Goal: Task Accomplishment & Management: Manage account settings

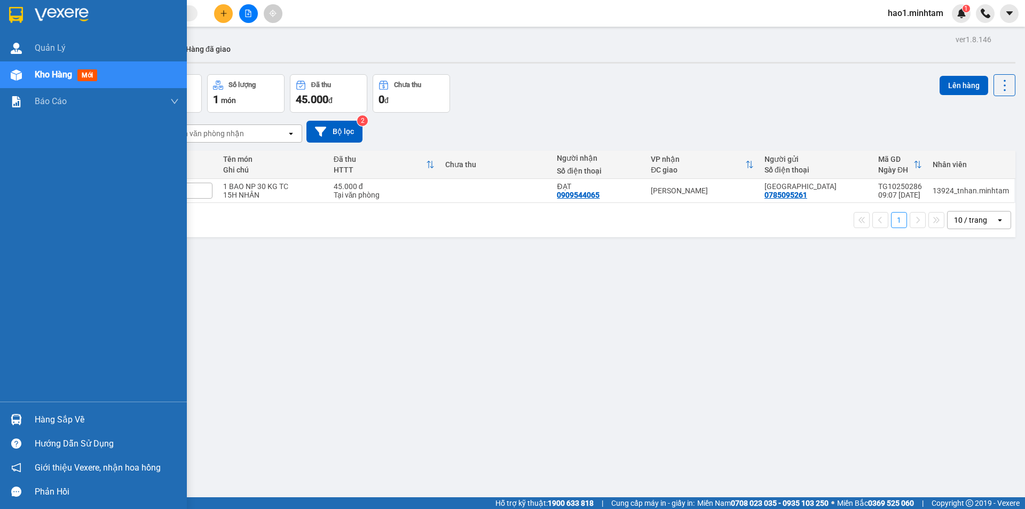
click at [21, 421] on img at bounding box center [16, 419] width 11 height 11
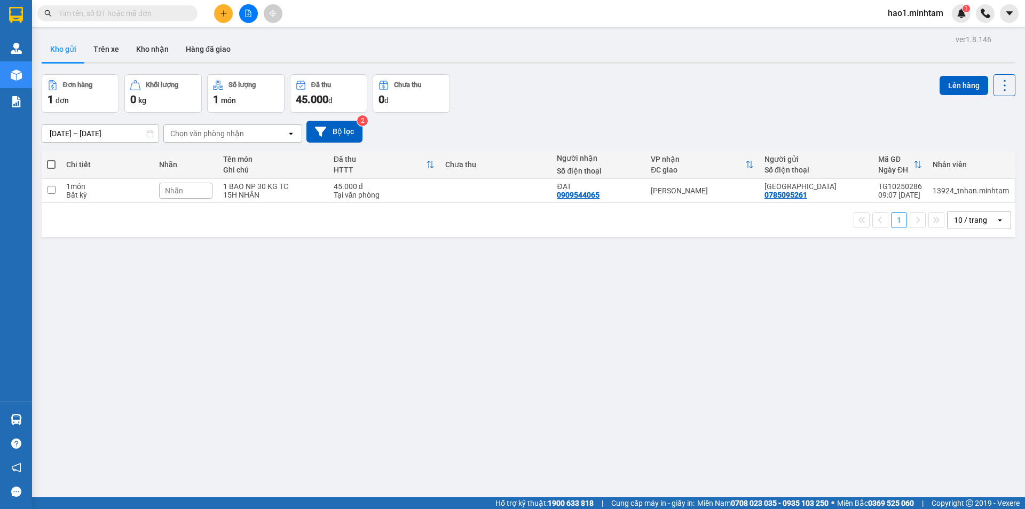
click at [566, 417] on section "Kết quả tìm kiếm ( 8 ) Bộ lọc Thuộc VP này Ngày tạo đơn gần nhất Mã ĐH Trạng th…" at bounding box center [512, 254] width 1025 height 509
click at [153, 22] on div "Kết quả tìm kiếm ( 8 ) Bộ lọc Thuộc VP này Ngày tạo đơn gần nhất Mã ĐH Trạng th…" at bounding box center [104, 13] width 208 height 19
click at [218, 14] on button at bounding box center [223, 13] width 19 height 19
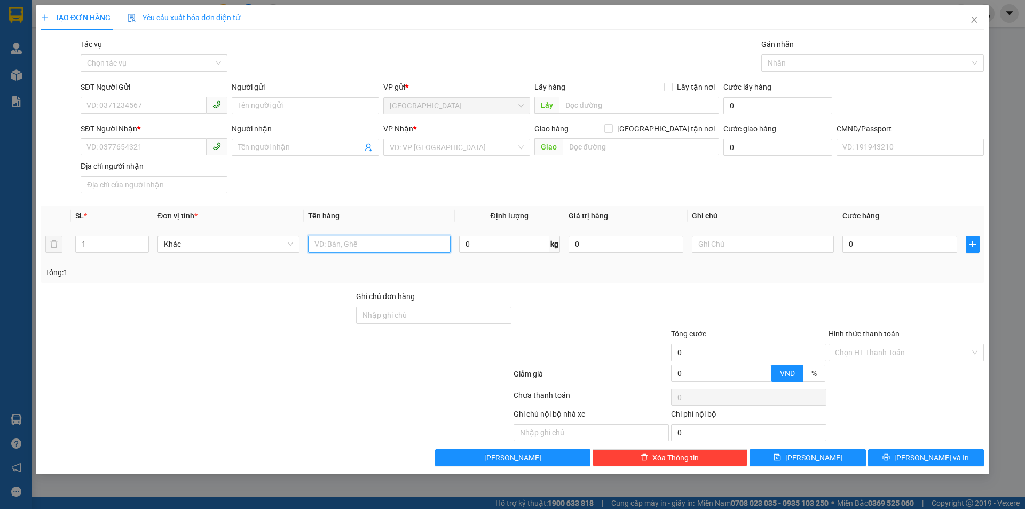
click at [362, 238] on input "text" at bounding box center [379, 243] width 142 height 17
type input "1 X TRẮNG NP"
drag, startPoint x: 183, startPoint y: 102, endPoint x: 1024, endPoint y: 239, distance: 852.6
click at [183, 102] on input "SĐT Người Gửi" at bounding box center [144, 105] width 126 height 17
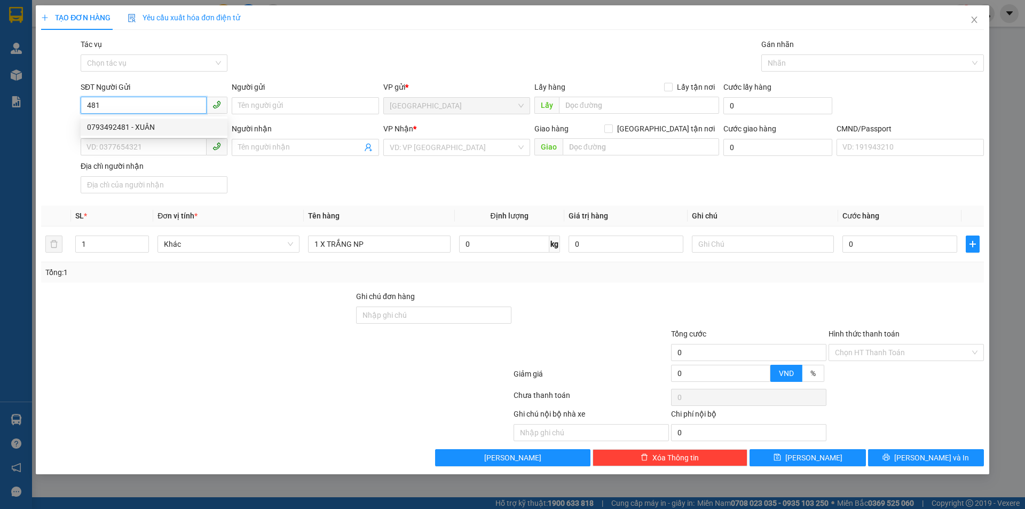
click at [115, 104] on input "481" at bounding box center [144, 105] width 126 height 17
click at [155, 124] on div "0933483487 - CHÂU" at bounding box center [154, 127] width 134 height 12
type input "0933483487"
type input "CHÂU"
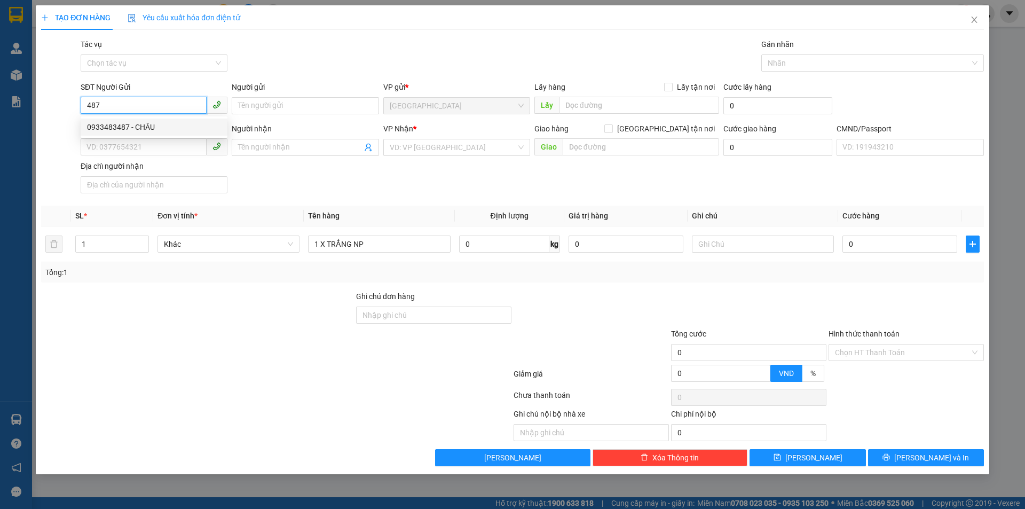
type input "0378230937"
type input "HÀ"
type input "0933483487"
click at [396, 176] on div "SĐT Người Nhận * 0378230937 Người nhận HÀ VP Nhận * Bến Tre Giao hàng Giao tận…" at bounding box center [531, 160] width 907 height 75
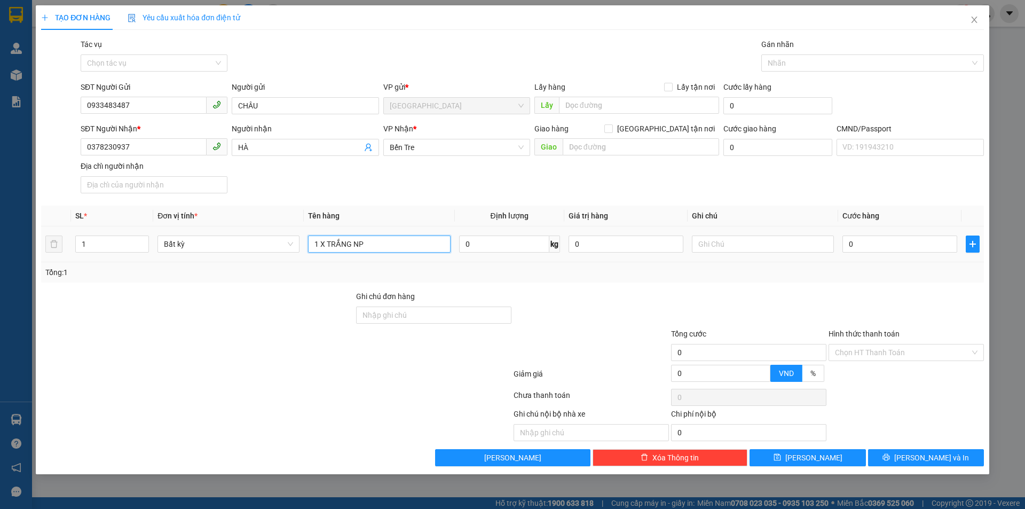
click at [387, 248] on input "1 X TRẮNG NP" at bounding box center [379, 243] width 142 height 17
type input "1 X TRẮNG NP ( Đ.A )"
click at [780, 246] on input "text" at bounding box center [763, 243] width 142 height 17
type input "KHG HẠO"
type input "2"
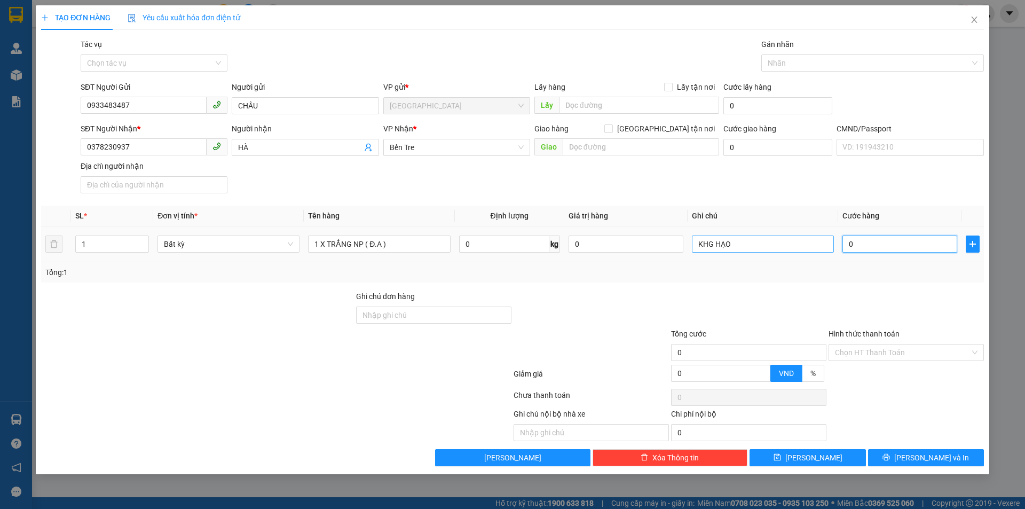
type input "2"
type input "20"
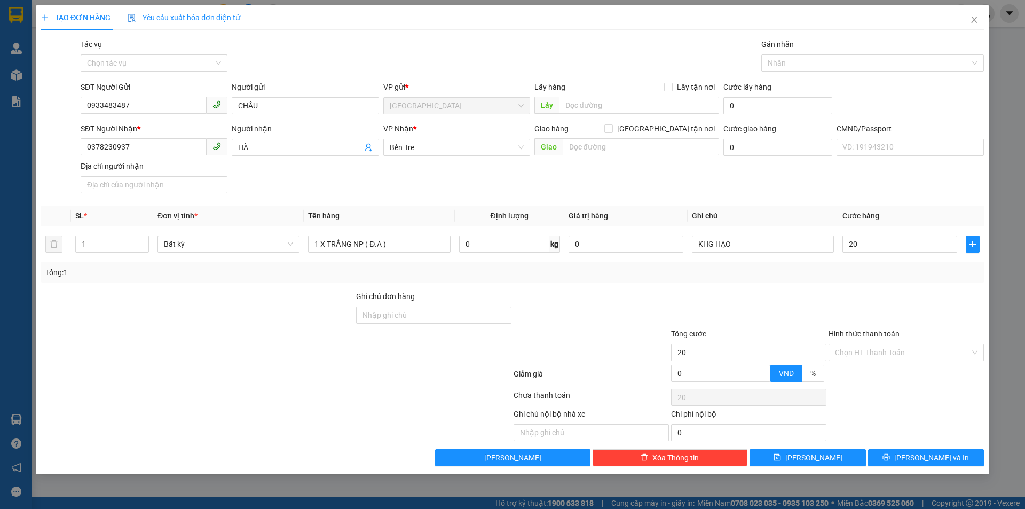
type input "20.000"
click at [794, 303] on div at bounding box center [748, 308] width 157 height 37
click at [885, 349] on input "Hình thức thanh toán" at bounding box center [902, 352] width 135 height 16
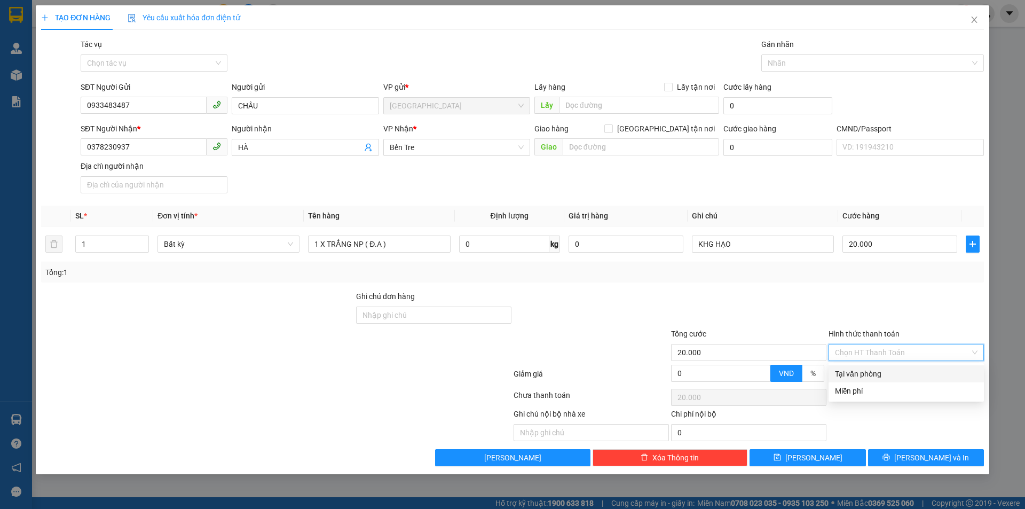
click at [880, 374] on div "Tại văn phòng" at bounding box center [906, 374] width 143 height 12
type input "0"
click at [913, 461] on button "[PERSON_NAME] và In" at bounding box center [926, 457] width 116 height 17
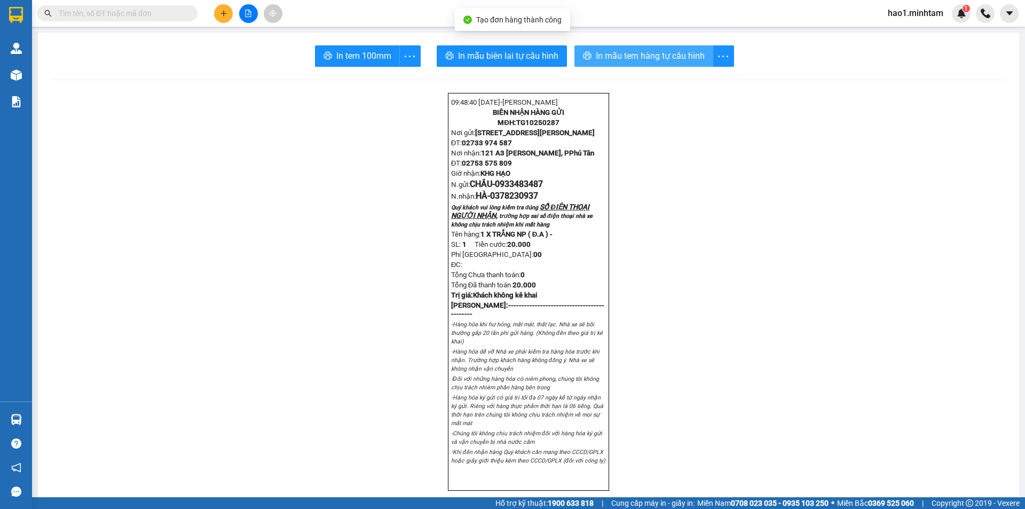
click at [669, 51] on span "In mẫu tem hàng tự cấu hình" at bounding box center [650, 55] width 109 height 13
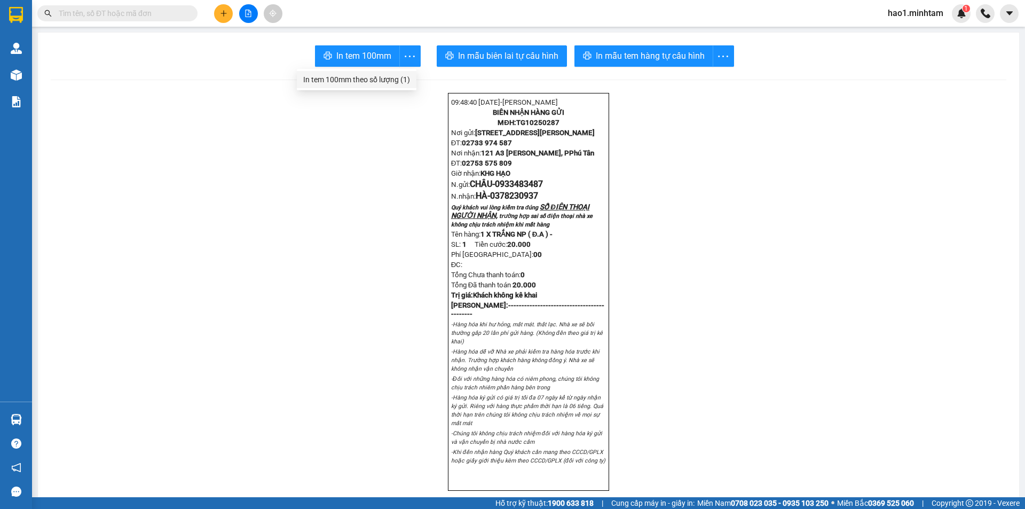
click at [394, 76] on div "In tem 100mm theo số lượng (1)" at bounding box center [356, 80] width 107 height 12
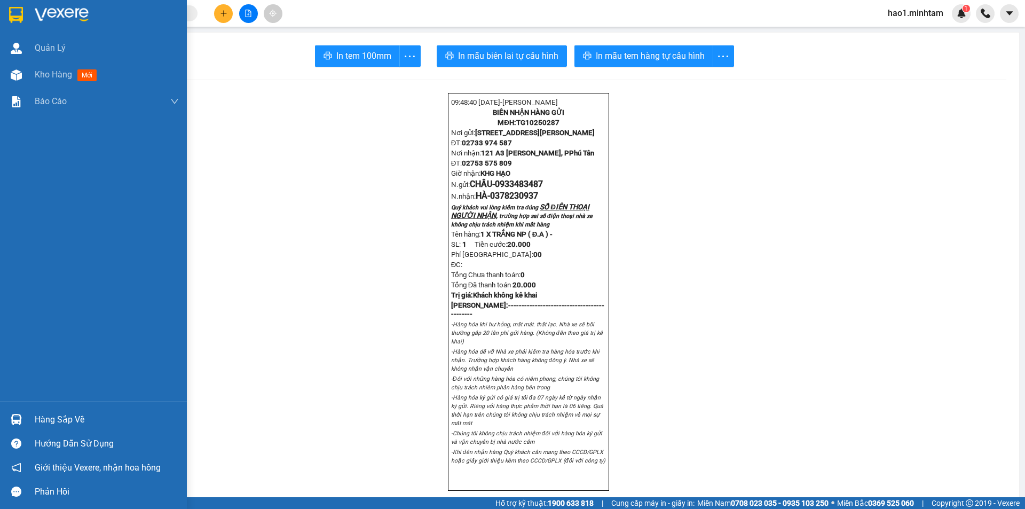
click at [14, 18] on img at bounding box center [16, 15] width 14 height 16
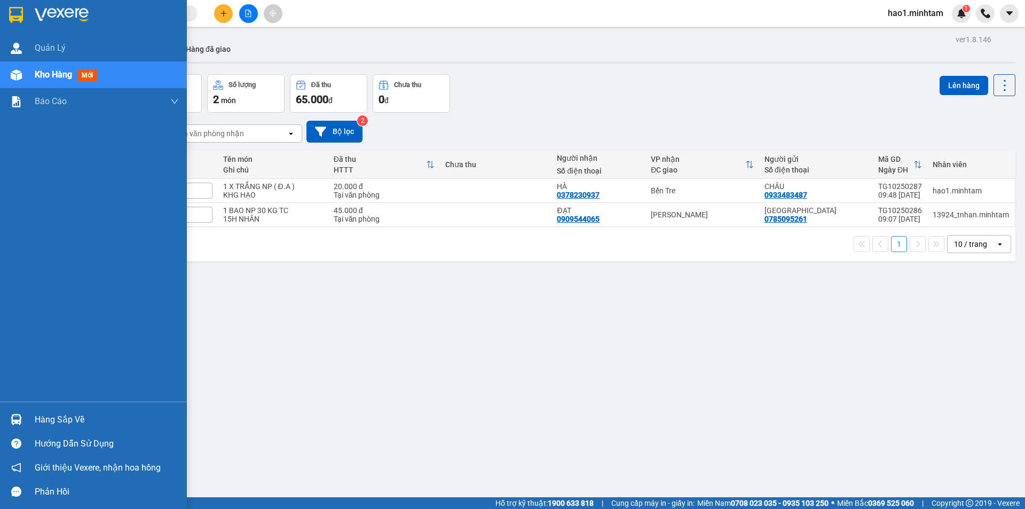
click at [22, 420] on div at bounding box center [16, 419] width 19 height 19
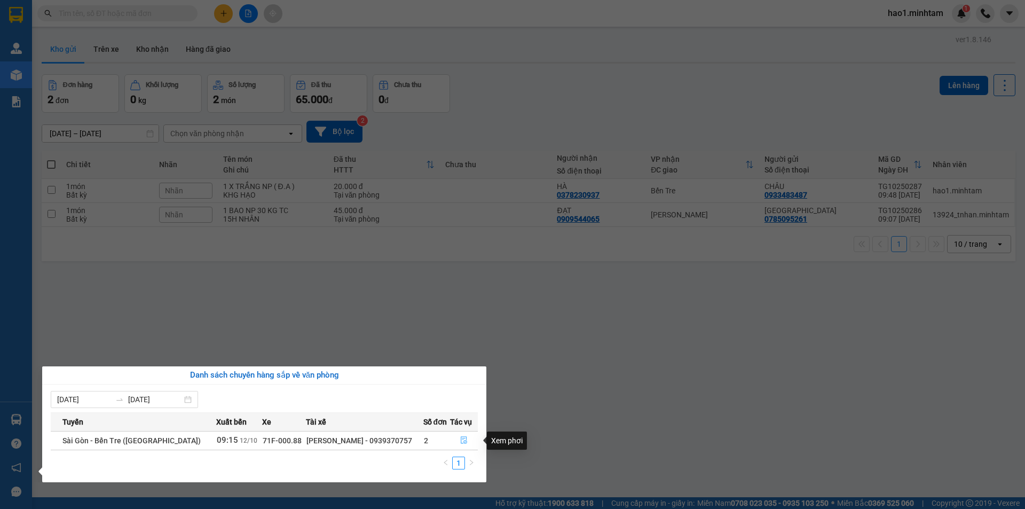
click at [464, 443] on icon "file-done" at bounding box center [464, 440] width 6 height 7
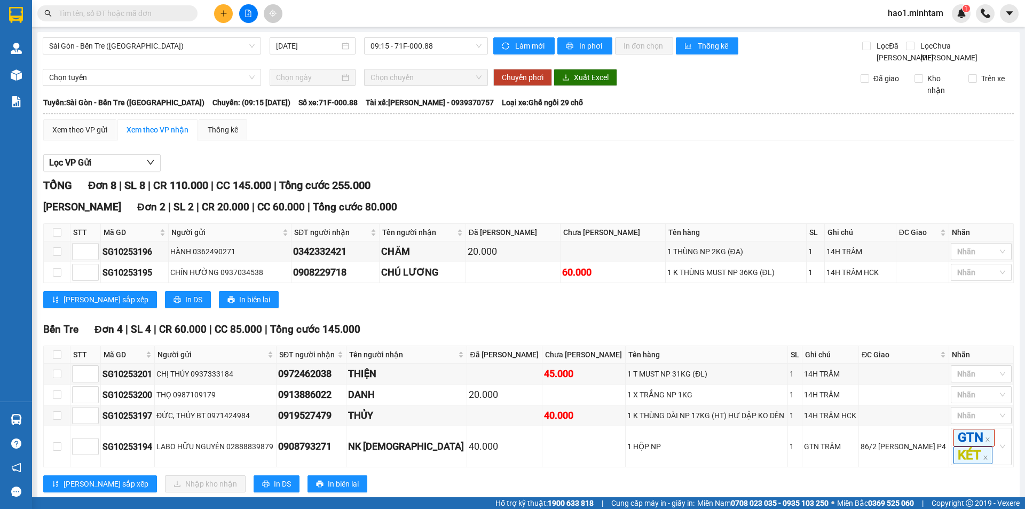
click at [623, 207] on div "TỔNG Đơn 8 | SL 8 | CR 110.000 | CC 145.000 | Tổng cước 255.000 Ngã Tư Huyện …" at bounding box center [528, 405] width 970 height 456
click at [447, 337] on div "Bến Tre Đơn 4 | SL 4 | CR 60.000 | CC 85.000 | Tổng cước 145.000" at bounding box center [528, 329] width 970 height 16
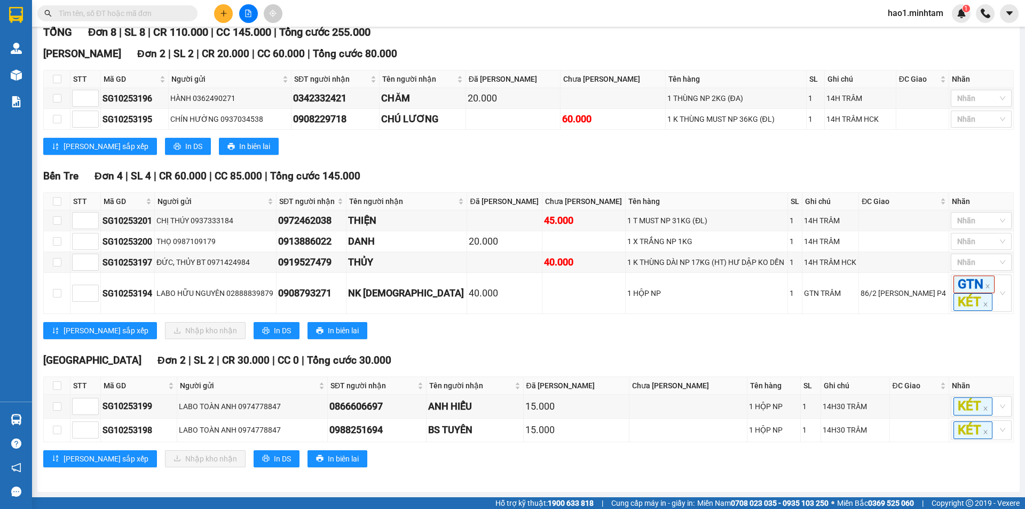
click at [447, 337] on div "Lưu sắp xếp Nhập kho nhận In DS In biên lai" at bounding box center [528, 330] width 970 height 17
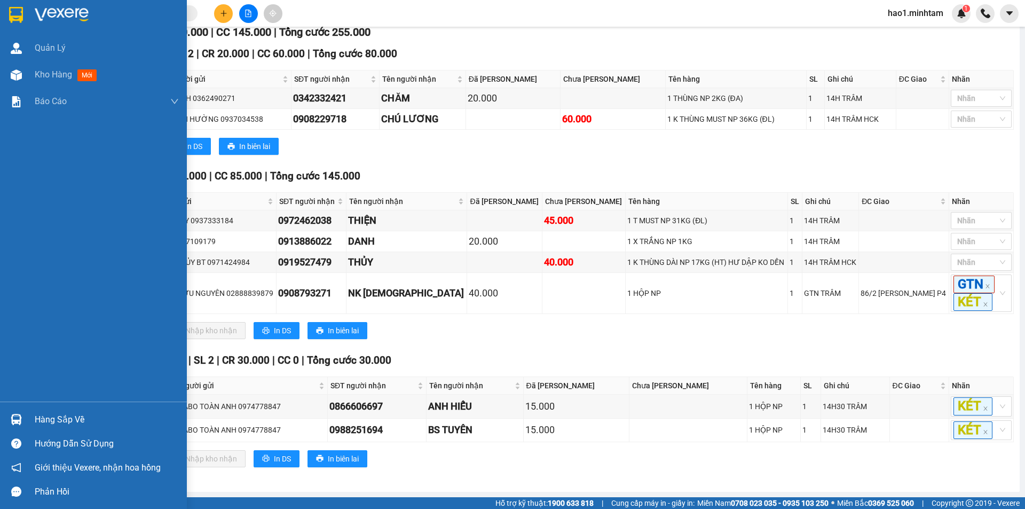
click at [15, 419] on img at bounding box center [16, 419] width 11 height 11
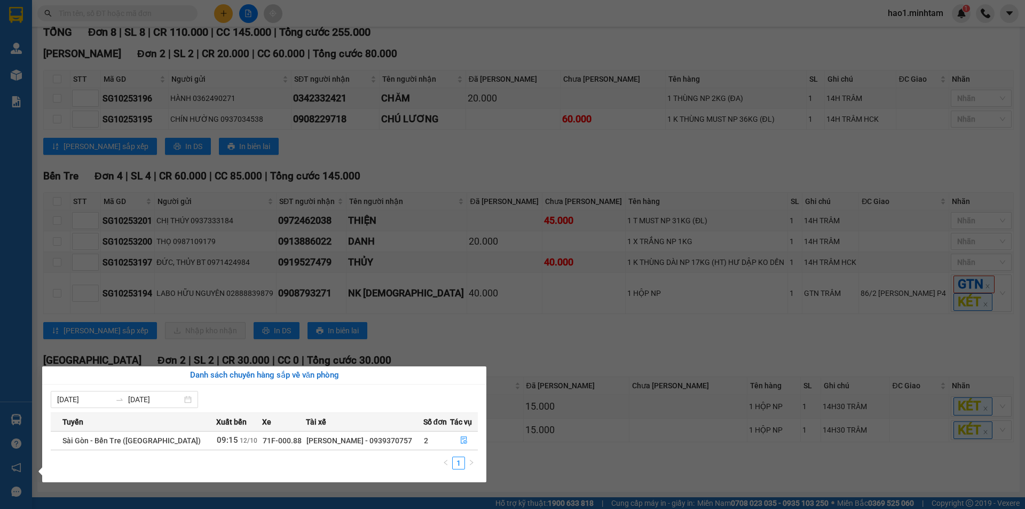
click at [452, 318] on section "Kết quả tìm kiếm ( 8 ) Bộ lọc Thuộc VP này Ngày tạo đơn gần nhất Mã ĐH Trạng th…" at bounding box center [512, 254] width 1025 height 509
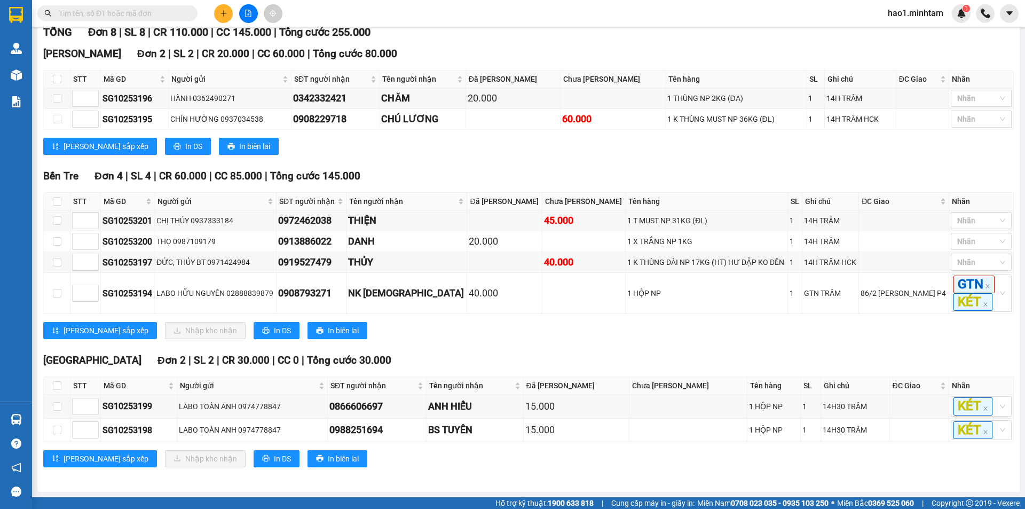
click at [748, 353] on div "Tiền Giang Đơn 2 | SL 2 | CR 30.000 | CC 0 | Tổng cước 30.000" at bounding box center [528, 360] width 970 height 16
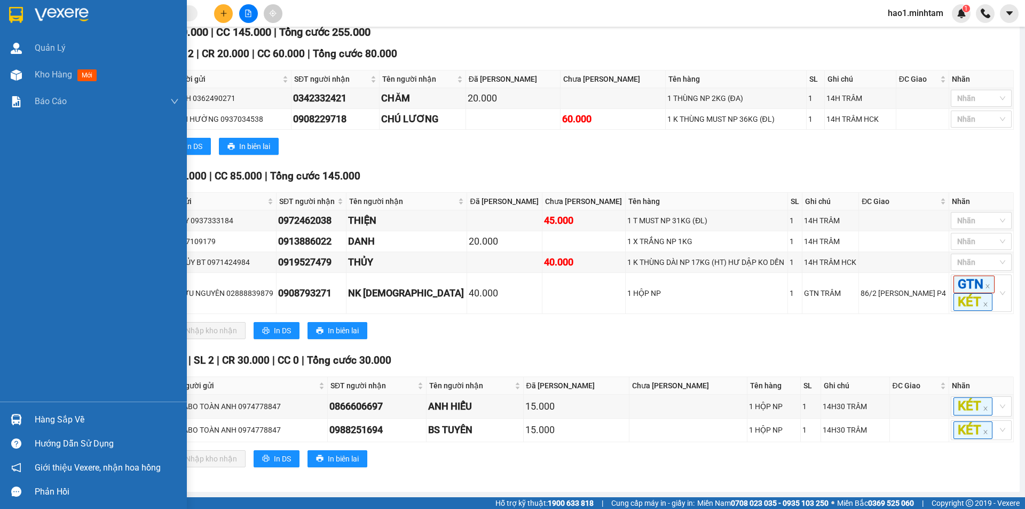
click at [29, 421] on div "Hàng sắp về" at bounding box center [93, 419] width 187 height 24
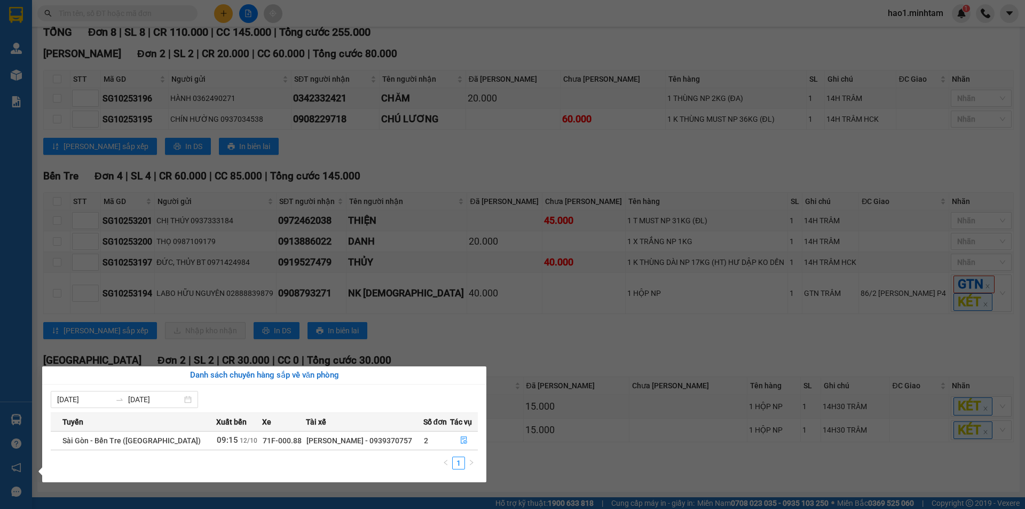
click at [567, 341] on section "Kết quả tìm kiếm ( 8 ) Bộ lọc Thuộc VP này Ngày tạo đơn gần nhất Mã ĐH Trạng th…" at bounding box center [512, 254] width 1025 height 509
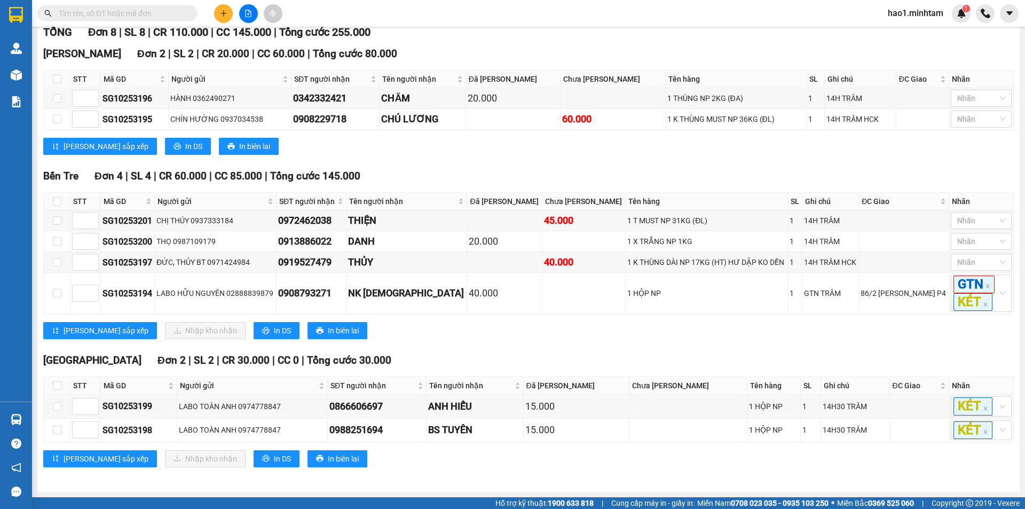
click at [564, 344] on div "Bến Tre Đơn 4 | SL 4 | CR 60.000 | CC 85.000 | Tổng cước 145.000 STT Mã GD Ngư…" at bounding box center [528, 257] width 970 height 179
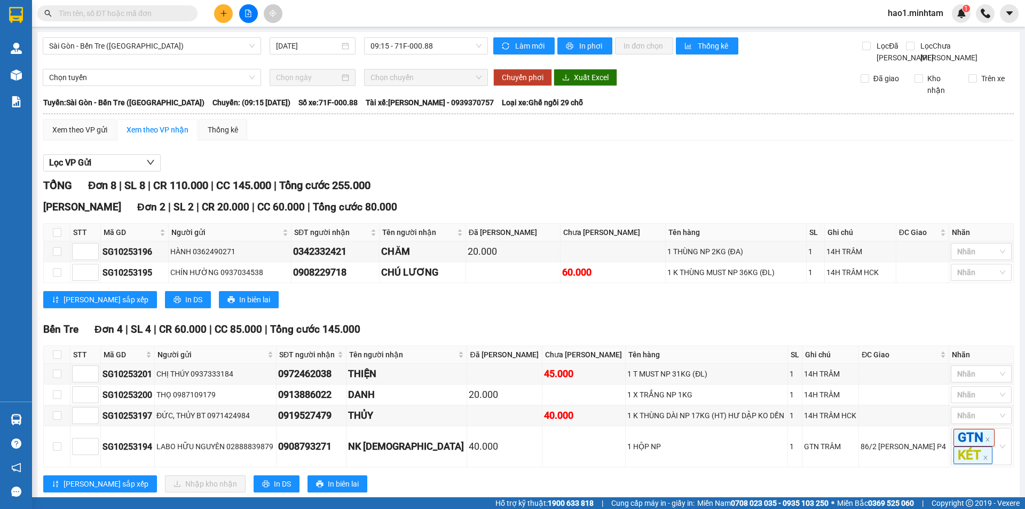
click at [560, 336] on div "Bến Tre Đơn 4 | SL 4 | CR 60.000 | CC 85.000 | Tổng cước 145.000" at bounding box center [528, 329] width 970 height 16
click at [227, 43] on span "Sài Gòn - Bến Tre ([GEOGRAPHIC_DATA])" at bounding box center [151, 46] width 205 height 16
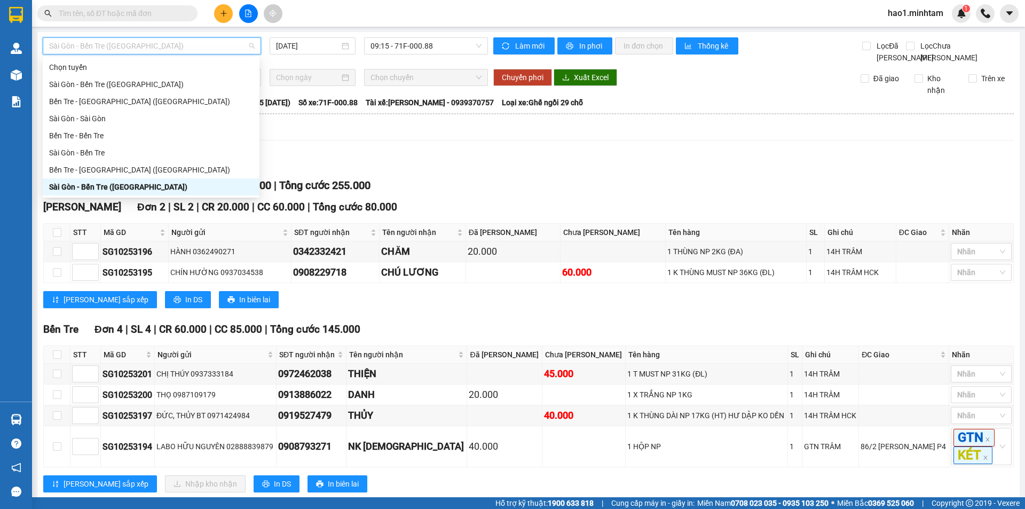
click at [112, 186] on div "Sài Gòn - Bến Tre ([GEOGRAPHIC_DATA])" at bounding box center [151, 187] width 204 height 12
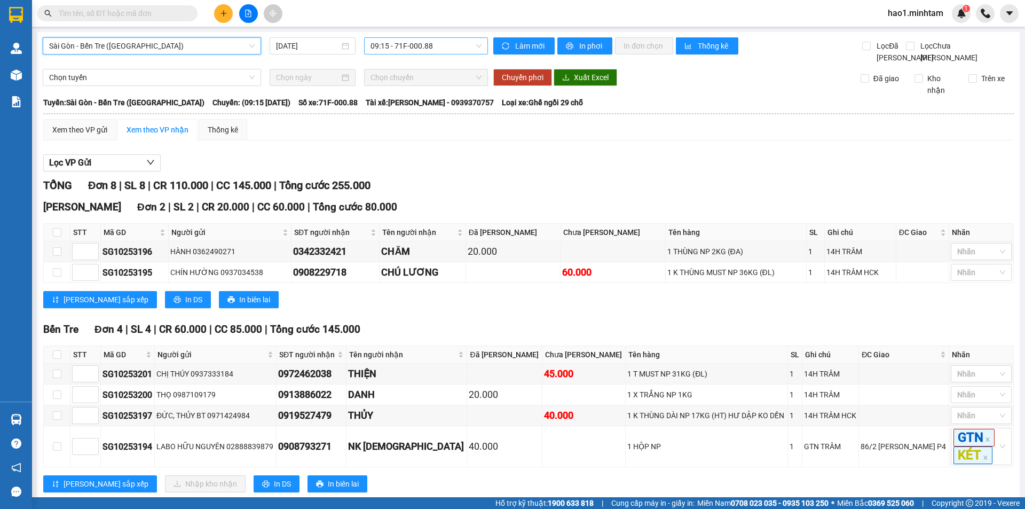
click at [384, 49] on span "09:15 - 71F-000.88" at bounding box center [425, 46] width 111 height 16
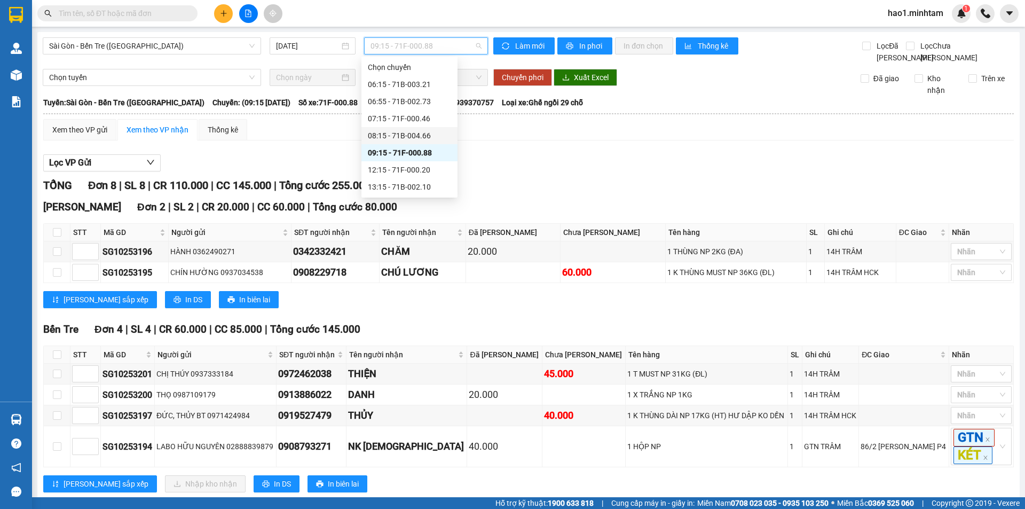
click at [408, 136] on div "08:15 - 71B-004.66" at bounding box center [409, 136] width 83 height 12
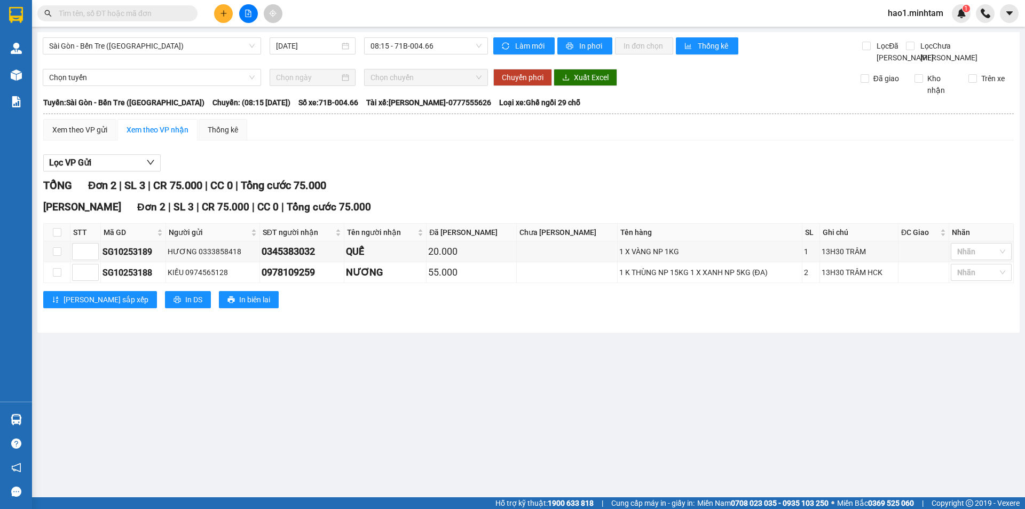
click at [432, 140] on div "Xem theo VP gửi Xem theo VP nhận Thống kê" at bounding box center [528, 129] width 970 height 21
click at [431, 140] on div "Xem theo VP gửi Xem theo VP nhận Thống kê" at bounding box center [528, 129] width 970 height 21
click at [227, 14] on icon "plus" at bounding box center [223, 13] width 7 height 7
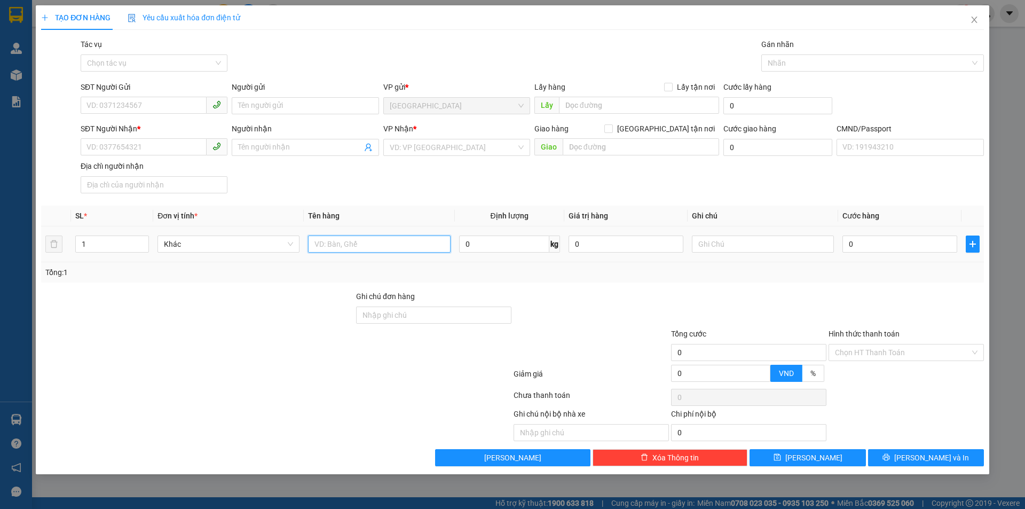
click at [355, 247] on input "text" at bounding box center [379, 243] width 142 height 17
type input "35/KG"
drag, startPoint x: 103, startPoint y: 244, endPoint x: 75, endPoint y: 250, distance: 28.9
click at [75, 250] on td "1" at bounding box center [112, 244] width 82 height 36
type input "2"
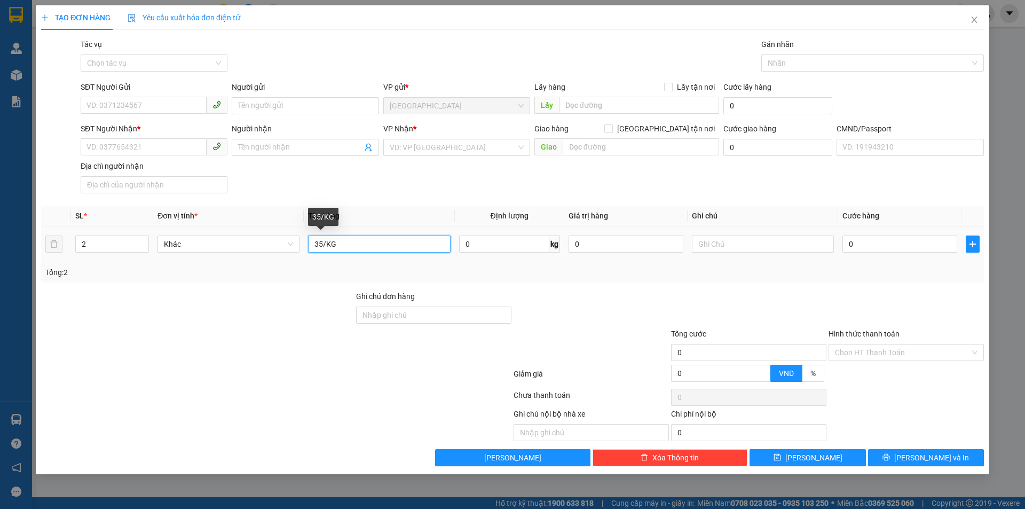
click at [315, 243] on input "35/KG" at bounding box center [379, 243] width 142 height 17
type input "1 BAO , 35/KG"
paste input "0363832002"
type input "0363832002"
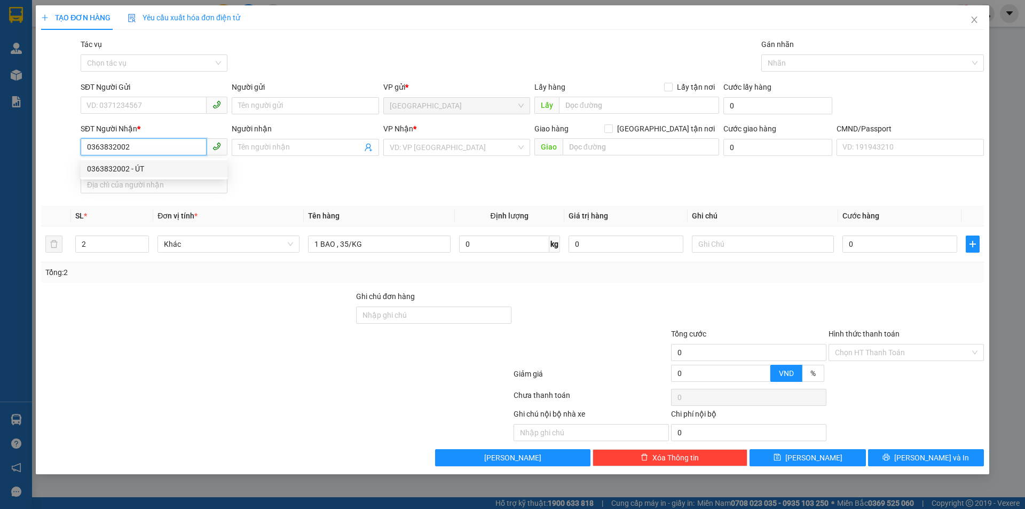
click at [149, 167] on div "0363832002 - ÚT" at bounding box center [154, 169] width 134 height 12
type input "ÚT"
type input "0363832002"
click at [184, 111] on input "SĐT Người Gửi" at bounding box center [144, 105] width 126 height 17
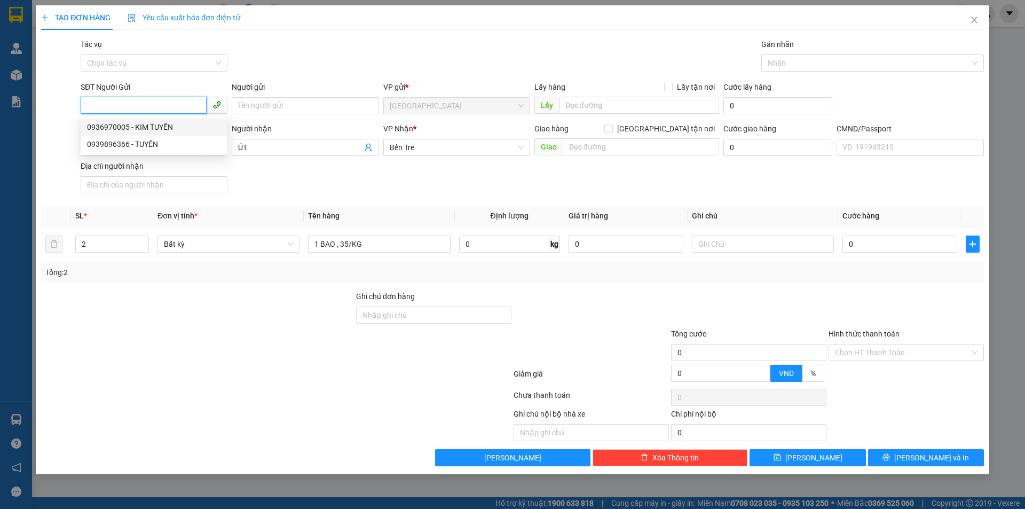
click at [178, 131] on div "0936970005 - KIM TUYẾN" at bounding box center [154, 127] width 134 height 12
type input "0936970005"
type input "[PERSON_NAME]"
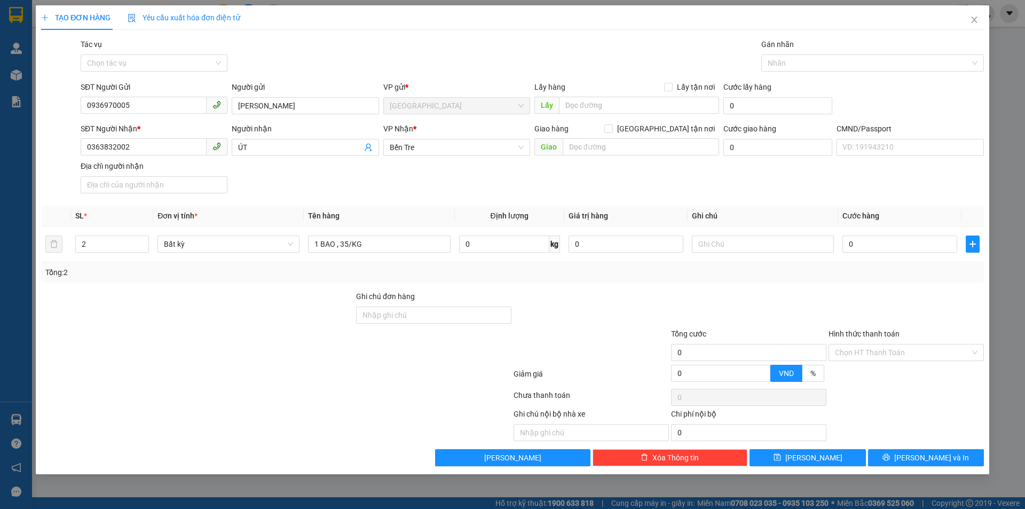
click at [284, 190] on div "SĐT Người Nhận * 0363832002 Người nhận ÚT VP Nhận * Bến Tre Giao hàng Giao tận…" at bounding box center [531, 160] width 907 height 75
click at [337, 247] on input "1 BAO , 35/KG" at bounding box center [379, 243] width 142 height 17
click at [376, 177] on div "SĐT Người Nhận * 0363832002 Người nhận ÚT VP Nhận * Bến Tre Giao hàng Giao tận…" at bounding box center [531, 160] width 907 height 75
click at [345, 246] on input "1 BAO 35/KG" at bounding box center [379, 243] width 142 height 17
type input "1 BAO 35 KG"
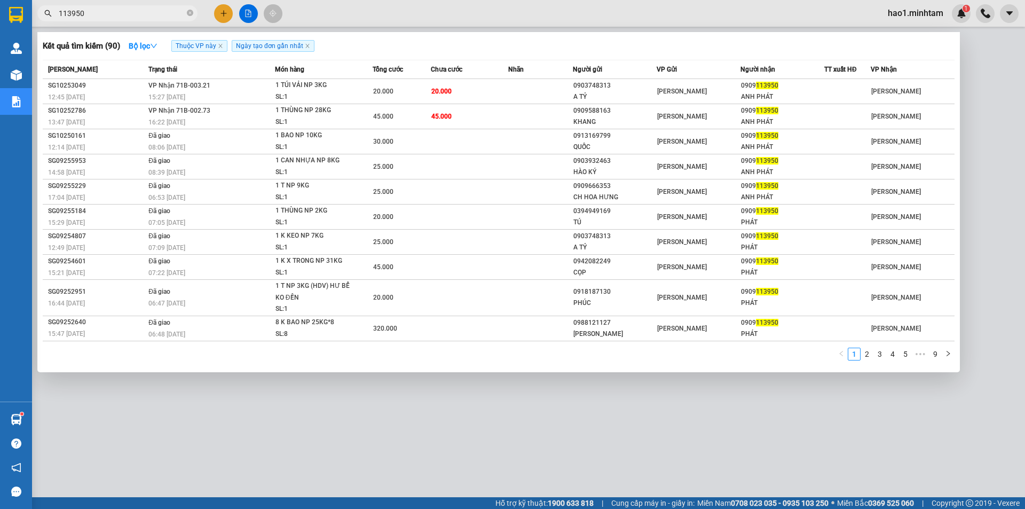
click at [121, 12] on input "113950" at bounding box center [122, 13] width 126 height 12
drag, startPoint x: 0, startPoint y: 0, endPoint x: 121, endPoint y: 10, distance: 121.5
click at [121, 10] on input "113950" at bounding box center [122, 13] width 126 height 12
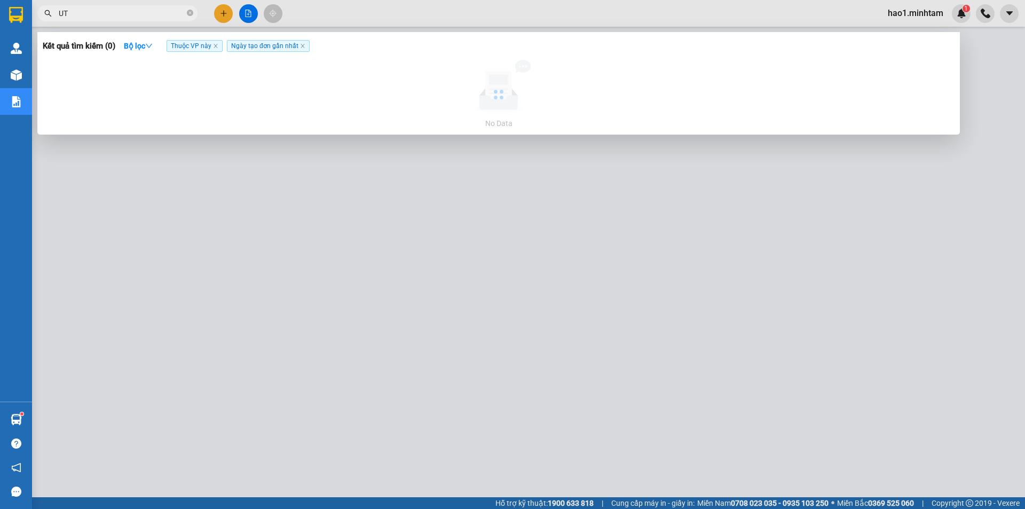
type input "U"
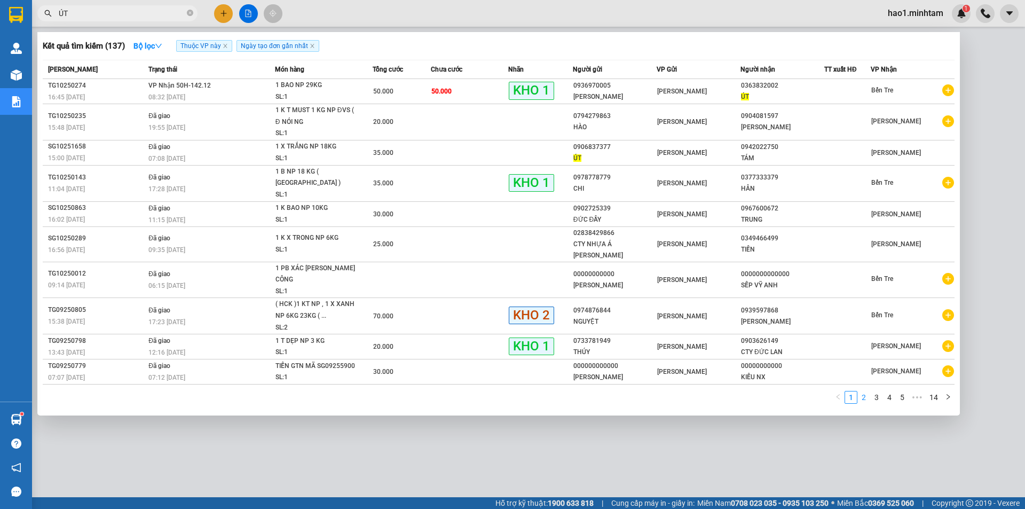
click at [865, 391] on link "2" at bounding box center [864, 397] width 12 height 12
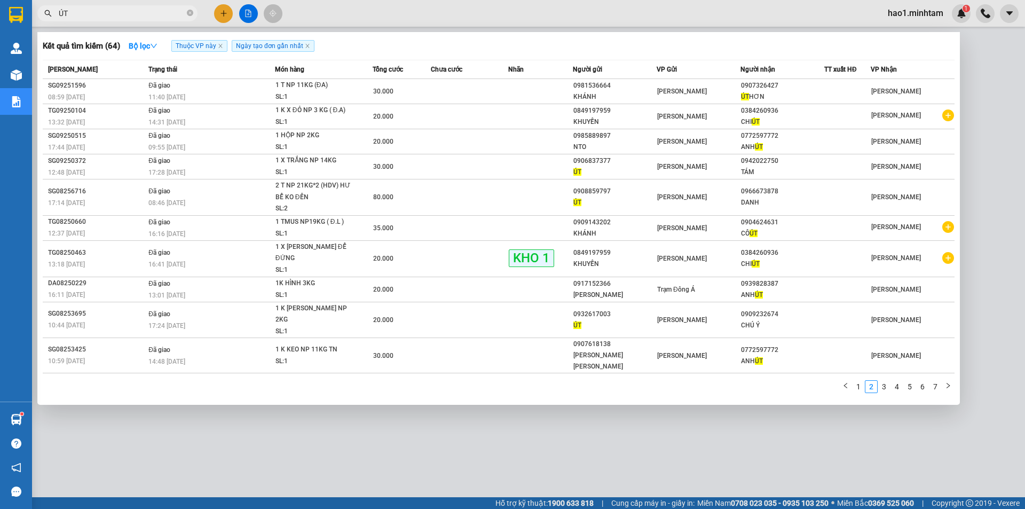
click at [136, 14] on input "ÚT" at bounding box center [122, 13] width 126 height 12
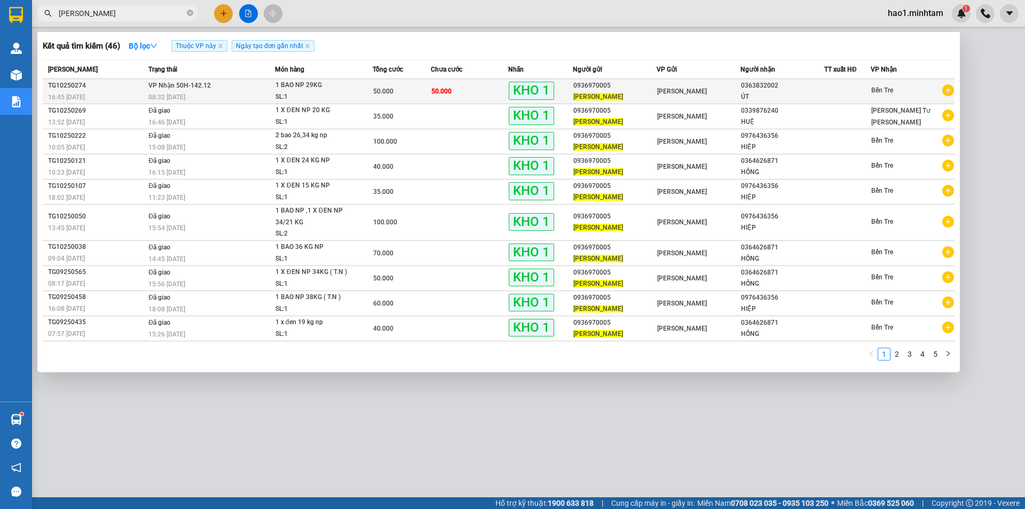
type input "[PERSON_NAME]"
click at [729, 98] on td "[GEOGRAPHIC_DATA]" at bounding box center [699, 91] width 84 height 25
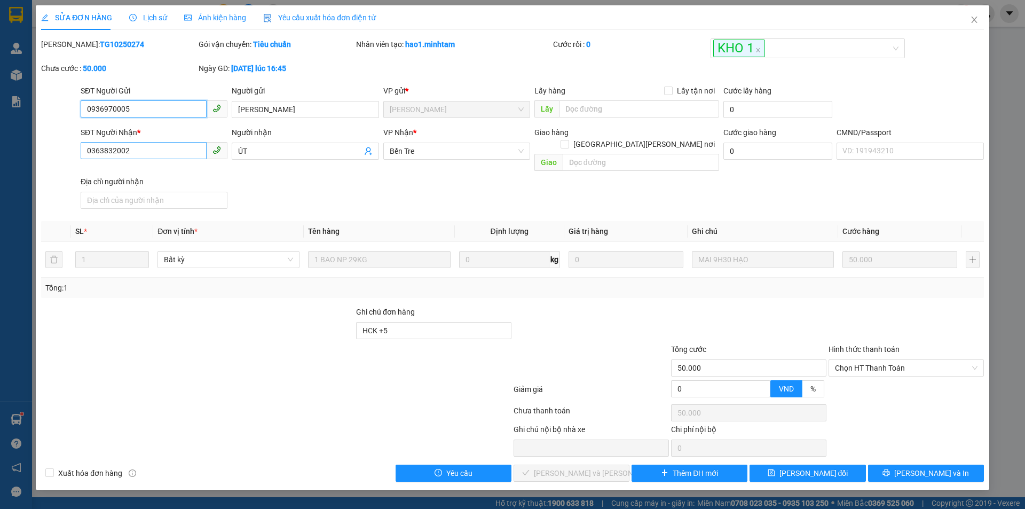
type input "0936970005"
type input "[PERSON_NAME]"
type input "0363832002"
type input "ÚT"
type input "HCK +5"
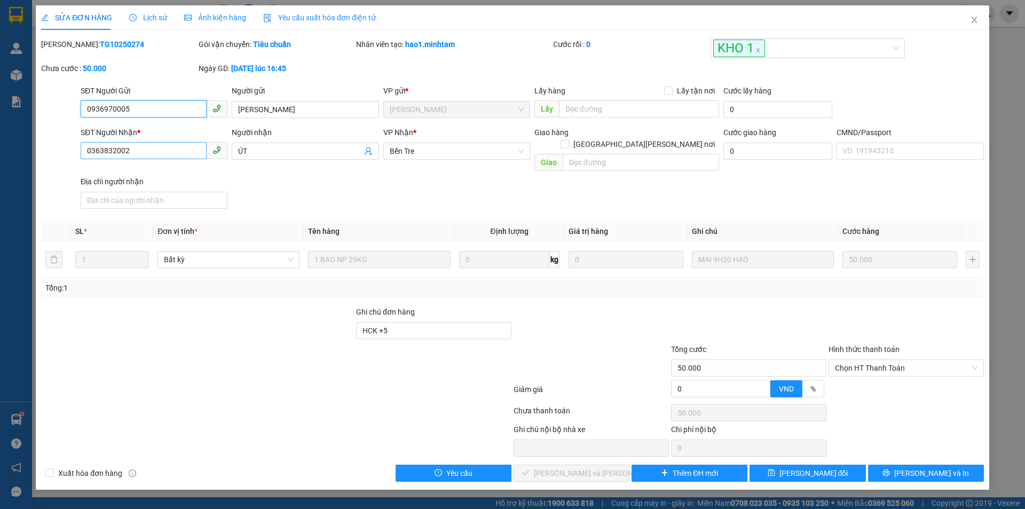
type input "50.000"
click at [27, 154] on div "SỬA ĐƠN HÀNG Lịch sử Ảnh kiện hàng Yêu cầu xuất hóa đơn điện tử Total Paid Fee …" at bounding box center [512, 254] width 1025 height 509
click at [974, 21] on icon "close" at bounding box center [974, 19] width 9 height 9
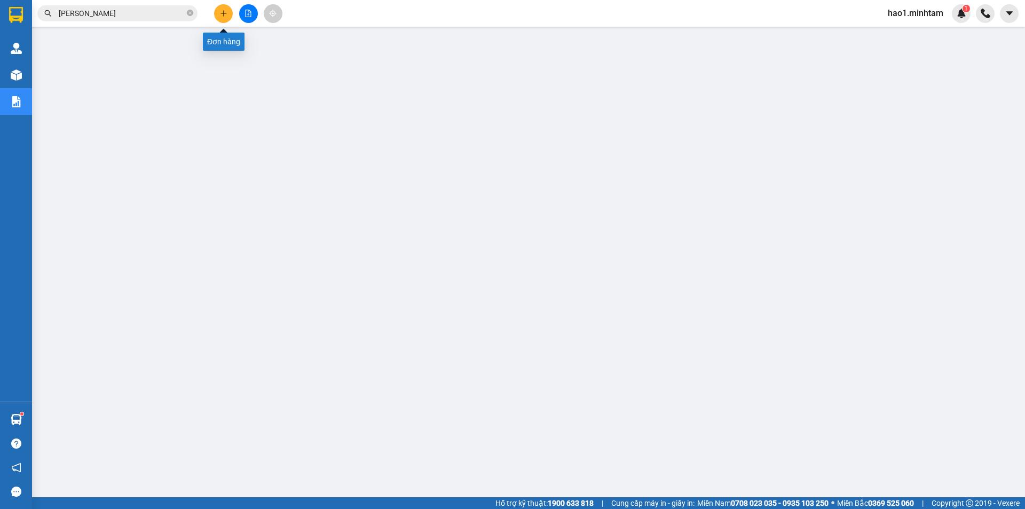
click at [222, 13] on icon "plus" at bounding box center [223, 13] width 7 height 7
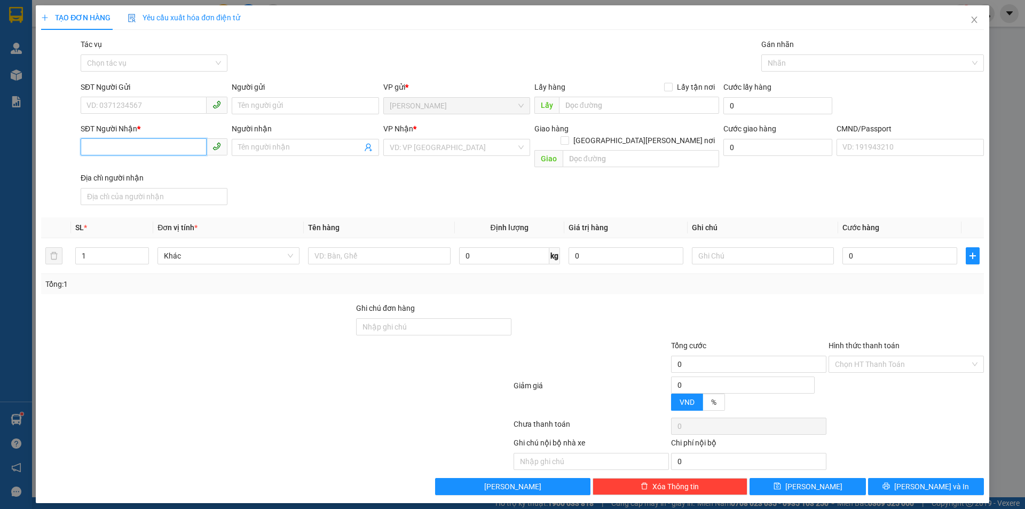
paste input "0363832002"
type input "0363832002"
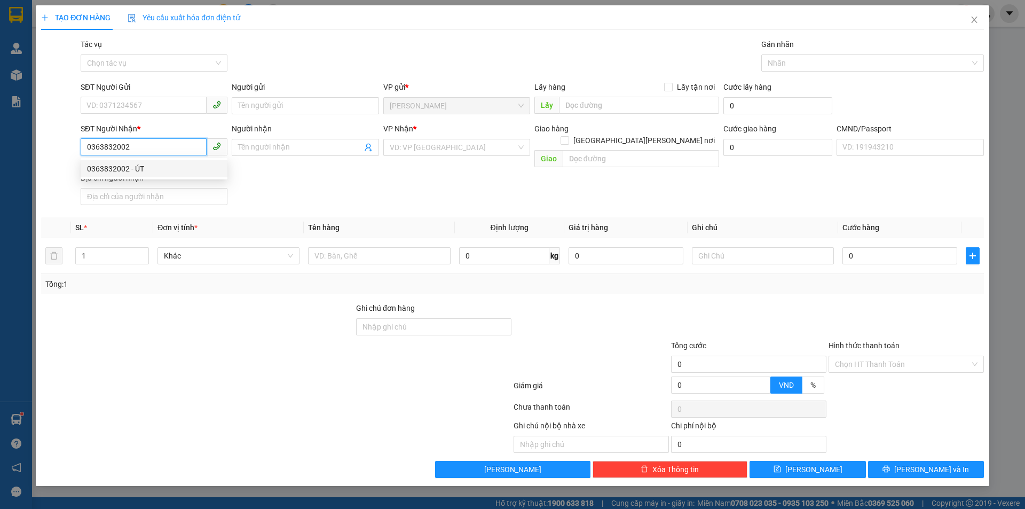
click at [155, 164] on div "0363832002 - ÚT" at bounding box center [154, 169] width 134 height 12
type input "ÚT"
type input "0363832002"
click at [420, 191] on div "SĐT Người Nhận * 0363832002 0363832002 Người nhận ÚT VP Nhận * Bến Tre Giao hà…" at bounding box center [531, 166] width 907 height 86
click at [185, 145] on input "0363832002" at bounding box center [144, 146] width 126 height 17
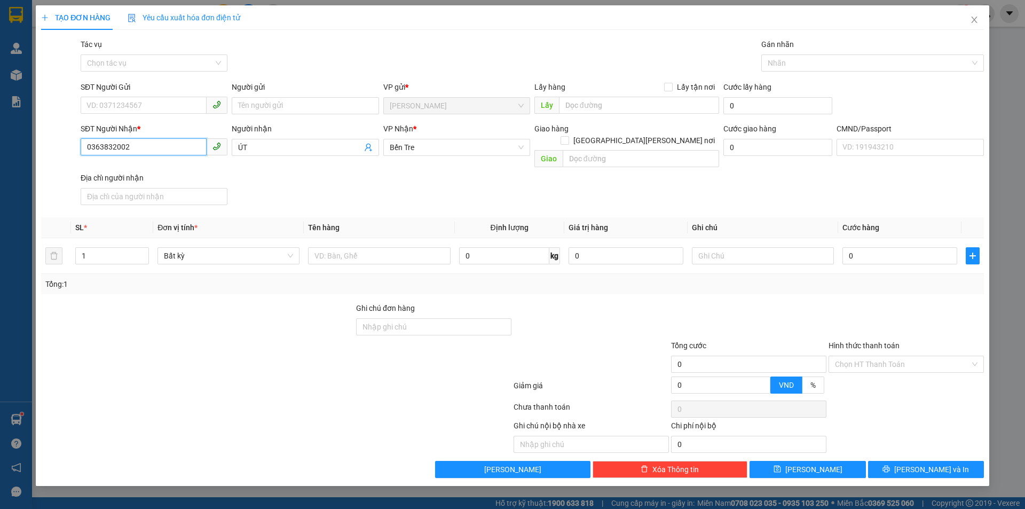
click at [185, 145] on input "0363832002" at bounding box center [144, 146] width 126 height 17
click at [272, 145] on input "ÚT" at bounding box center [299, 147] width 123 height 12
click at [974, 19] on icon "close" at bounding box center [974, 19] width 9 height 9
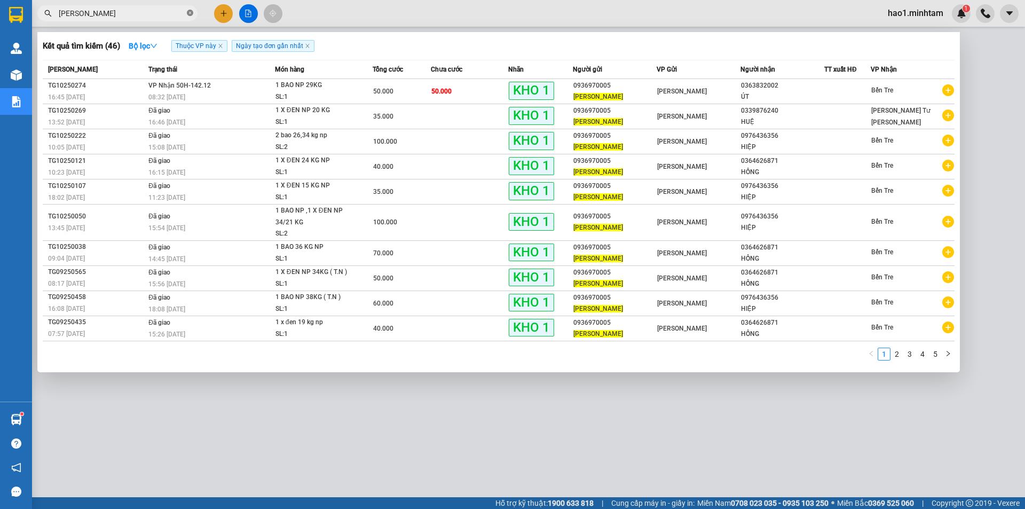
click at [192, 16] on icon "close-circle" at bounding box center [190, 13] width 6 height 6
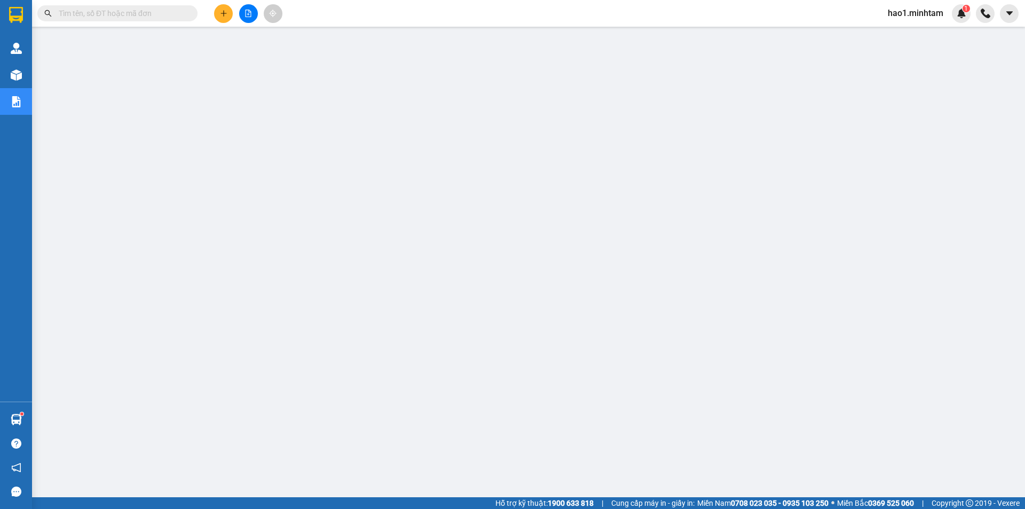
click at [132, 16] on input "text" at bounding box center [122, 13] width 126 height 12
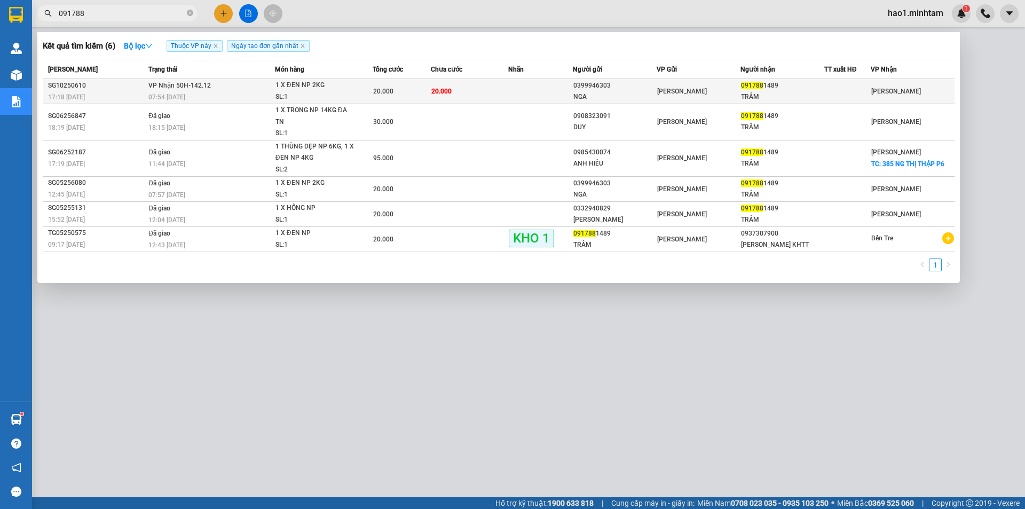
type input "091788"
click at [404, 97] on td "20.000" at bounding box center [402, 91] width 58 height 25
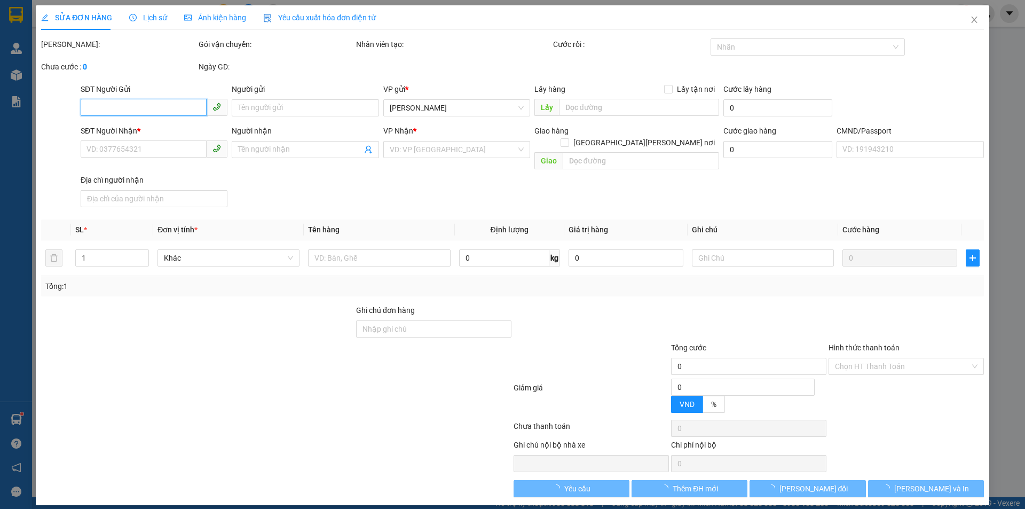
type input "0399946303"
type input "NGA"
type input "0917881489"
type input "TRÂM"
type input "20.000"
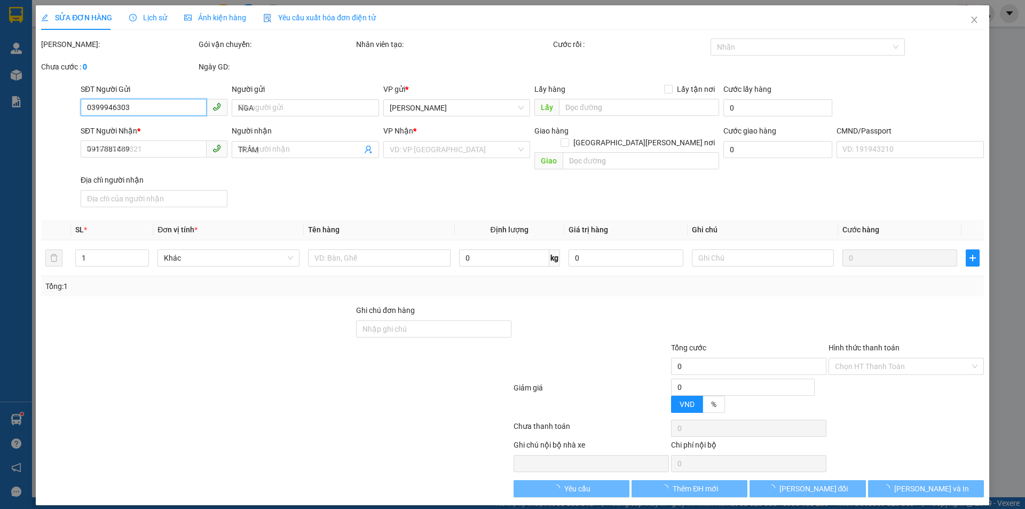
type input "20.000"
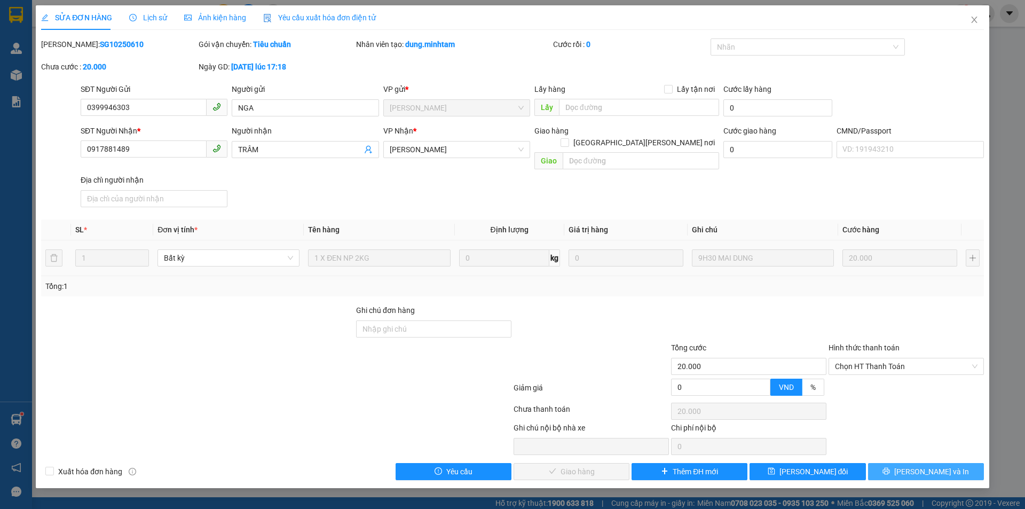
click at [923, 465] on span "[PERSON_NAME] và In" at bounding box center [931, 471] width 75 height 12
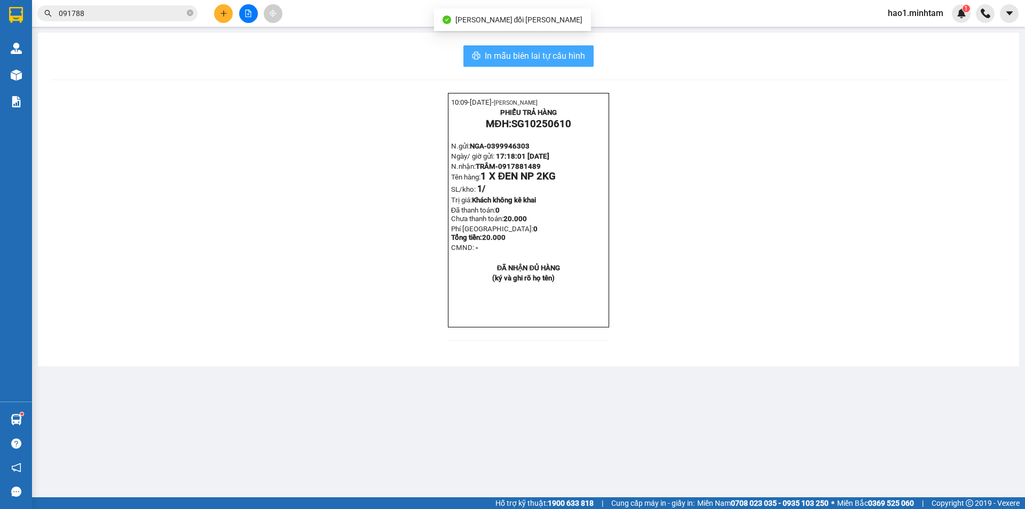
drag, startPoint x: 513, startPoint y: 60, endPoint x: 919, endPoint y: 136, distance: 413.2
click at [513, 59] on span "In mẫu biên lai tự cấu hình" at bounding box center [535, 55] width 100 height 13
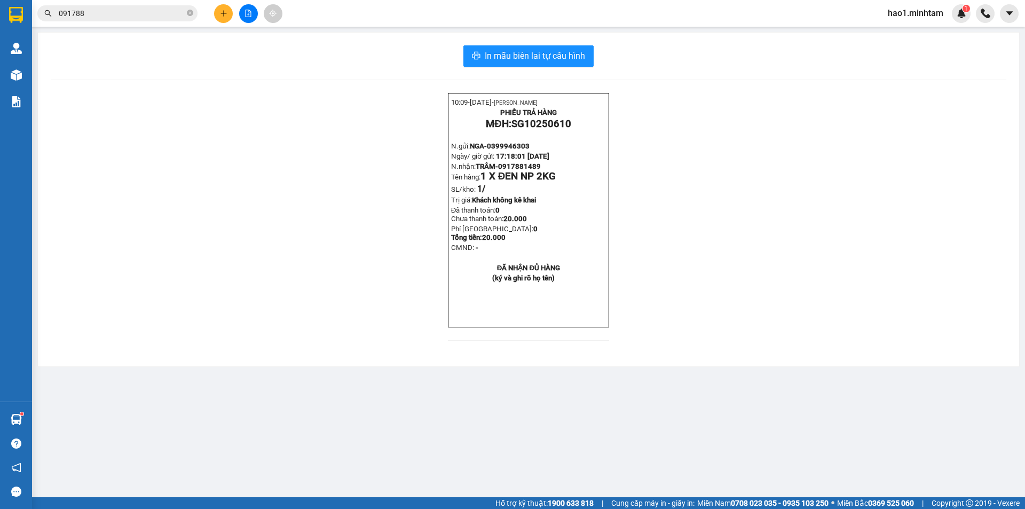
click at [164, 14] on input "091788" at bounding box center [122, 13] width 126 height 12
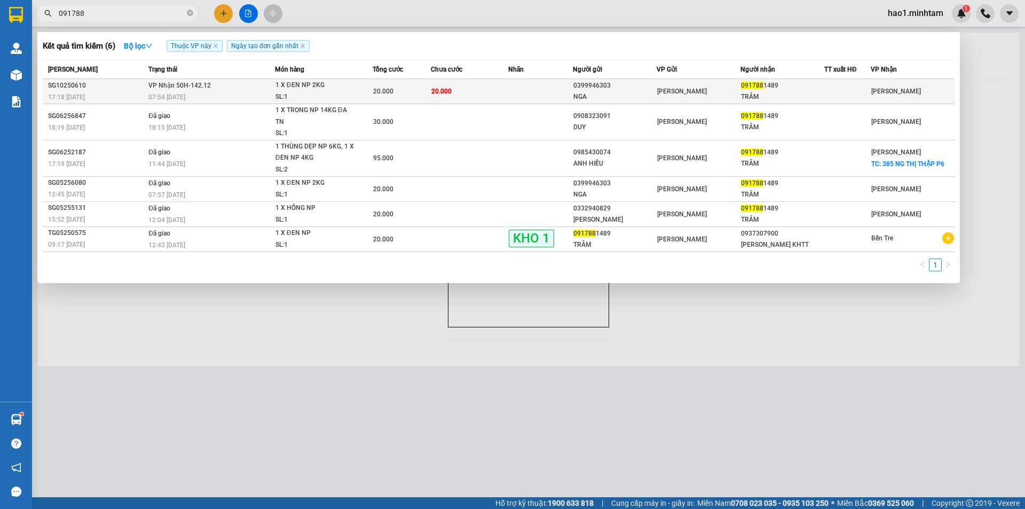
click at [419, 88] on div "20.000" at bounding box center [401, 91] width 57 height 12
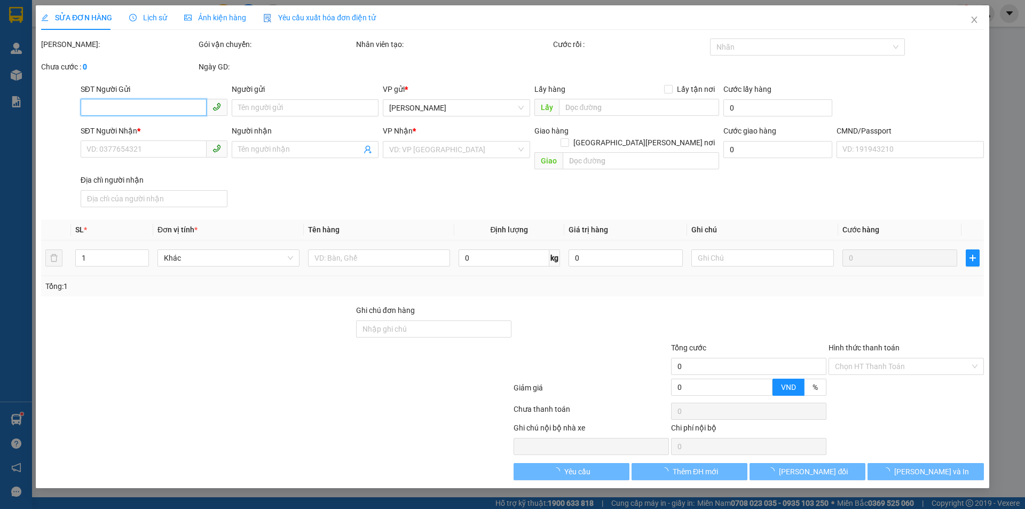
type input "0399946303"
type input "NGA"
type input "0917881489"
type input "TRÂM"
type input "20.000"
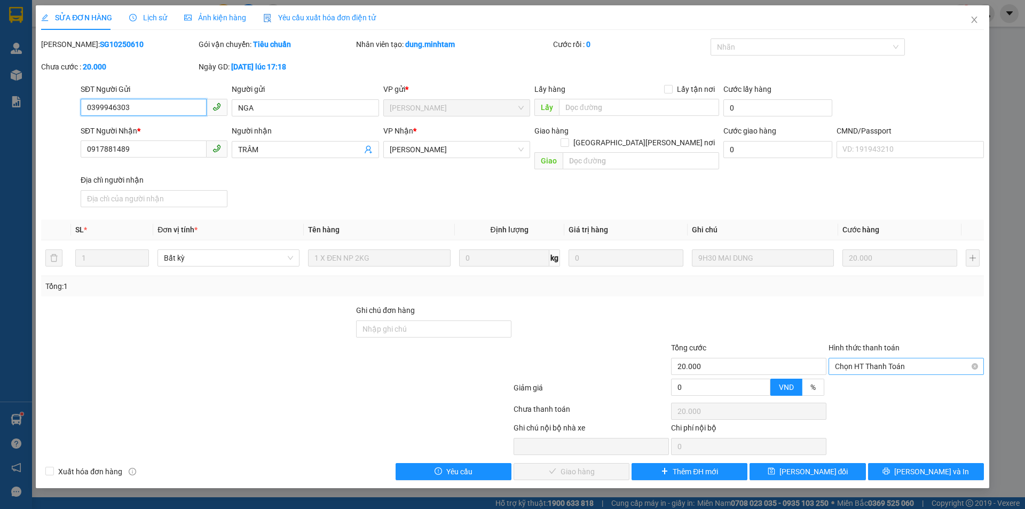
click at [877, 358] on span "Chọn HT Thanh Toán" at bounding box center [906, 366] width 143 height 16
click at [880, 376] on div "Tại văn phòng" at bounding box center [906, 376] width 143 height 12
type input "0"
drag, startPoint x: 584, startPoint y: 464, endPoint x: 675, endPoint y: 470, distance: 91.4
click at [584, 465] on span "Lưu và Giao hàng" at bounding box center [606, 471] width 144 height 12
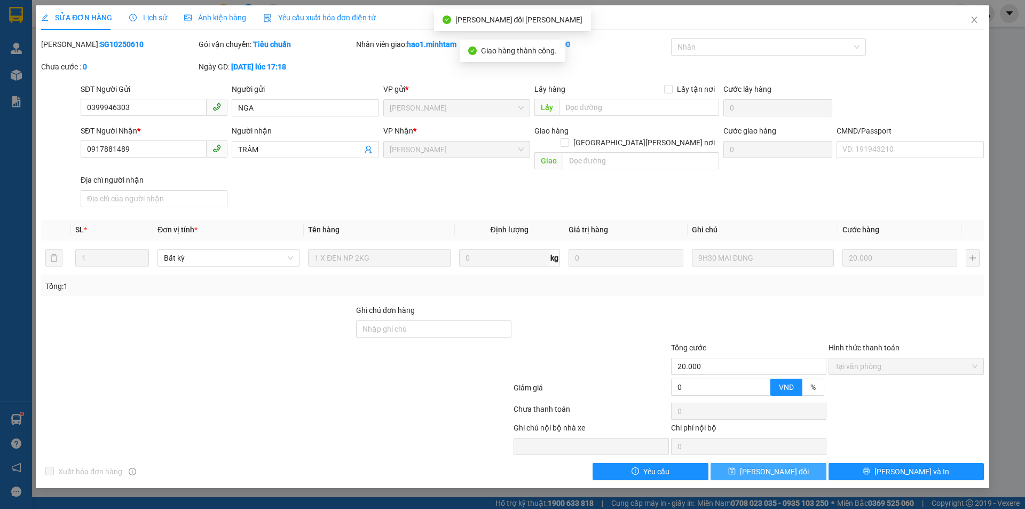
click at [812, 463] on button "[PERSON_NAME] thay đổi" at bounding box center [768, 471] width 116 height 17
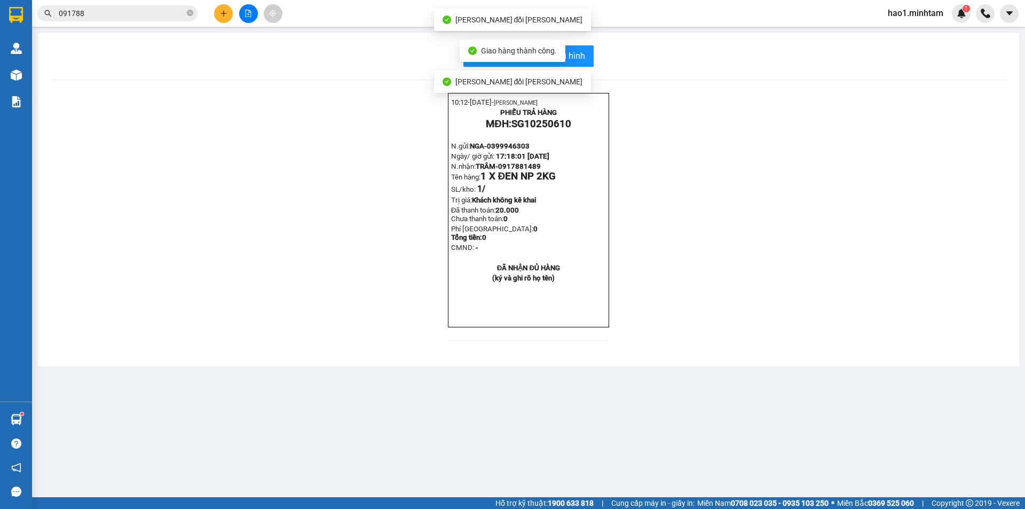
click at [35, 15] on div "091788" at bounding box center [104, 13] width 208 height 16
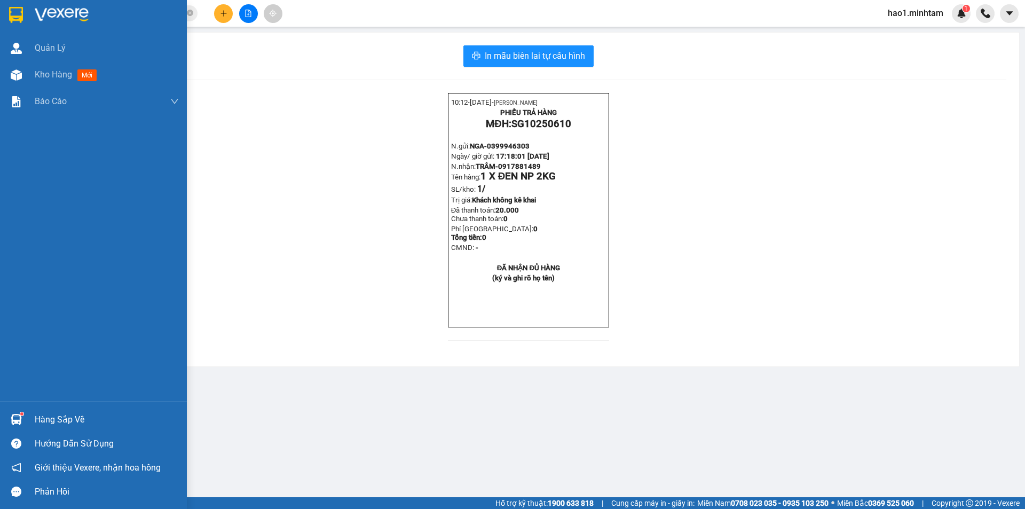
click at [31, 14] on div at bounding box center [93, 17] width 187 height 35
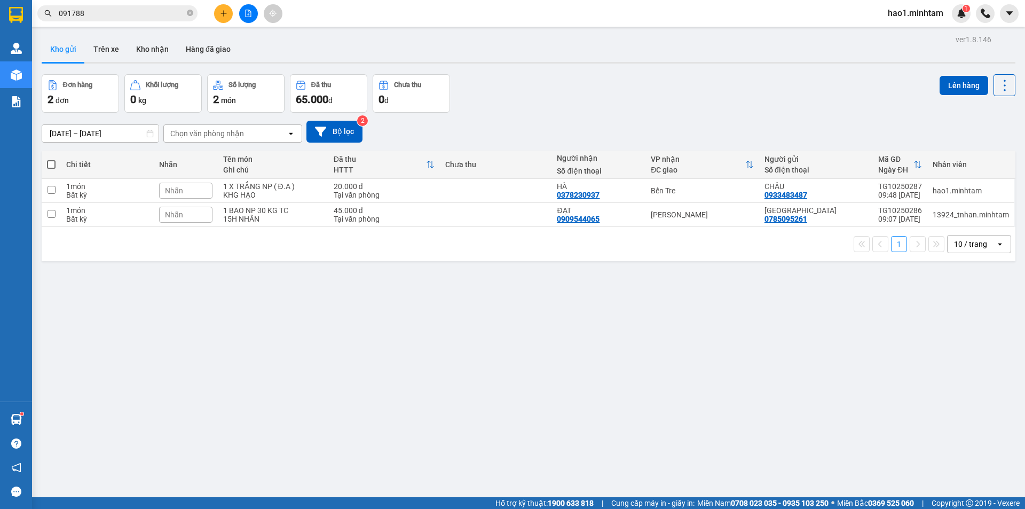
click at [771, 66] on div "ver 1.8.146 Kho gửi Trên xe Kho nhận Hàng đã giao Đơn hàng 2 đơn Khối lượng 0 k…" at bounding box center [528, 286] width 982 height 509
click at [723, 195] on td "Bến Tre" at bounding box center [702, 191] width 114 height 24
checkbox input "true"
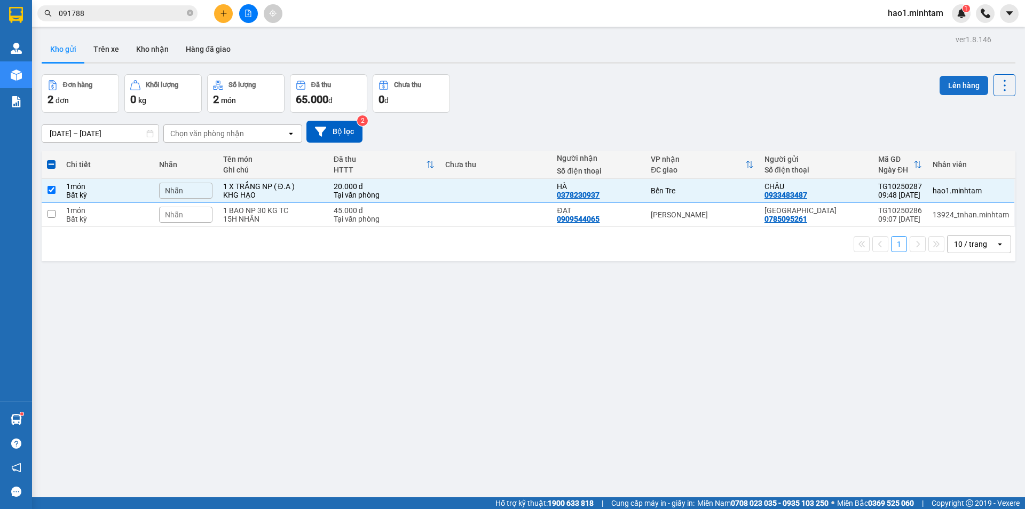
click at [964, 89] on button "Lên hàng" at bounding box center [963, 85] width 49 height 19
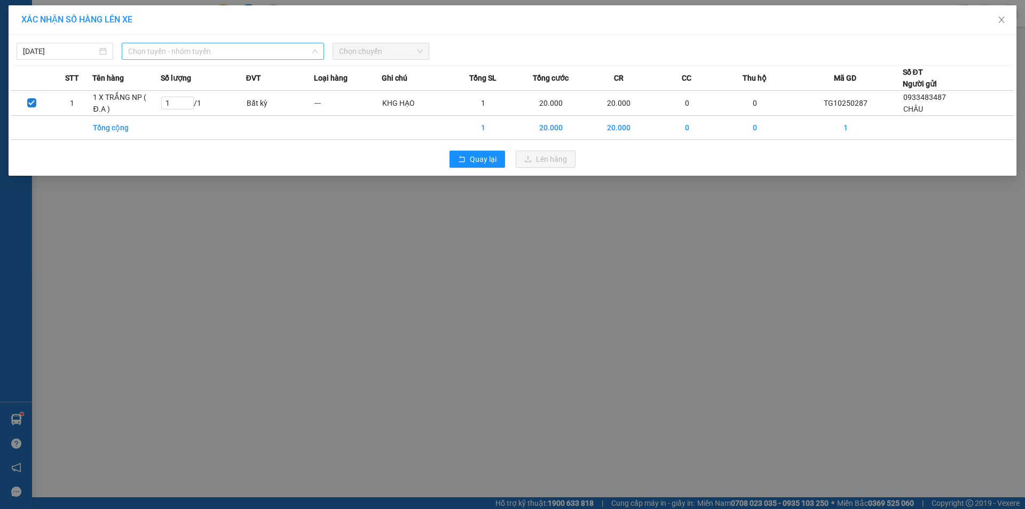
click at [144, 43] on span "Chọn tuyến - nhóm tuyến" at bounding box center [222, 51] width 189 height 16
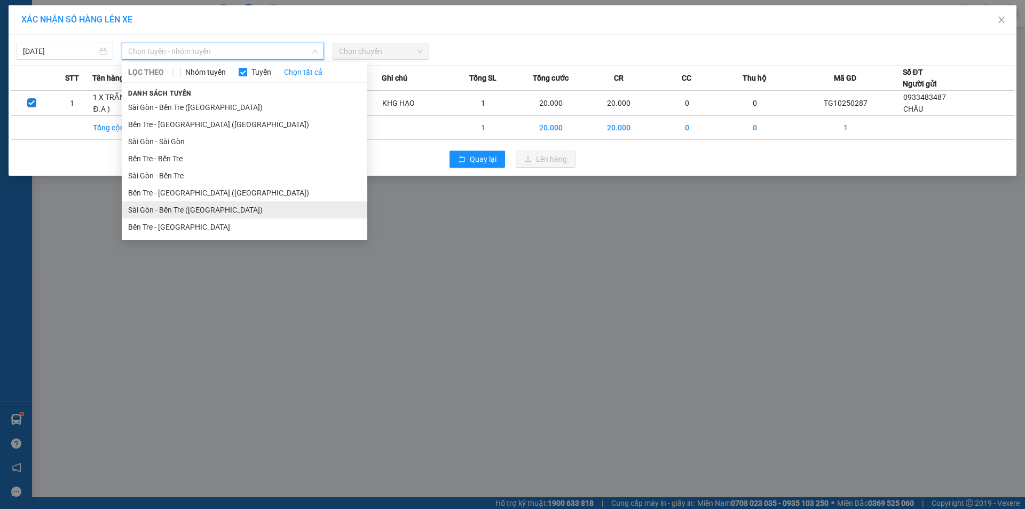
click at [159, 206] on li "Sài Gòn - Bến Tre (CT)" at bounding box center [245, 209] width 246 height 17
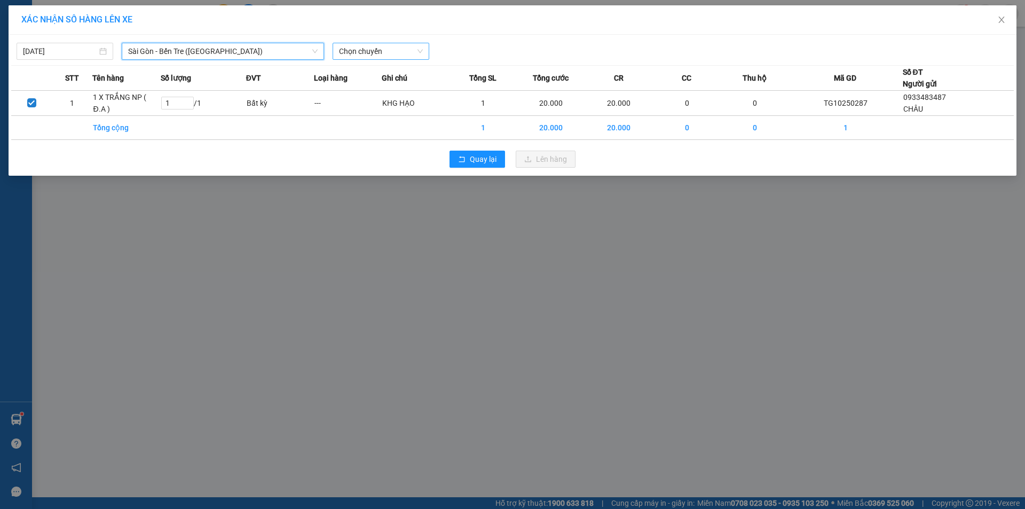
click at [357, 48] on span "Chọn chuyến" at bounding box center [381, 51] width 84 height 16
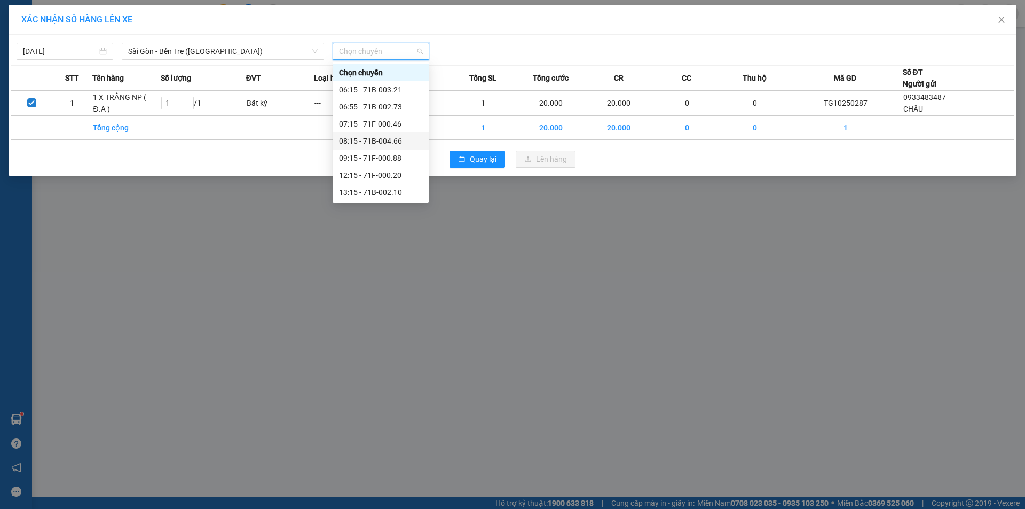
click at [402, 138] on div "08:15 - 71B-004.66" at bounding box center [380, 141] width 83 height 12
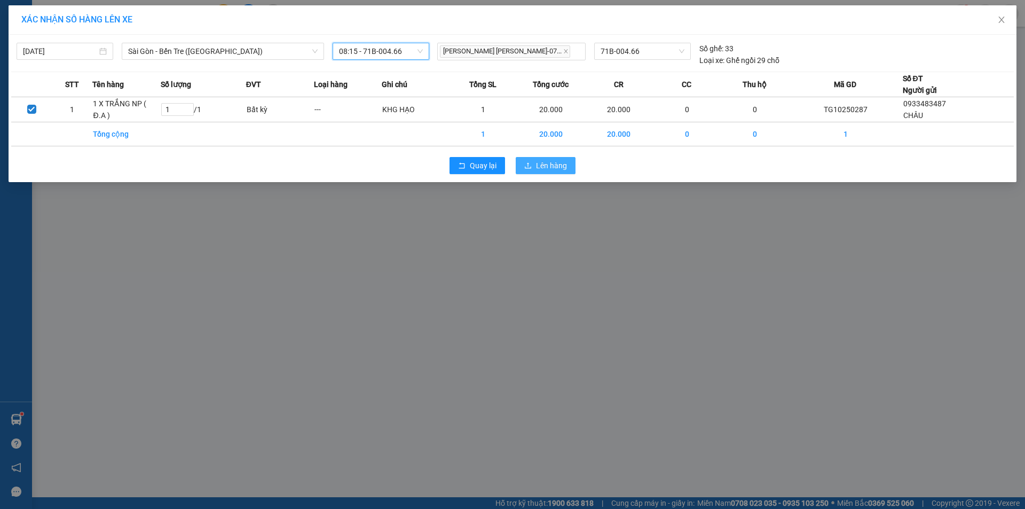
click at [546, 166] on span "Lên hàng" at bounding box center [551, 166] width 31 height 12
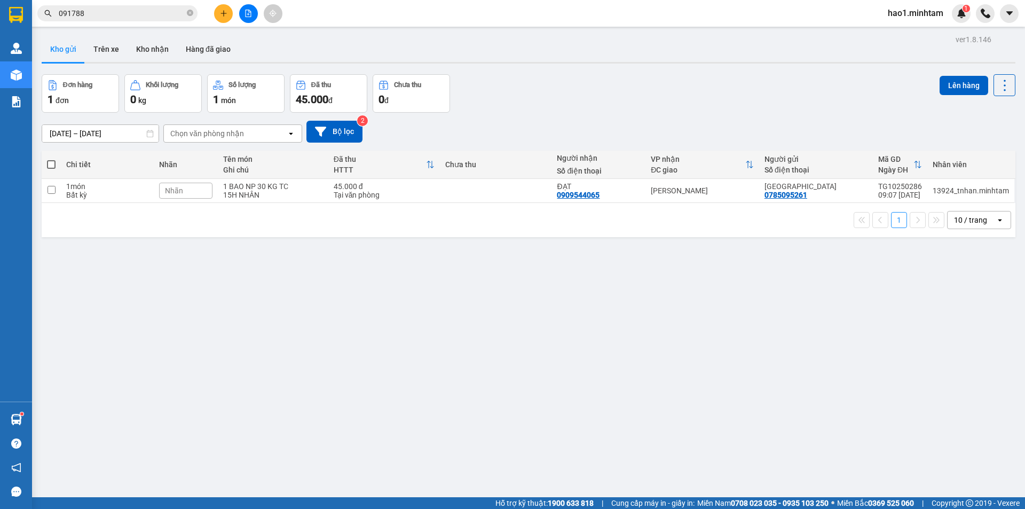
click at [628, 276] on div "ver 1.8.146 Kho gửi Trên xe Kho nhận Hàng đã giao Đơn hàng 1 đơn Khối lượng 0 k…" at bounding box center [528, 286] width 982 height 509
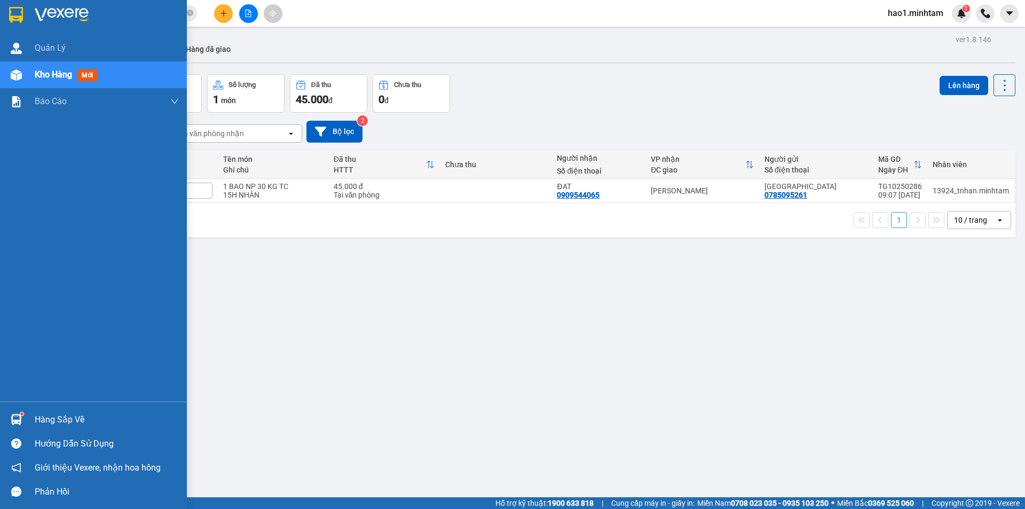
click at [29, 423] on div "Hàng sắp về" at bounding box center [93, 419] width 187 height 24
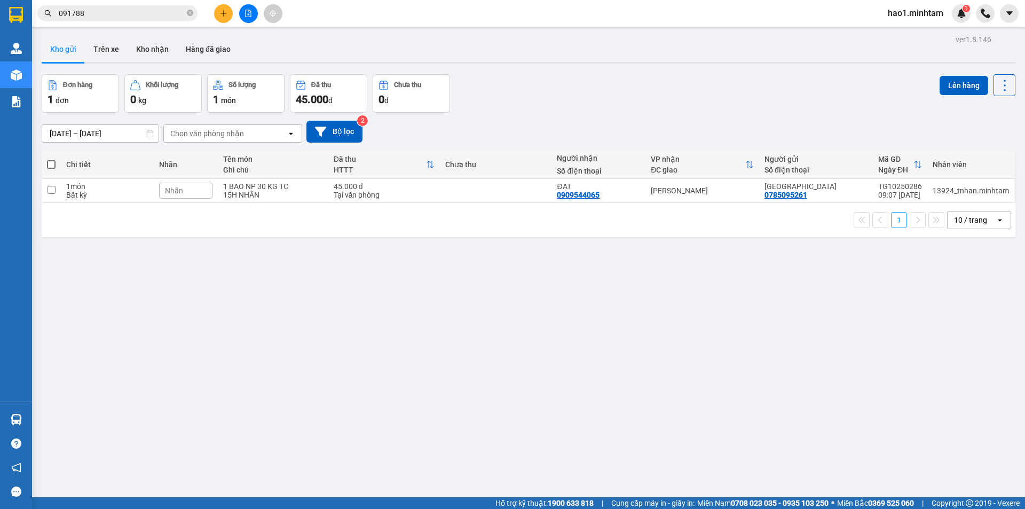
click at [566, 332] on section "Kết quả tìm kiếm ( 6 ) Bộ lọc Thuộc VP này Ngày tạo đơn gần nhất Mã ĐH Trạng th…" at bounding box center [512, 254] width 1025 height 509
click at [555, 340] on div "ver 1.8.146 Kho gửi Trên xe Kho nhận Hàng đã giao Đơn hàng 1 đơn Khối lượng 0 k…" at bounding box center [528, 286] width 982 height 509
click at [524, 348] on div "ver 1.8.146 Kho gửi Trên xe Kho nhận Hàng đã giao Đơn hàng 1 đơn Khối lượng 0 k…" at bounding box center [528, 286] width 982 height 509
click at [512, 348] on div "ver 1.8.146 Kho gửi Trên xe Kho nhận Hàng đã giao Đơn hàng 1 đơn Khối lượng 0 k…" at bounding box center [528, 286] width 982 height 509
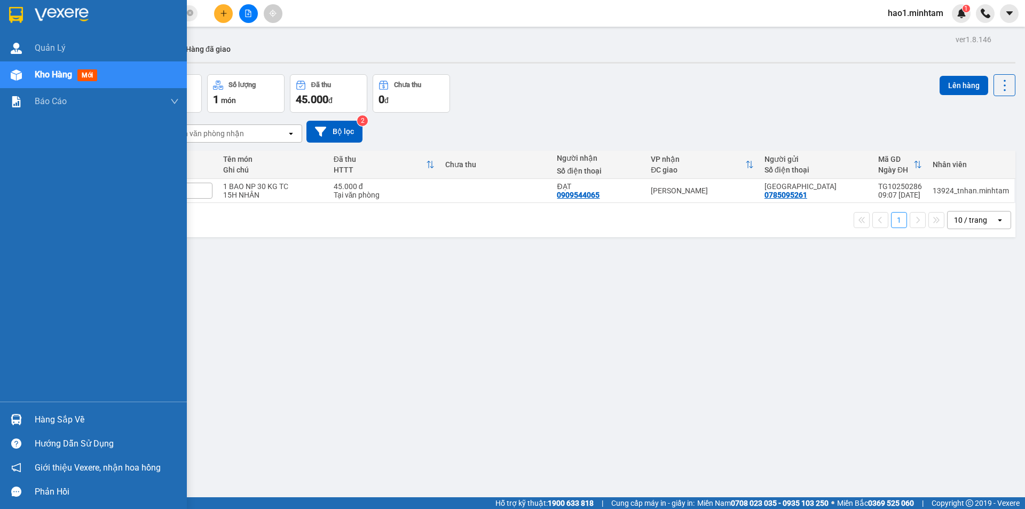
click at [26, 423] on div "Hàng sắp về" at bounding box center [93, 419] width 187 height 24
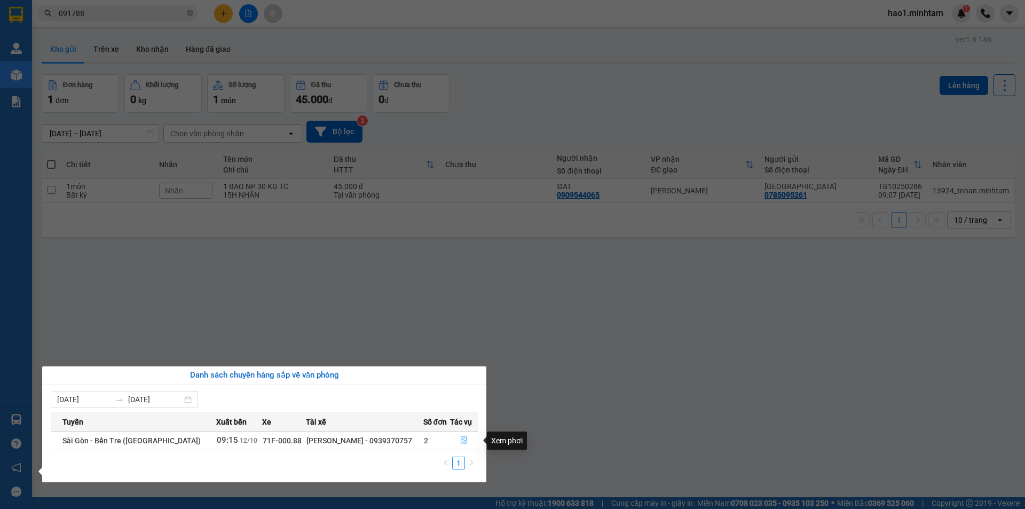
click at [460, 441] on icon "file-done" at bounding box center [463, 439] width 7 height 7
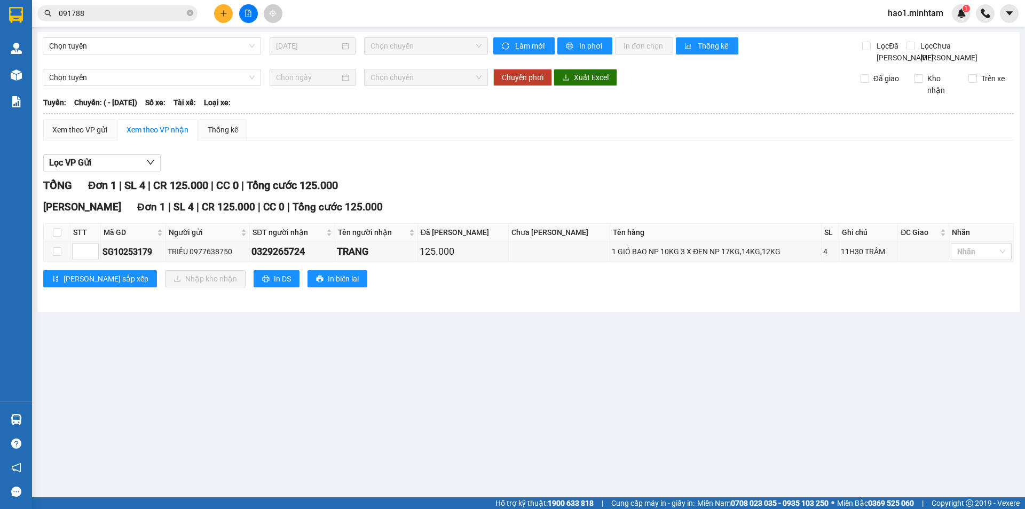
click at [606, 194] on div "TỔNG Đơn 1 | SL 4 | CR 125.000 | CC 0 | Tổng cước 125.000" at bounding box center [528, 185] width 970 height 17
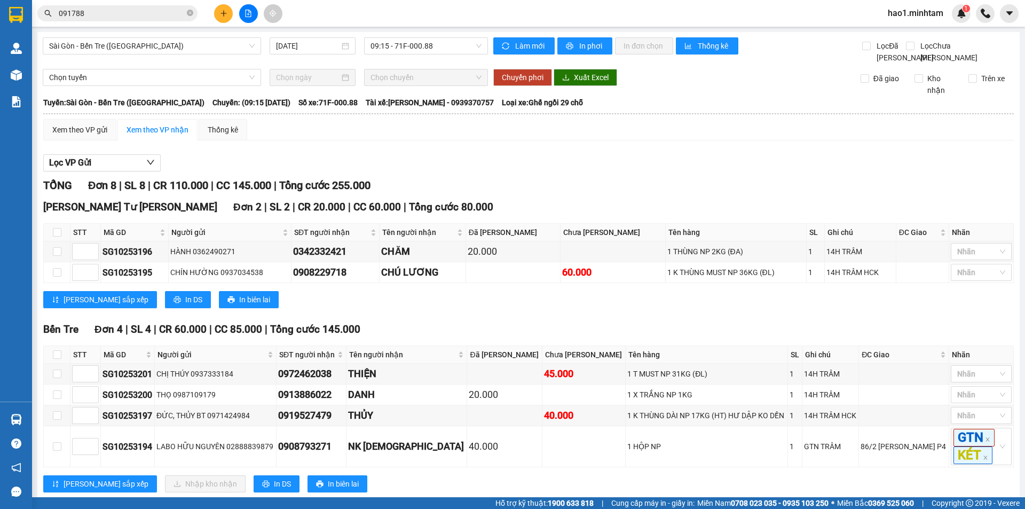
click at [553, 334] on div "Bến Tre Đơn 4 | SL 4 | CR 60.000 | CC 85.000 | Tổng cước 145.000" at bounding box center [528, 329] width 970 height 16
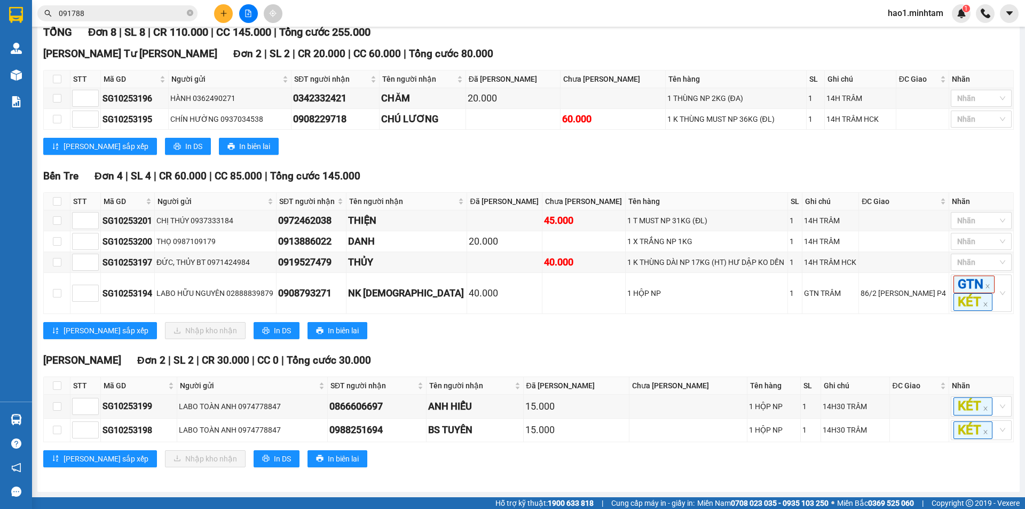
click at [553, 334] on div "Lưu sắp xếp Nhập kho nhận In DS In biên lai" at bounding box center [528, 330] width 970 height 17
click at [553, 335] on div "Lưu sắp xếp Nhập kho nhận In DS In biên lai" at bounding box center [528, 330] width 970 height 17
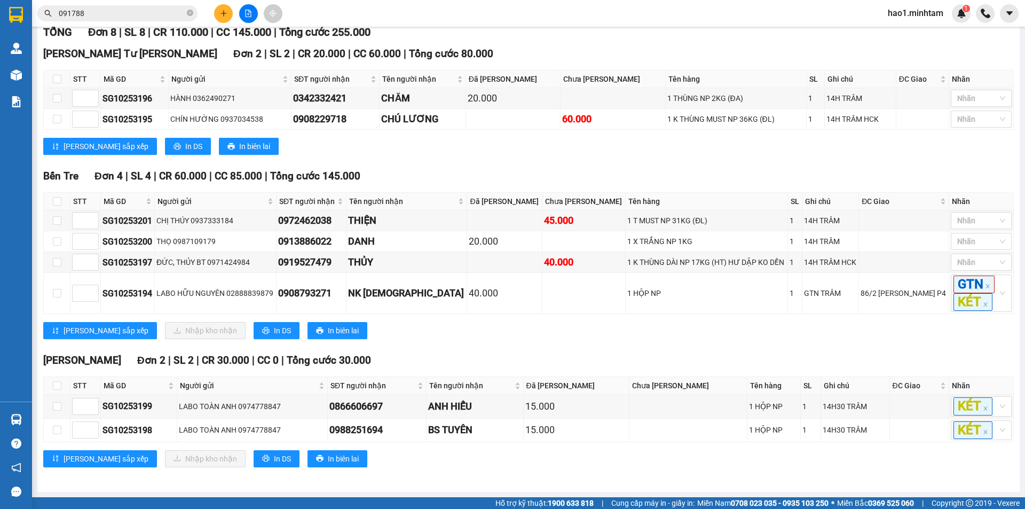
click at [553, 335] on div "Lưu sắp xếp Nhập kho nhận In DS In biên lai" at bounding box center [528, 330] width 970 height 17
click at [452, 171] on div "Bến Tre Đơn 4 | SL 4 | CR 60.000 | CC 85.000 | Tổng cước 145.000" at bounding box center [528, 176] width 970 height 16
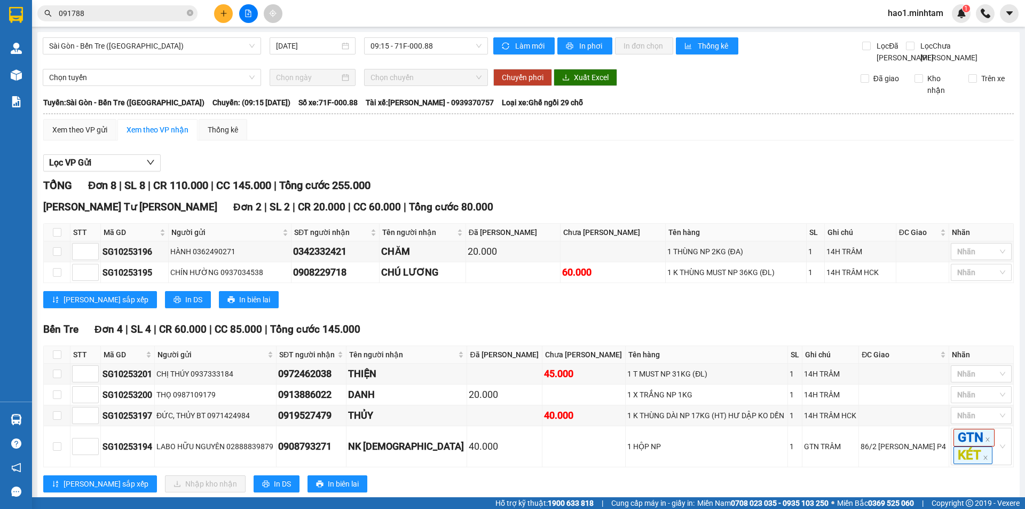
click at [452, 171] on div "Lọc VP Gửi" at bounding box center [528, 163] width 970 height 18
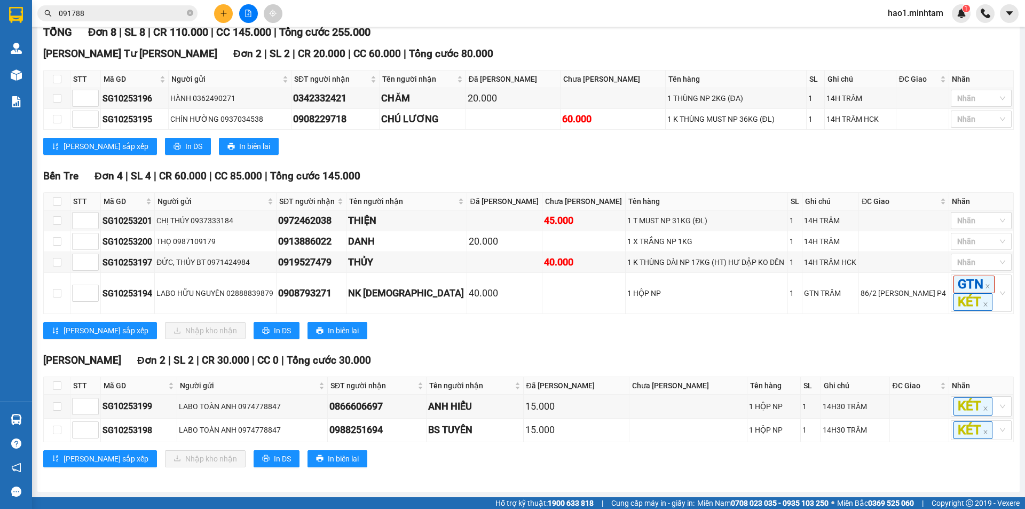
click at [574, 351] on div "TỔNG Đơn 8 | SL 8 | CR 110.000 | CC 145.000 | Tổng cước 255.000 Ngã Tư Huyện …" at bounding box center [528, 252] width 970 height 456
click at [574, 350] on div "TỔNG Đơn 8 | SL 8 | CR 110.000 | CC 145.000 | Tổng cước 255.000 Ngã Tư Huyện …" at bounding box center [528, 252] width 970 height 456
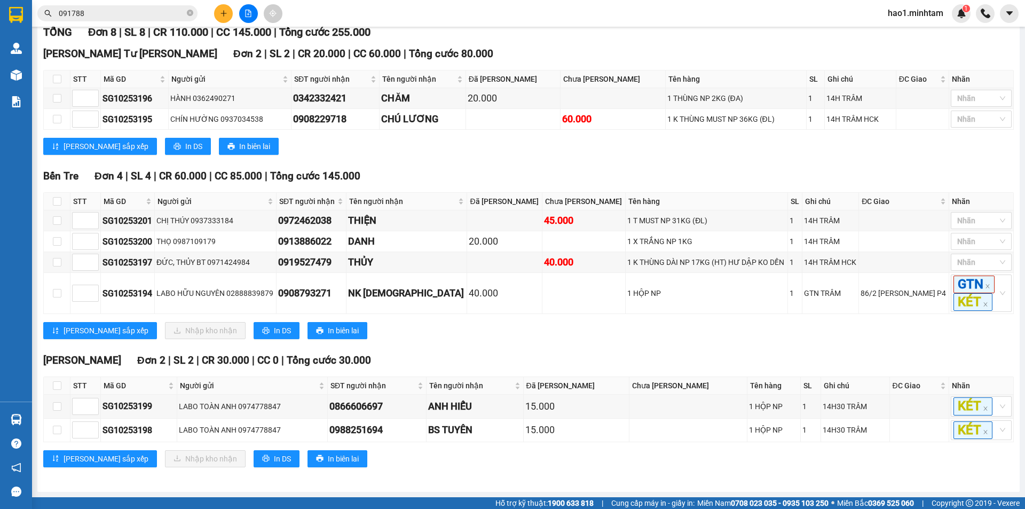
click at [574, 350] on div "TỔNG Đơn 8 | SL 8 | CR 110.000 | CC 145.000 | Tổng cước 255.000 Ngã Tư Huyện …" at bounding box center [528, 252] width 970 height 456
click at [574, 349] on div "TỔNG Đơn 8 | SL 8 | CR 110.000 | CC 145.000 | Tổng cước 255.000 Ngã Tư Huyện …" at bounding box center [528, 252] width 970 height 456
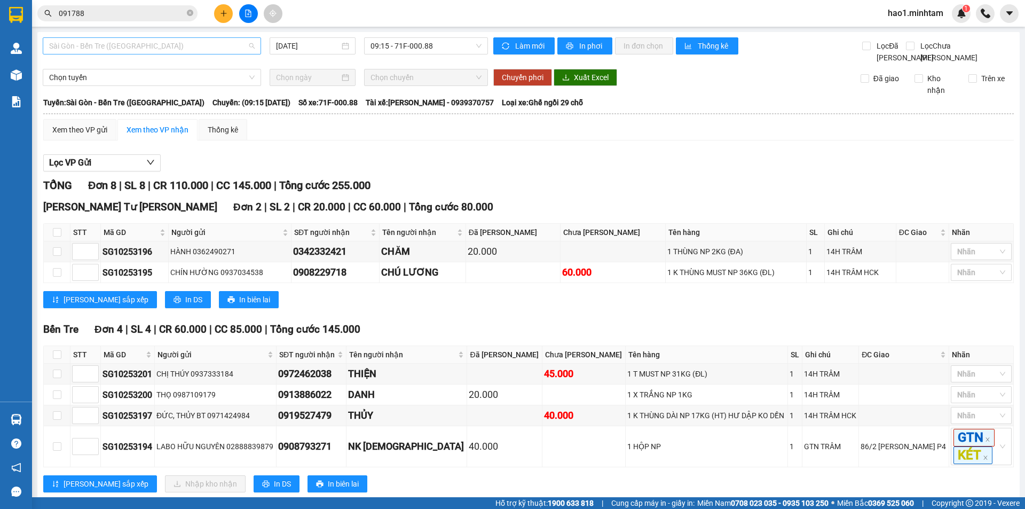
click at [141, 49] on span "Sài Gòn - Bến Tre (CT)" at bounding box center [151, 46] width 205 height 16
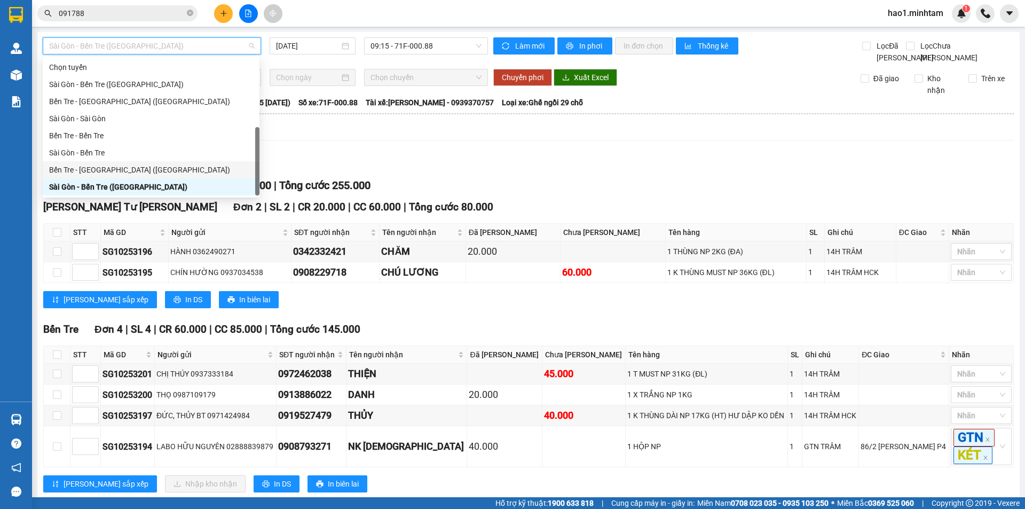
scroll to position [17, 0]
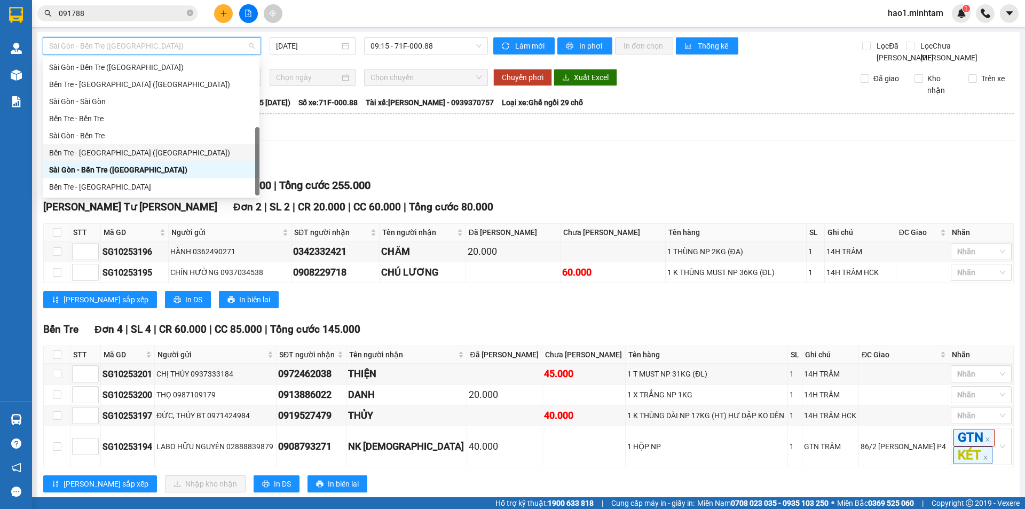
click at [113, 159] on div "Bến Tre - Sài Gòn (CT)" at bounding box center [151, 152] width 217 height 17
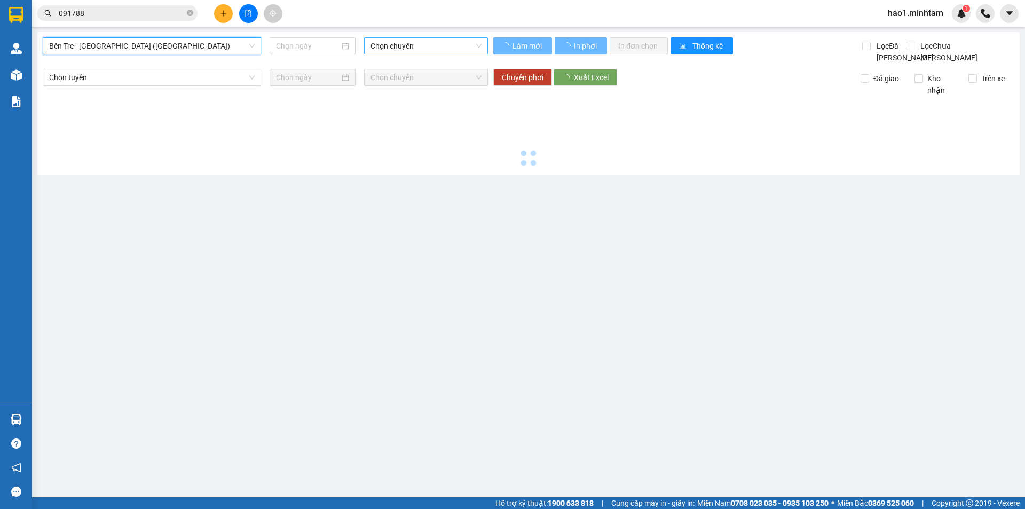
type input "[DATE]"
click at [390, 49] on span "Chọn chuyến" at bounding box center [425, 46] width 111 height 16
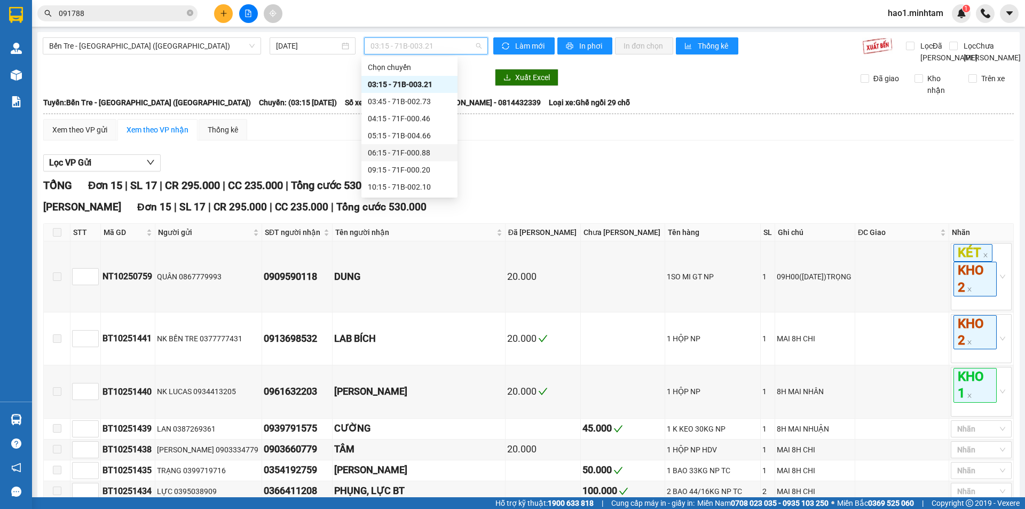
scroll to position [53, 0]
click at [421, 131] on div "10:15 - 71B-002.10" at bounding box center [409, 134] width 83 height 12
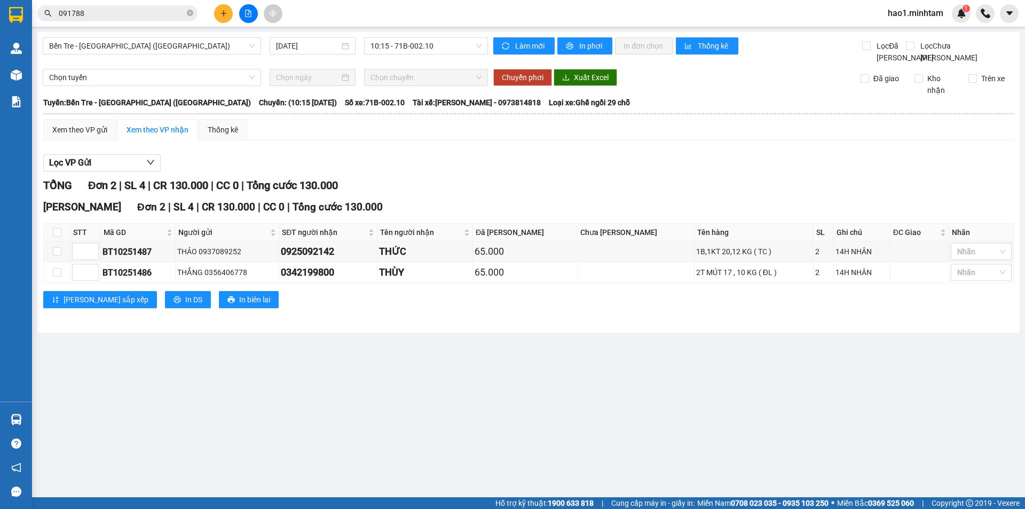
click at [432, 172] on div "Lọc VP Gửi" at bounding box center [528, 163] width 970 height 18
click at [401, 44] on span "10:15 - 71B-002.10" at bounding box center [425, 46] width 111 height 16
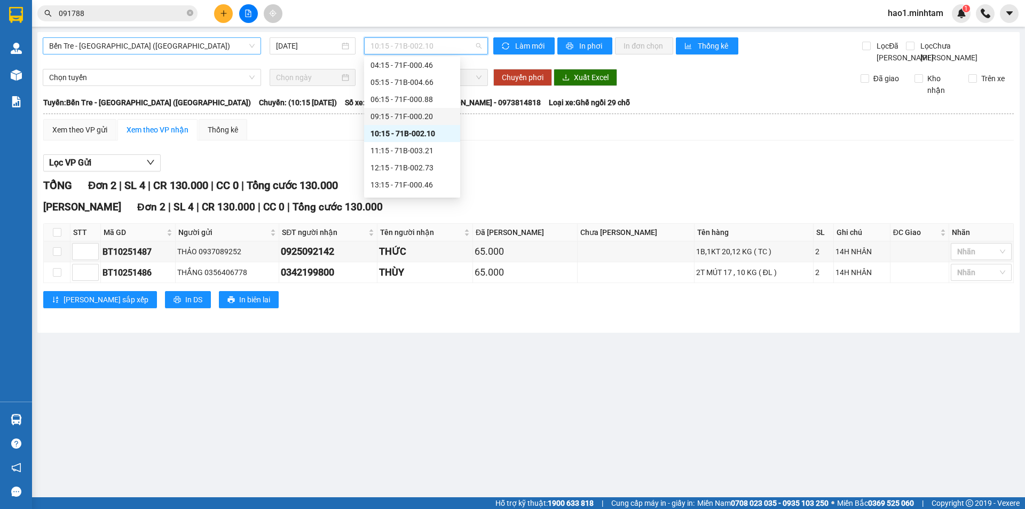
click at [103, 48] on span "Bến Tre - Sài Gòn (CT)" at bounding box center [151, 46] width 205 height 16
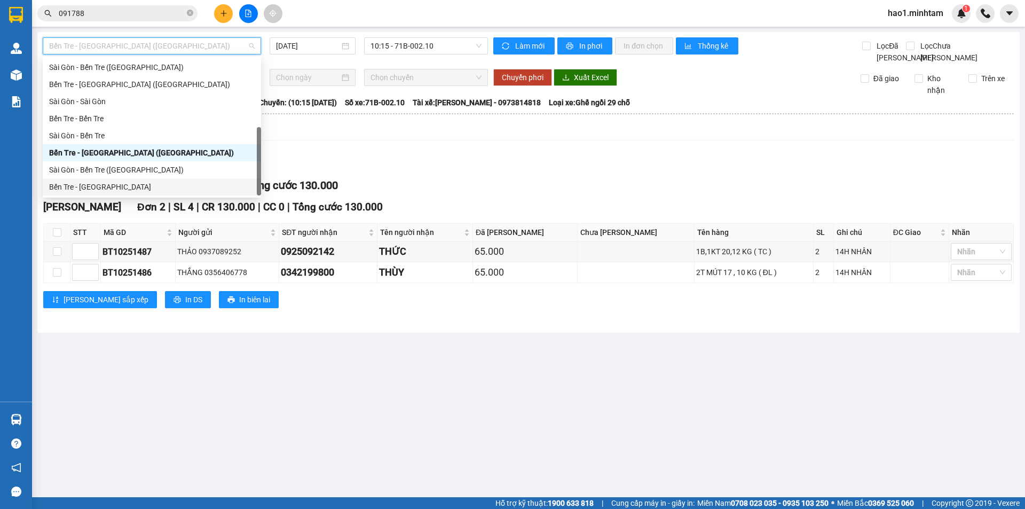
click at [104, 189] on div "Bến Tre - [GEOGRAPHIC_DATA]" at bounding box center [151, 187] width 205 height 12
type input "[DATE]"
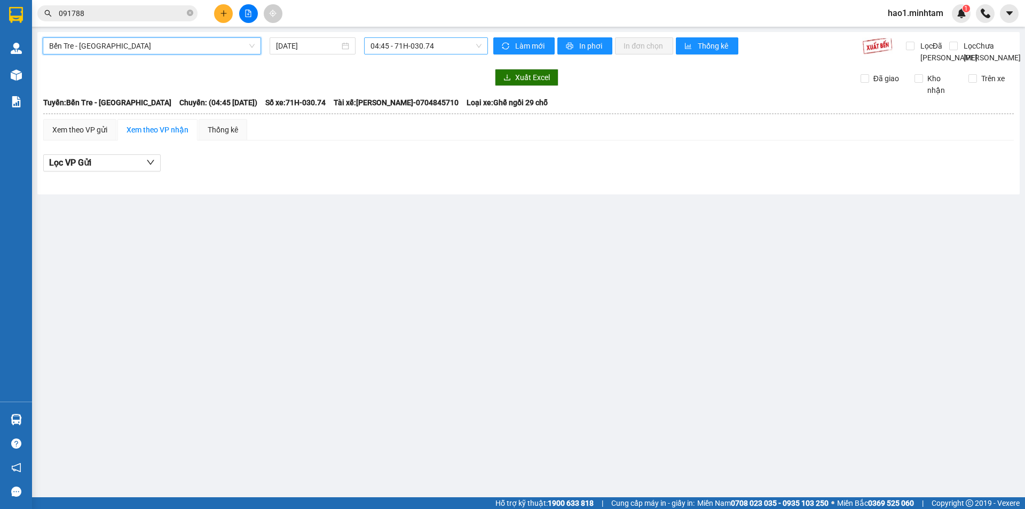
click at [396, 49] on span "04:45 - 71H-030.74" at bounding box center [425, 46] width 111 height 16
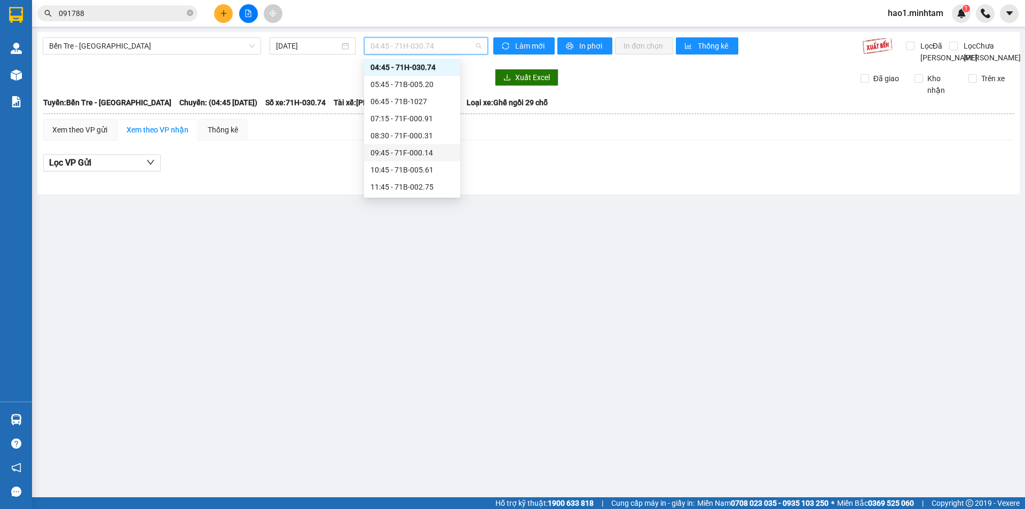
click at [405, 157] on div "09:45 - 71F-000.14" at bounding box center [411, 153] width 83 height 12
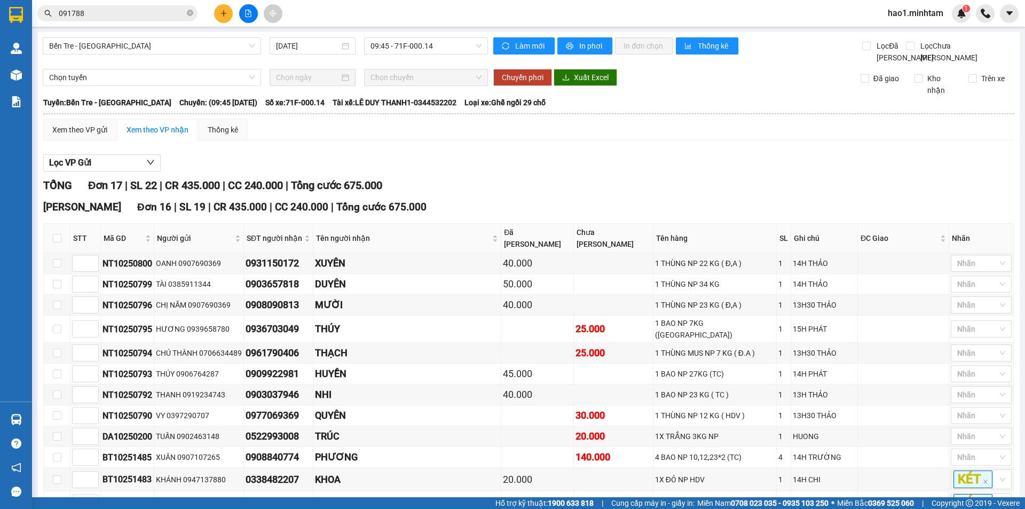
click at [390, 167] on div "Lọc VP Gửi" at bounding box center [528, 163] width 970 height 18
click at [406, 46] on span "09:45 - 71F-000.14" at bounding box center [425, 46] width 111 height 16
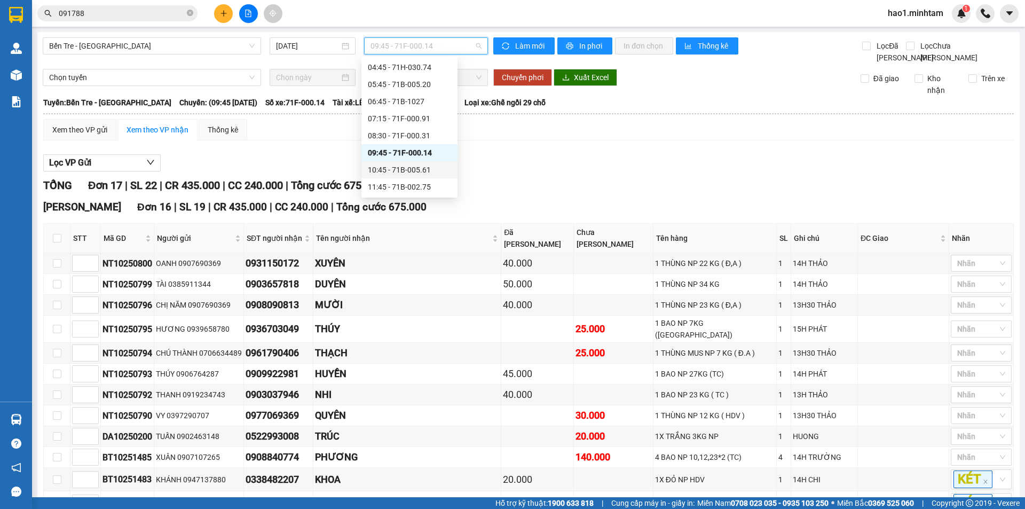
click at [391, 170] on div "10:45 - 71B-005.61" at bounding box center [409, 170] width 83 height 12
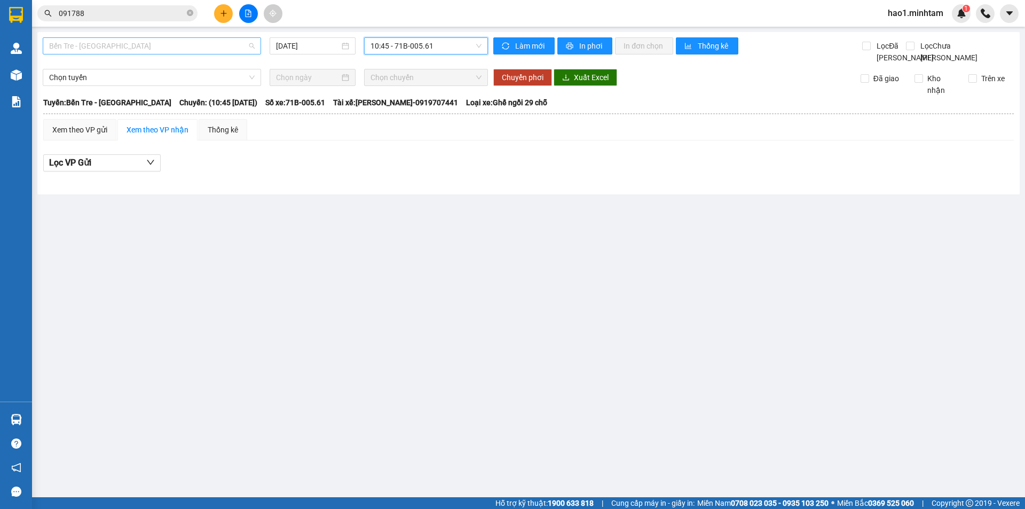
click at [169, 46] on span "Bến Tre - [GEOGRAPHIC_DATA]" at bounding box center [151, 46] width 205 height 16
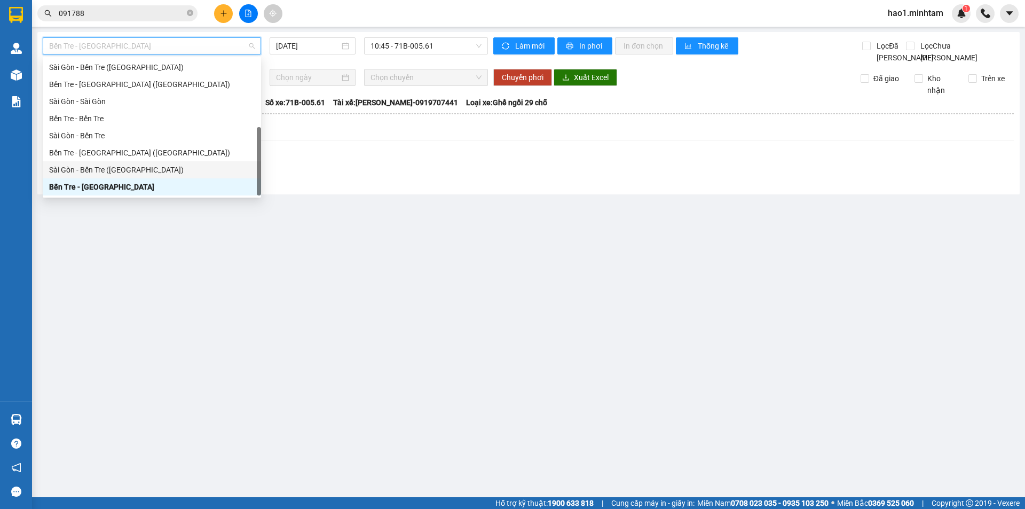
click at [99, 169] on div "Sài Gòn - Bến Tre (CT)" at bounding box center [151, 170] width 205 height 12
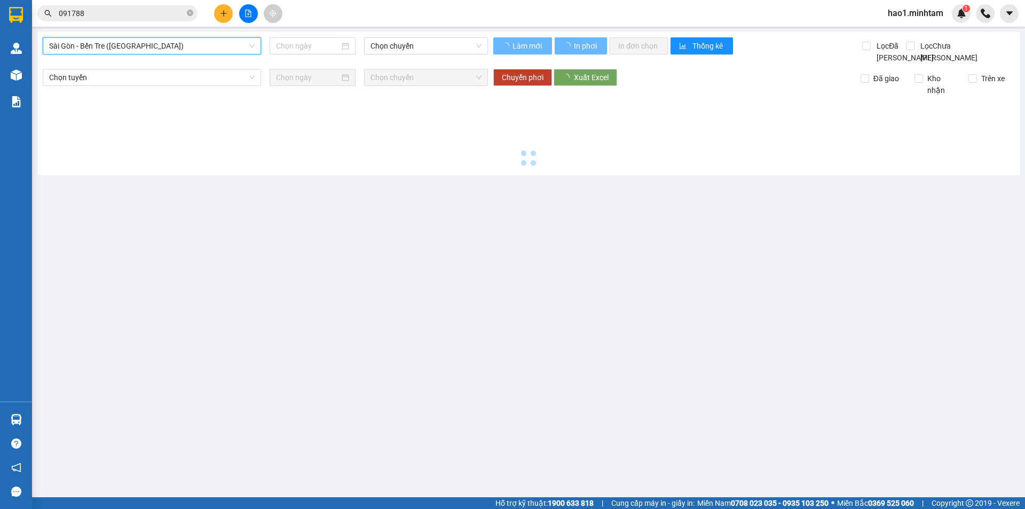
type input "[DATE]"
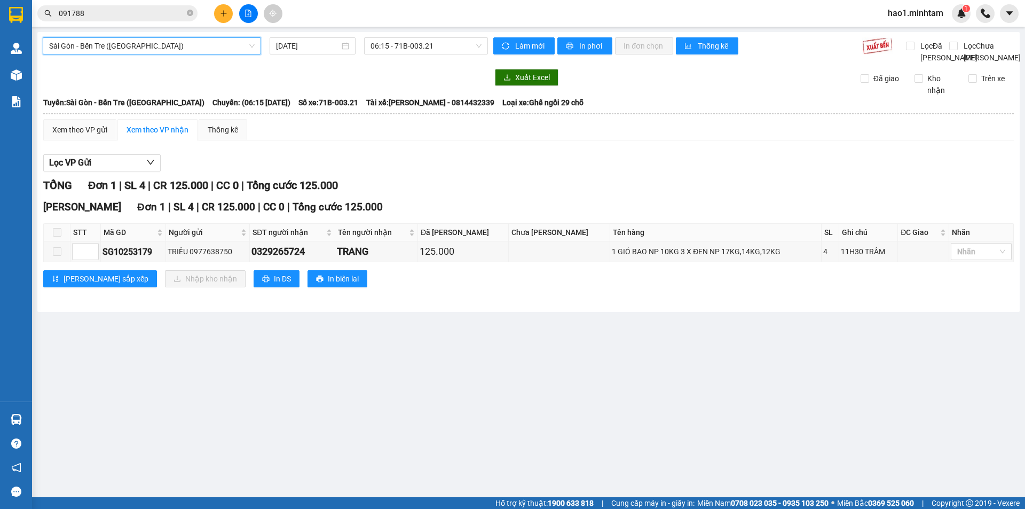
click at [217, 46] on span "Sài Gòn - Bến Tre (CT)" at bounding box center [151, 46] width 205 height 16
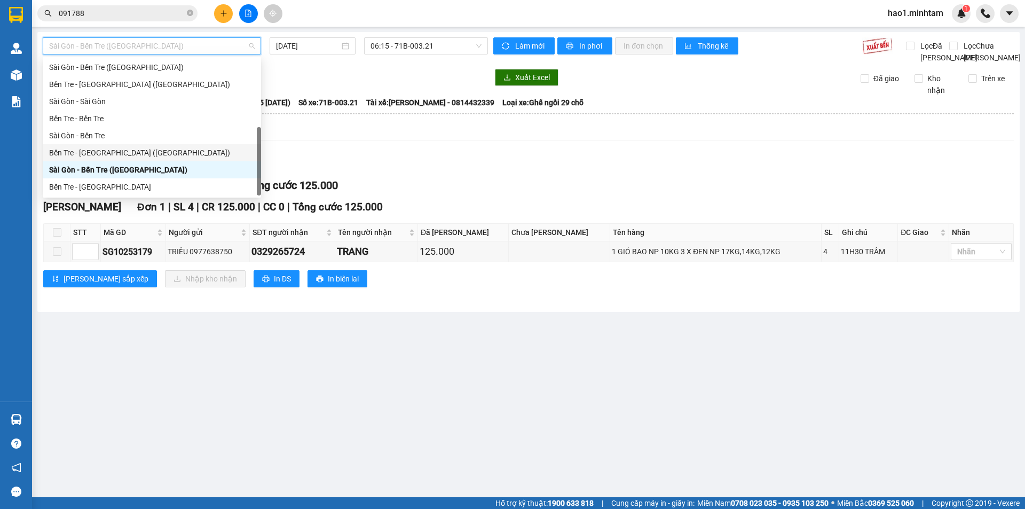
click at [118, 157] on div "Bến Tre - Sài Gòn (CT)" at bounding box center [151, 153] width 205 height 12
type input "[DATE]"
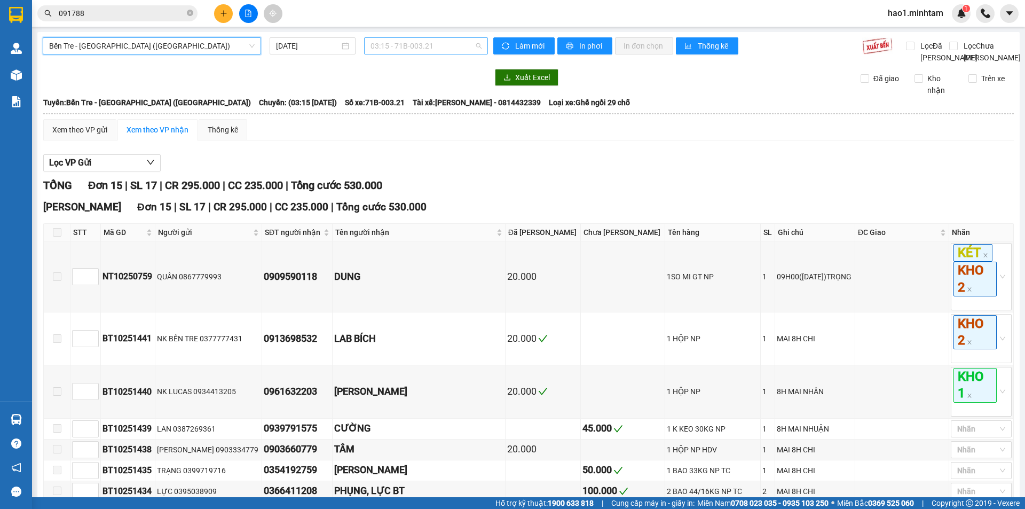
click at [419, 45] on span "03:15 - 71B-003.21" at bounding box center [425, 46] width 111 height 16
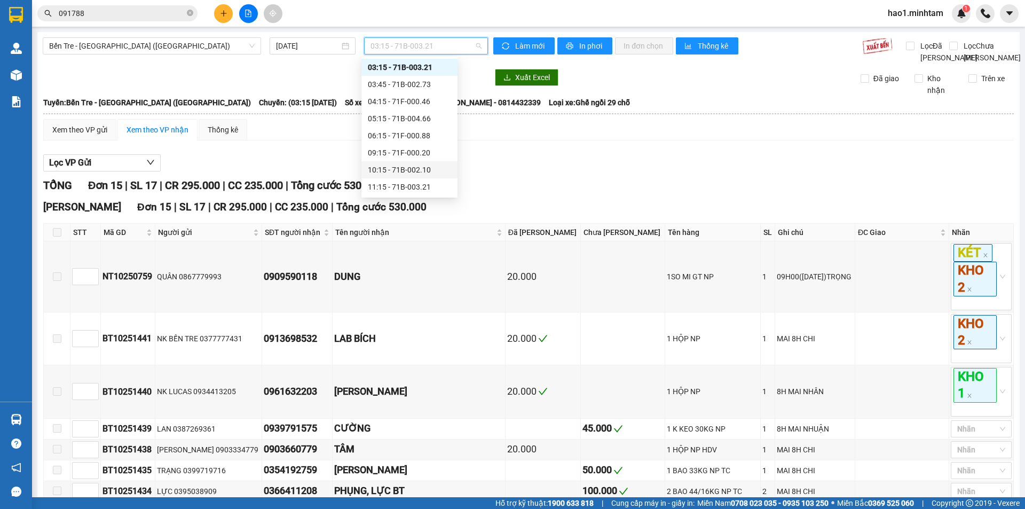
click at [410, 169] on div "10:15 - 71B-002.10" at bounding box center [409, 170] width 83 height 12
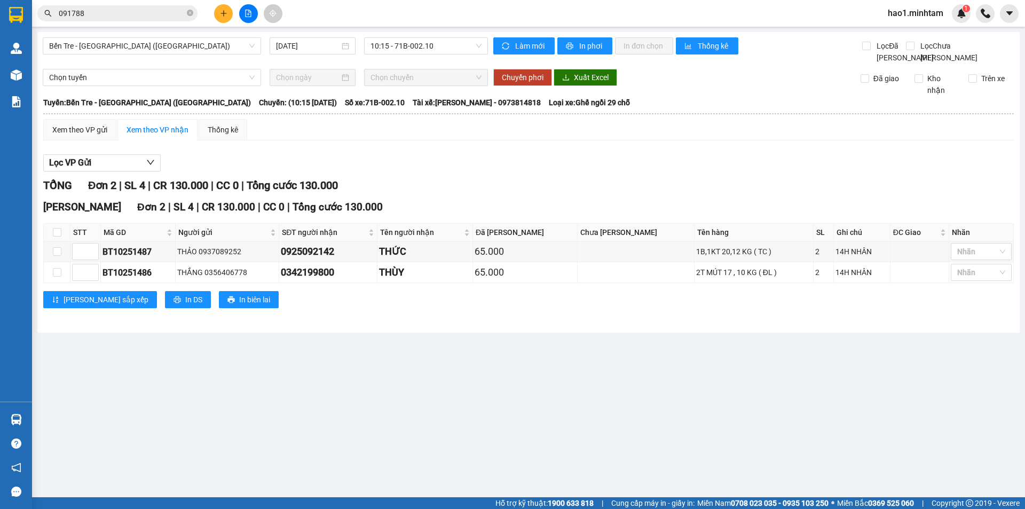
click at [410, 169] on div "Lọc VP Gửi" at bounding box center [528, 163] width 970 height 18
click at [122, 6] on span "091788" at bounding box center [117, 13] width 160 height 16
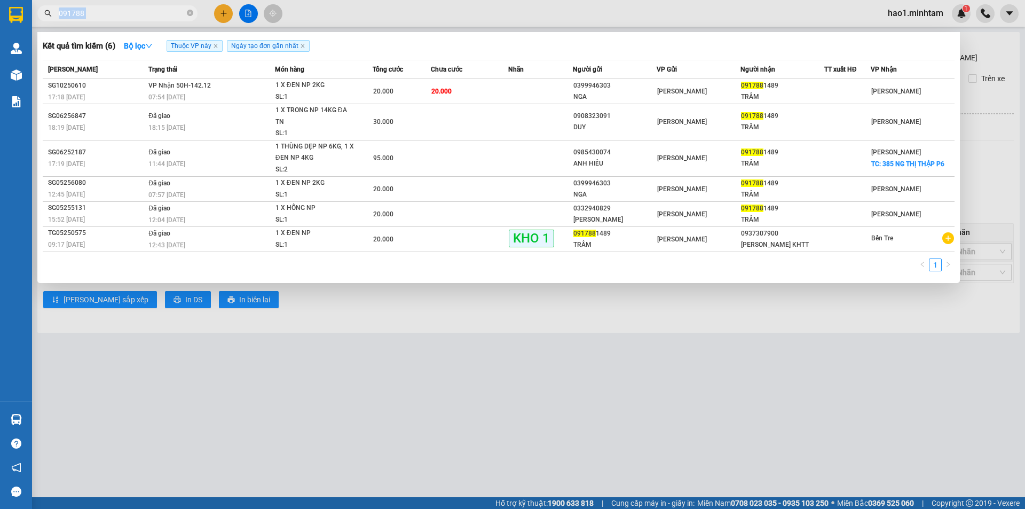
click at [122, 7] on span "091788" at bounding box center [117, 13] width 160 height 16
click at [167, 22] on div at bounding box center [512, 254] width 1025 height 509
click at [167, 17] on input "091788" at bounding box center [122, 13] width 126 height 12
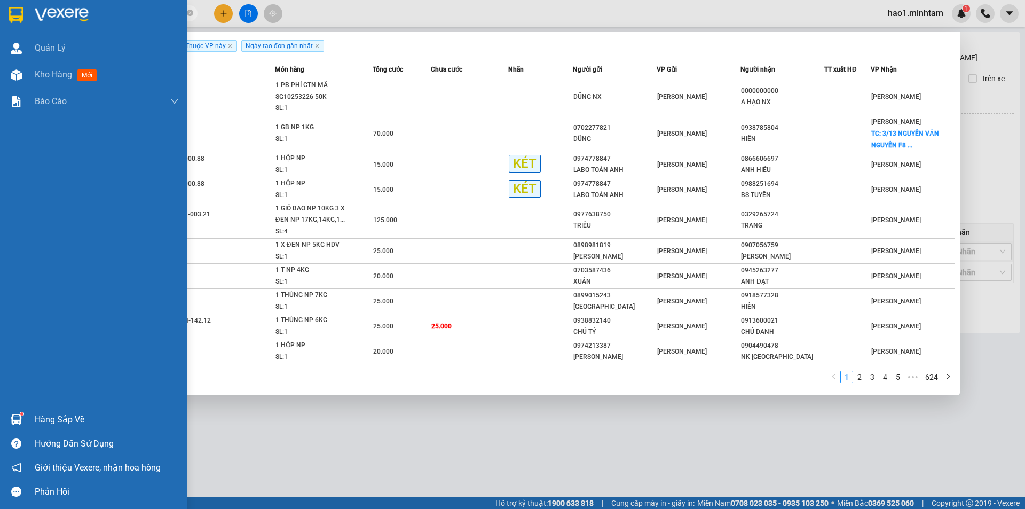
type input "SG"
click at [54, 412] on div "Hàng sắp về" at bounding box center [107, 420] width 144 height 16
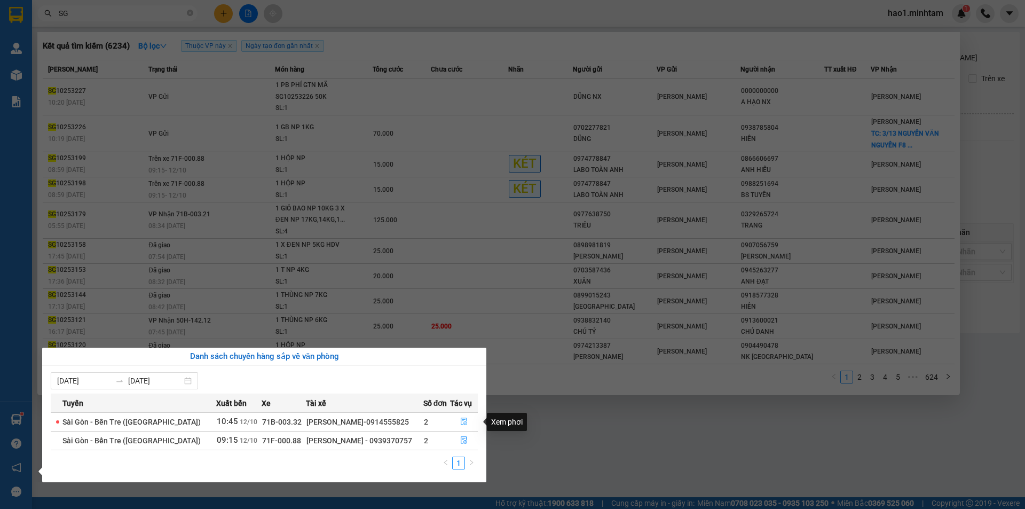
click at [462, 420] on icon "file-done" at bounding box center [464, 421] width 6 height 7
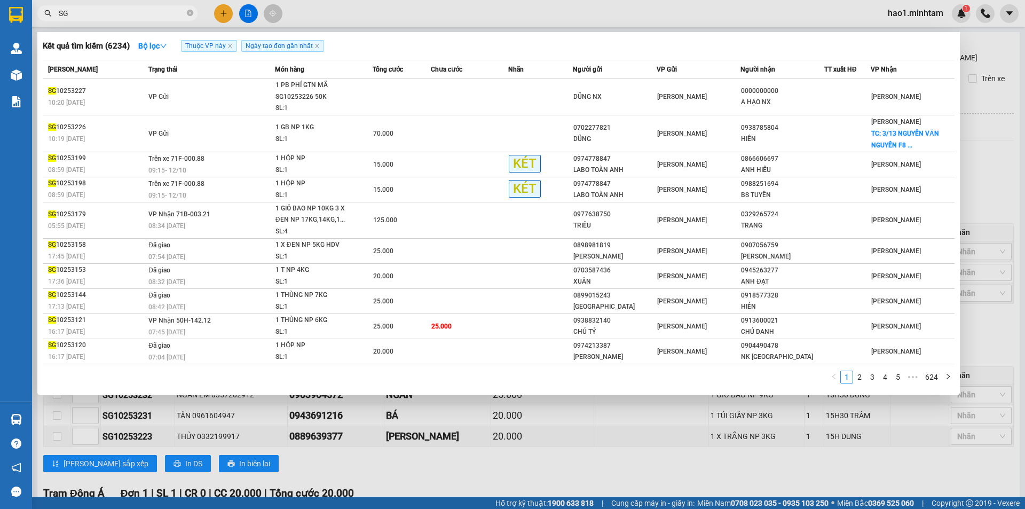
click at [469, 481] on div at bounding box center [512, 254] width 1025 height 509
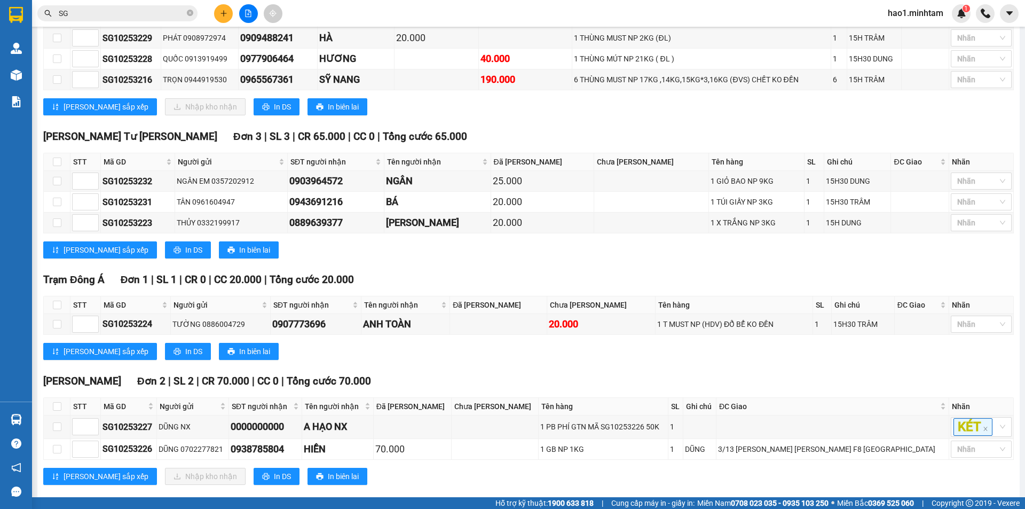
scroll to position [243, 0]
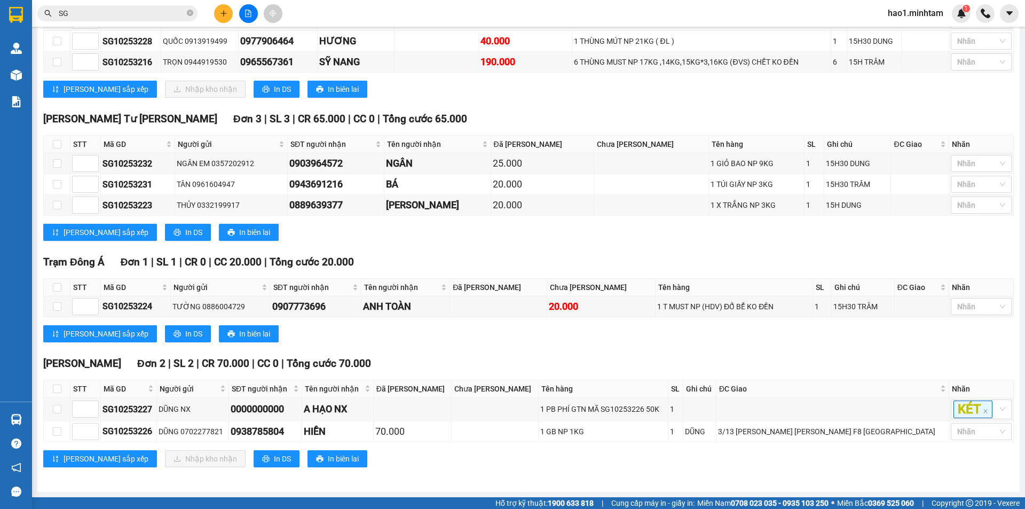
click at [469, 479] on div "TỔNG Đơn 9 | SL 14 | CR 155.000 | CC 250.000 | Tổng cước 405.000 Bến Tre Đơn 3…" at bounding box center [528, 213] width 970 height 534
drag, startPoint x: 762, startPoint y: 431, endPoint x: 908, endPoint y: 438, distance: 146.4
click at [908, 438] on td "3/13 NGUYỄN VĂN NGUYỄN F8 [GEOGRAPHIC_DATA]" at bounding box center [832, 431] width 233 height 21
copy div "3/13 NGUYỄN VĂN NGUYỄN F8 [GEOGRAPHIC_DATA]"
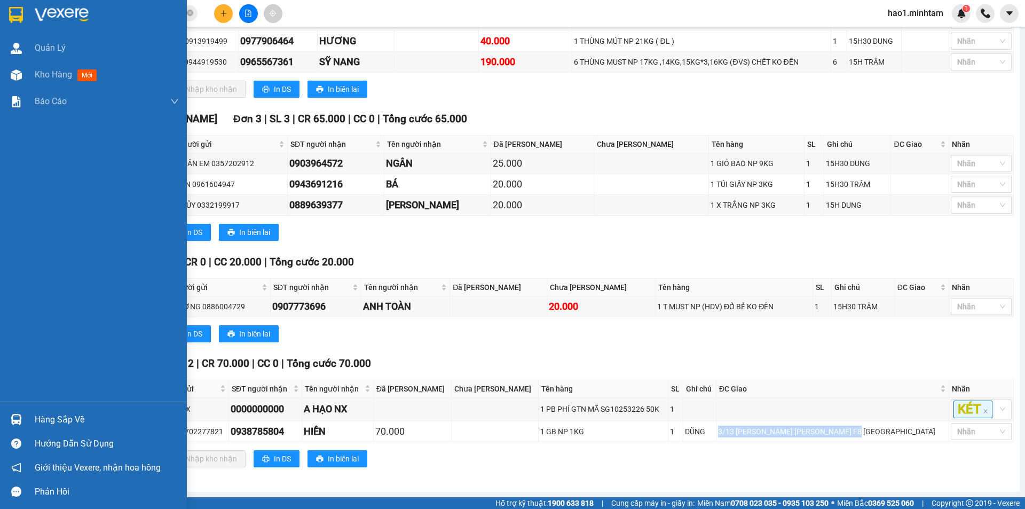
click at [14, 421] on img at bounding box center [16, 419] width 11 height 11
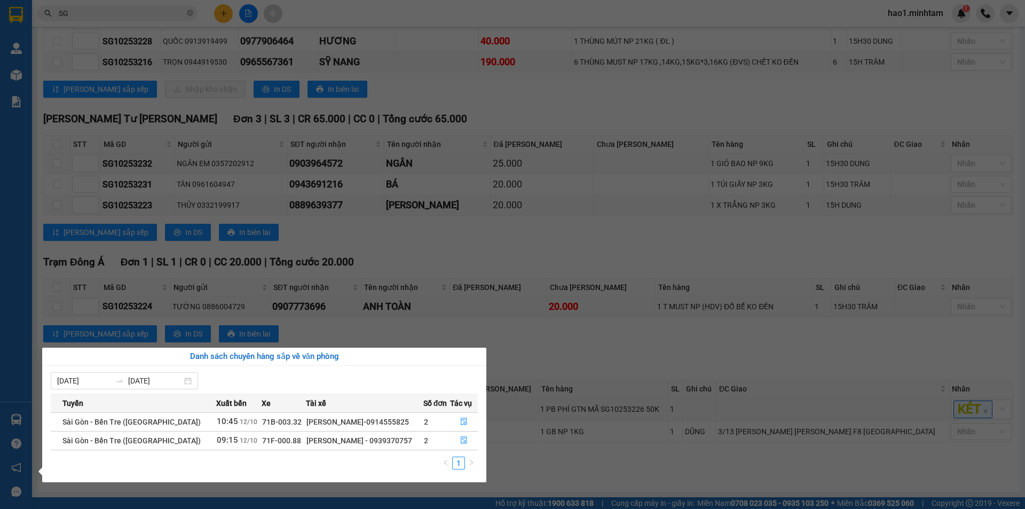
click at [219, 14] on section "Kết quả tìm kiếm ( 6234 ) Bộ lọc Thuộc VP này Ngày tạo đơn gần nhất Mã ĐH Trạng…" at bounding box center [512, 254] width 1025 height 509
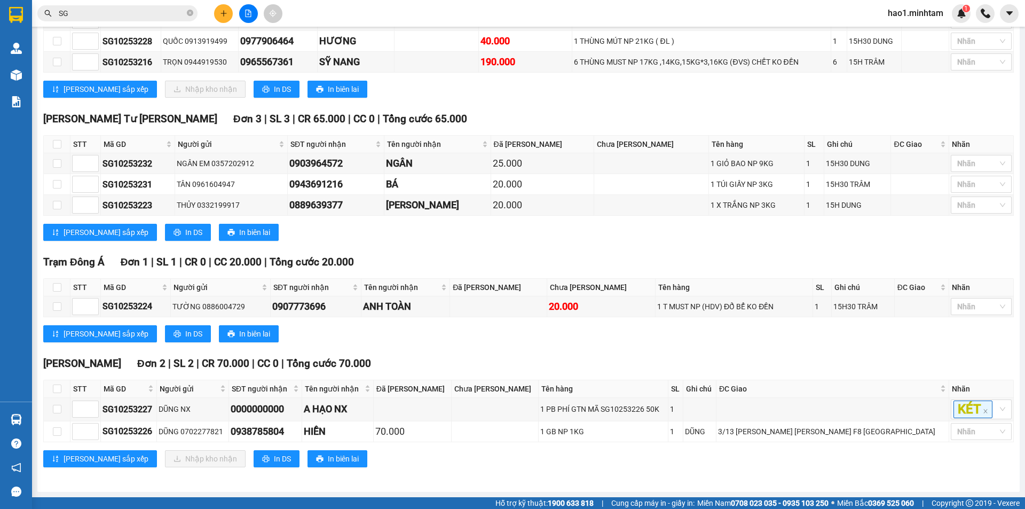
click at [219, 14] on button at bounding box center [223, 13] width 19 height 19
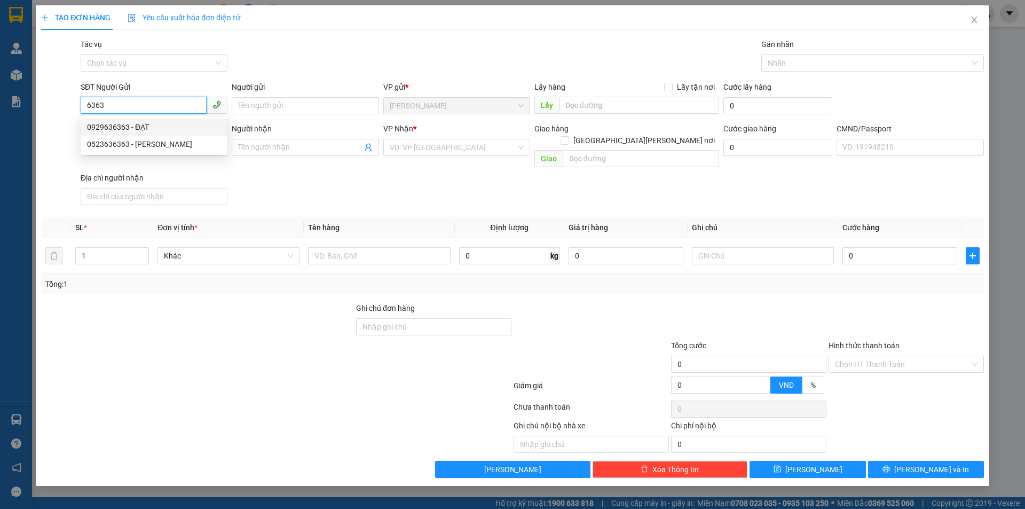
click at [152, 129] on div "0929636363 - ĐẠT" at bounding box center [154, 127] width 134 height 12
type input "0929636363"
type input "ĐẠT"
type input "0787922221"
type input "CHÚ HUY"
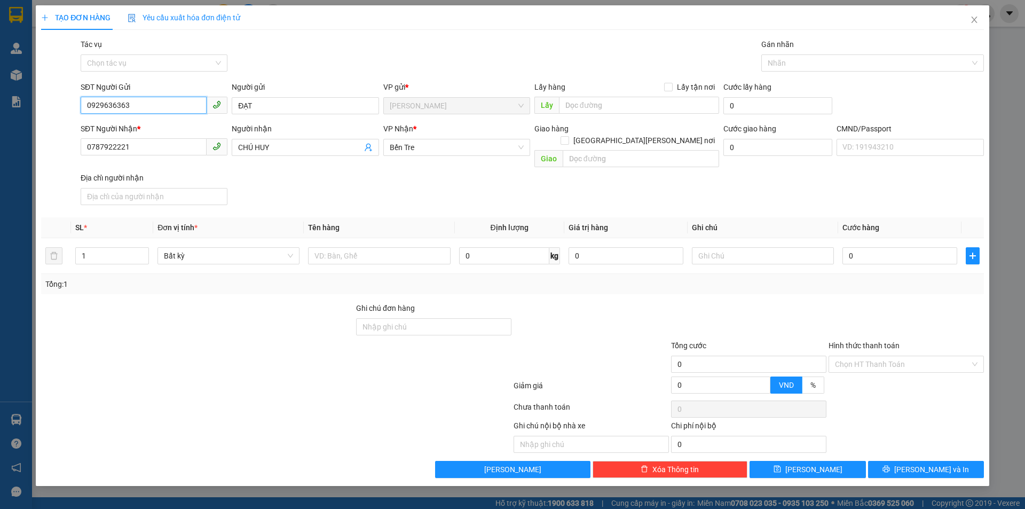
type input "0929636363"
click at [263, 173] on div "SĐT Người Nhận * 0787922221 Người nhận CHÚ HUY VP Nhận * Bến Tre Giao hàng Gia…" at bounding box center [531, 166] width 907 height 86
click at [188, 148] on input "0787922221" at bounding box center [144, 146] width 126 height 17
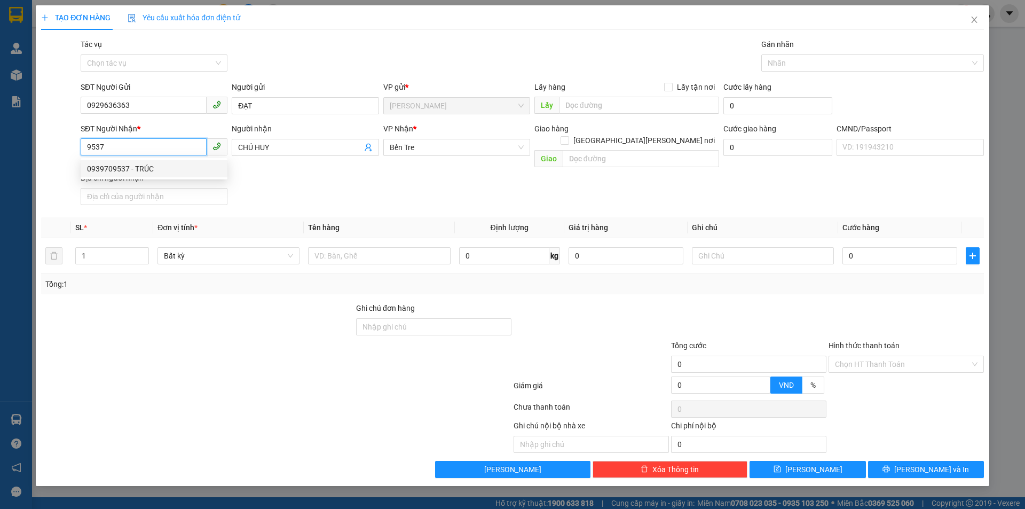
click at [120, 143] on input "9537" at bounding box center [144, 146] width 126 height 17
type input "0356449537"
click at [289, 148] on input "CHÚ HUY" at bounding box center [299, 147] width 123 height 12
click at [289, 147] on input "CHÚ HUY" at bounding box center [299, 147] width 123 height 12
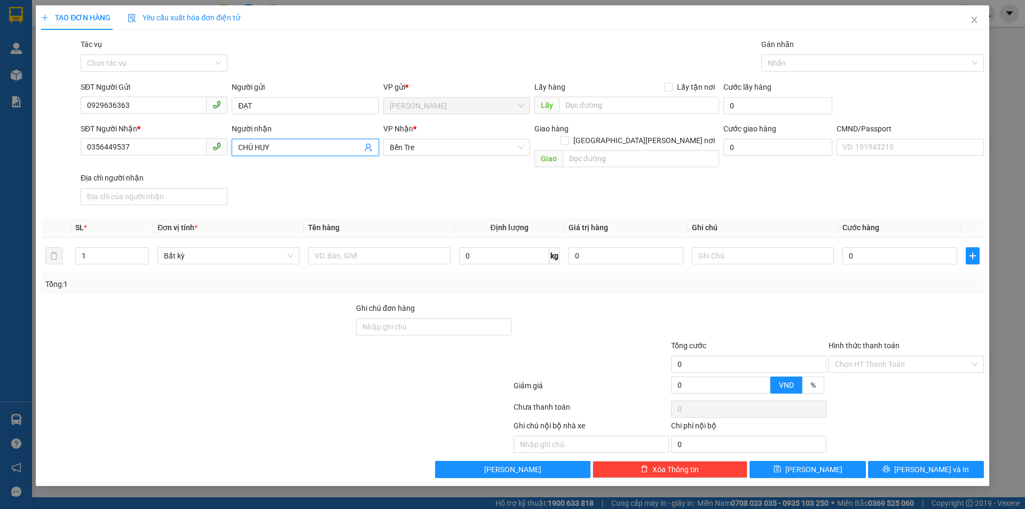
click at [288, 147] on input "CHÚ HUY" at bounding box center [299, 147] width 123 height 12
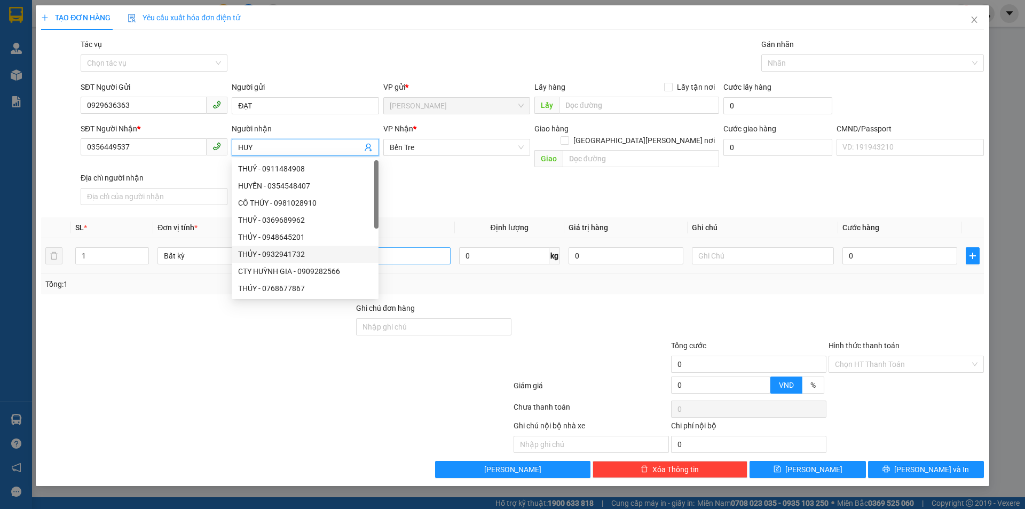
type input "HUY"
click at [438, 247] on input "text" at bounding box center [379, 255] width 142 height 17
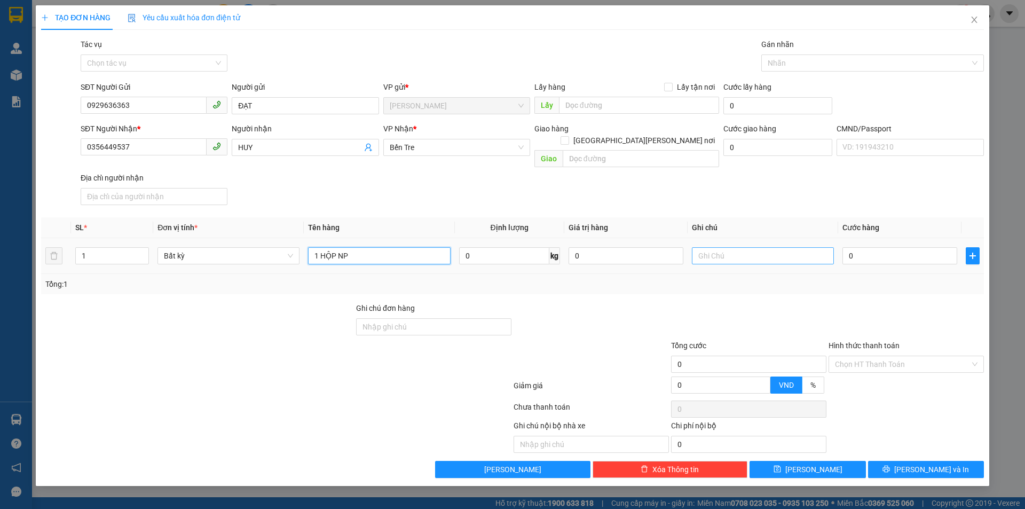
type input "1 HỘP NP"
click at [772, 247] on input "text" at bounding box center [763, 255] width 142 height 17
type input "KHG HẠO"
type input "2"
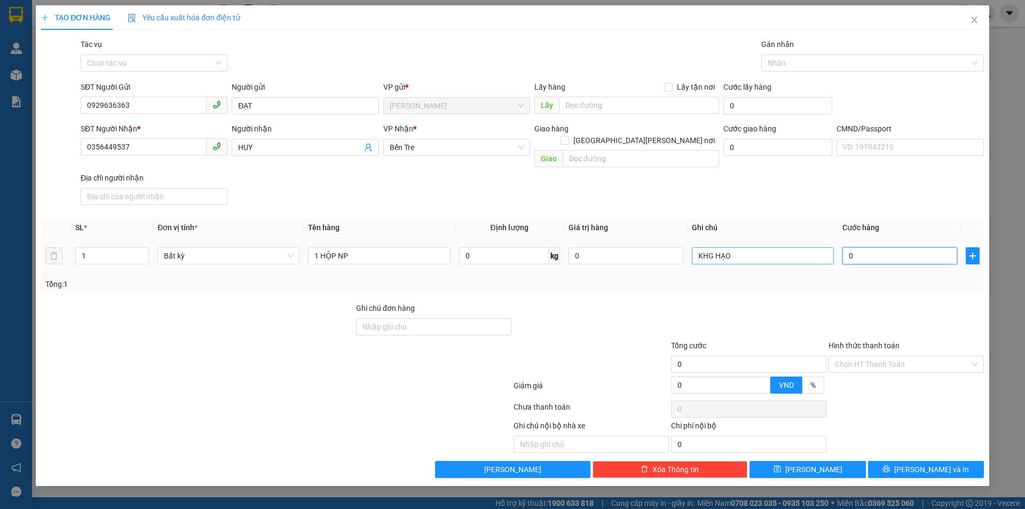
type input "2"
type input "20"
type input "20.000"
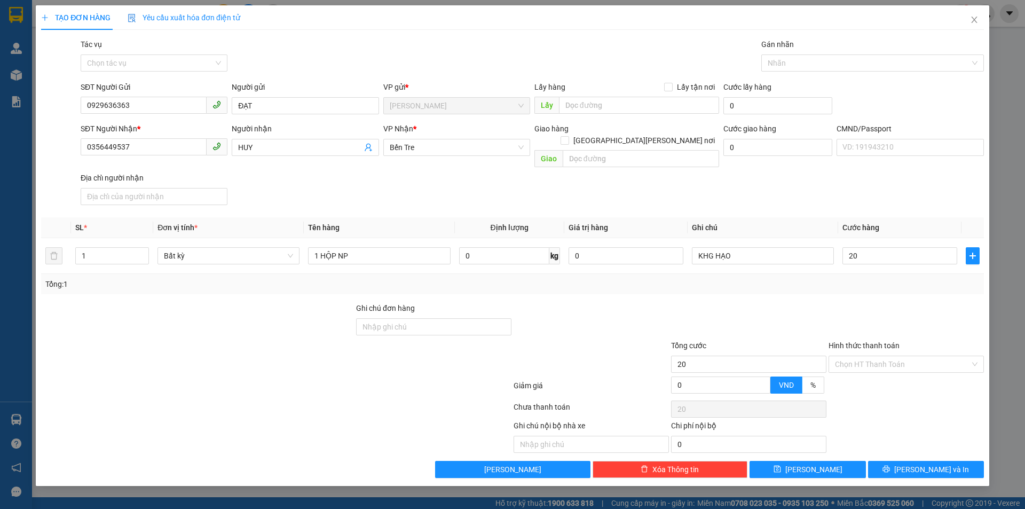
type input "20.000"
drag, startPoint x: 739, startPoint y: 290, endPoint x: 792, endPoint y: 332, distance: 66.9
click at [740, 302] on div at bounding box center [748, 320] width 157 height 37
click at [935, 463] on span "[PERSON_NAME] và In" at bounding box center [931, 469] width 75 height 12
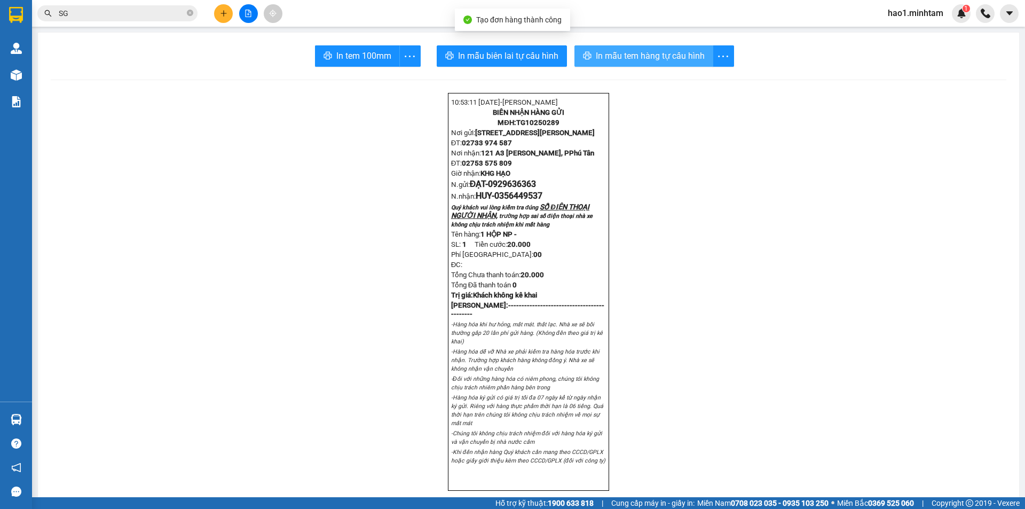
click at [643, 59] on span "In mẫu tem hàng tự cấu hình" at bounding box center [650, 55] width 109 height 13
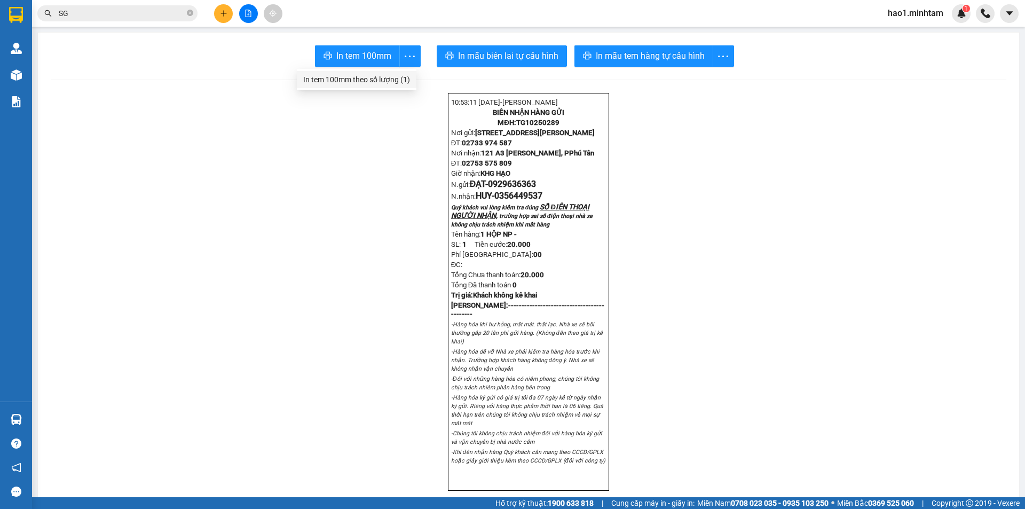
click at [386, 79] on div "In tem 100mm theo số lượng (1)" at bounding box center [356, 80] width 107 height 12
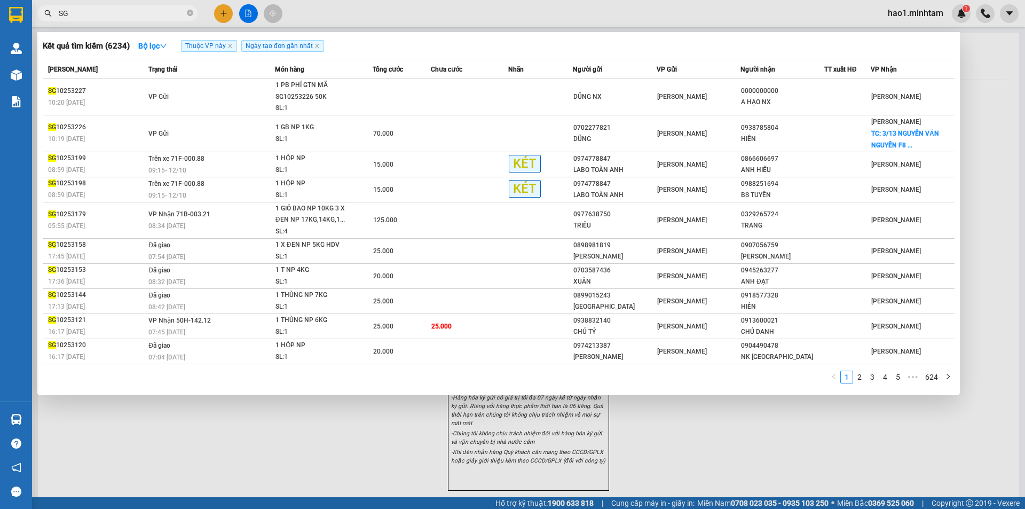
click at [123, 14] on input "SG" at bounding box center [122, 13] width 126 height 12
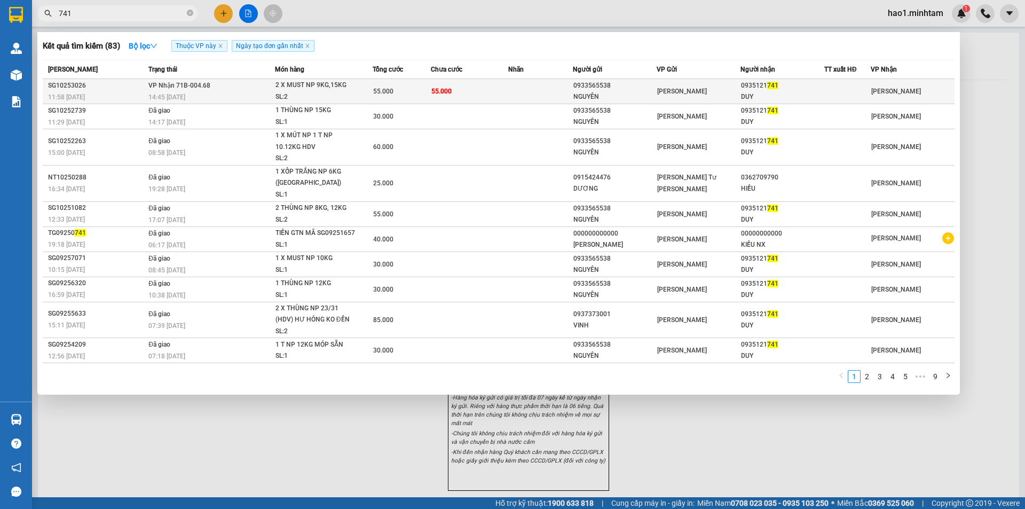
type input "741"
click at [449, 94] on span "55.000" at bounding box center [441, 91] width 20 height 7
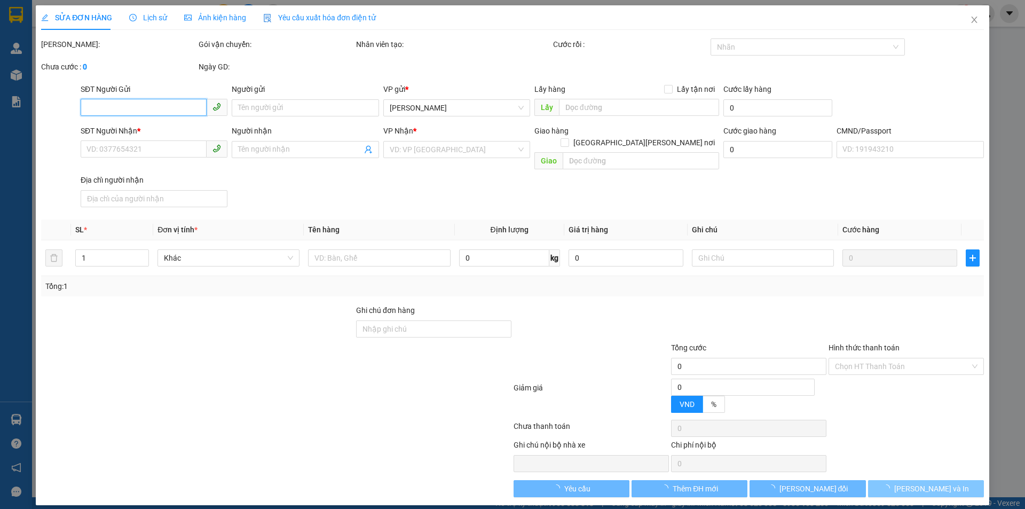
type input "0933565538"
type input "NGUYÊN"
type input "0935121741"
type input "DUY"
type input "55.000"
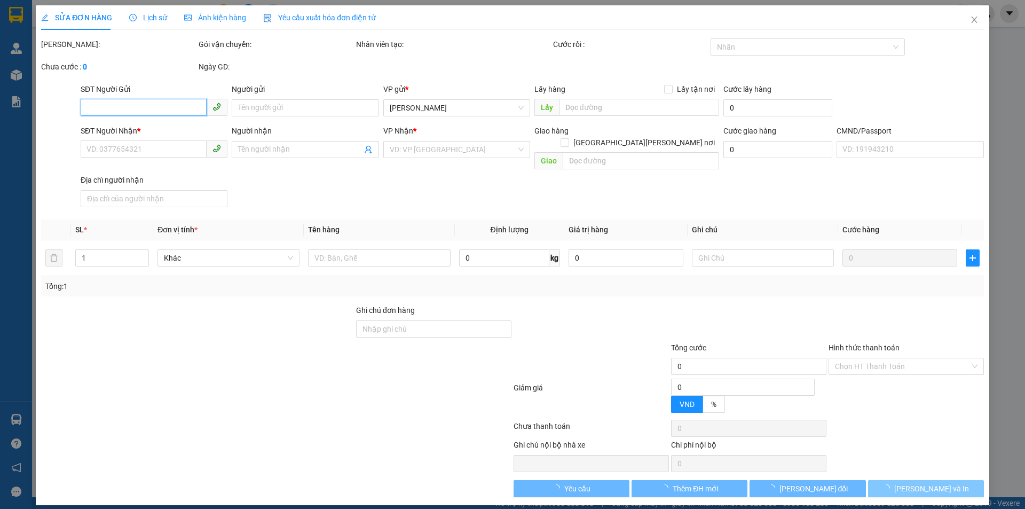
type input "55.000"
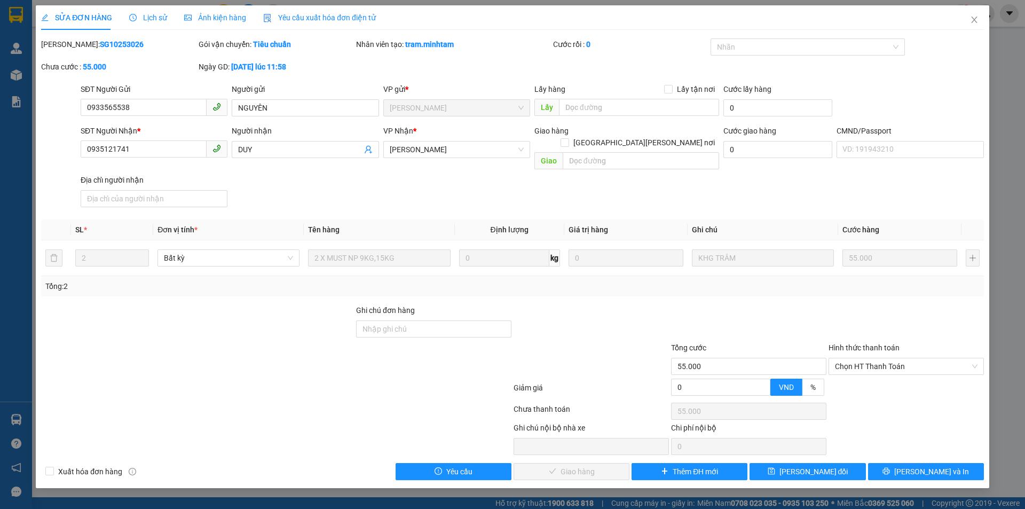
click at [946, 476] on div "SỬA ĐƠN HÀNG Lịch sử Ảnh kiện hàng Yêu cầu xuất hóa đơn điện tử Total Paid Fee …" at bounding box center [512, 246] width 953 height 483
click at [932, 465] on span "[PERSON_NAME] và In" at bounding box center [931, 471] width 75 height 12
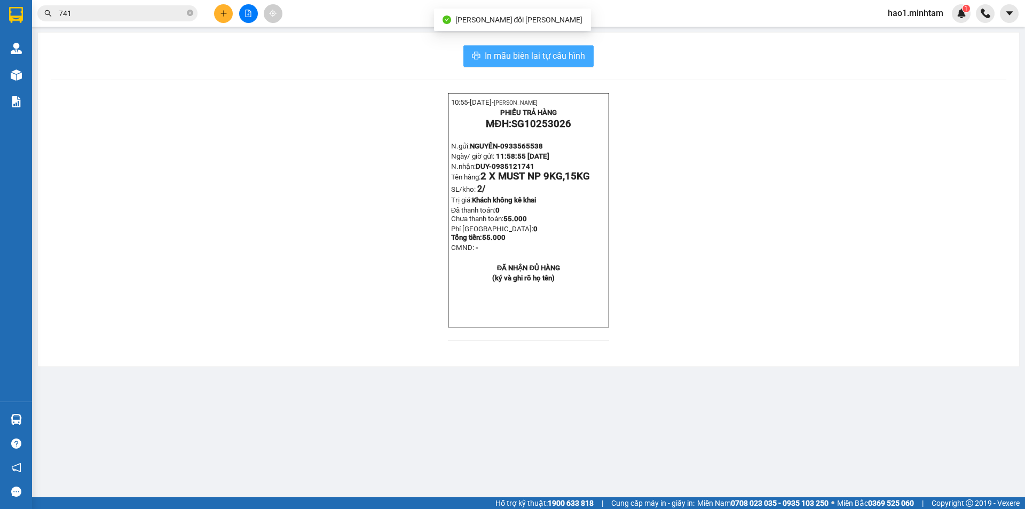
click at [585, 58] on button "In mẫu biên lai tự cấu hình" at bounding box center [528, 55] width 130 height 21
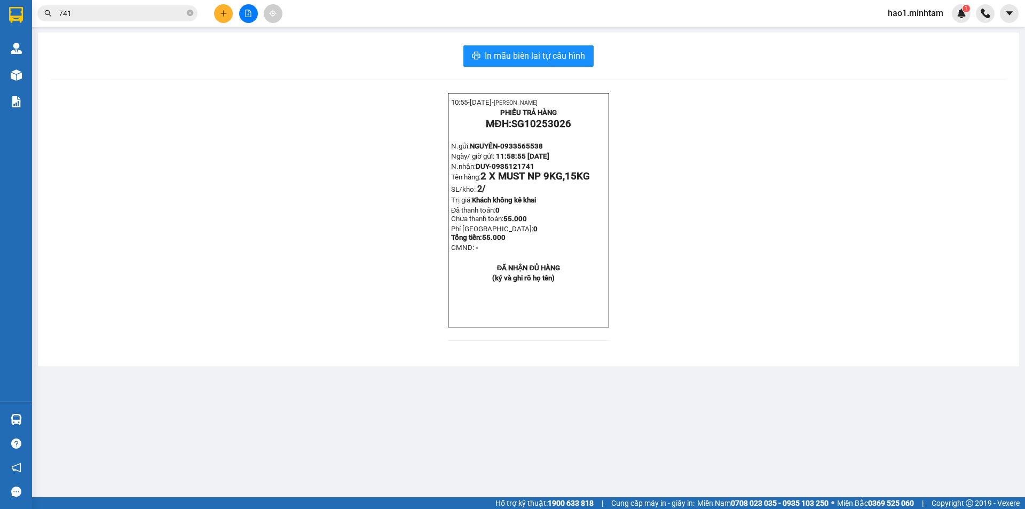
click at [794, 353] on div "10:55- 12-10-2025- Trần Vũ Hạo PHIẾU TRẢ HÀNG MĐH: SG10253026 N.gửi: NGUYÊN- 09…" at bounding box center [528, 223] width 955 height 260
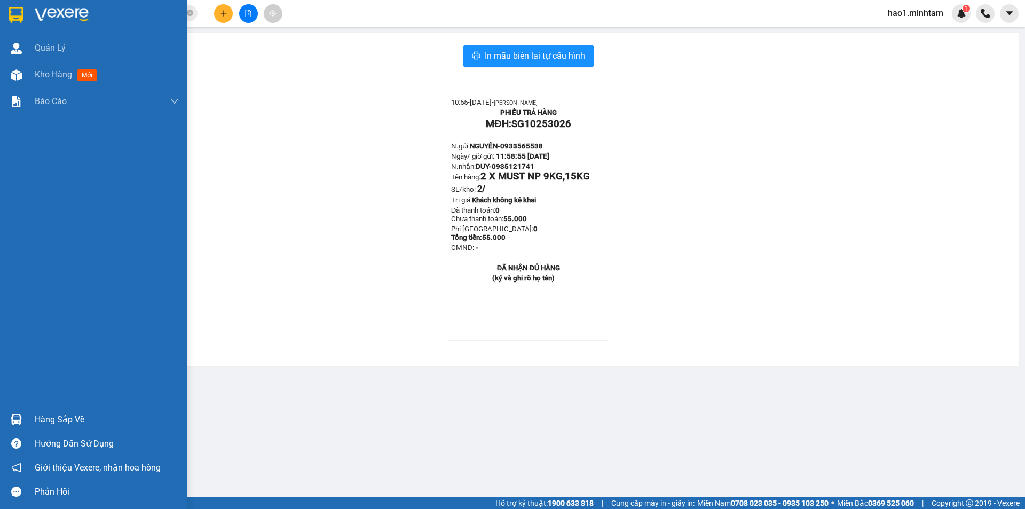
drag, startPoint x: 4, startPoint y: 11, endPoint x: 59, endPoint y: 14, distance: 55.6
click at [7, 11] on div at bounding box center [93, 17] width 187 height 35
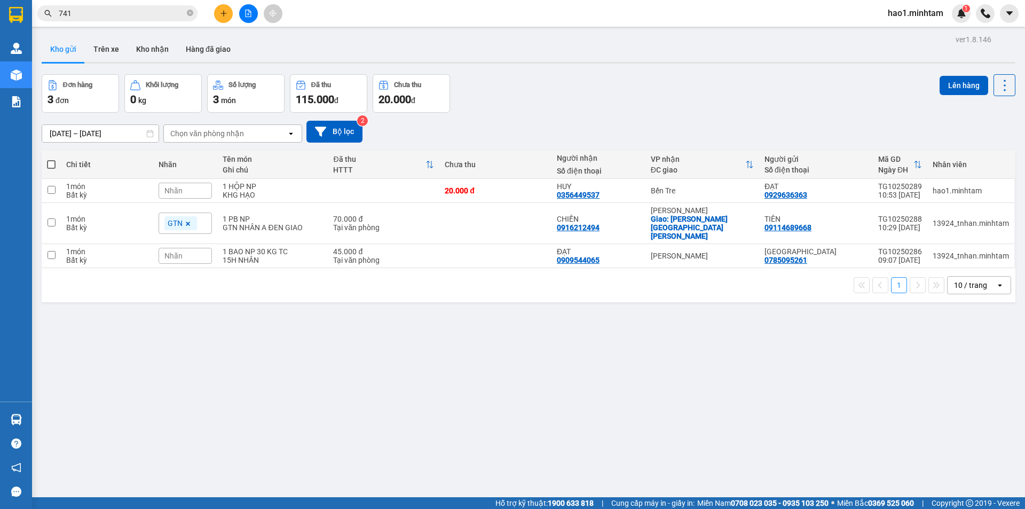
click at [620, 115] on div "10/10/2025 – 12/10/2025 Press the down arrow key to interact with the calendar …" at bounding box center [529, 132] width 974 height 38
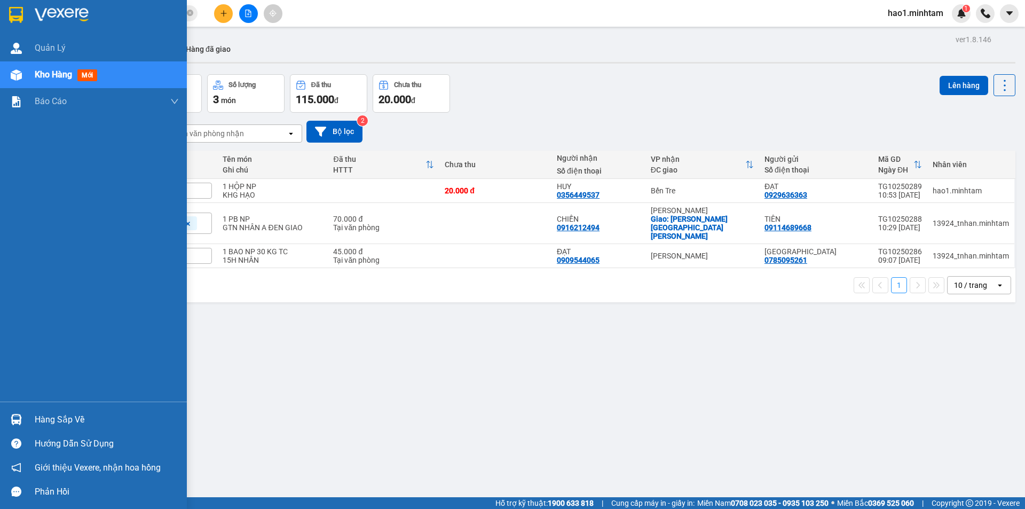
click at [37, 420] on div "Hàng sắp về" at bounding box center [107, 420] width 144 height 16
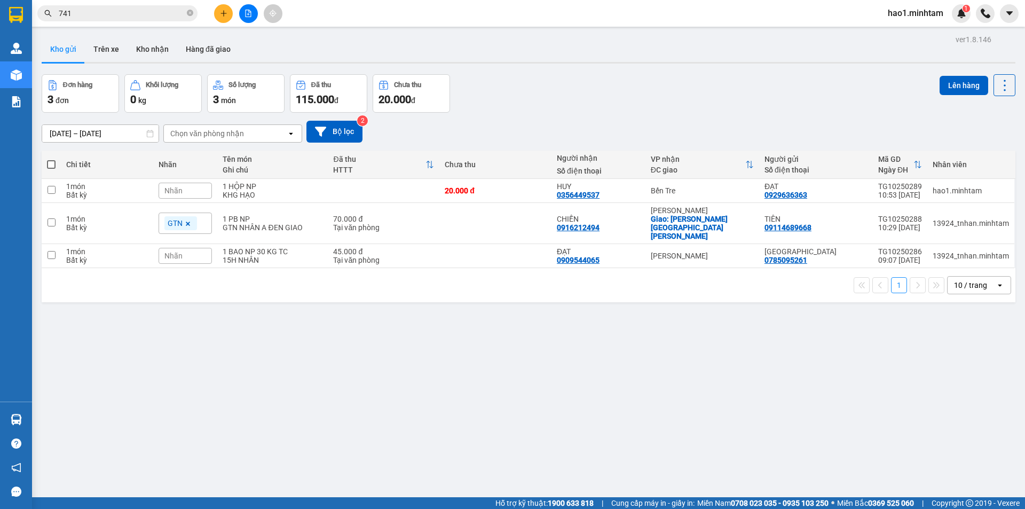
click at [563, 409] on section "Kết quả tìm kiếm ( 83 ) Bộ lọc Thuộc VP này Ngày tạo đơn gần nhất Mã ĐH Trạng t…" at bounding box center [512, 254] width 1025 height 509
click at [515, 244] on td at bounding box center [495, 256] width 112 height 24
checkbox input "true"
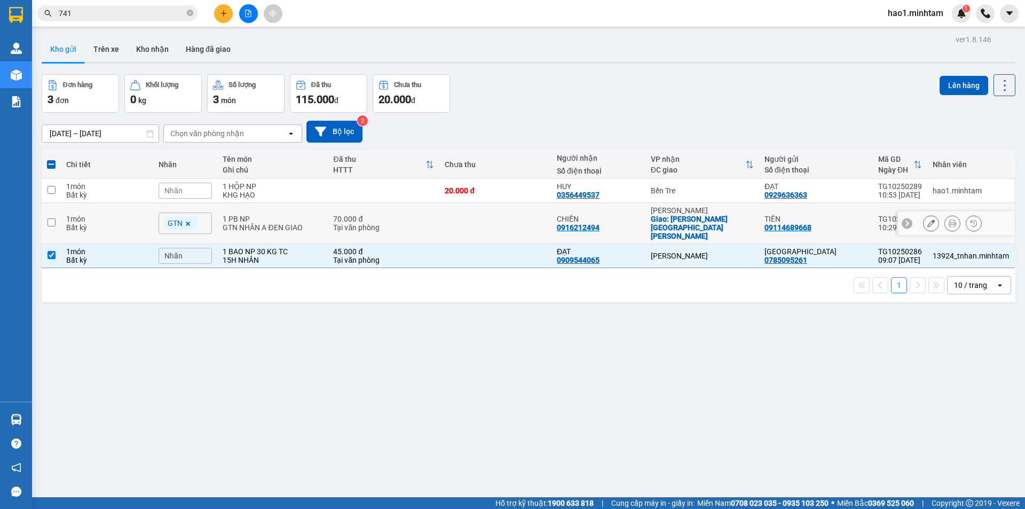
drag, startPoint x: 514, startPoint y: 226, endPoint x: 507, endPoint y: 232, distance: 9.2
click at [515, 225] on td at bounding box center [495, 223] width 112 height 41
checkbox input "true"
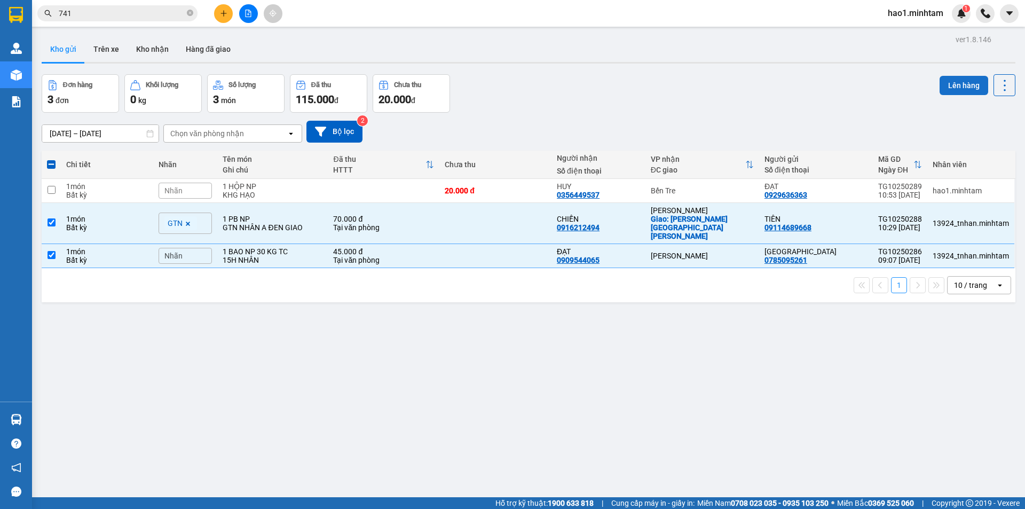
click at [947, 89] on button "Lên hàng" at bounding box center [963, 85] width 49 height 19
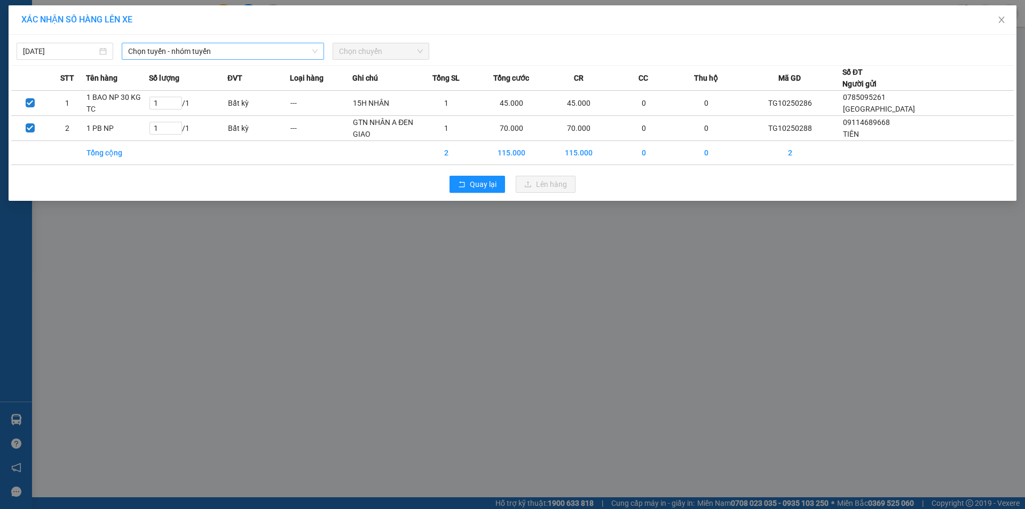
click at [156, 47] on span "Chọn tuyến - nhóm tuyến" at bounding box center [222, 51] width 189 height 16
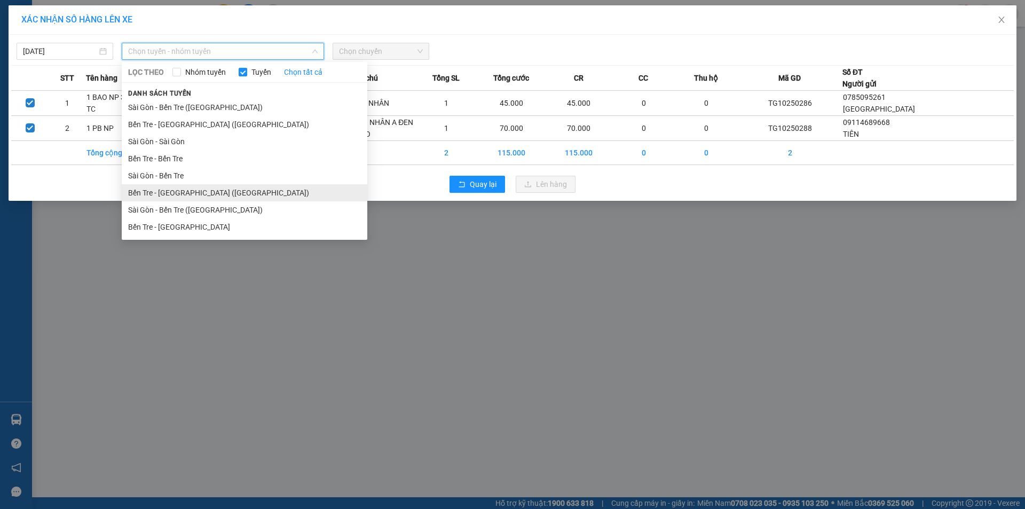
click at [167, 188] on li "Bến Tre - Sài Gòn (CT)" at bounding box center [245, 192] width 246 height 17
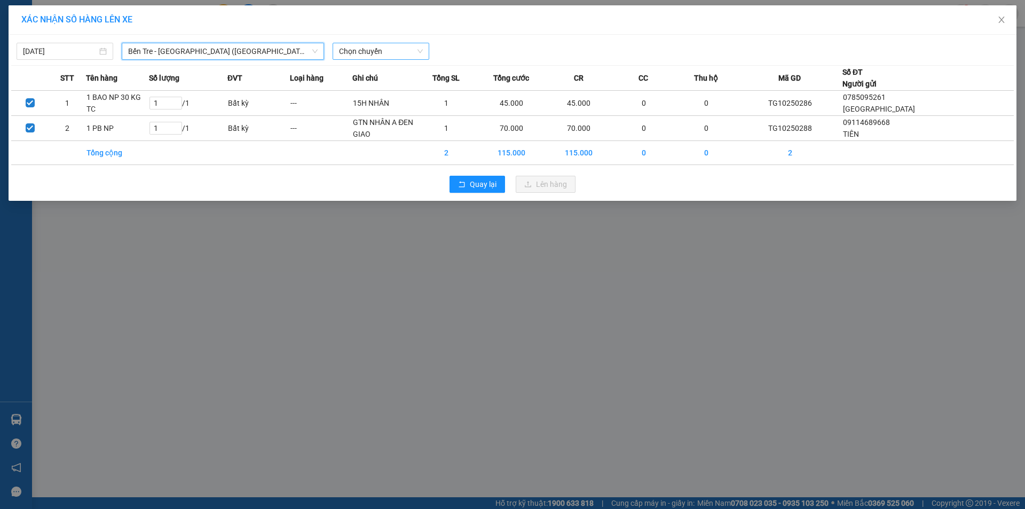
click at [407, 45] on span "Chọn chuyến" at bounding box center [381, 51] width 84 height 16
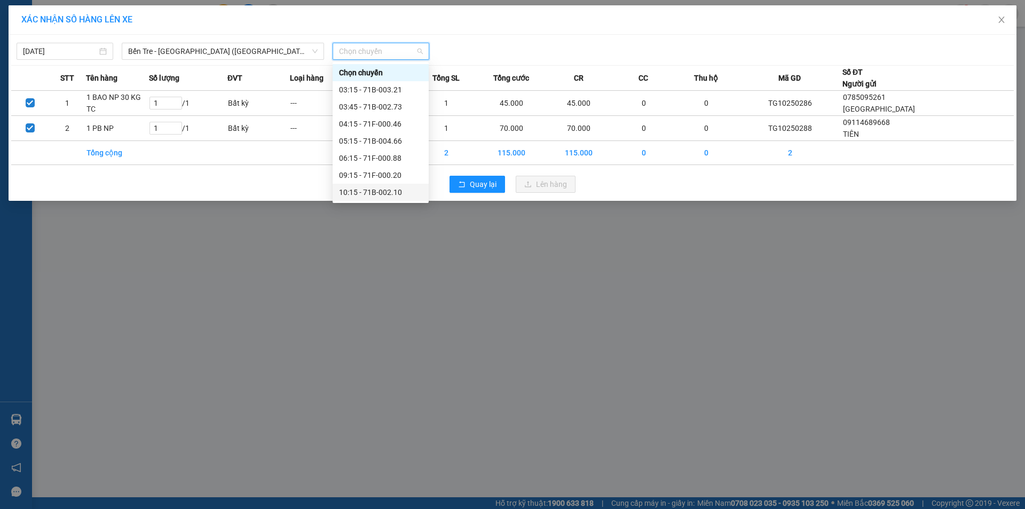
click at [389, 190] on div "10:15 - 71B-002.10" at bounding box center [380, 192] width 83 height 12
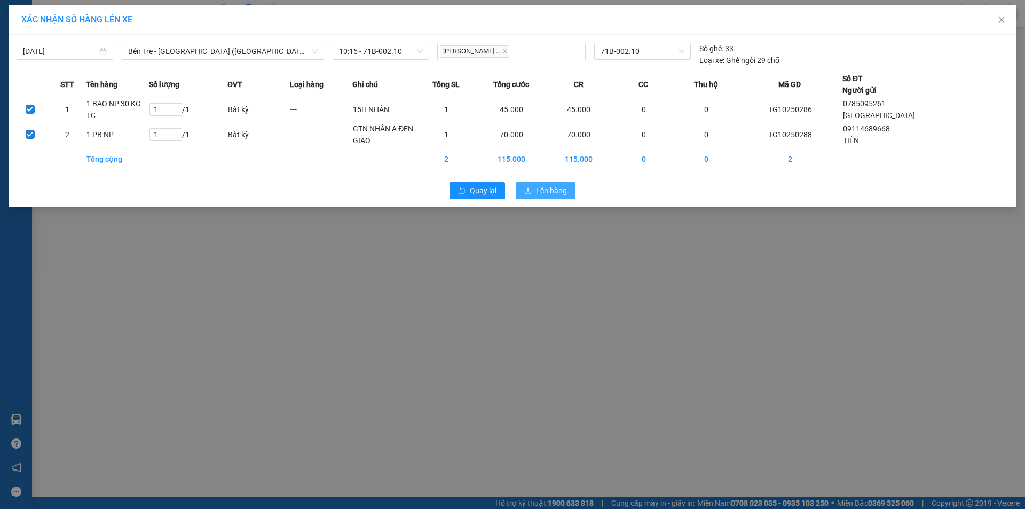
click at [541, 192] on span "Lên hàng" at bounding box center [551, 191] width 31 height 12
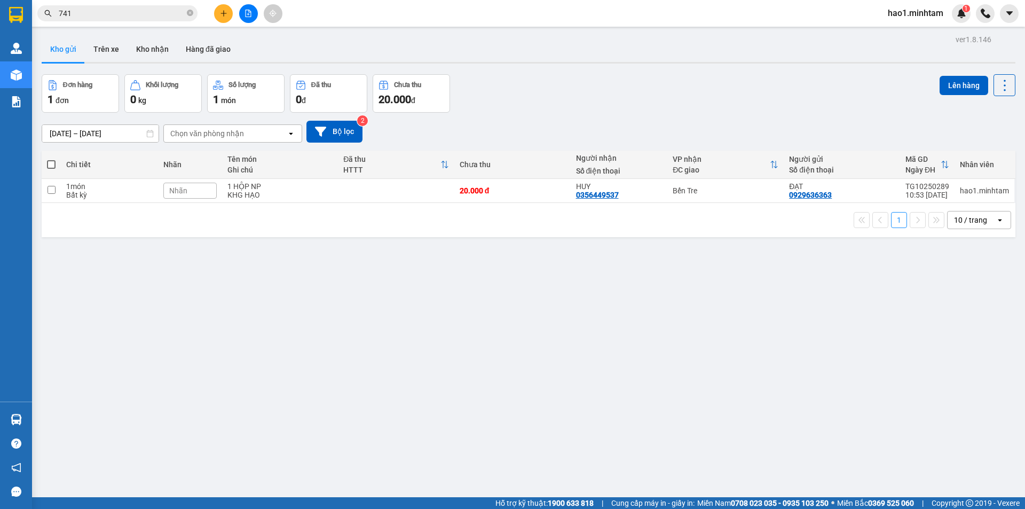
click at [124, 17] on input "741" at bounding box center [122, 13] width 126 height 12
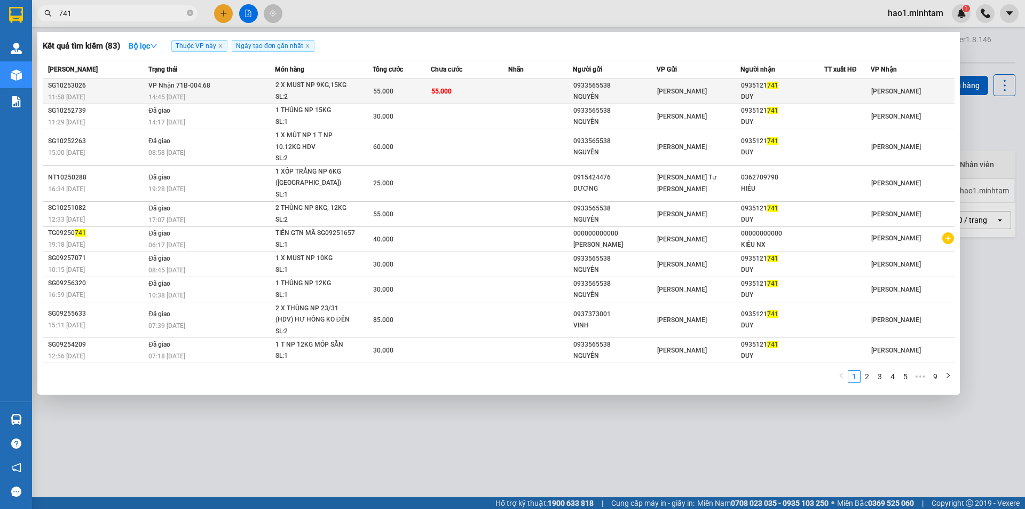
click at [431, 87] on td "55.000" at bounding box center [469, 91] width 77 height 25
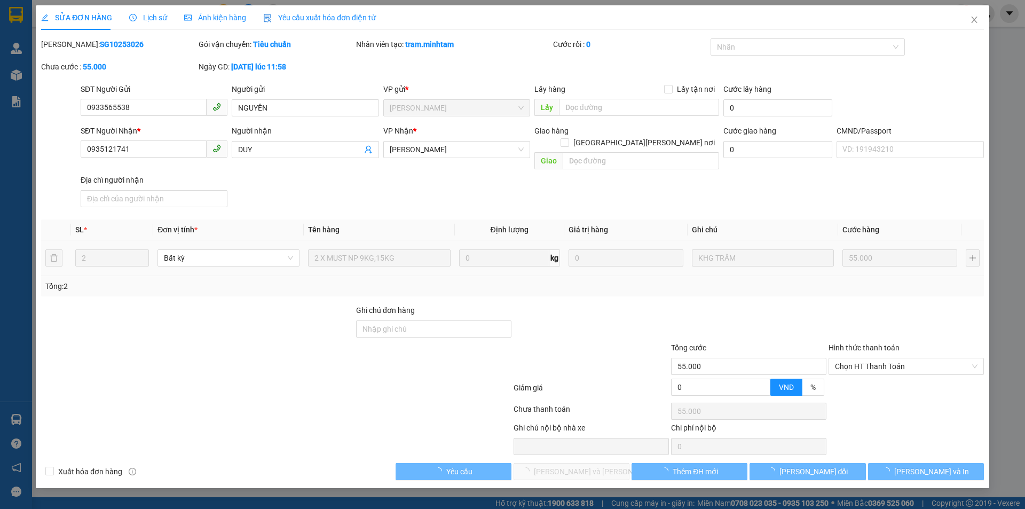
type input "0933565538"
type input "NGUYÊN"
type input "0935121741"
type input "DUY"
type input "55.000"
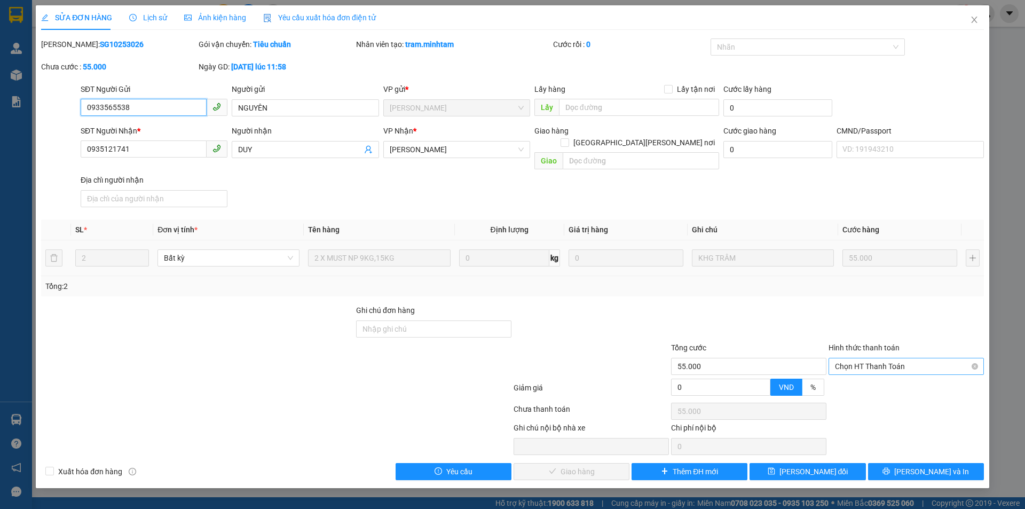
click at [871, 358] on span "Chọn HT Thanh Toán" at bounding box center [906, 366] width 143 height 16
click at [869, 374] on div "Tại văn phòng" at bounding box center [906, 376] width 143 height 12
type input "0"
click at [579, 465] on span "Lưu và Giao hàng" at bounding box center [606, 471] width 144 height 12
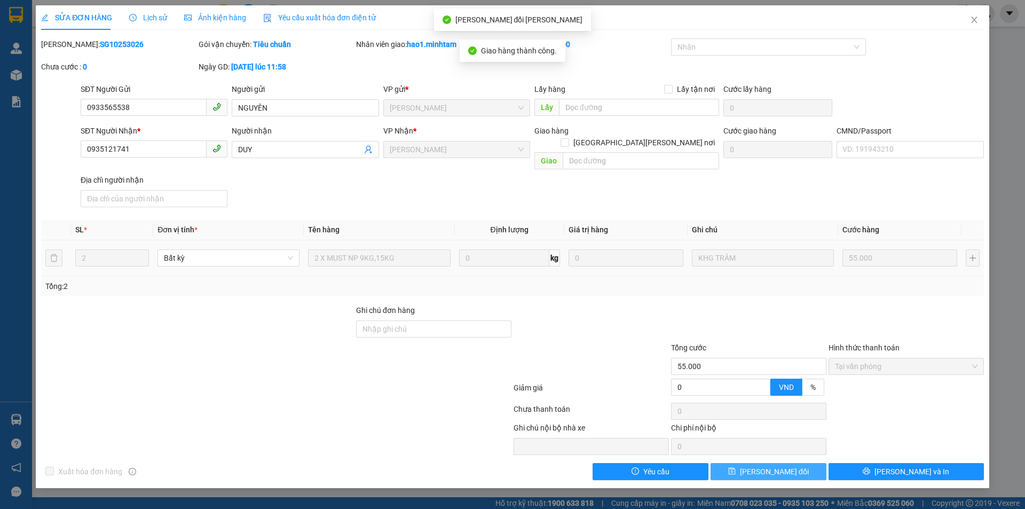
click at [797, 463] on button "[PERSON_NAME] thay đổi" at bounding box center [768, 471] width 116 height 17
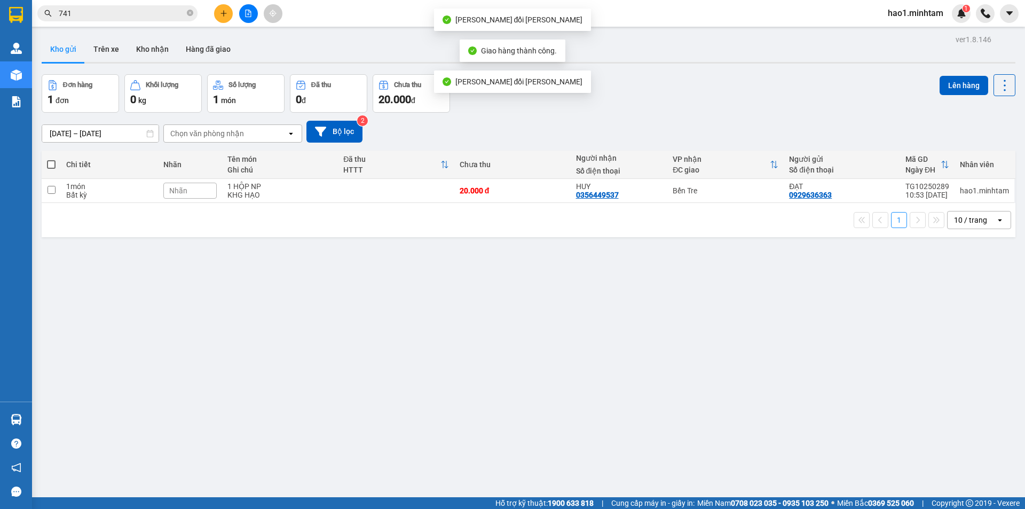
click at [824, 303] on div "ver 1.8.146 Kho gửi Trên xe Kho nhận Hàng đã giao Đơn hàng 1 đơn Khối lượng 0 k…" at bounding box center [528, 286] width 982 height 509
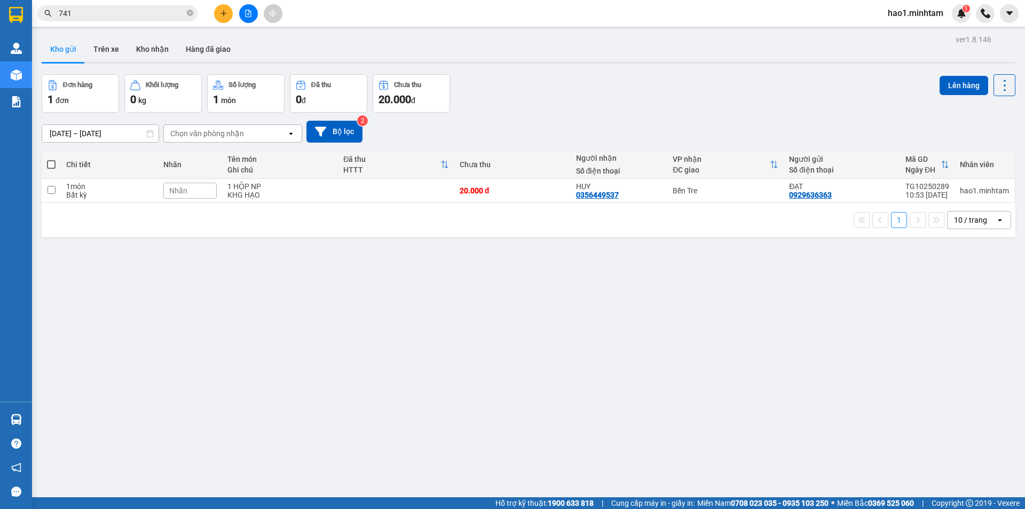
click at [595, 78] on div "Đơn hàng 1 đơn Khối lượng 0 kg Số lượng 1 món Đã thu 0 đ Chưa thu 20.000 đ Lên …" at bounding box center [529, 93] width 974 height 38
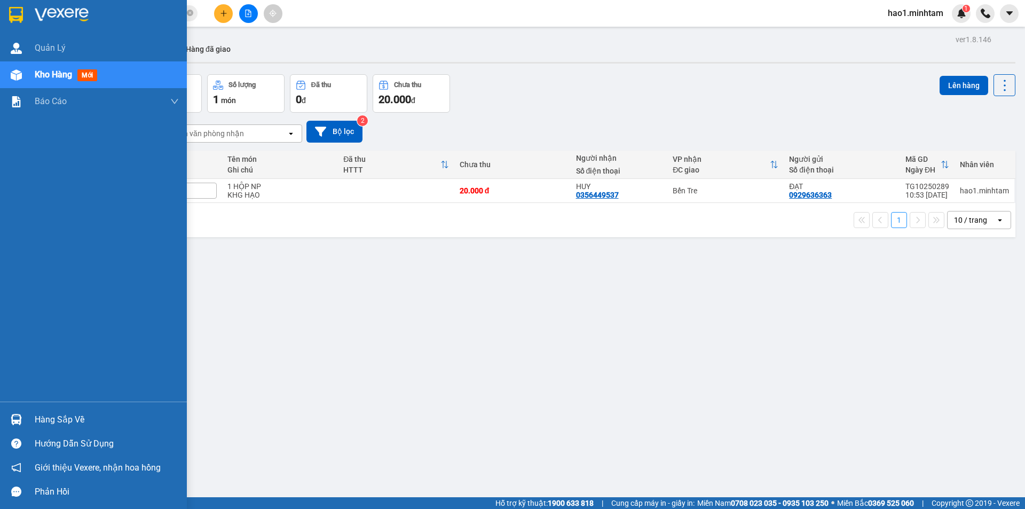
click at [13, 15] on img at bounding box center [16, 15] width 14 height 16
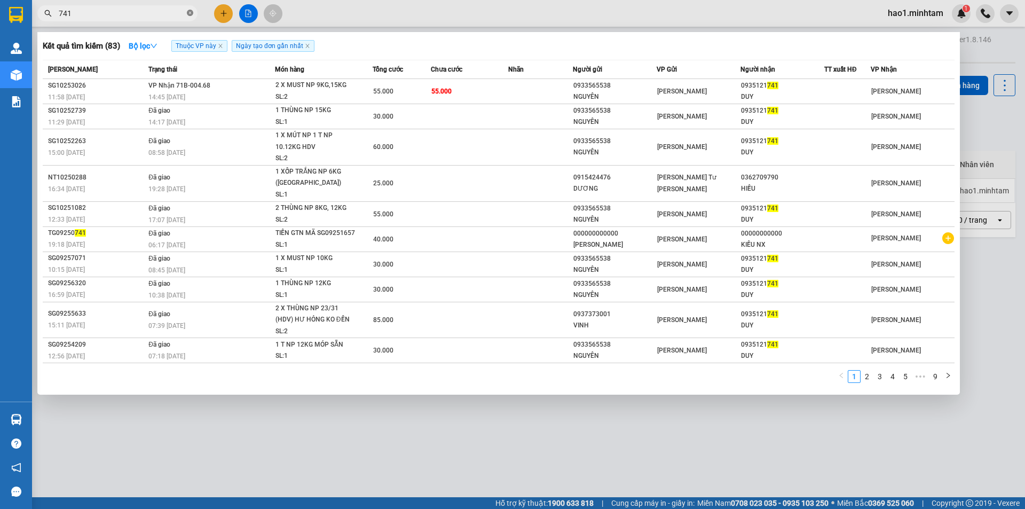
click at [191, 11] on icon "close-circle" at bounding box center [190, 13] width 6 height 6
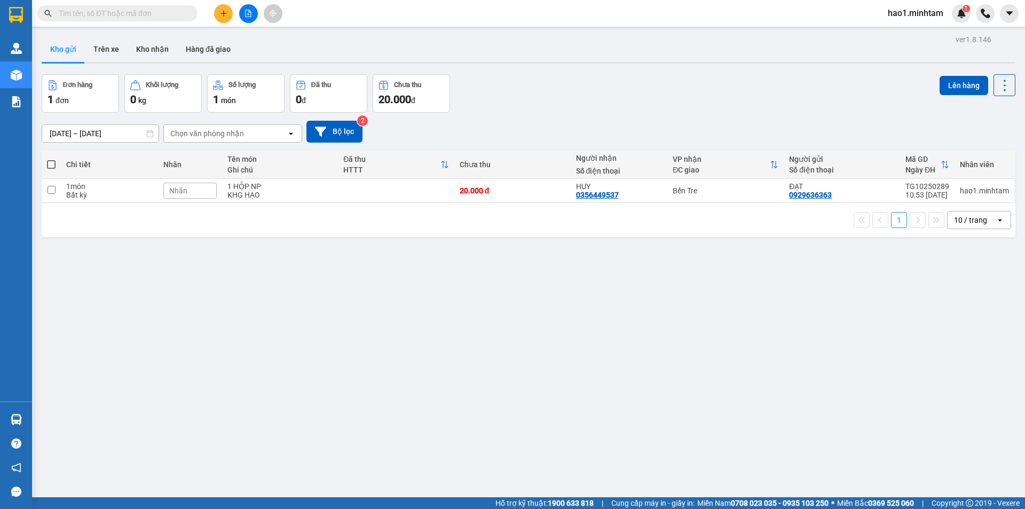
click at [542, 75] on div "ver 1.8.146 Kho gửi Trên xe Kho nhận Hàng đã giao Đơn hàng 1 đơn Khối lượng 0 k…" at bounding box center [528, 286] width 982 height 509
click at [568, 100] on div "Đơn hàng 1 đơn Khối lượng 0 kg Số lượng 1 món Đã thu 0 đ Chưa thu 20.000 đ Lên …" at bounding box center [529, 93] width 974 height 38
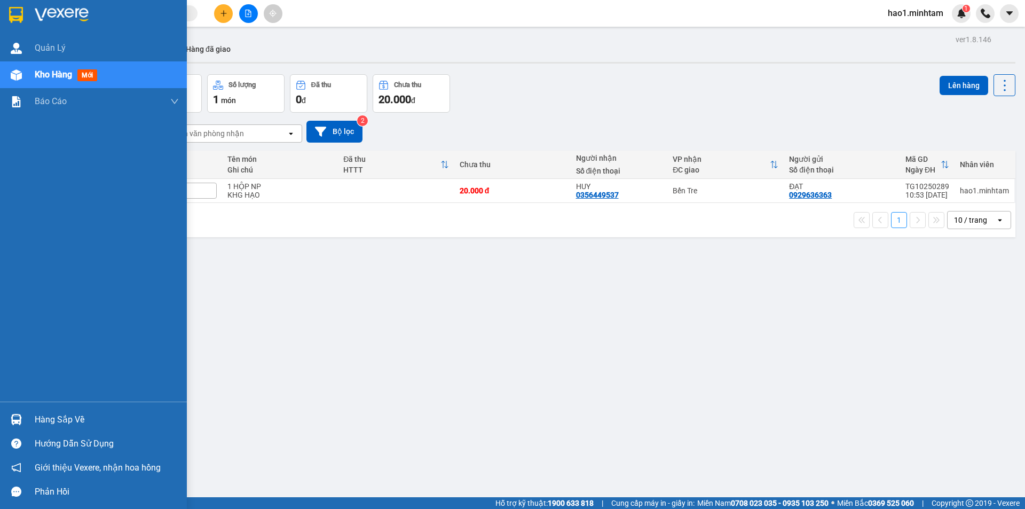
click at [51, 424] on div "Hàng sắp về" at bounding box center [107, 420] width 144 height 16
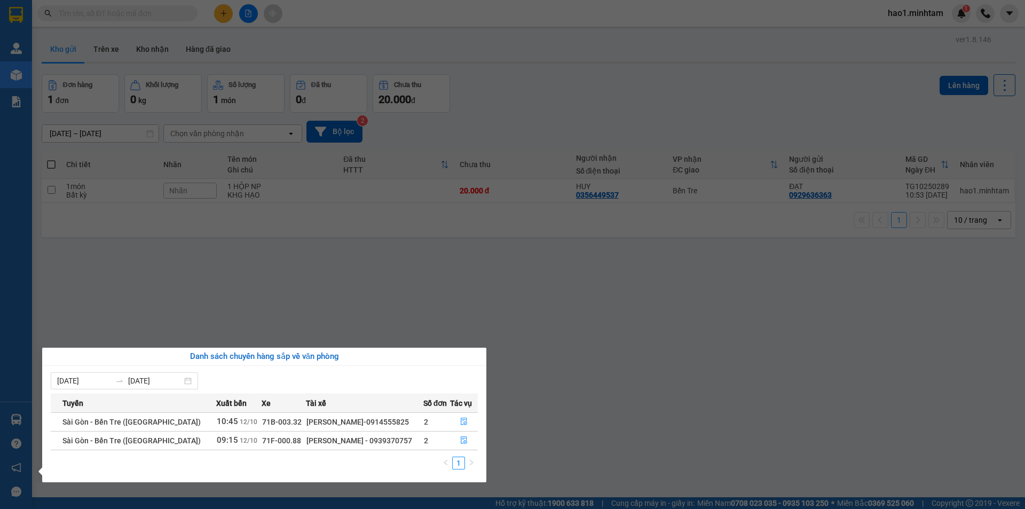
click at [146, 16] on section "Kết quả tìm kiếm ( 83 ) Bộ lọc Thuộc VP này Ngày tạo đơn gần nhất Mã ĐH Trạng t…" at bounding box center [512, 254] width 1025 height 509
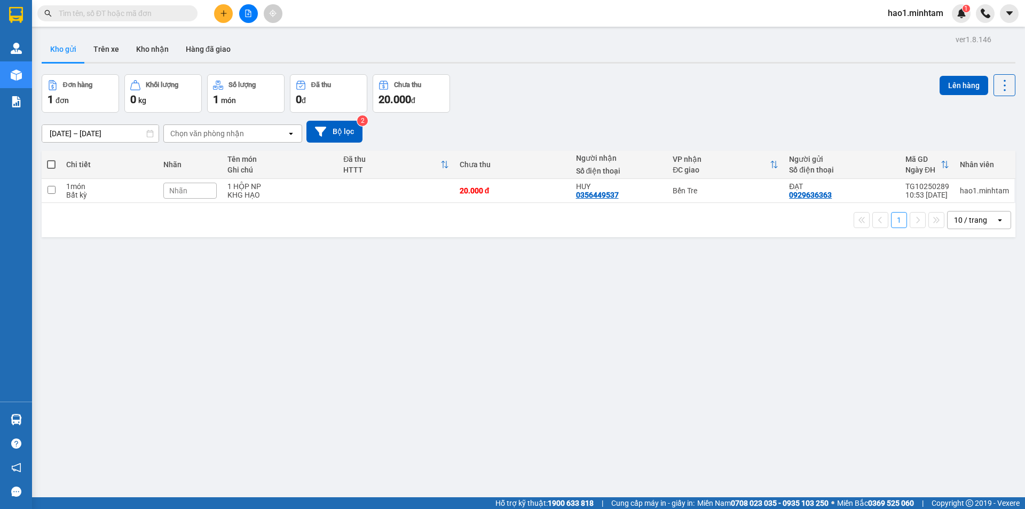
click at [146, 16] on input "text" at bounding box center [122, 13] width 126 height 12
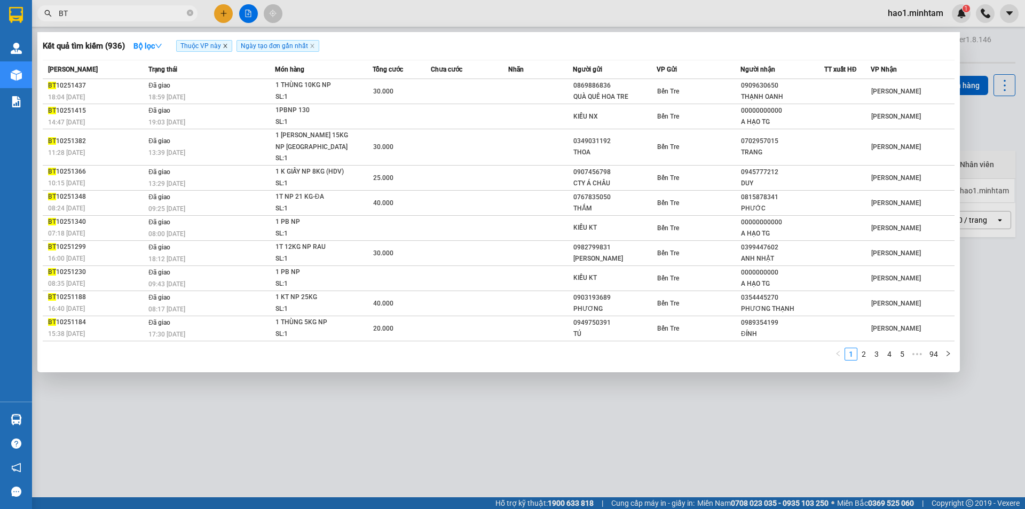
type input "BT"
click at [227, 45] on icon "close" at bounding box center [225, 45] width 5 height 5
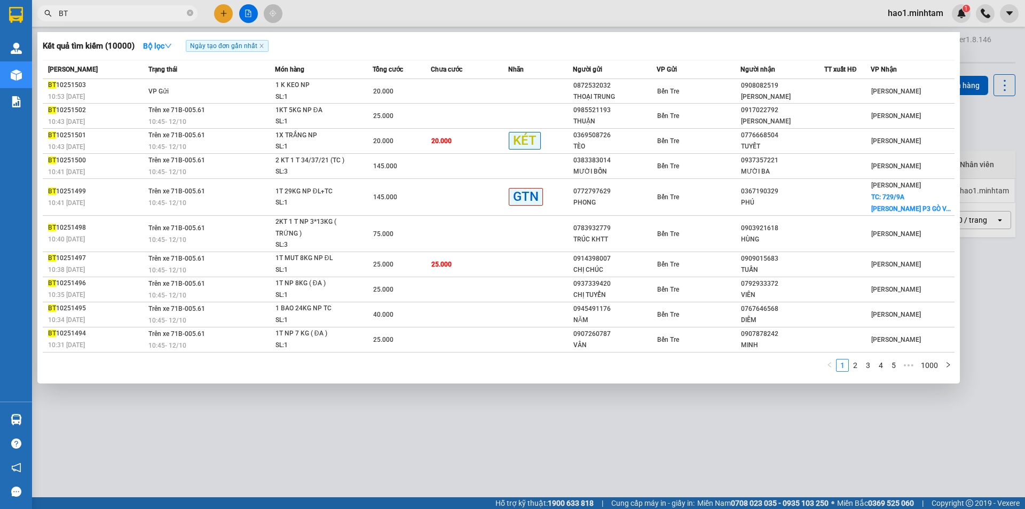
click at [406, 12] on div at bounding box center [512, 254] width 1025 height 509
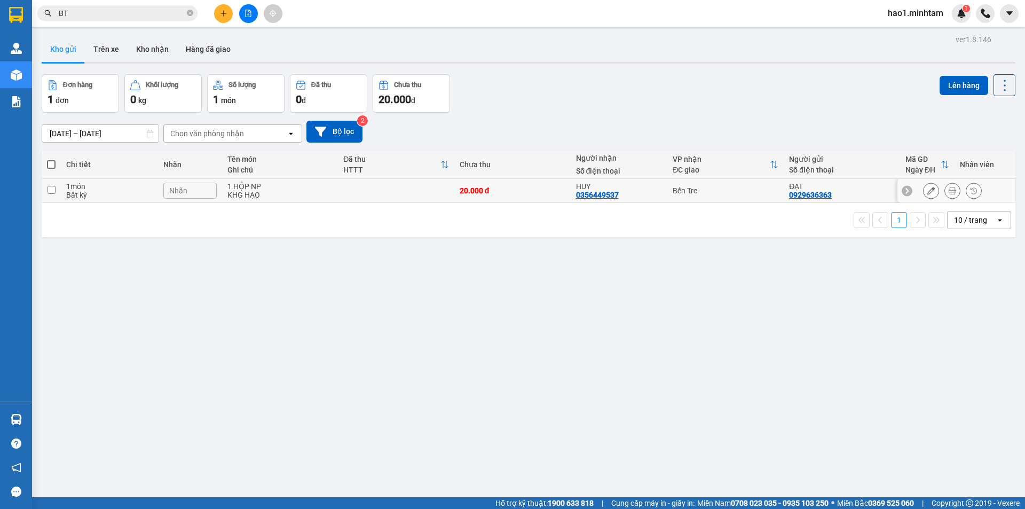
click at [747, 187] on div "Bến Tre" at bounding box center [726, 190] width 106 height 9
checkbox input "true"
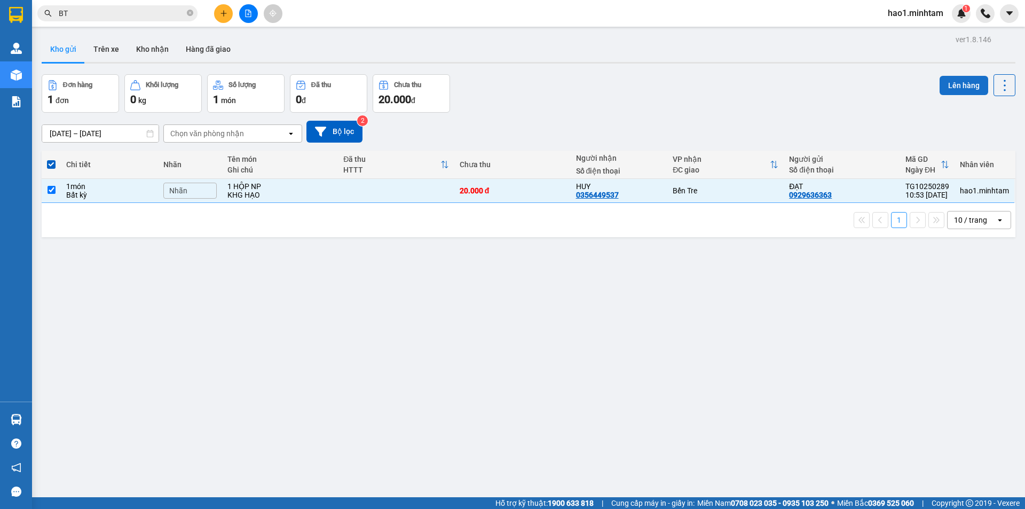
click at [968, 82] on button "Lên hàng" at bounding box center [963, 85] width 49 height 19
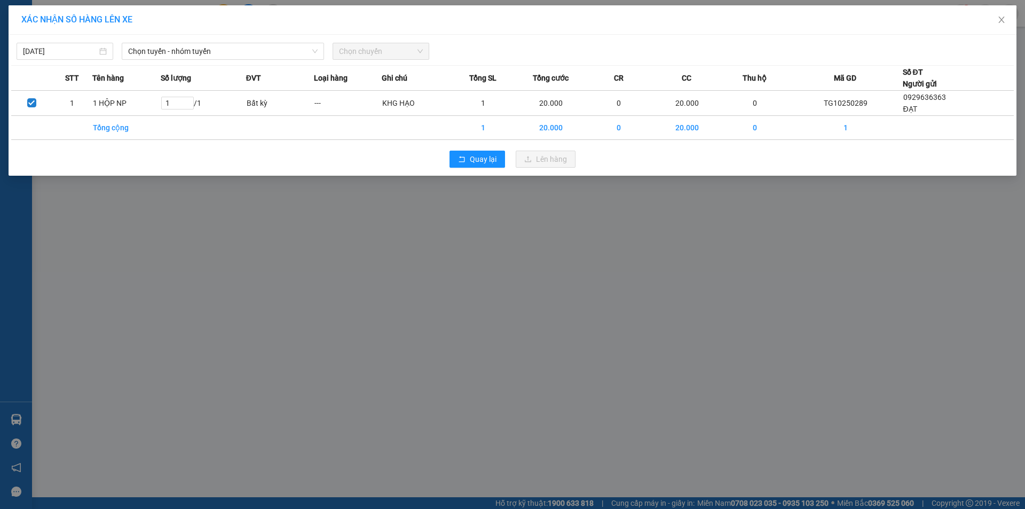
click at [154, 41] on div "12/10/2025 Chọn tuyến - nhóm tuyến Chọn chuyến" at bounding box center [512, 48] width 1002 height 22
click at [154, 46] on span "Chọn tuyến - nhóm tuyến" at bounding box center [222, 51] width 189 height 16
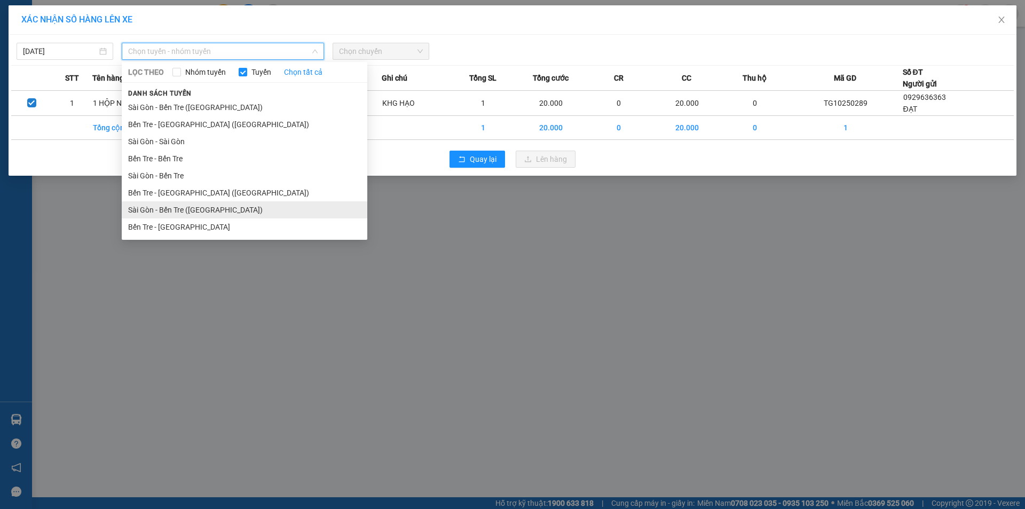
click at [176, 211] on li "Sài Gòn - Bến Tre (CT)" at bounding box center [245, 209] width 246 height 17
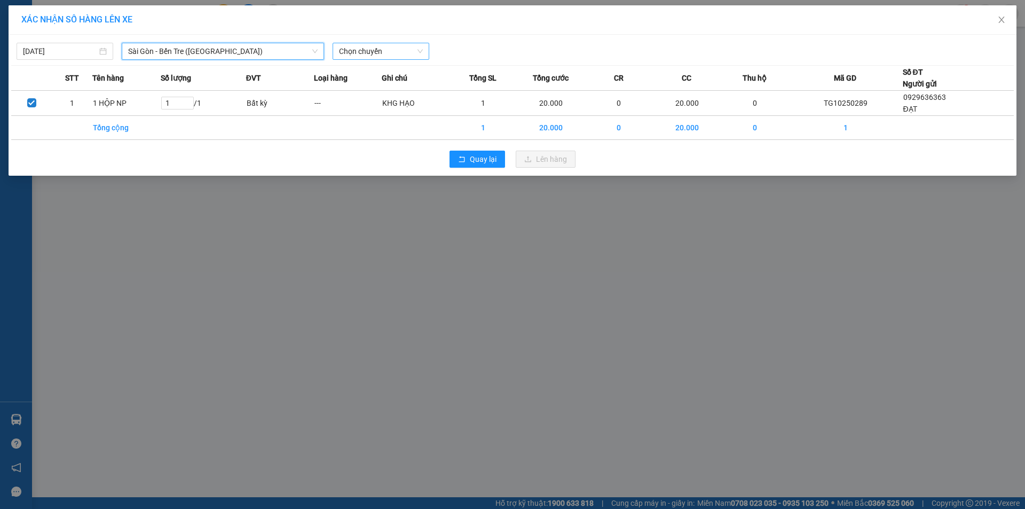
click at [379, 49] on span "Chọn chuyến" at bounding box center [381, 51] width 84 height 16
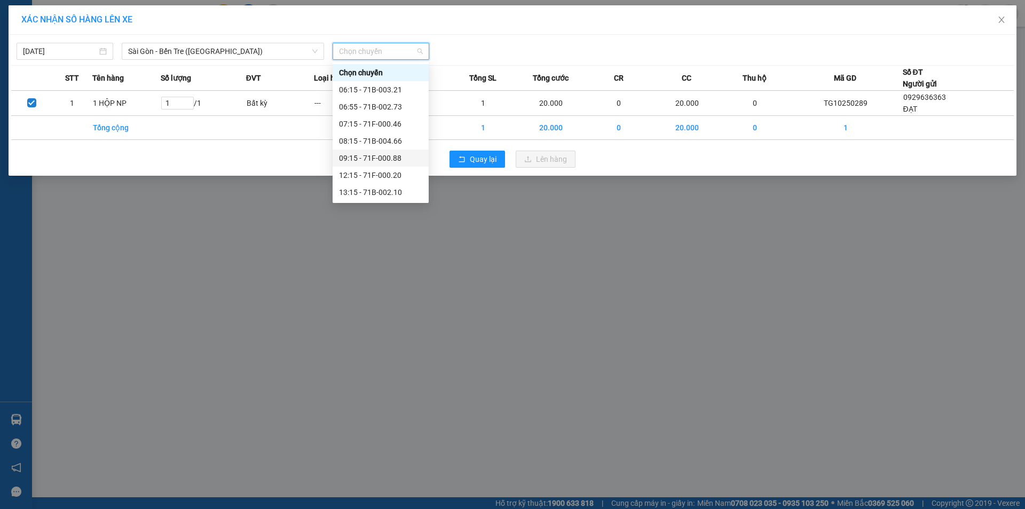
click at [394, 161] on div "09:15 - 71F-000.88" at bounding box center [380, 158] width 83 height 12
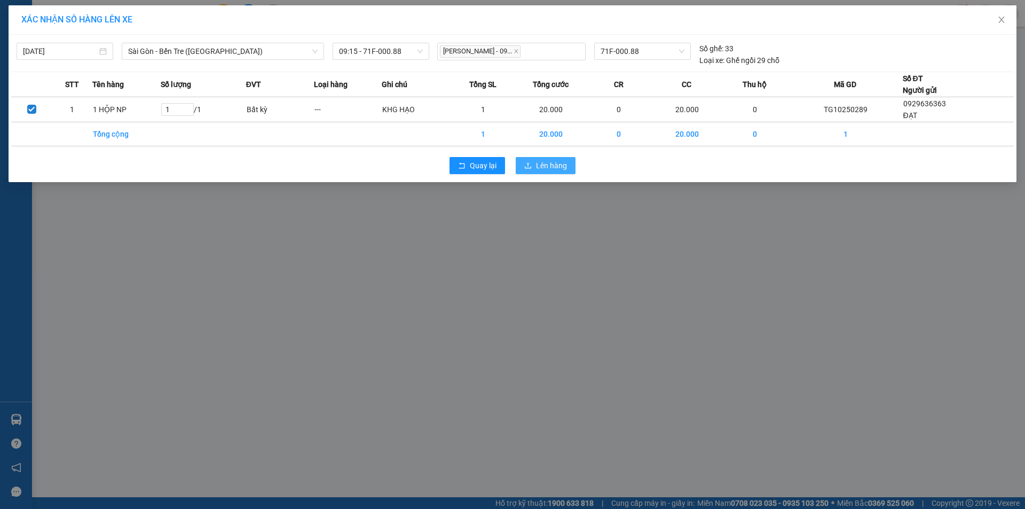
click at [566, 165] on span "Lên hàng" at bounding box center [551, 166] width 31 height 12
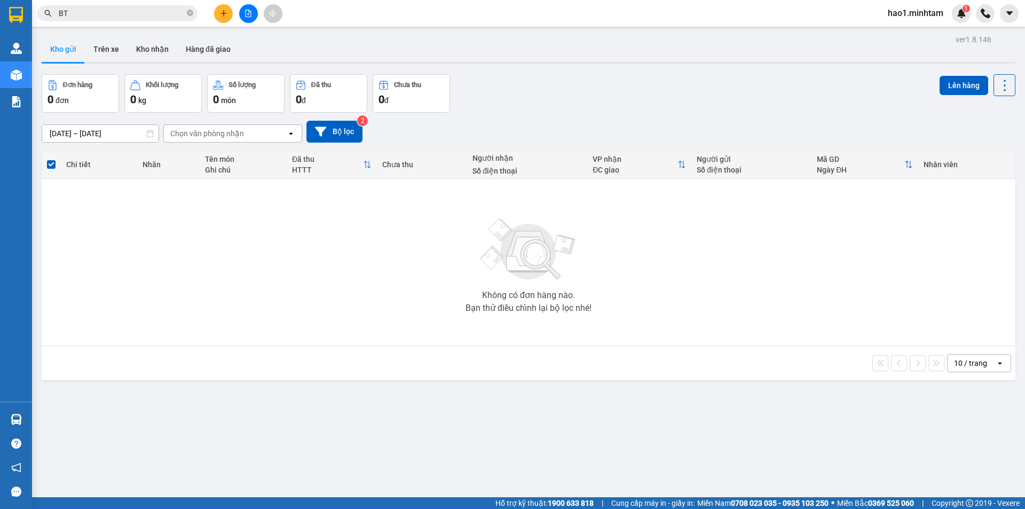
click at [623, 81] on div "Đơn hàng 0 đơn Khối lượng 0 kg Số lượng 0 món Đã thu 0 đ Chưa thu 0 đ Lên hàng" at bounding box center [529, 93] width 974 height 38
click at [612, 86] on div "Đơn hàng 0 đơn Khối lượng 0 kg Số lượng 0 món Đã thu 0 đ Chưa thu 0 đ Lên hàng" at bounding box center [529, 93] width 974 height 38
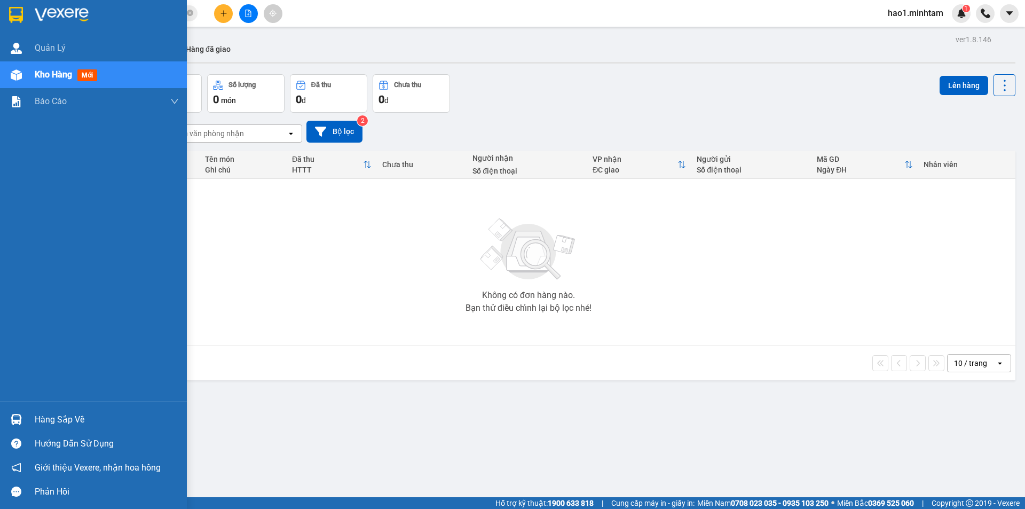
click at [29, 414] on div "Hàng sắp về" at bounding box center [93, 419] width 187 height 24
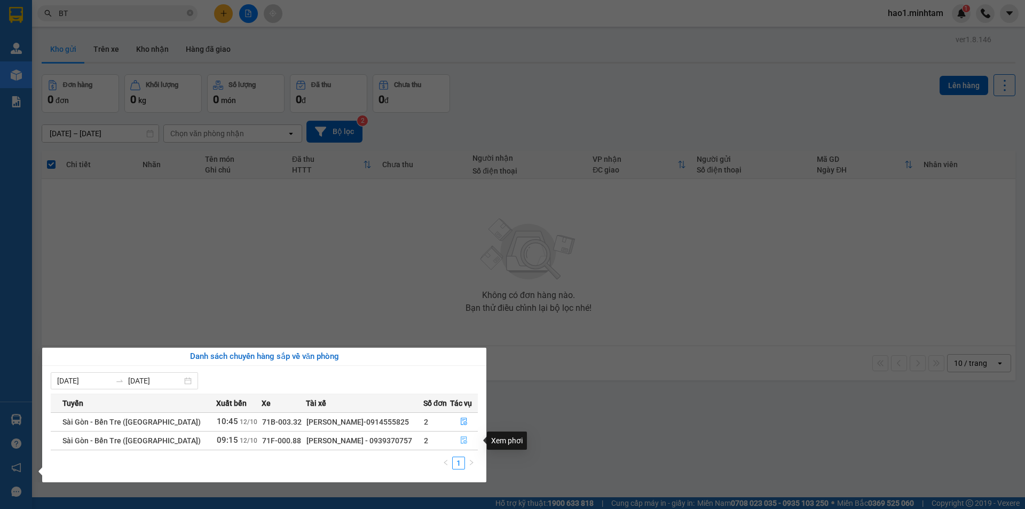
click at [461, 441] on icon "file-done" at bounding box center [463, 439] width 7 height 7
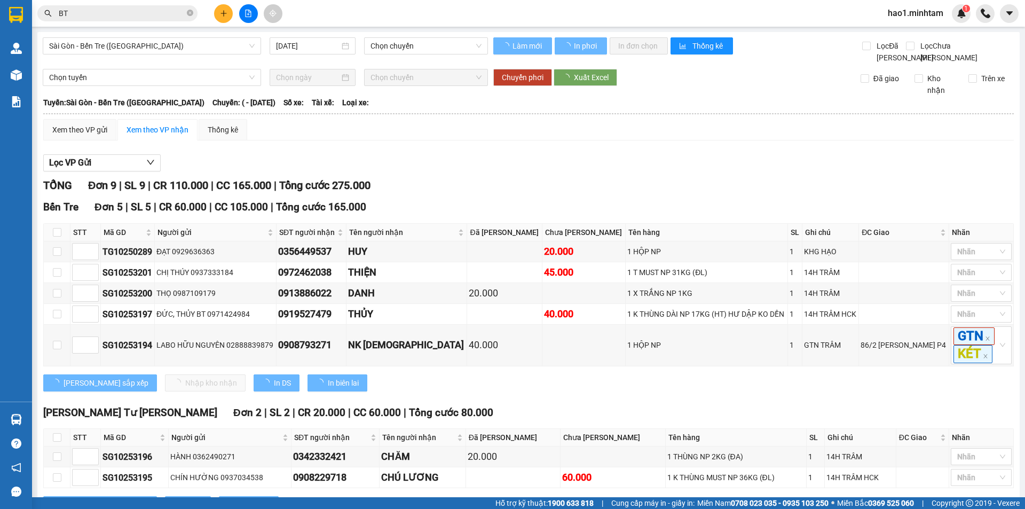
click at [605, 170] on div "Lọc VP Gửi" at bounding box center [528, 163] width 970 height 18
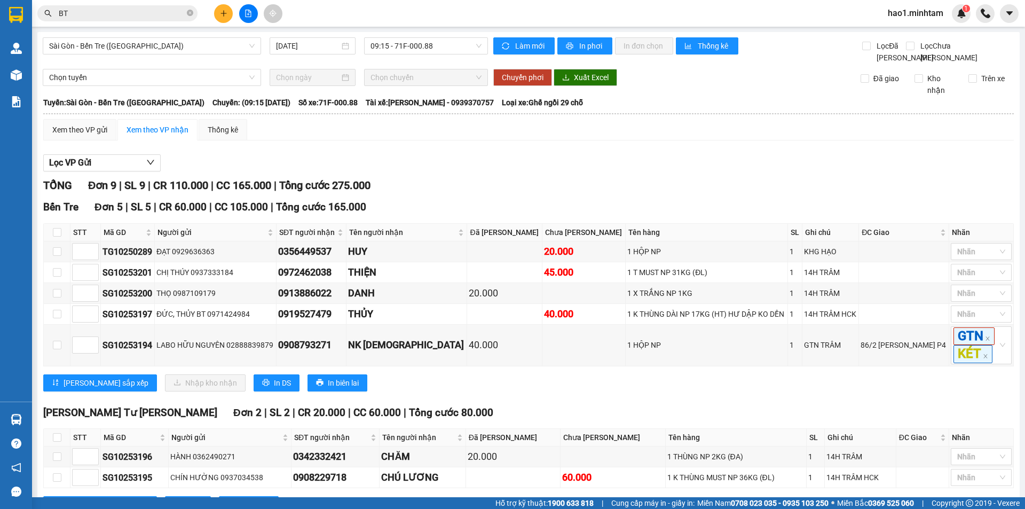
click at [602, 172] on div "Lọc VP Gửi" at bounding box center [528, 163] width 970 height 18
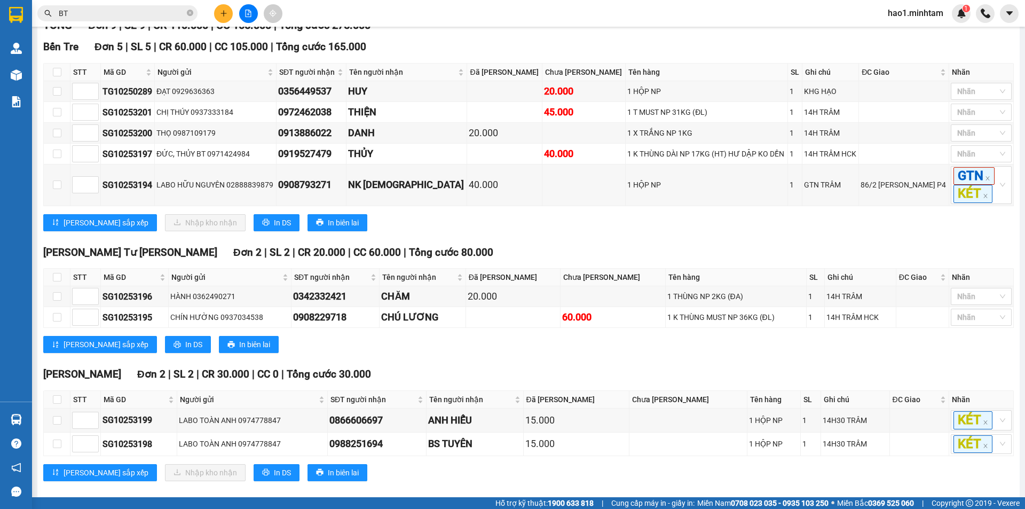
scroll to position [186, 0]
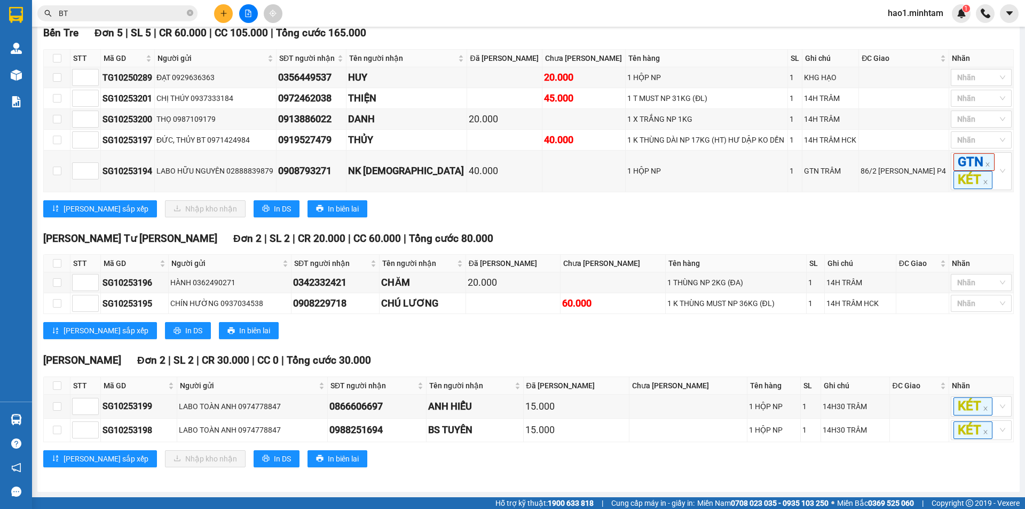
click at [573, 210] on div "Lưu sắp xếp Nhập kho nhận In DS In biên lai" at bounding box center [528, 208] width 970 height 17
click at [571, 344] on div "Ngã Tư Huyện Đơn 2 | SL 2 | CR 20.000 | CC 60.000 | Tổng cước 80.000 STT Mã G…" at bounding box center [528, 289] width 970 height 117
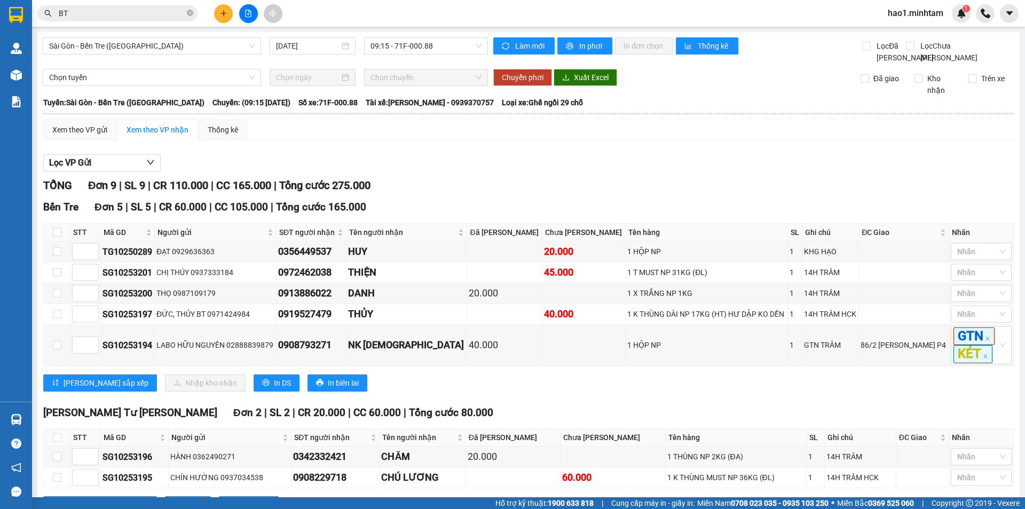
click at [624, 172] on div "Lọc VP Gửi" at bounding box center [528, 163] width 970 height 18
click at [584, 140] on div "Xem theo VP gửi Xem theo VP nhận Thống kê" at bounding box center [528, 129] width 970 height 21
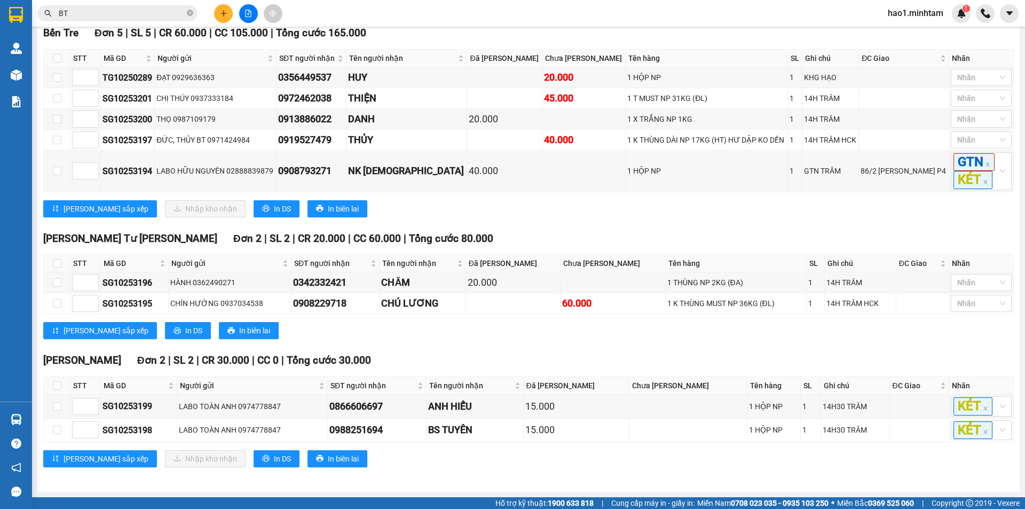
click at [506, 357] on div "Tiền Giang Đơn 2 | SL 2 | CR 30.000 | CC 0 | Tổng cước 30.000" at bounding box center [528, 360] width 970 height 16
click at [502, 357] on div "Tiền Giang Đơn 2 | SL 2 | CR 30.000 | CC 0 | Tổng cước 30.000" at bounding box center [528, 360] width 970 height 16
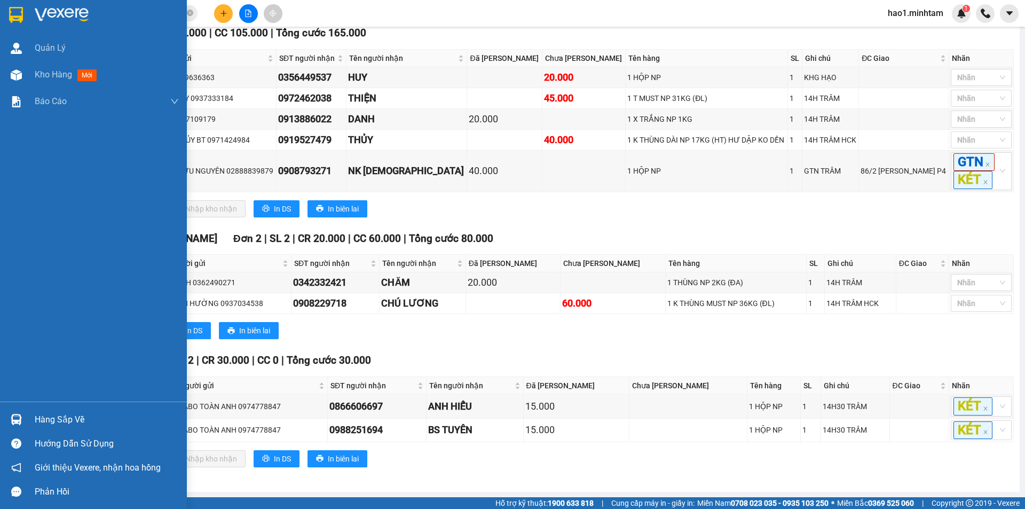
click at [20, 419] on img at bounding box center [16, 419] width 11 height 11
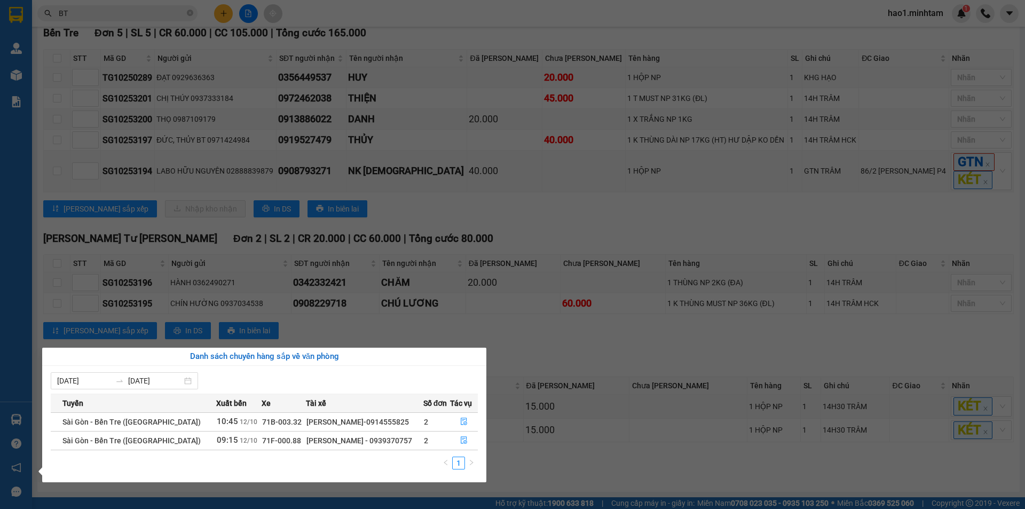
click at [521, 355] on section "Kết quả tìm kiếm ( 10000 ) Bộ lọc Ngày tạo đơn gần nhất Mã ĐH Trạng thái Món hà…" at bounding box center [512, 254] width 1025 height 509
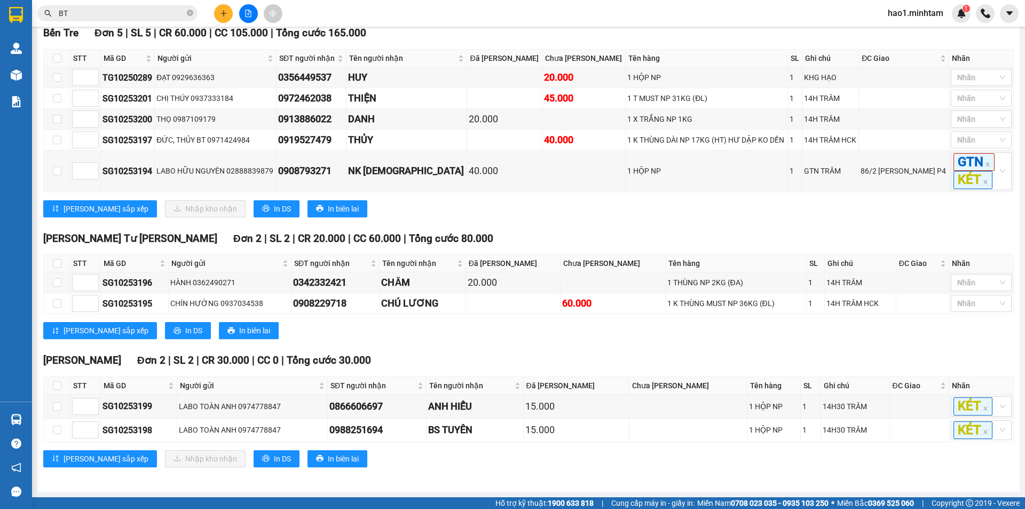
click at [143, 10] on input "BT" at bounding box center [122, 13] width 126 height 12
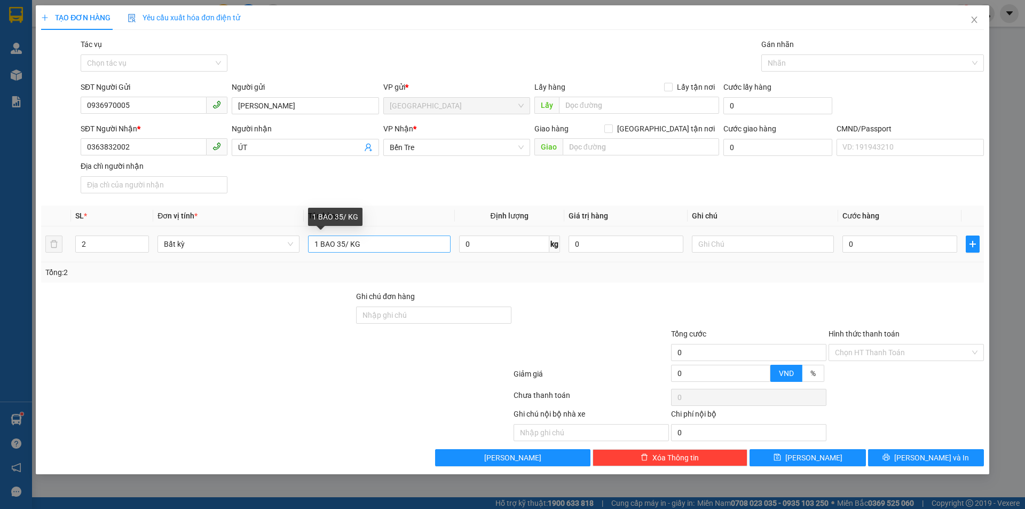
drag, startPoint x: 320, startPoint y: 246, endPoint x: 313, endPoint y: 248, distance: 6.8
click at [313, 248] on input "1 BAO 35/ KG" at bounding box center [379, 243] width 142 height 17
click at [338, 243] on input "2 BAO 35/ KG" at bounding box center [379, 243] width 142 height 17
click at [375, 244] on input "2 BAO NP 42/35/ KG" at bounding box center [379, 243] width 142 height 17
click at [372, 244] on input "2 BAO NP 42/35/ KG" at bounding box center [379, 243] width 142 height 17
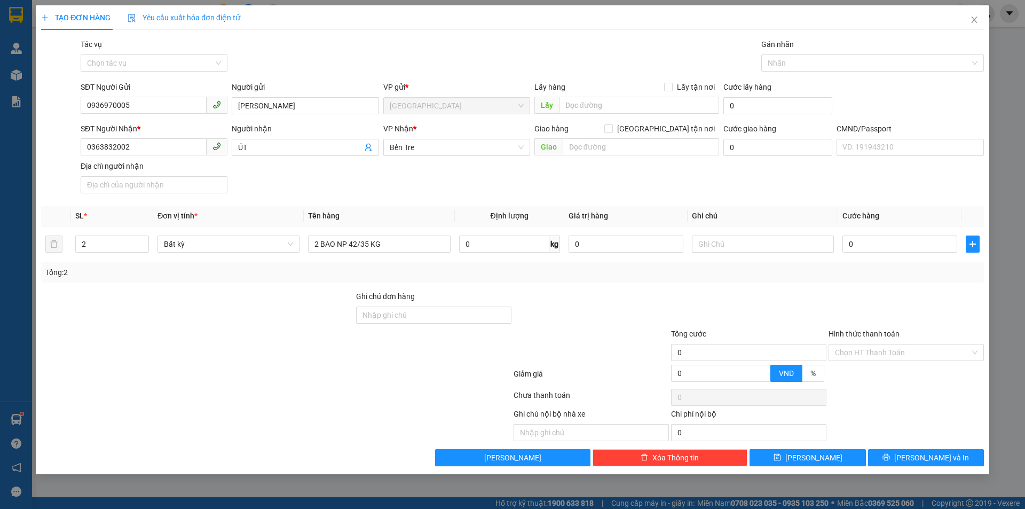
type input "2 BAO NP 42/35 KG"
click at [428, 268] on div "Tổng: 2" at bounding box center [512, 272] width 934 height 12
click at [790, 250] on input "text" at bounding box center [763, 243] width 142 height 17
type input "KHG HẠO"
type input "6"
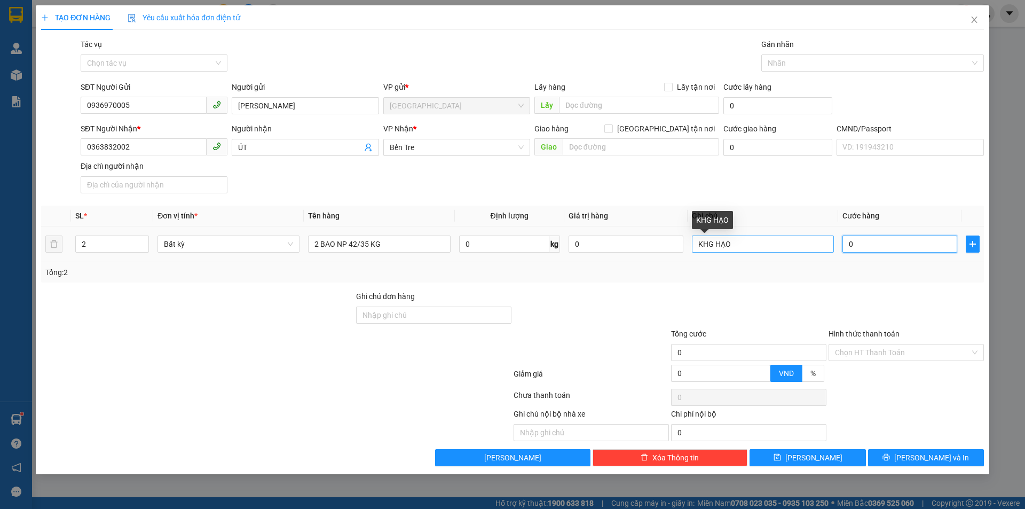
type input "6"
type input "60"
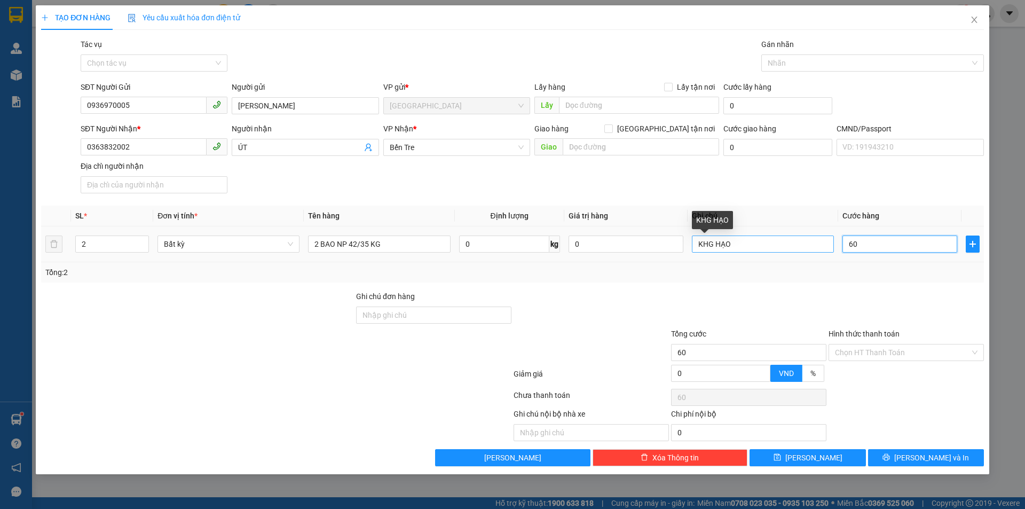
type input "60+"
type input "0"
type input "120.000"
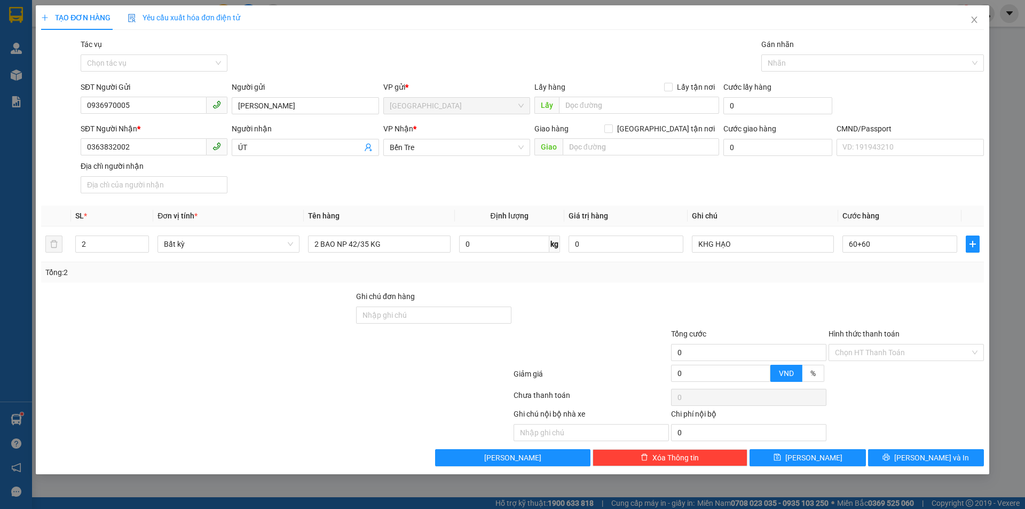
type input "120.000"
click at [655, 287] on div "Transit Pickup Surcharge Ids Transit Deliver Surcharge Ids Transit Deliver Surc…" at bounding box center [512, 252] width 943 height 428
click at [938, 461] on span "[PERSON_NAME] và In" at bounding box center [931, 458] width 75 height 12
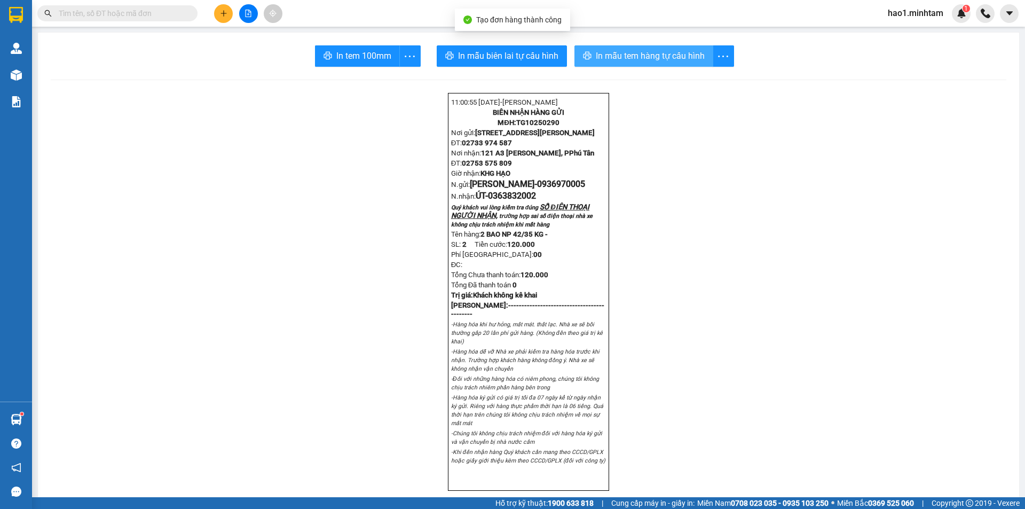
click at [652, 55] on span "In mẫu tem hàng tự cấu hình" at bounding box center [650, 55] width 109 height 13
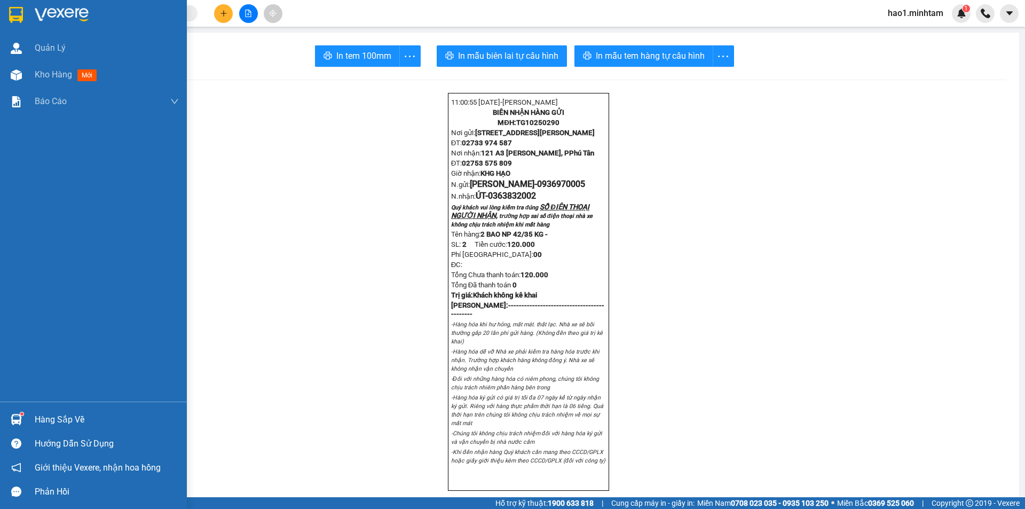
click at [24, 11] on div at bounding box center [16, 14] width 19 height 19
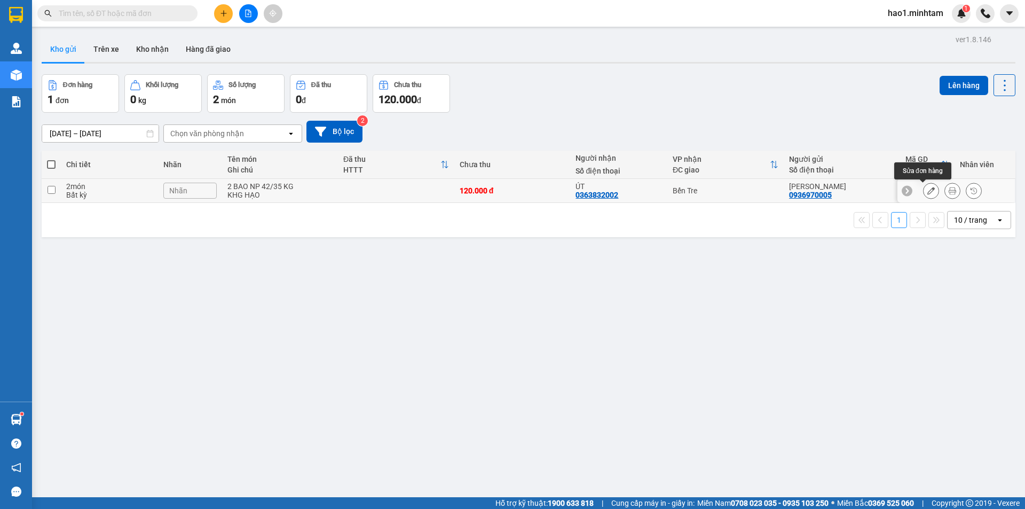
click at [927, 192] on icon at bounding box center [930, 190] width 7 height 7
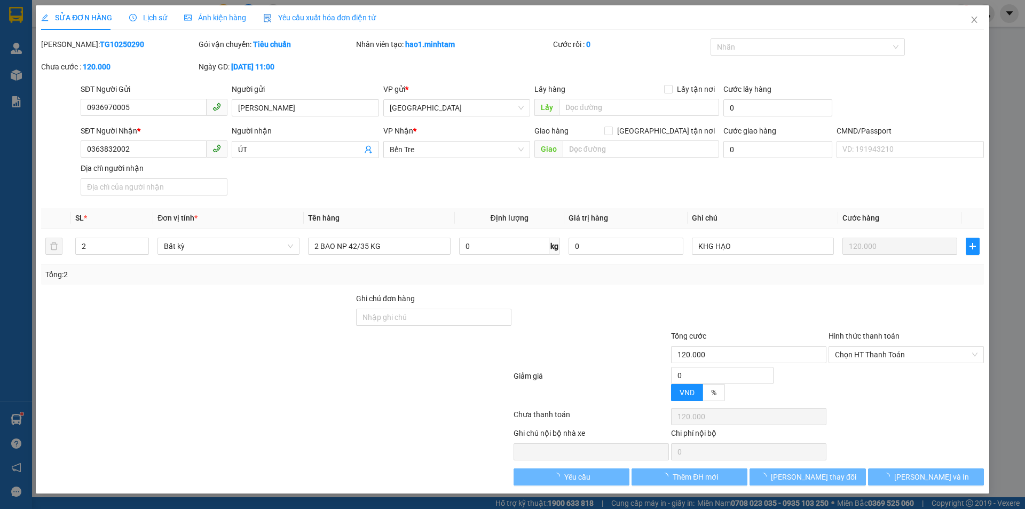
type input "0936970005"
type input "[PERSON_NAME]"
type input "0363832002"
type input "ÚT"
type input "120.000"
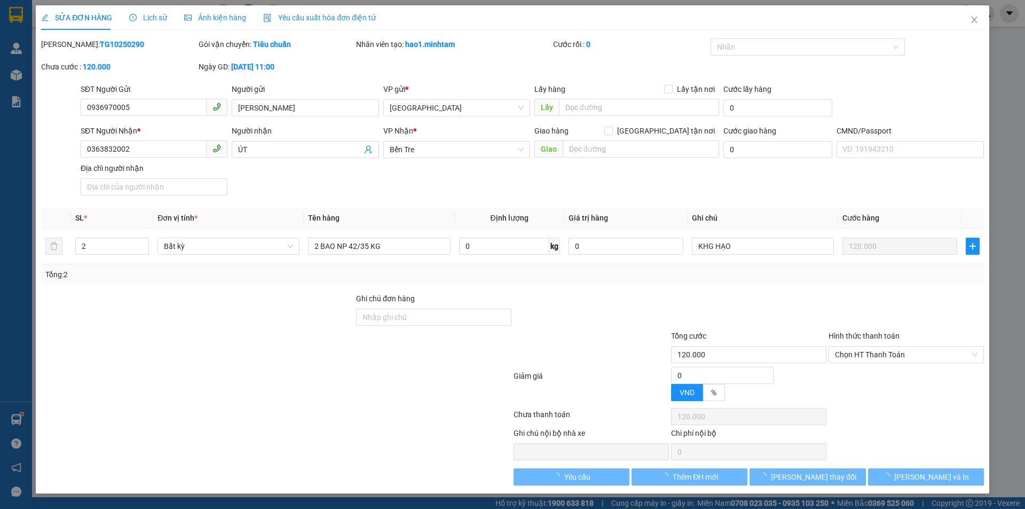
type input "120.000"
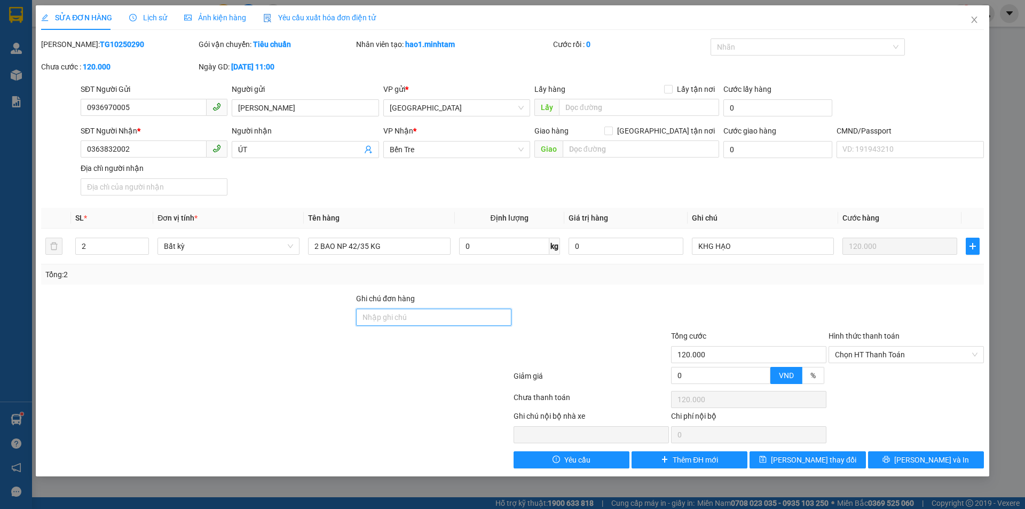
click at [437, 317] on input "Ghi chú đơn hàng" at bounding box center [433, 317] width 155 height 17
type input "HCK"
click at [622, 314] on div at bounding box center [590, 310] width 157 height 37
click at [904, 455] on button "[PERSON_NAME] và In" at bounding box center [926, 459] width 116 height 17
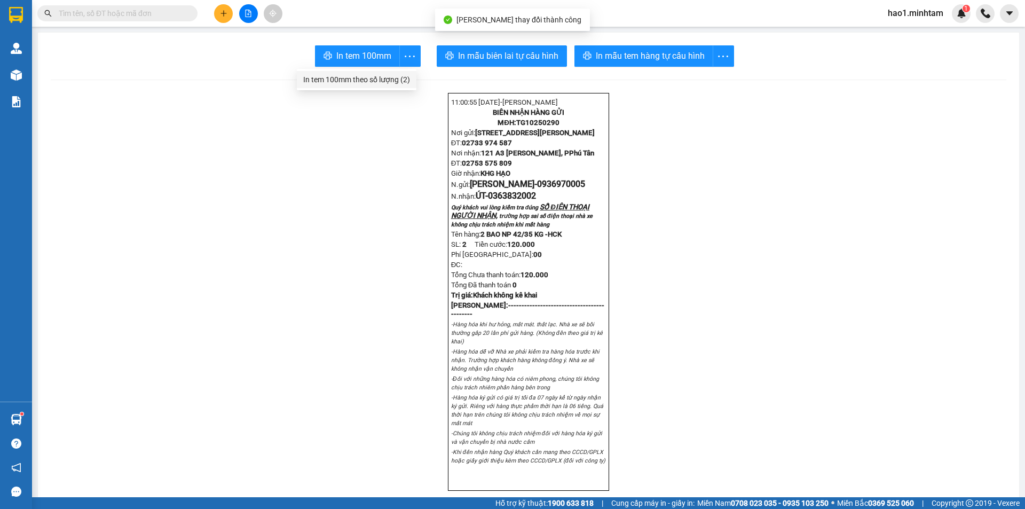
click at [378, 77] on div "In tem 100mm theo số lượng (2)" at bounding box center [356, 80] width 107 height 12
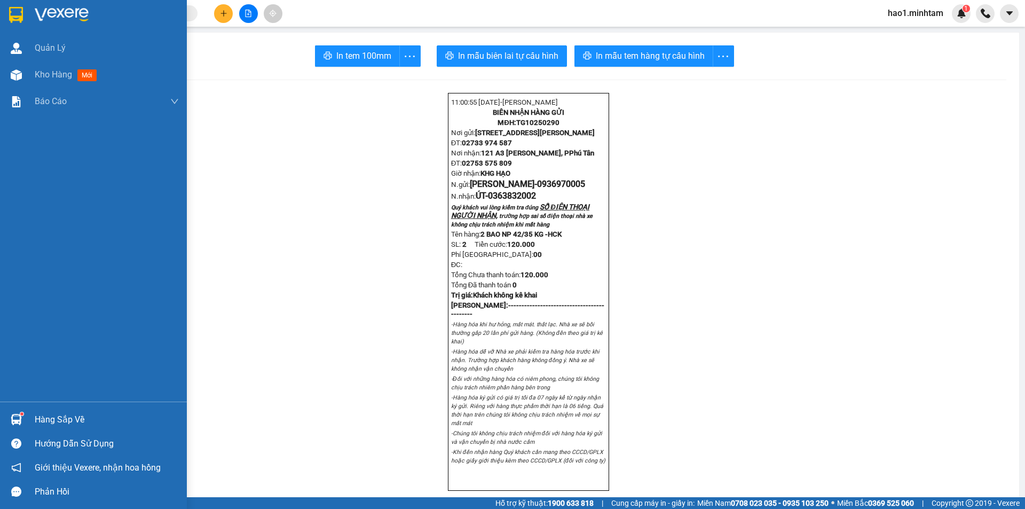
click at [28, 15] on div at bounding box center [93, 17] width 187 height 35
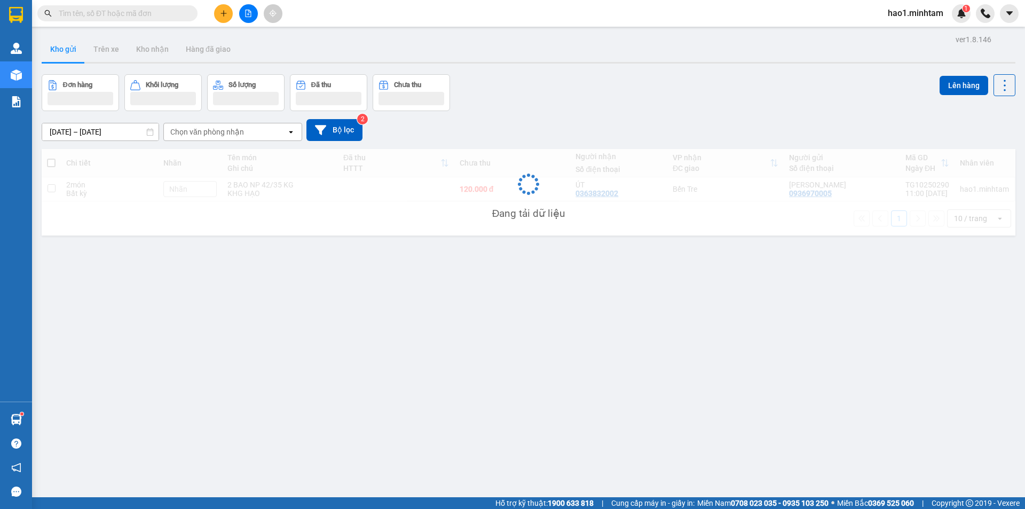
click at [623, 61] on div "Kho gửi Trên xe Kho nhận Hàng đã giao" at bounding box center [529, 50] width 974 height 28
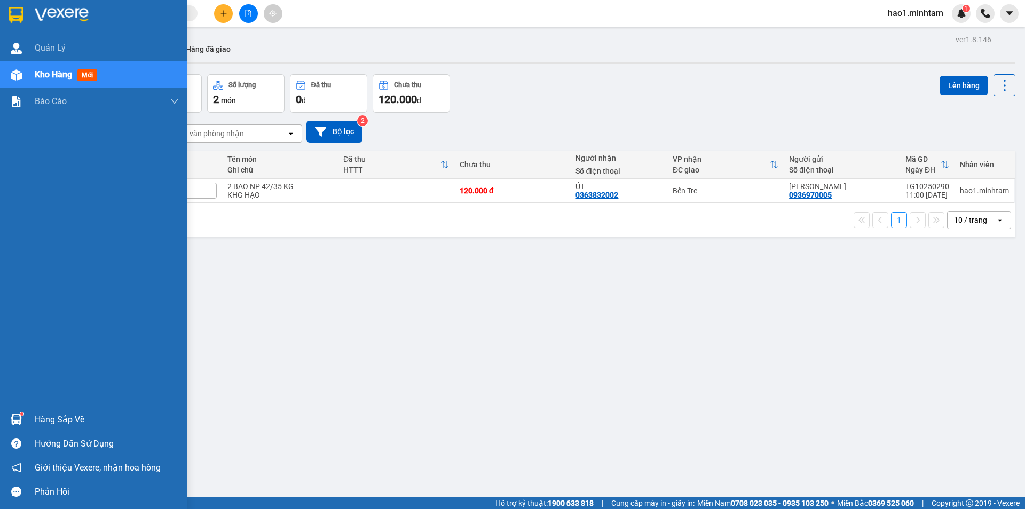
click at [11, 414] on img at bounding box center [16, 419] width 11 height 11
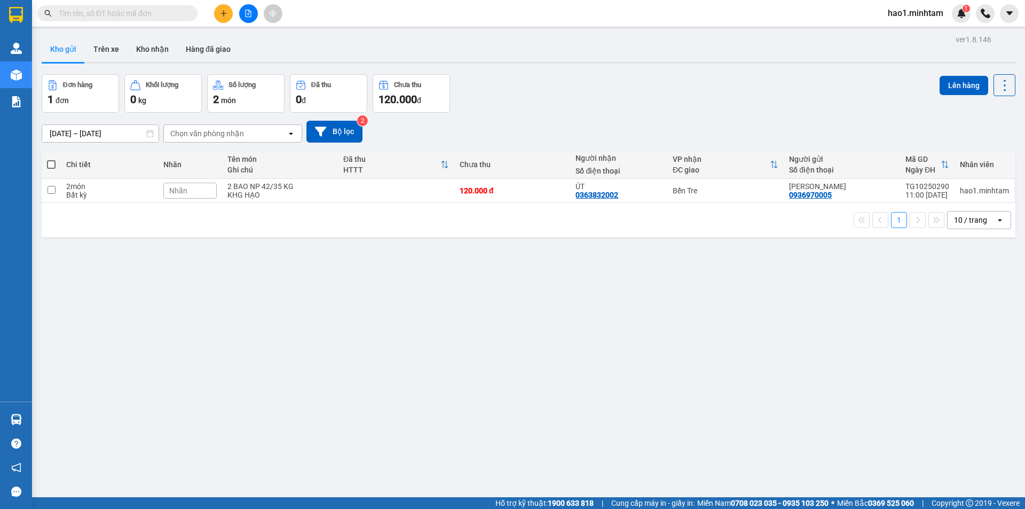
click at [545, 359] on section "Kết quả tìm kiếm ( 8 ) Bộ lọc Thuộc VP này Ngày tạo đơn gần nhất Mã ĐH Trạng th…" at bounding box center [512, 254] width 1025 height 509
click at [927, 192] on icon at bounding box center [930, 190] width 7 height 7
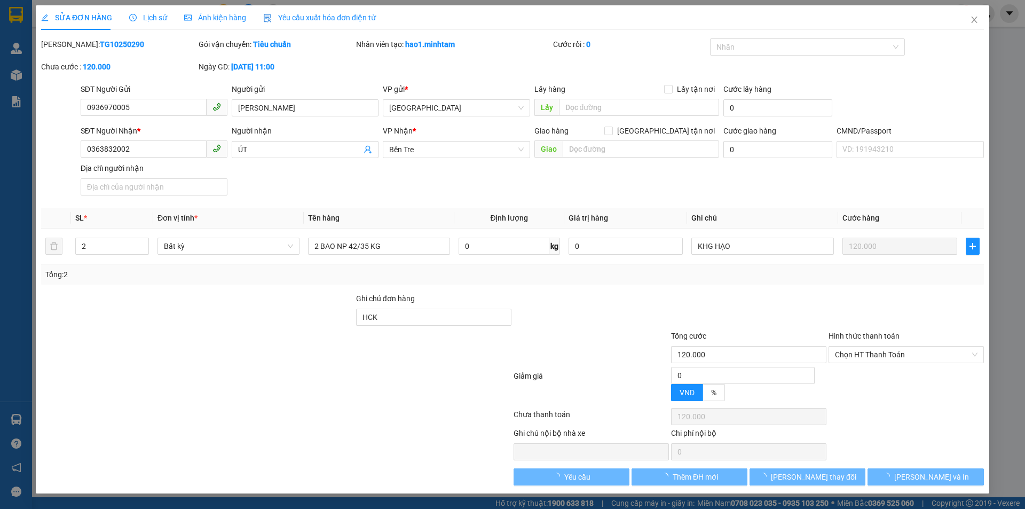
type input "0936970005"
type input "[PERSON_NAME]"
type input "0363832002"
type input "ÚT"
type input "HCK"
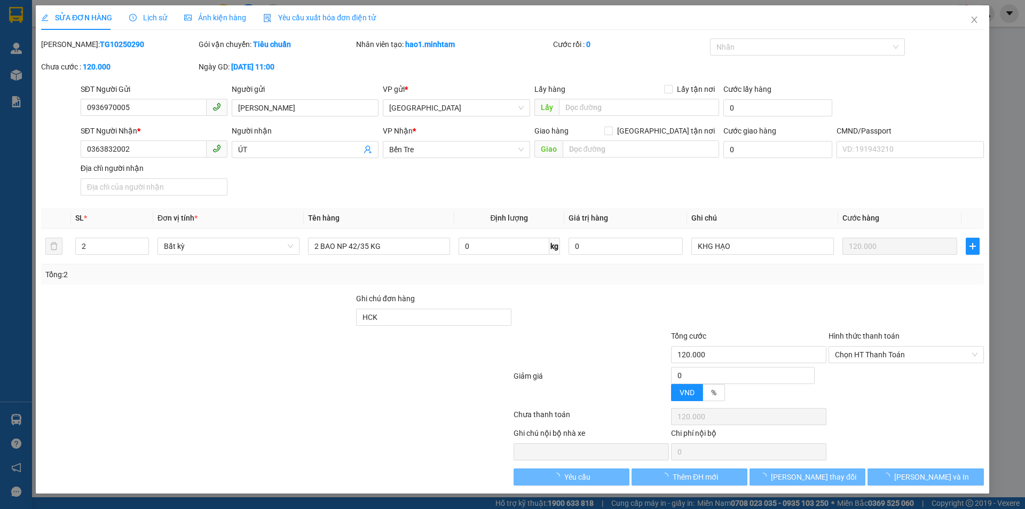
type input "120.000"
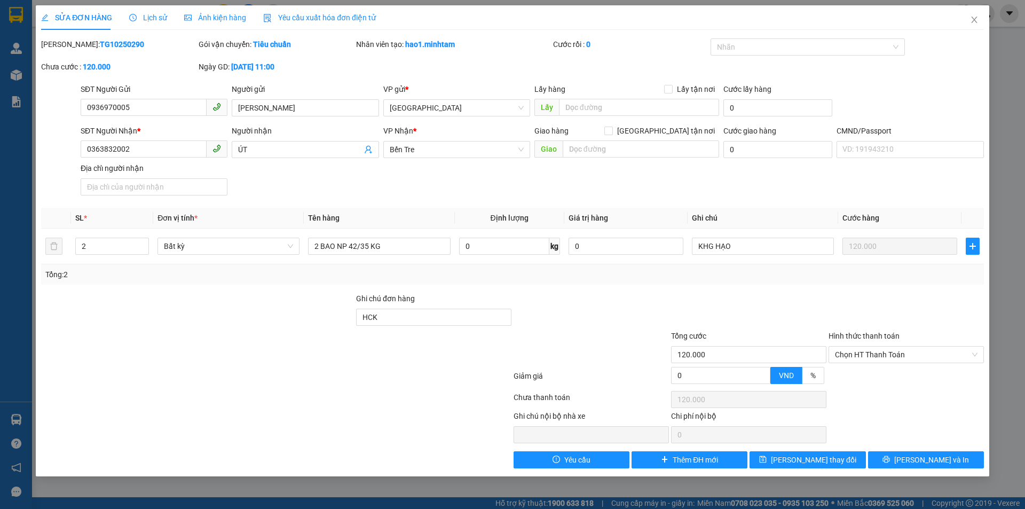
click at [428, 381] on div at bounding box center [276, 377] width 472 height 21
click at [623, 292] on div at bounding box center [590, 310] width 157 height 37
click at [972, 20] on icon "close" at bounding box center [974, 19] width 9 height 9
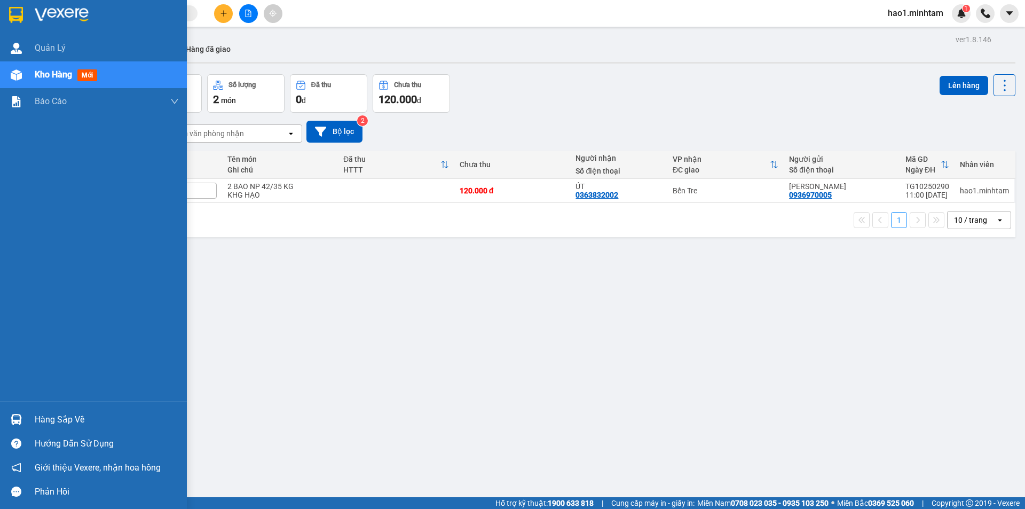
click at [19, 420] on img at bounding box center [16, 419] width 11 height 11
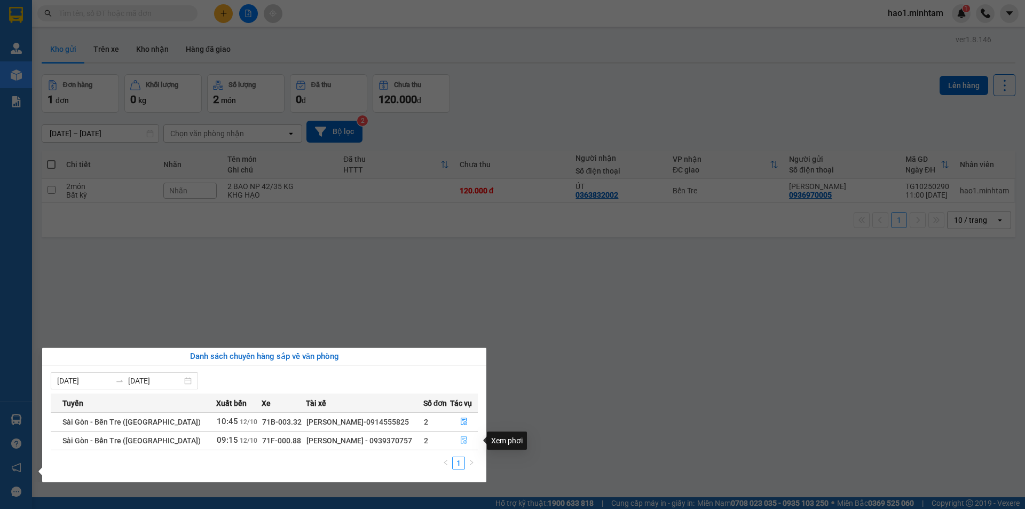
click at [461, 442] on icon "file-done" at bounding box center [464, 440] width 6 height 7
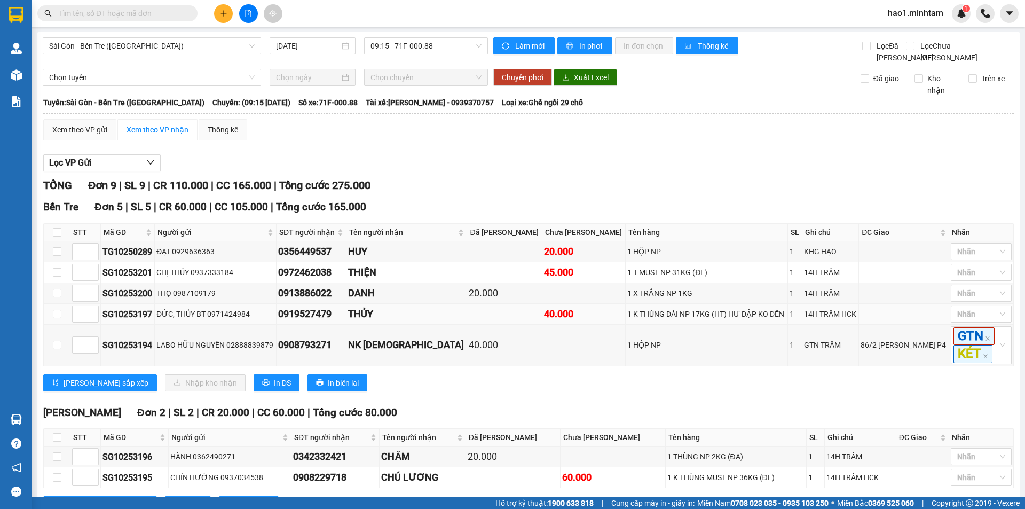
scroll to position [186, 0]
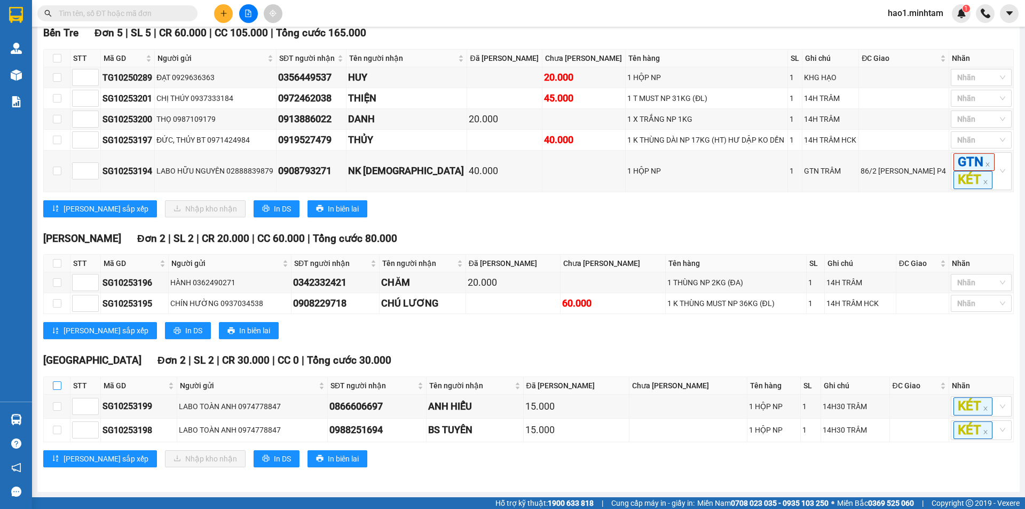
click at [55, 387] on input "checkbox" at bounding box center [57, 385] width 9 height 9
checkbox input "true"
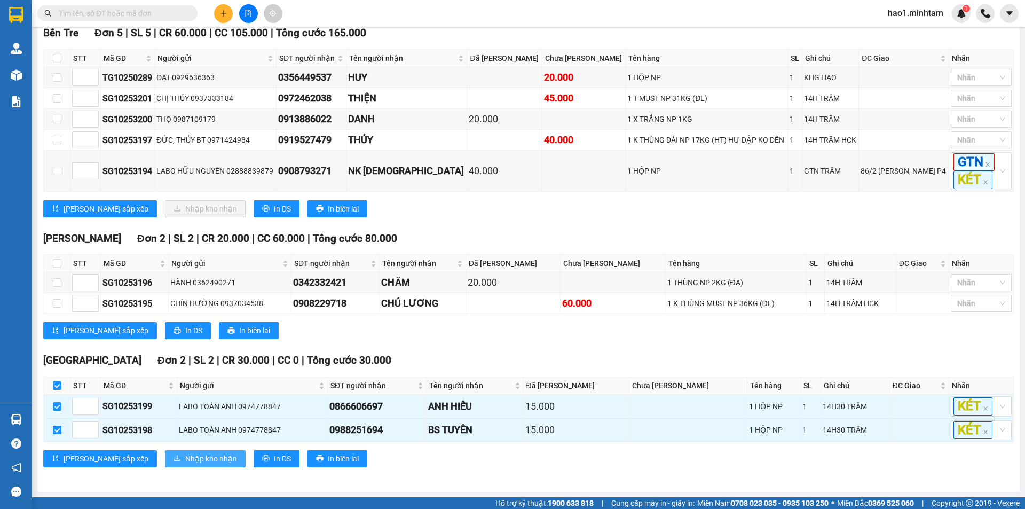
click at [185, 454] on span "Nhập kho nhận" at bounding box center [211, 459] width 52 height 12
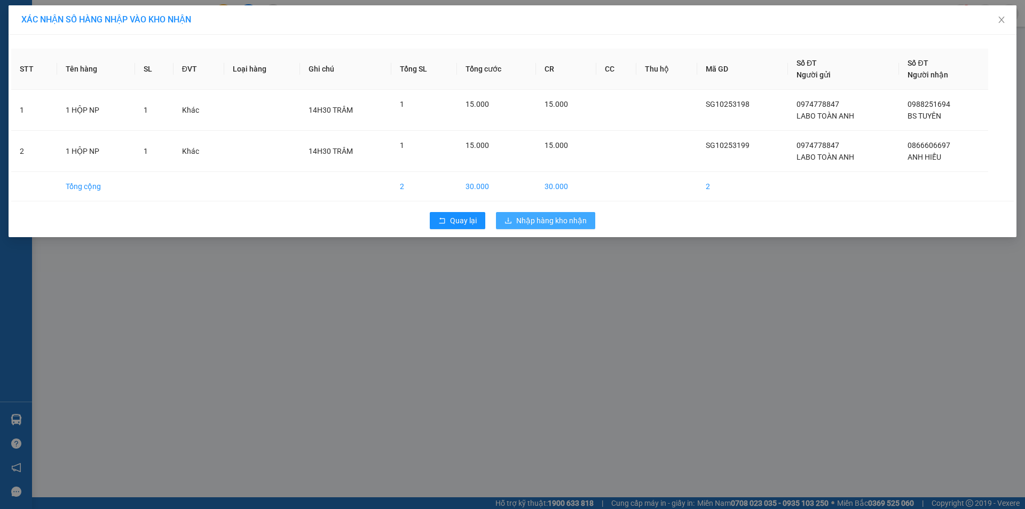
click at [568, 226] on button "Nhập hàng kho nhận" at bounding box center [545, 220] width 99 height 17
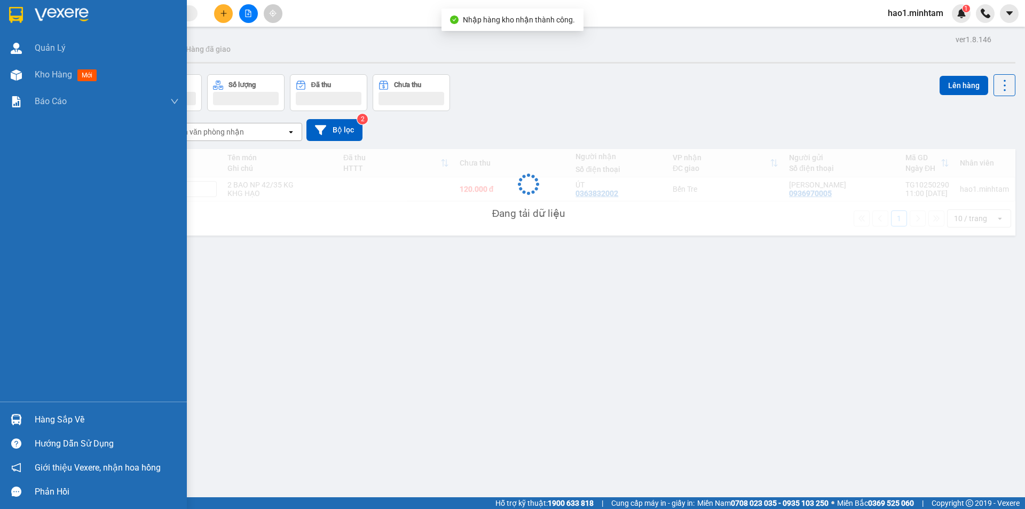
click at [25, 422] on div at bounding box center [16, 419] width 19 height 19
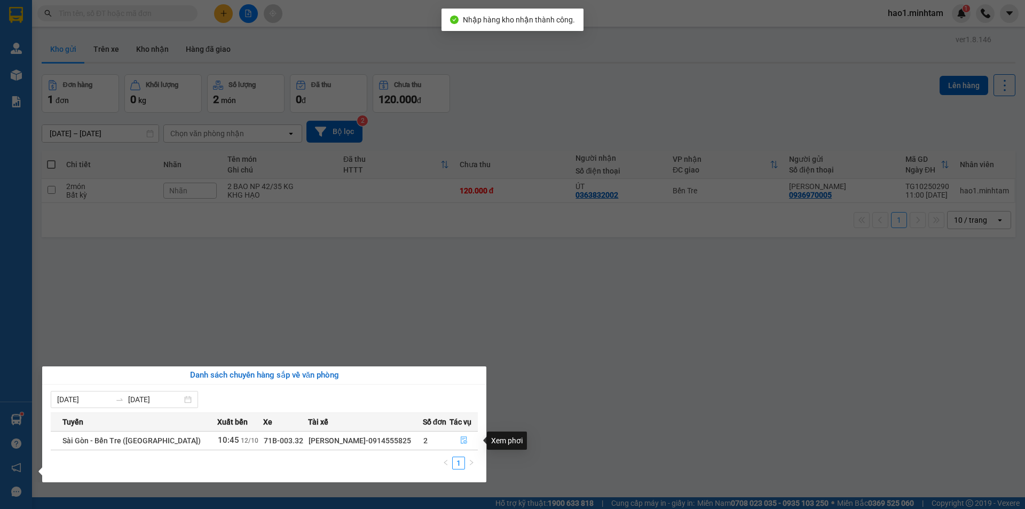
click at [464, 439] on icon "file-done" at bounding box center [463, 439] width 7 height 7
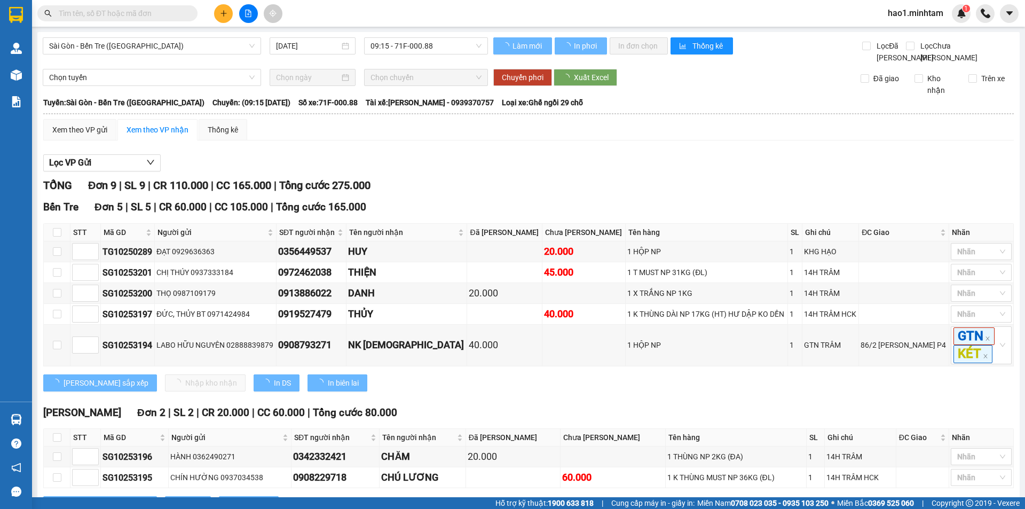
click at [572, 186] on div "Lọc VP Gửi TỔNG Đơn 9 | SL 9 | CR 110.000 | CC 165.000 | Tổng cước 275.000 Bế…" at bounding box center [528, 401] width 970 height 505
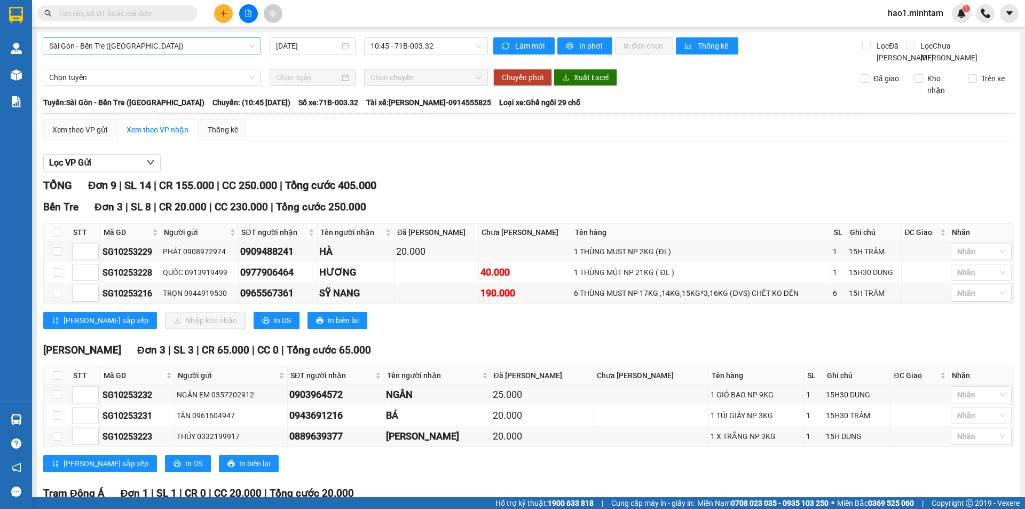
click at [178, 51] on span "Sài Gòn - Bến Tre ([GEOGRAPHIC_DATA])" at bounding box center [151, 46] width 205 height 16
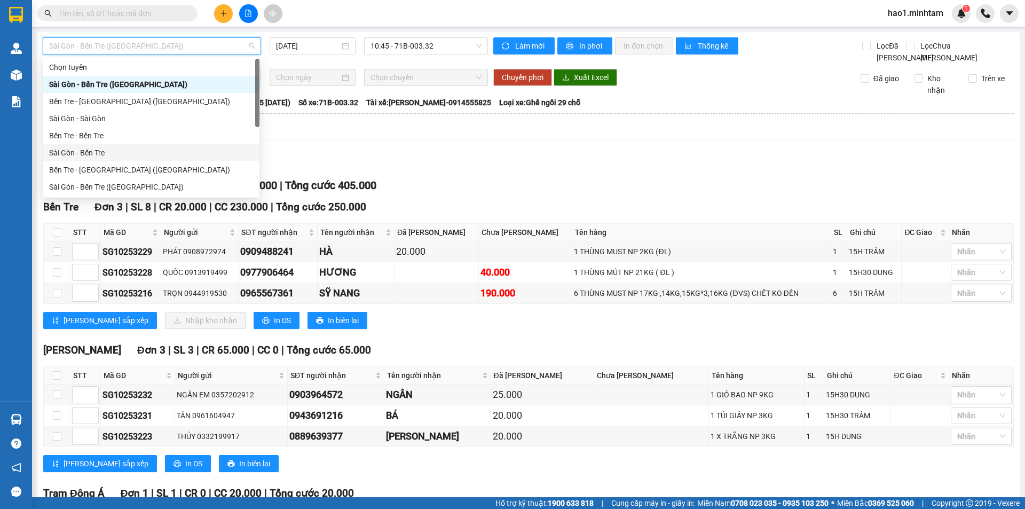
click at [75, 151] on div "Sài Gòn - Bến Tre" at bounding box center [151, 153] width 204 height 12
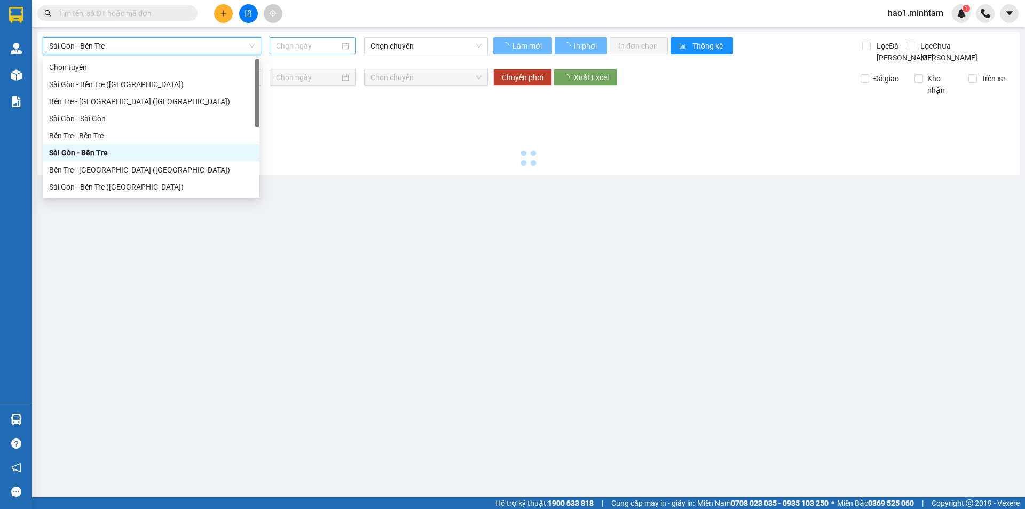
type input "[DATE]"
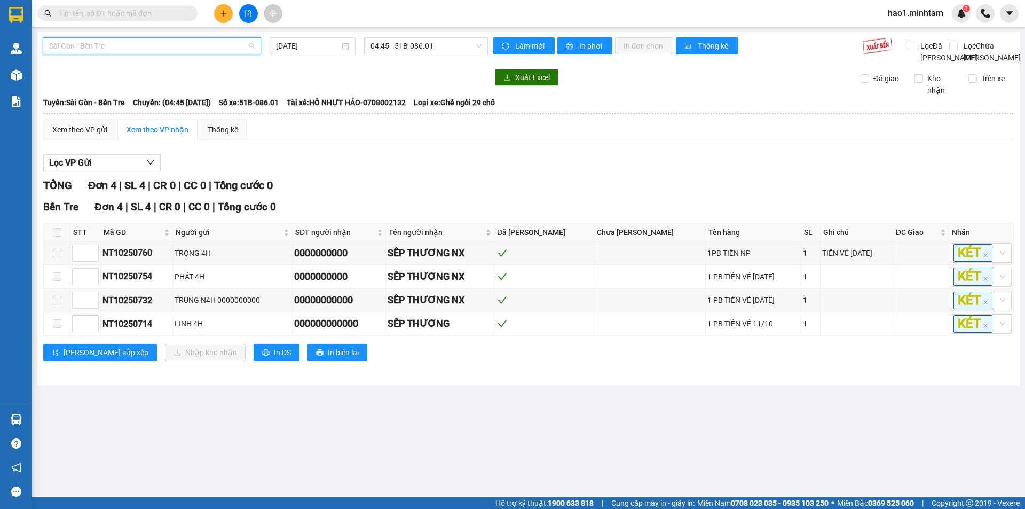
click at [145, 46] on span "Sài Gòn - Bến Tre" at bounding box center [151, 46] width 205 height 16
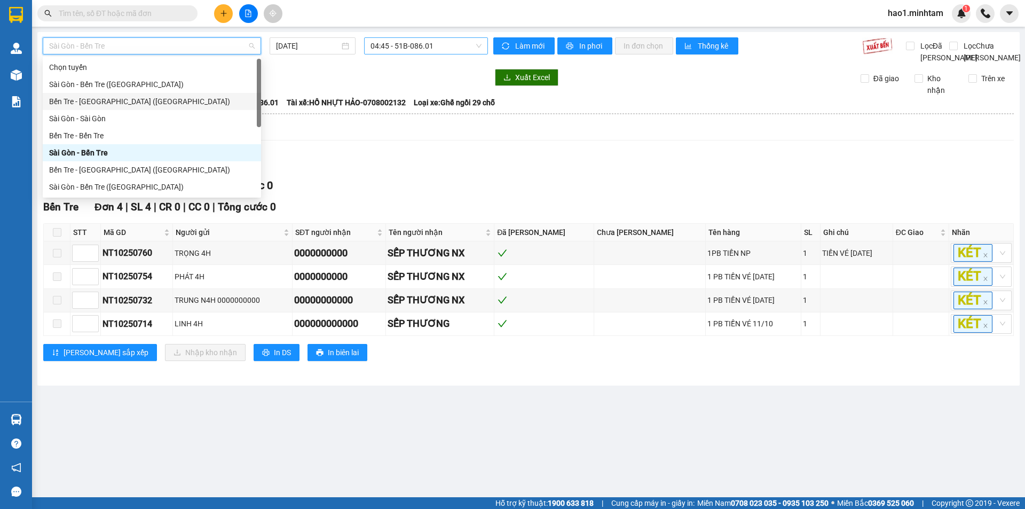
click at [408, 50] on span "04:45 - 51B-086.01" at bounding box center [425, 46] width 111 height 16
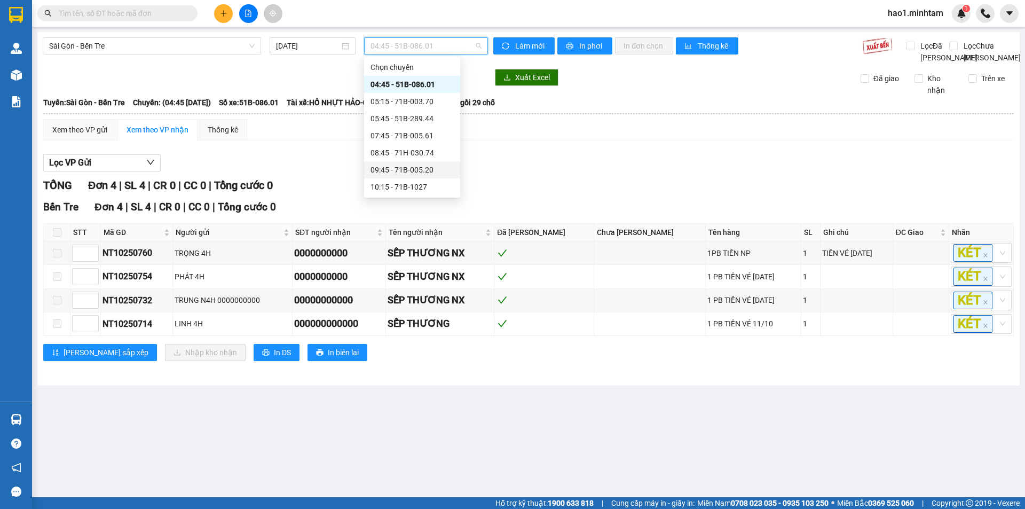
click at [428, 165] on div "09:45 - 71B-005.20" at bounding box center [411, 170] width 83 height 12
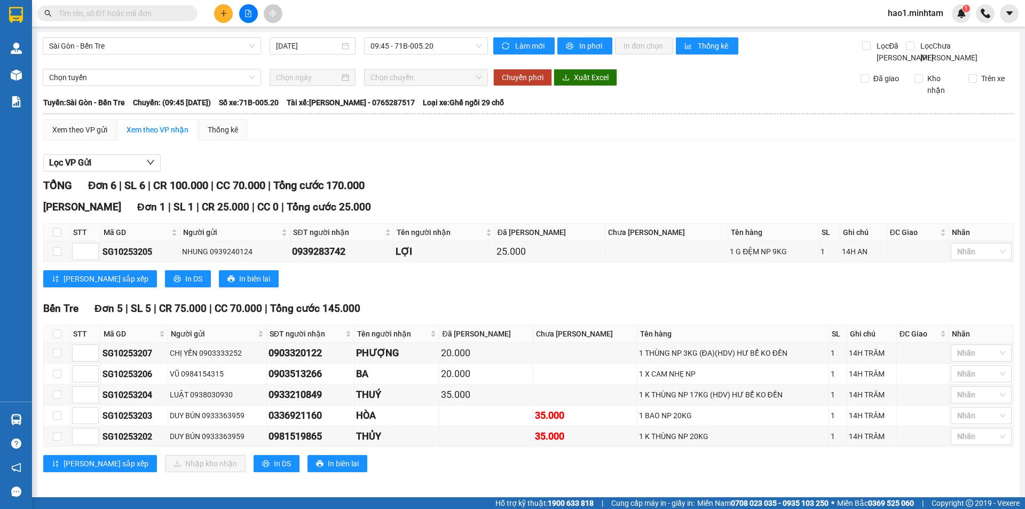
click at [431, 165] on div "Lọc VP Gửi TỔNG Đơn 6 | SL 6 | CR 100.000 | CC 70.000 | Tổng cước 170.000 Ngã…" at bounding box center [528, 317] width 970 height 336
click at [423, 162] on div "Lọc VP Gửi TỔNG Đơn 6 | SL 6 | CR 100.000 | CC 70.000 | Tổng cước 170.000 Ngã…" at bounding box center [528, 317] width 970 height 336
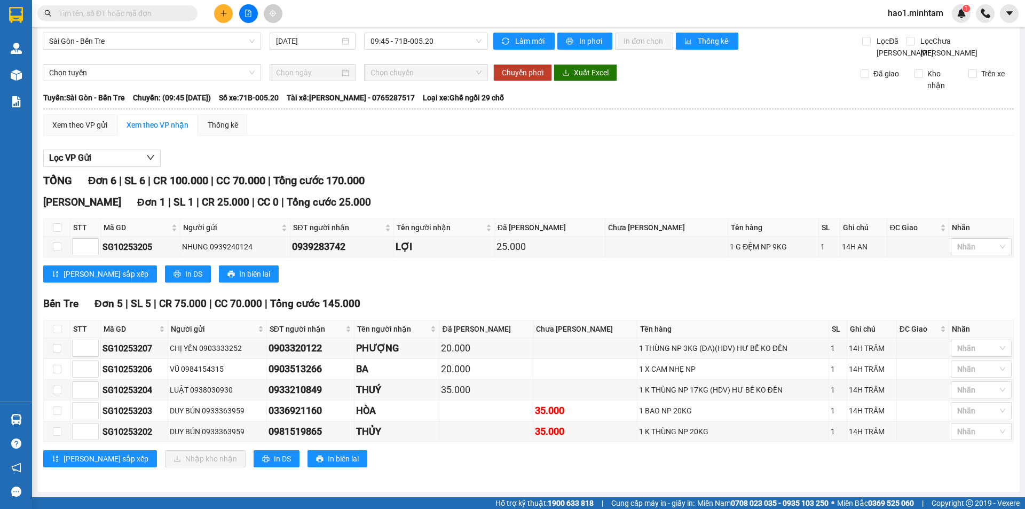
click at [420, 162] on div "Lọc VP Gửi" at bounding box center [528, 158] width 970 height 18
click at [415, 162] on div "Lọc VP Gửi" at bounding box center [528, 158] width 970 height 18
click at [411, 162] on div "Lọc VP Gửi" at bounding box center [528, 158] width 970 height 18
click at [401, 150] on div "Lọc VP Gửi" at bounding box center [528, 158] width 970 height 18
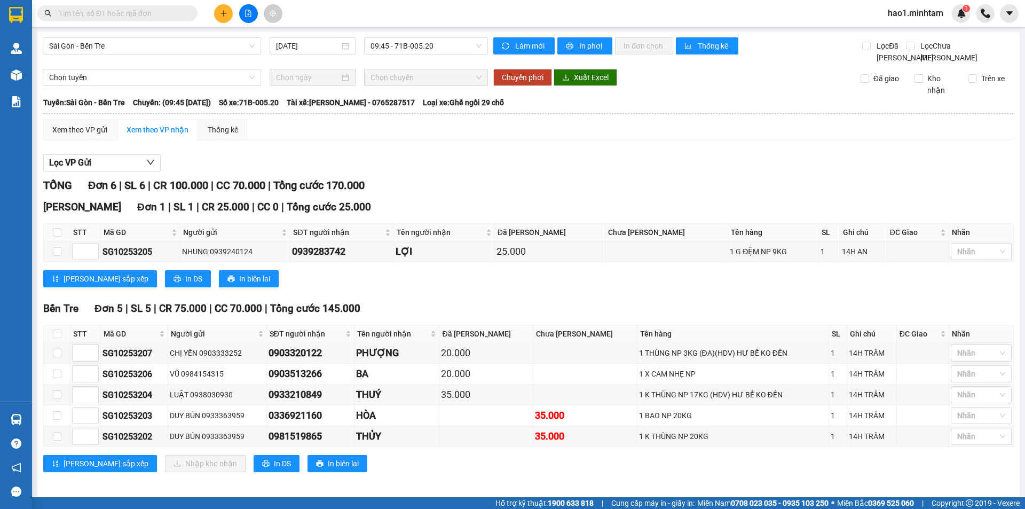
click at [389, 37] on div "Sài Gòn - Bến Tre 12/10/2025 09:45 - 71B-005.20 Làm mới In phơi In đơn chọn Thố…" at bounding box center [528, 264] width 982 height 464
click at [387, 45] on span "09:45 - 71B-005.20" at bounding box center [425, 46] width 111 height 16
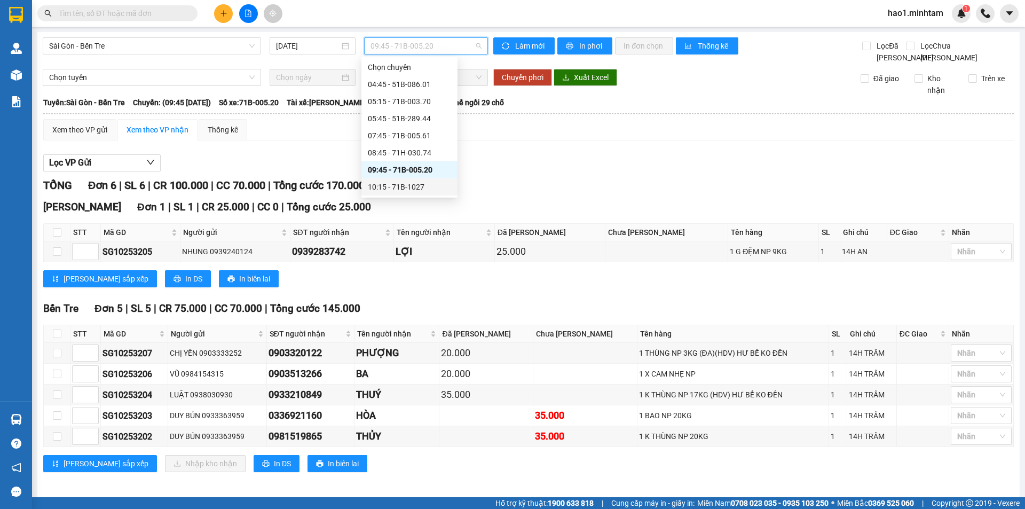
click at [418, 185] on div "10:15 - 71B-1027" at bounding box center [409, 187] width 83 height 12
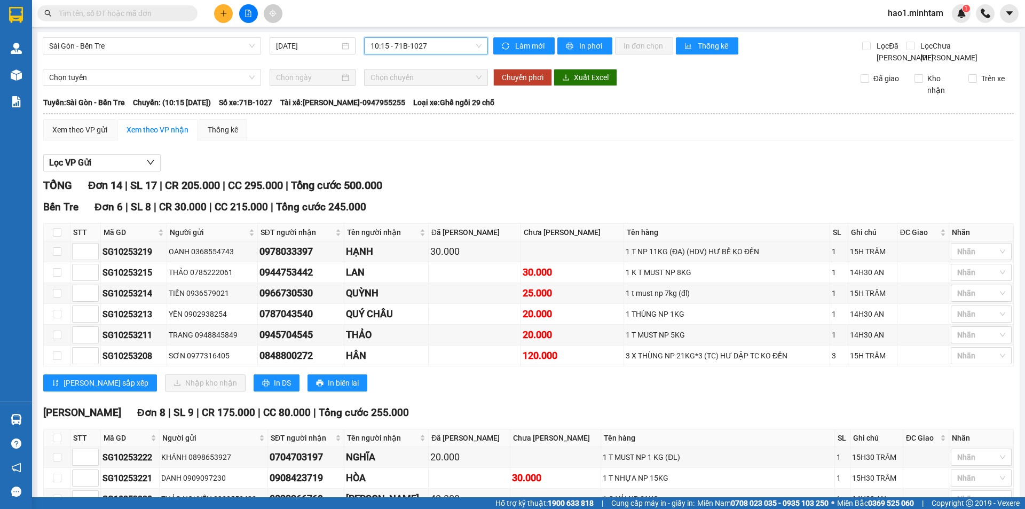
click at [424, 172] on div "Lọc VP Gửi" at bounding box center [528, 163] width 970 height 18
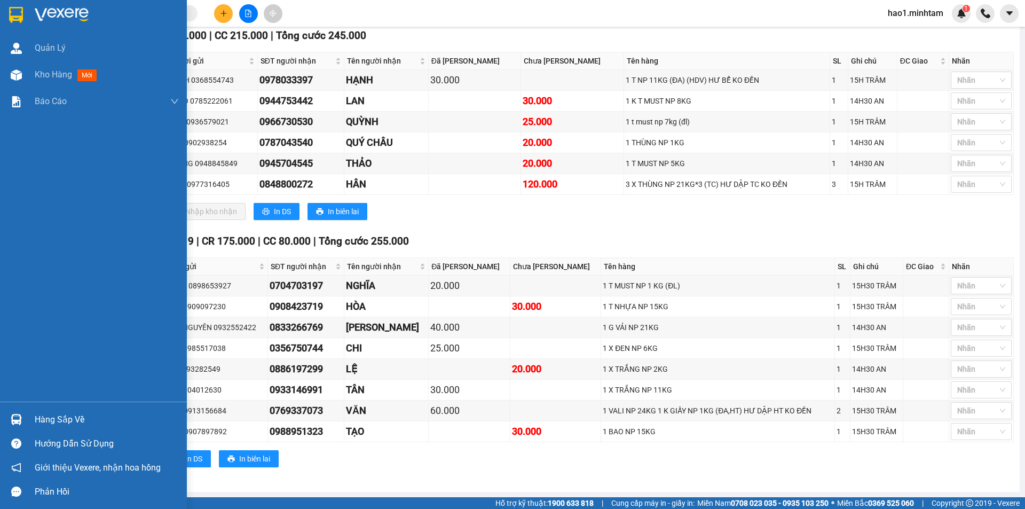
click at [17, 14] on img at bounding box center [16, 15] width 14 height 16
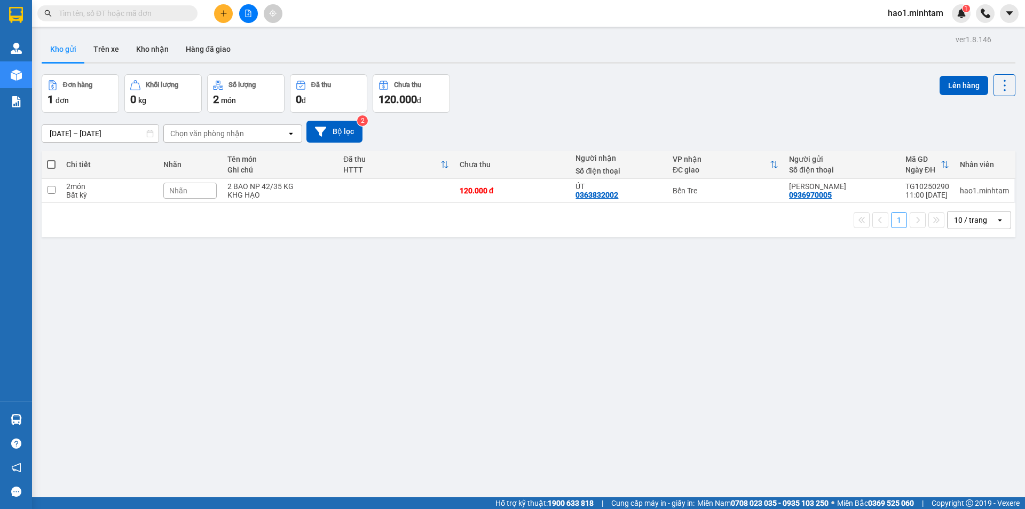
click at [573, 117] on div "10/10/2025 – 12/10/2025 Press the down arrow key to interact with the calendar …" at bounding box center [529, 132] width 974 height 38
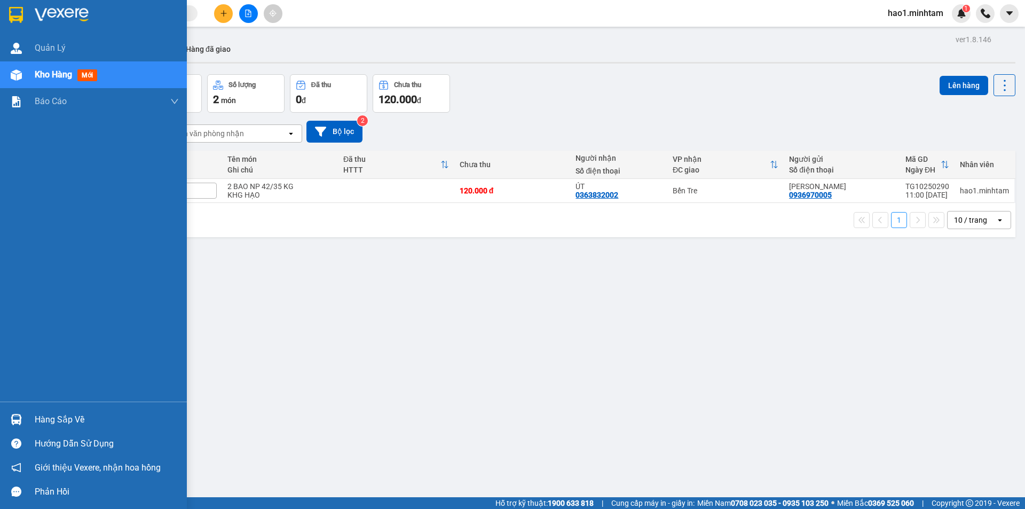
click at [25, 425] on div at bounding box center [16, 419] width 19 height 19
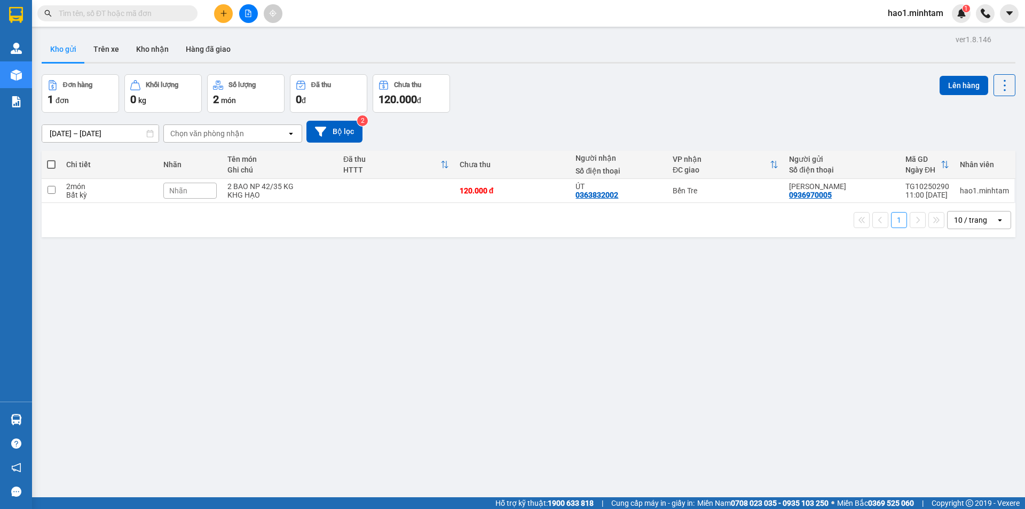
click at [236, 314] on section "Kết quả tìm kiếm ( 8 ) Bộ lọc Thuộc VP này Ngày tạo đơn gần nhất Mã ĐH Trạng th…" at bounding box center [512, 254] width 1025 height 509
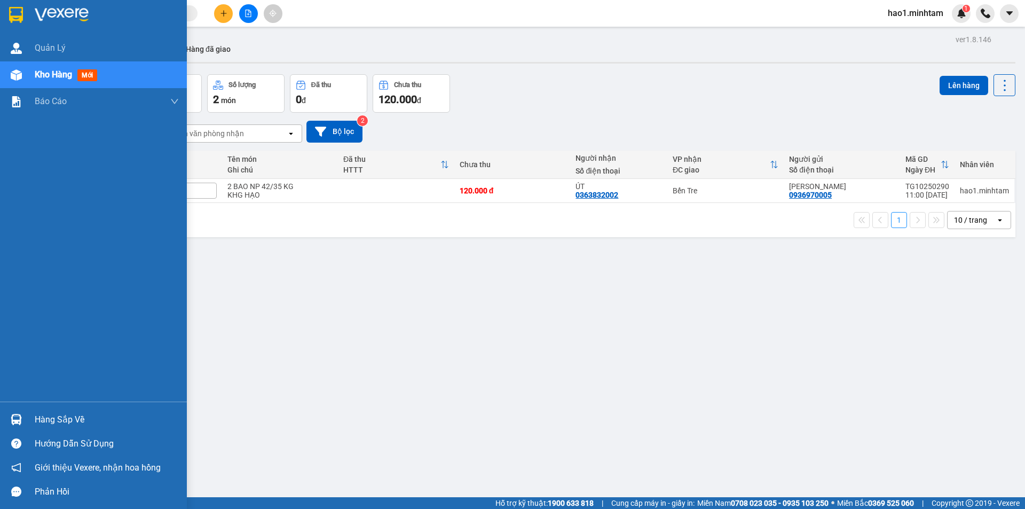
click at [26, 18] on div at bounding box center [93, 17] width 187 height 35
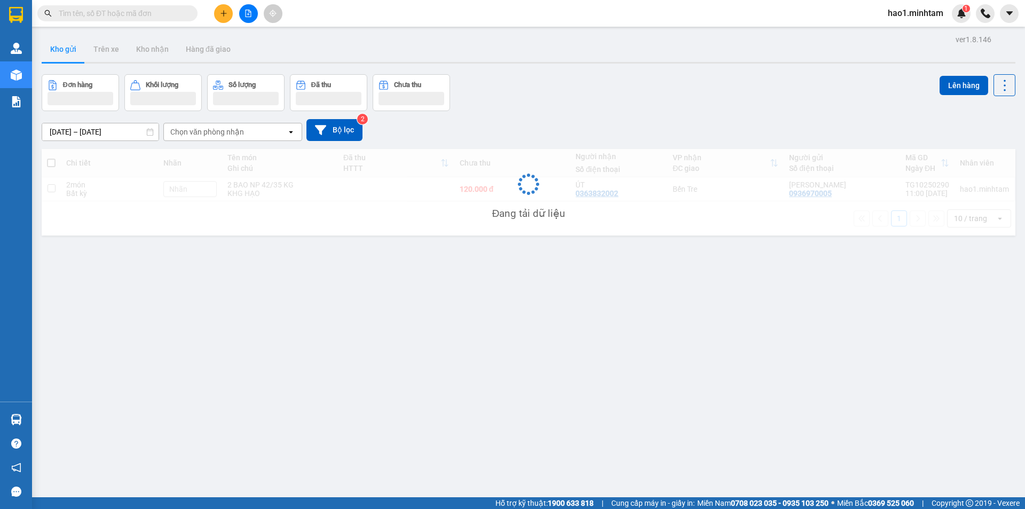
click at [417, 41] on div "Kho gửi Trên xe Kho nhận Hàng đã giao" at bounding box center [529, 50] width 974 height 28
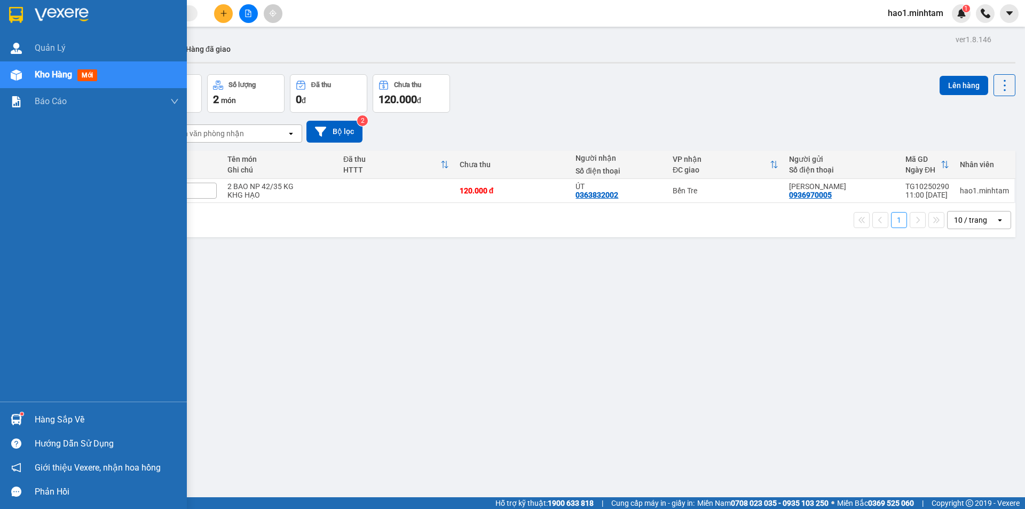
click at [23, 413] on div at bounding box center [16, 419] width 19 height 19
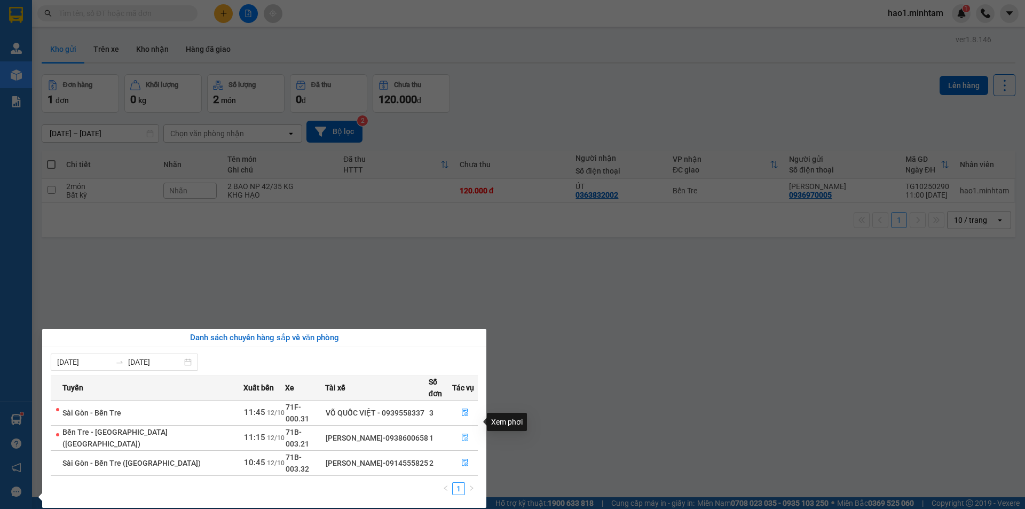
click at [461, 433] on icon "file-done" at bounding box center [464, 436] width 7 height 7
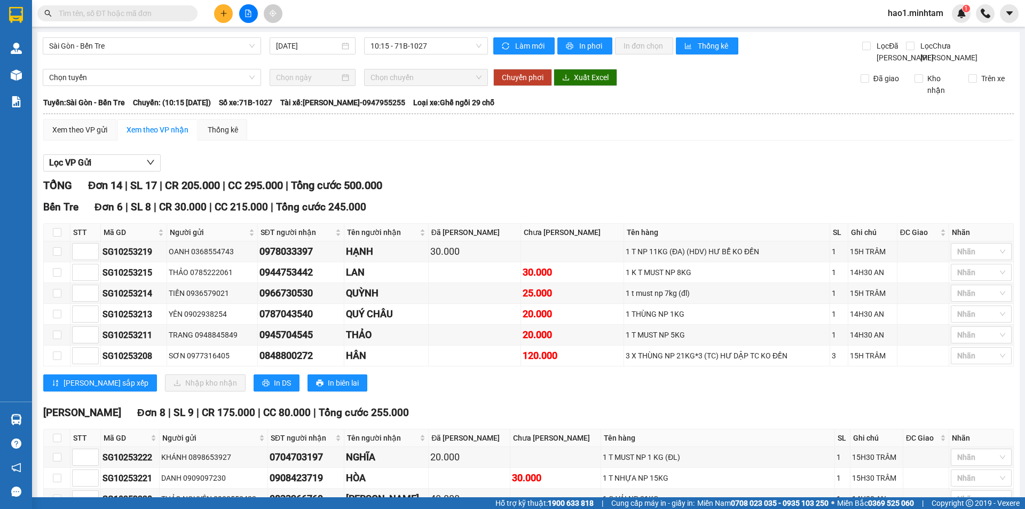
click at [616, 171] on div "Lọc VP Gửi" at bounding box center [528, 163] width 970 height 18
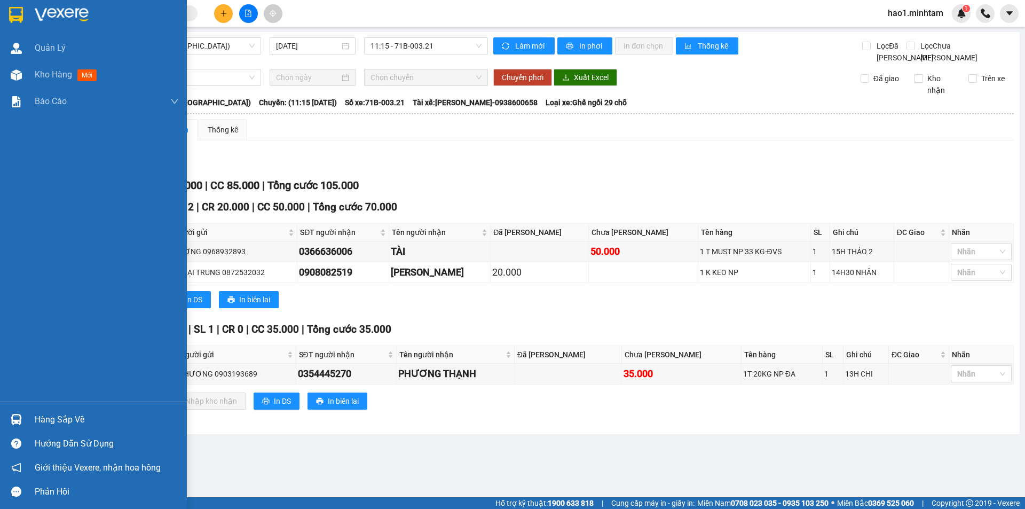
click at [18, 15] on img at bounding box center [16, 15] width 14 height 16
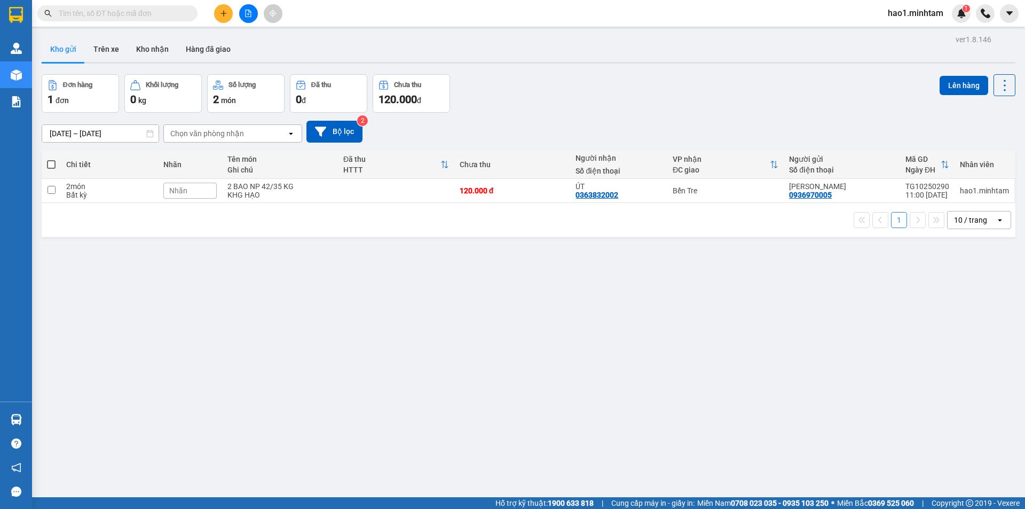
click at [148, 17] on input "text" at bounding box center [122, 13] width 126 height 12
click at [246, 19] on button at bounding box center [248, 13] width 19 height 19
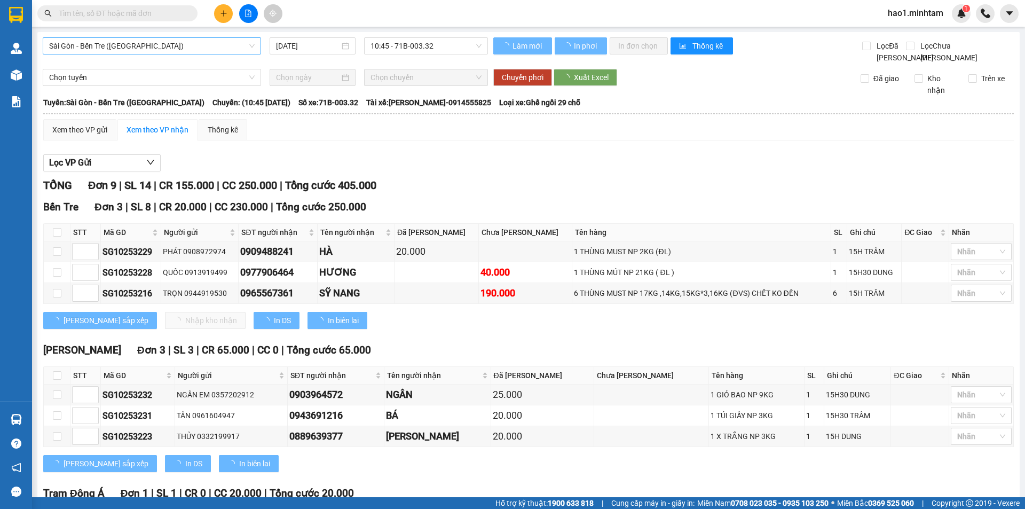
click at [128, 46] on span "Sài Gòn - Bến Tre ([GEOGRAPHIC_DATA])" at bounding box center [151, 46] width 205 height 16
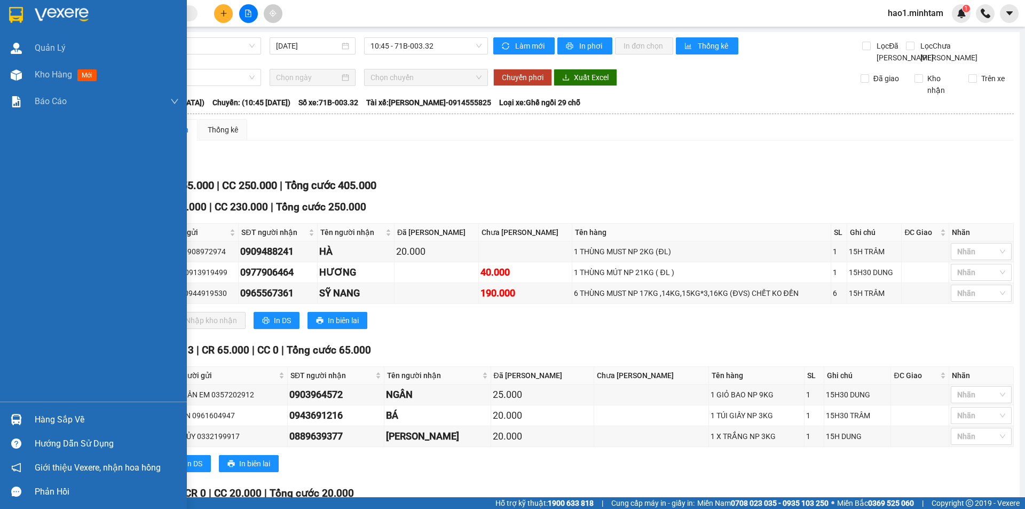
click at [22, 424] on div at bounding box center [16, 419] width 19 height 19
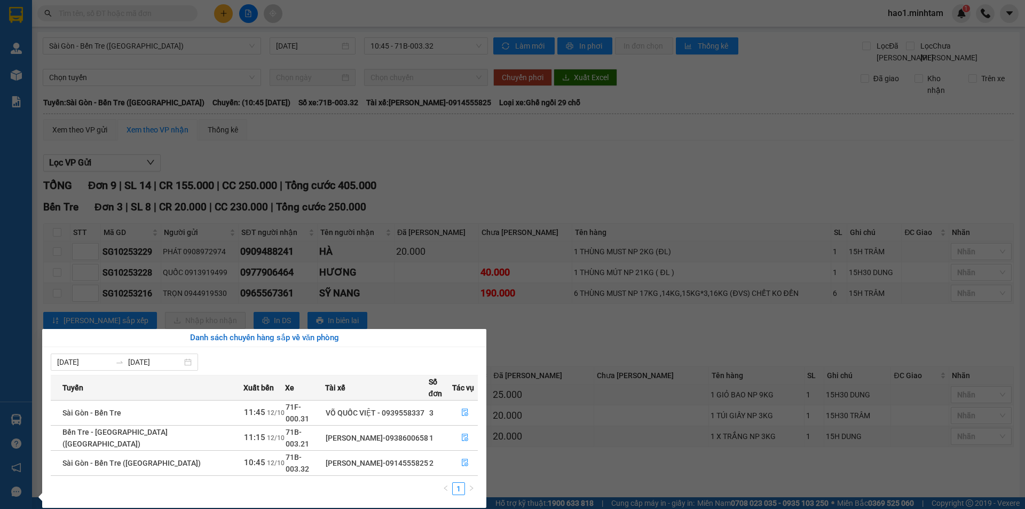
click at [396, 151] on section "Kết quả tìm kiếm ( 8 ) Bộ lọc Thuộc VP này Ngày tạo đơn gần nhất Mã ĐH Trạng th…" at bounding box center [512, 254] width 1025 height 509
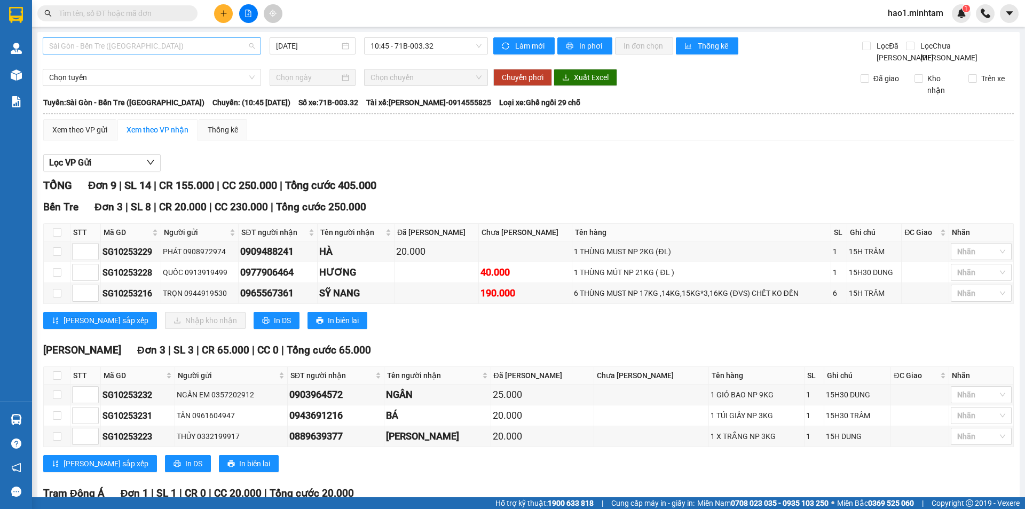
click at [211, 43] on span "Sài Gòn - Bến Tre ([GEOGRAPHIC_DATA])" at bounding box center [151, 46] width 205 height 16
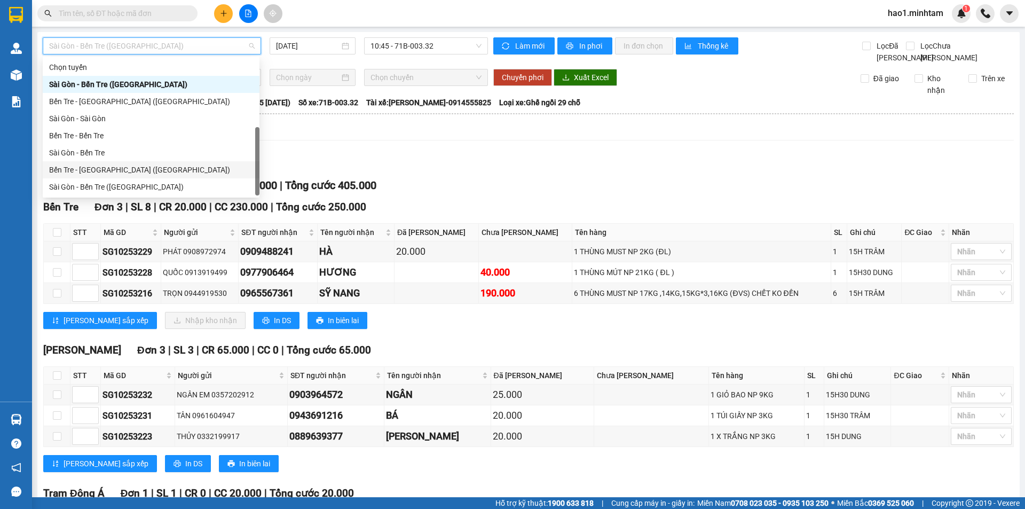
scroll to position [17, 0]
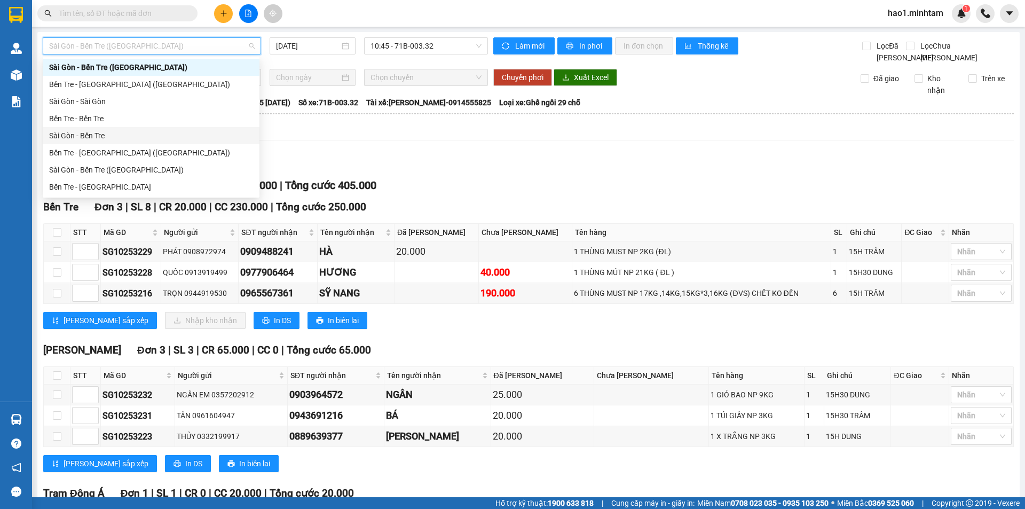
click at [112, 137] on div "Sài Gòn - Bến Tre" at bounding box center [151, 136] width 204 height 12
type input "[DATE]"
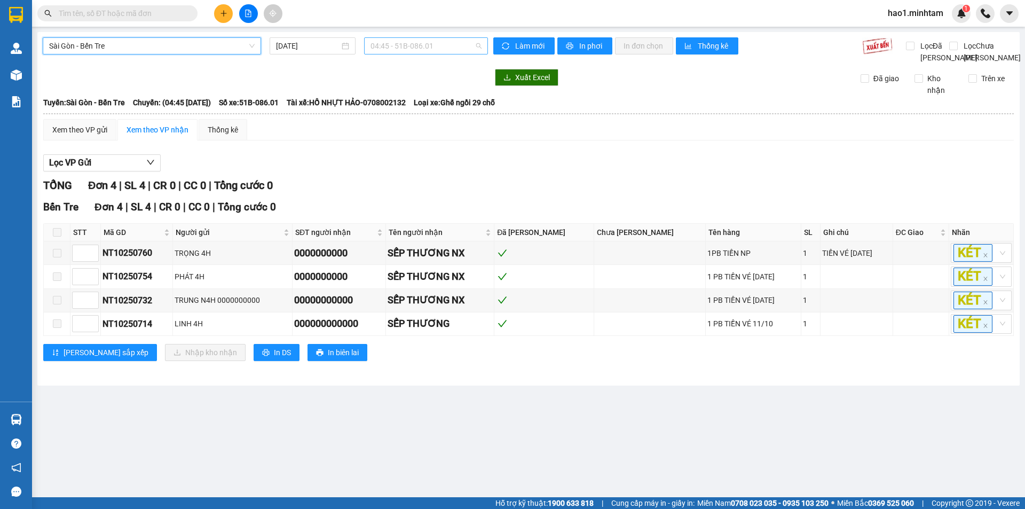
click at [416, 50] on span "04:45 - 51B-086.01" at bounding box center [425, 46] width 111 height 16
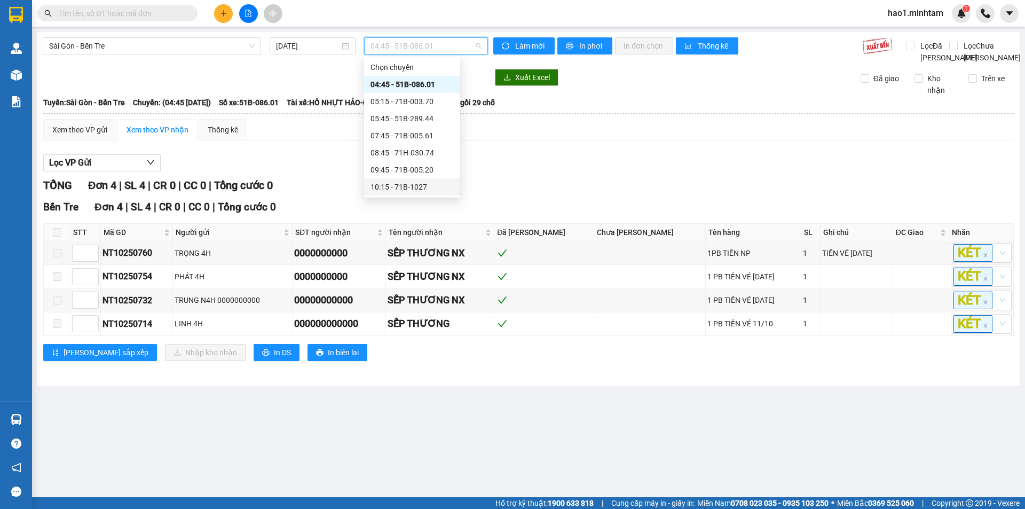
click at [423, 189] on div "10:15 - 71B-1027" at bounding box center [411, 187] width 83 height 12
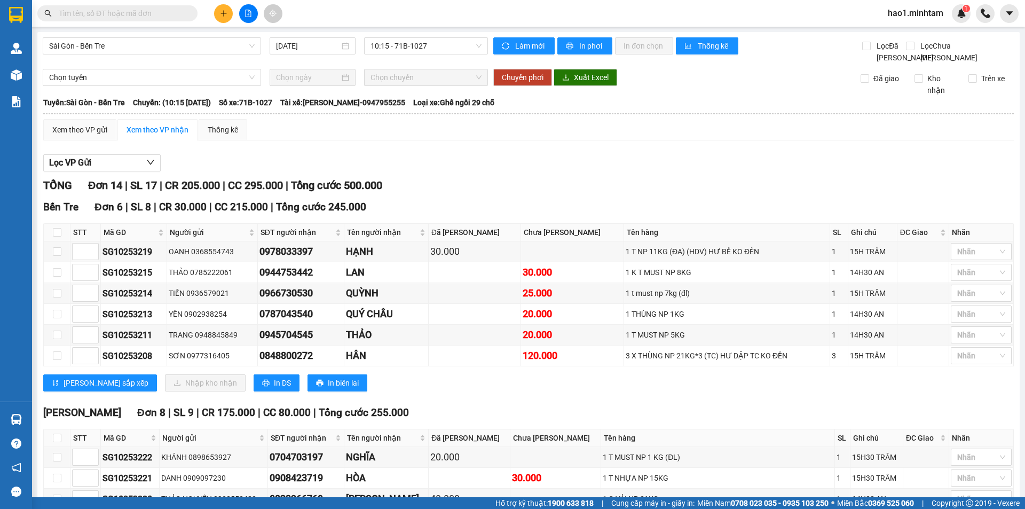
click at [423, 189] on div "TỔNG Đơn 14 | SL 17 | CR 205.000 | CC 295.000 | Tổng cước 500.000" at bounding box center [528, 185] width 970 height 17
click at [434, 49] on span "10:15 - 71B-1027" at bounding box center [425, 46] width 111 height 16
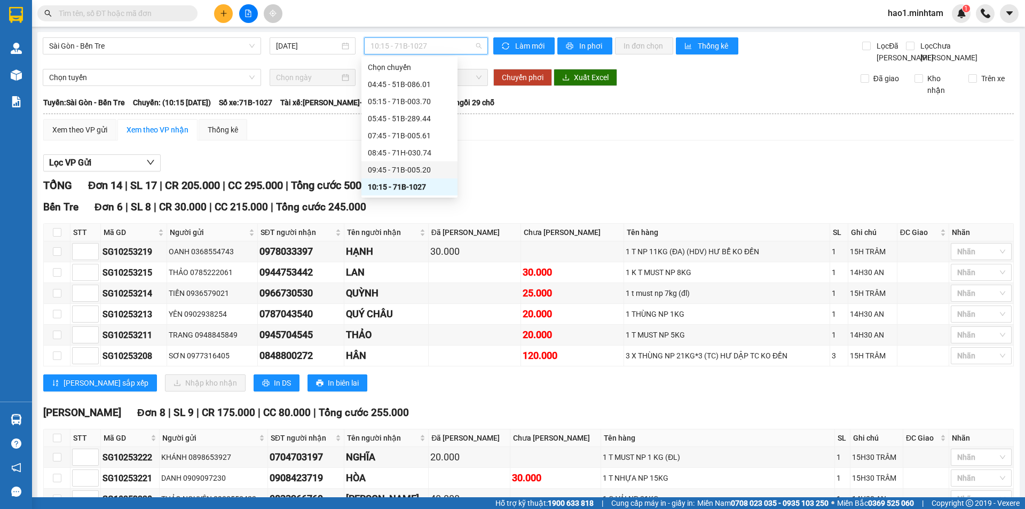
scroll to position [53, 0]
click at [418, 147] on div "11:15 - 71F-000.91" at bounding box center [409, 151] width 83 height 12
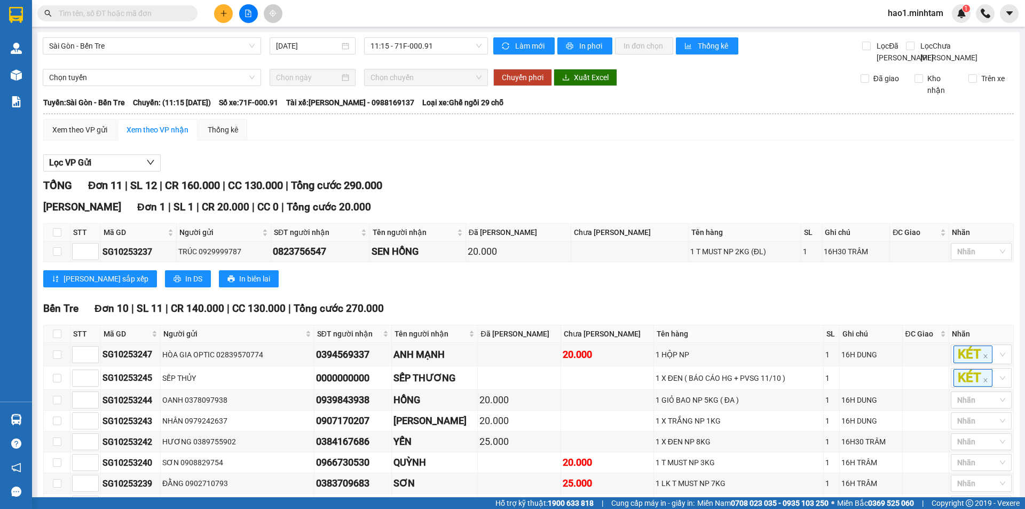
click at [418, 140] on div "Xem theo VP gửi Xem theo VP nhận Thống kê" at bounding box center [528, 129] width 970 height 21
click at [420, 45] on span "11:15 - 71F-000.91" at bounding box center [425, 46] width 111 height 16
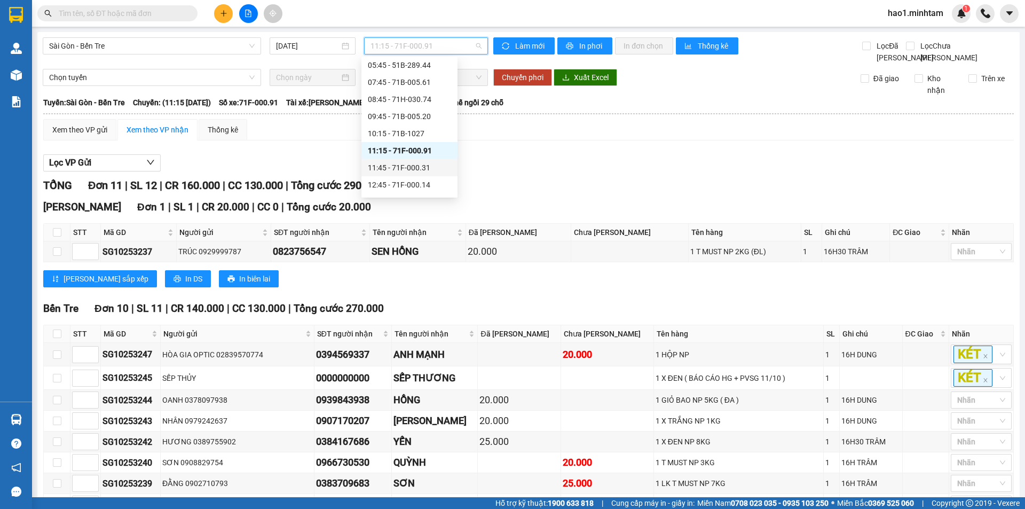
click at [422, 165] on div "11:45 - 71F-000.31" at bounding box center [409, 168] width 83 height 12
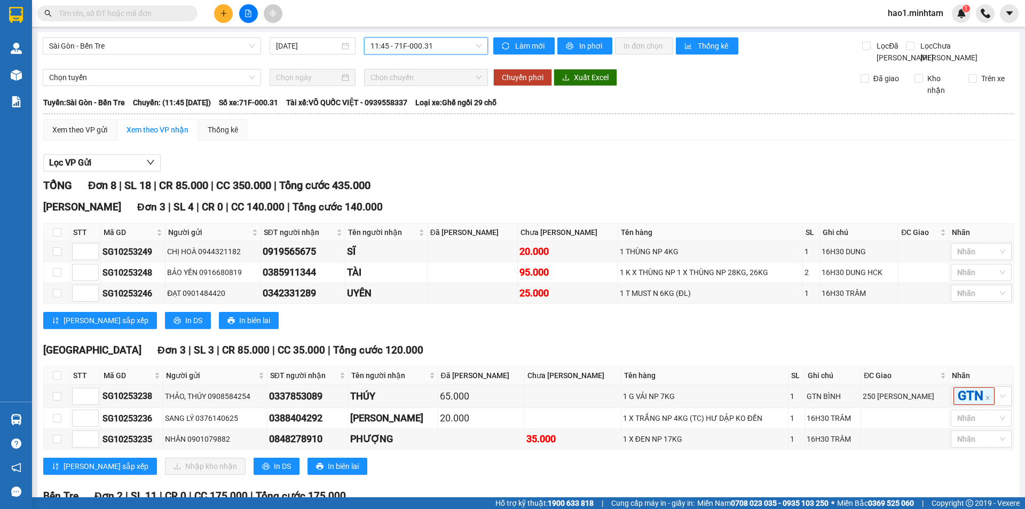
click at [422, 165] on div "Lọc VP Gửi TỔNG Đơn 8 | SL 18 | CR 85.000 | CC 350.000 | Tổng cước 435.000 Nga…" at bounding box center [528, 379] width 970 height 461
click at [170, 45] on span "Sài Gòn - Bến Tre" at bounding box center [151, 46] width 205 height 16
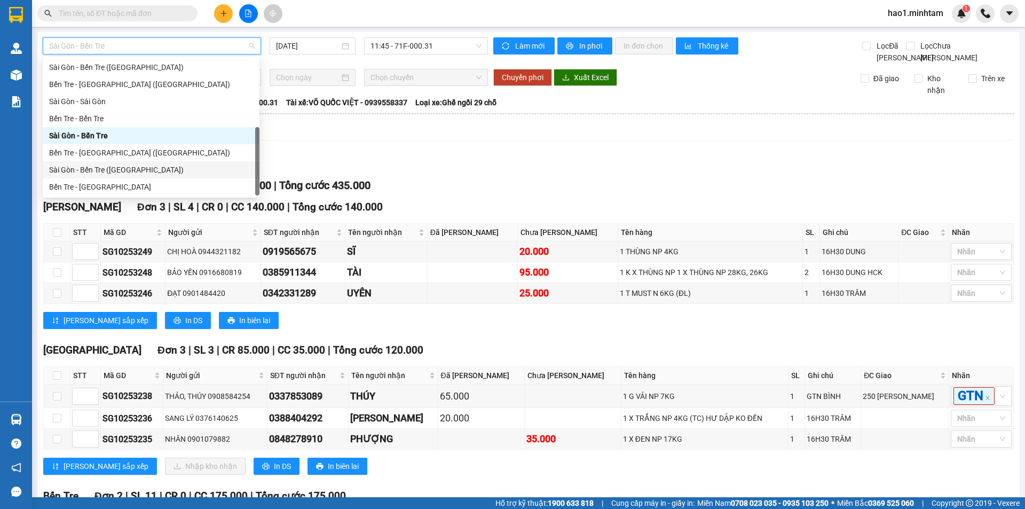
click at [89, 164] on div "Sài Gòn - Bến Tre (CT)" at bounding box center [151, 170] width 204 height 12
type input "[DATE]"
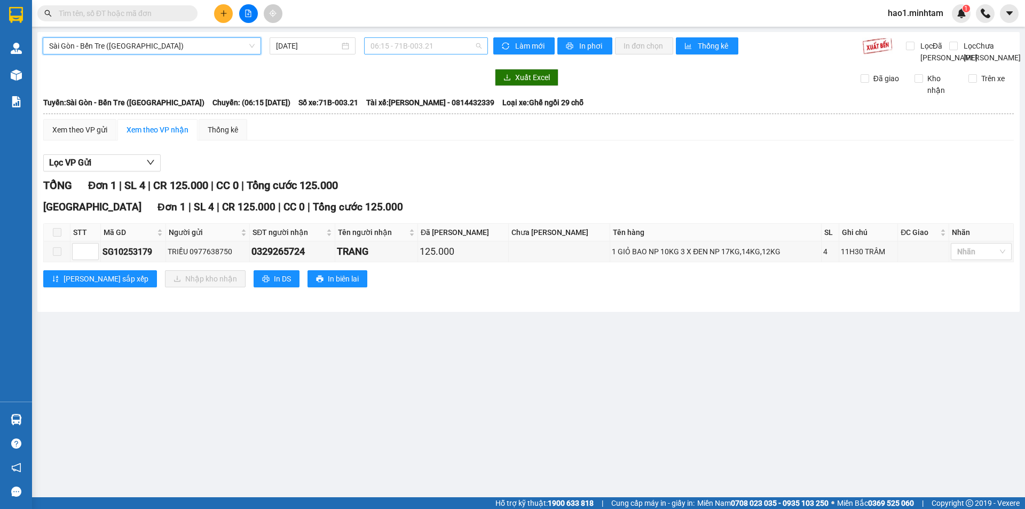
click at [430, 41] on span "06:15 - 71B-003.21" at bounding box center [425, 46] width 111 height 16
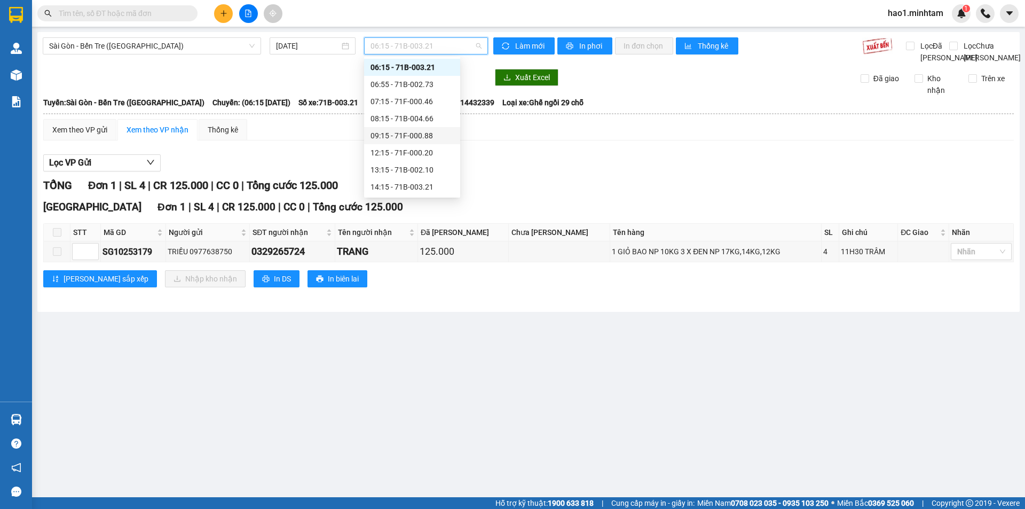
click at [418, 136] on div "09:15 - 71F-000.88" at bounding box center [411, 136] width 83 height 12
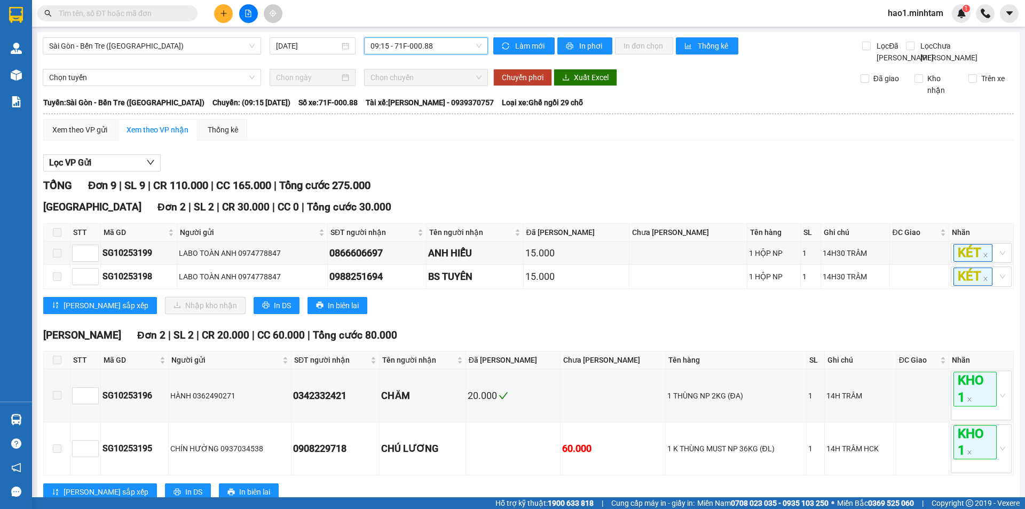
click at [432, 45] on span "09:15 - 71F-000.88" at bounding box center [425, 46] width 111 height 16
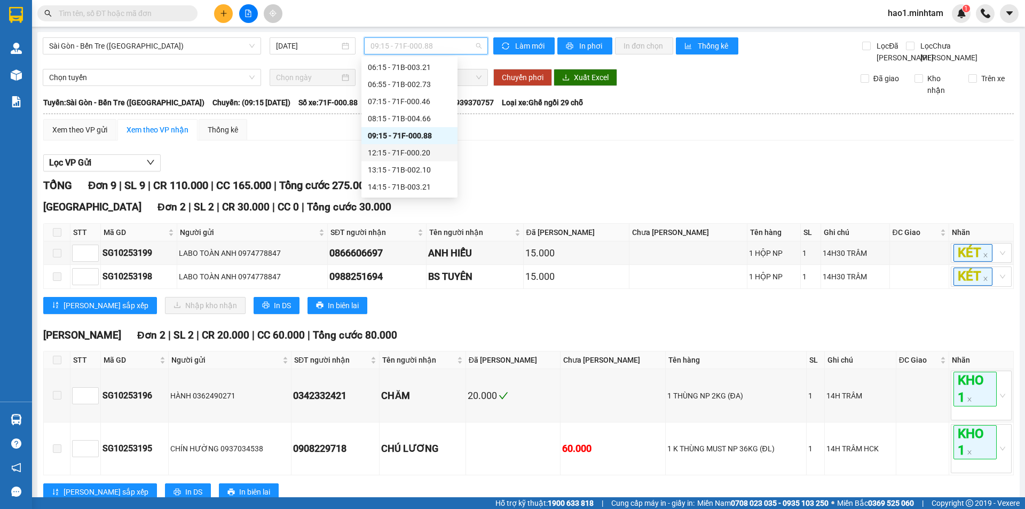
click at [401, 158] on div "12:15 - 71F-000.20" at bounding box center [409, 153] width 83 height 12
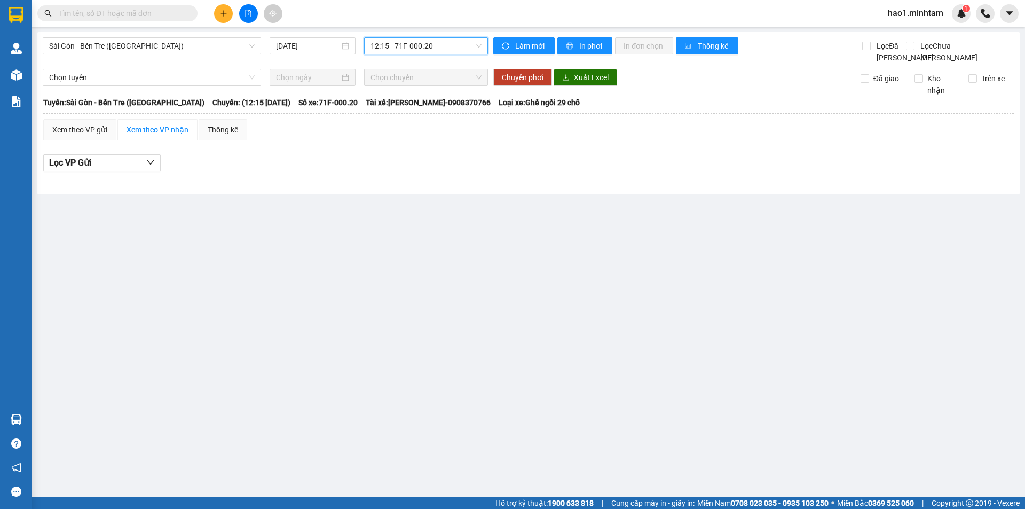
click at [393, 50] on span "12:15 - 71F-000.20" at bounding box center [425, 46] width 111 height 16
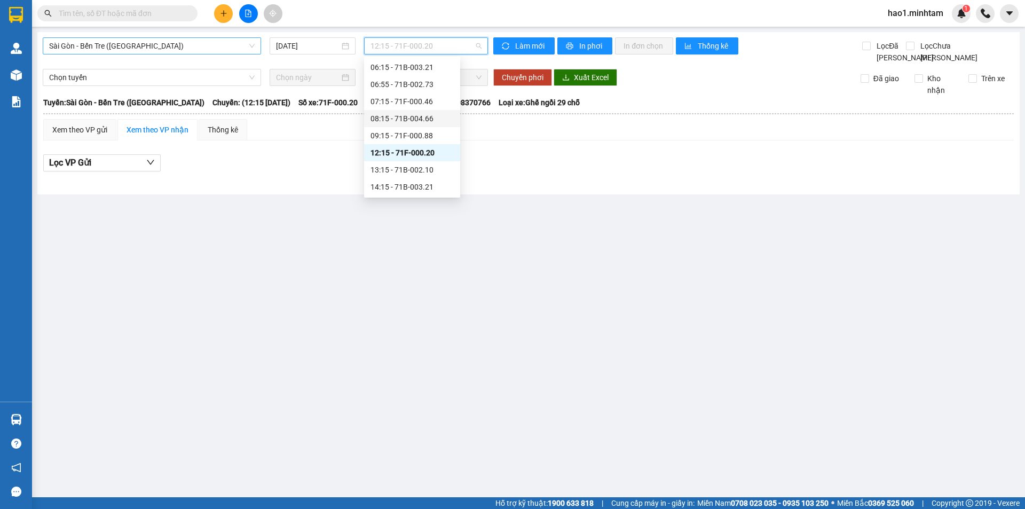
click at [137, 47] on span "Sài Gòn - Bến Tre (CT)" at bounding box center [151, 46] width 205 height 16
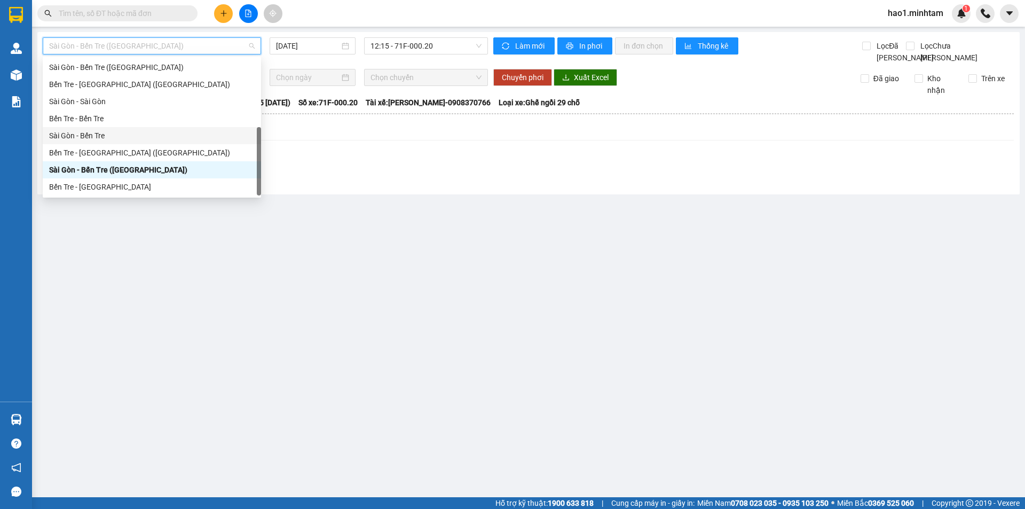
click at [124, 133] on div "Sài Gòn - Bến Tre" at bounding box center [151, 136] width 205 height 12
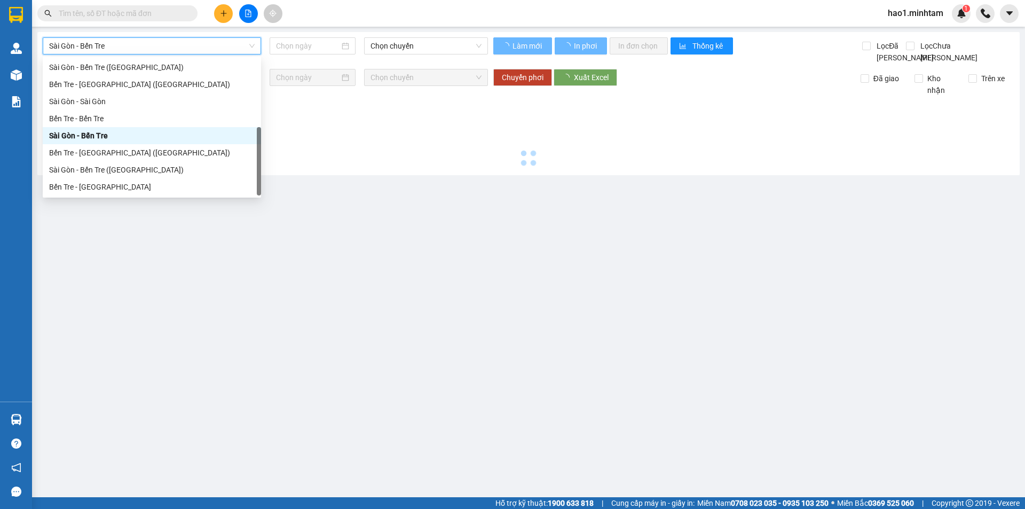
type input "[DATE]"
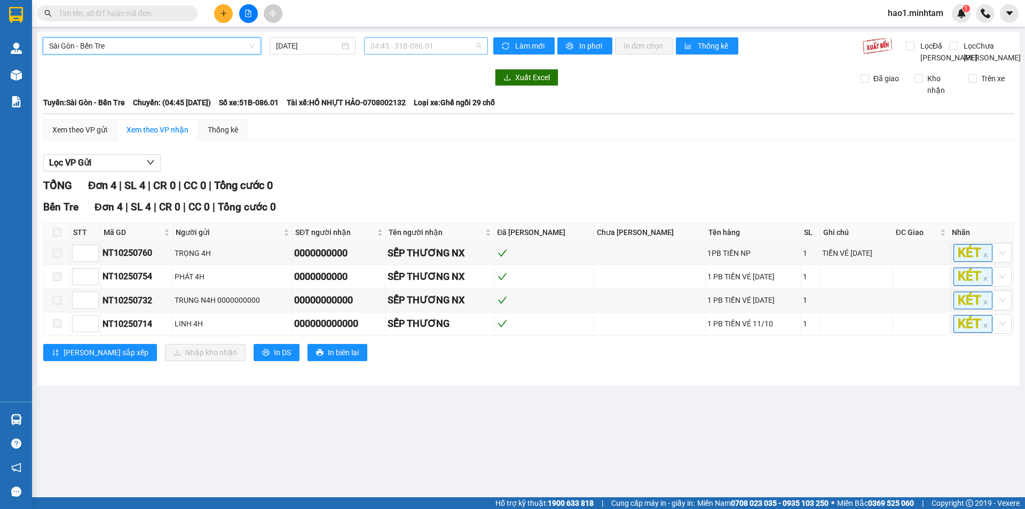
click at [408, 44] on span "04:45 - 51B-086.01" at bounding box center [425, 46] width 111 height 16
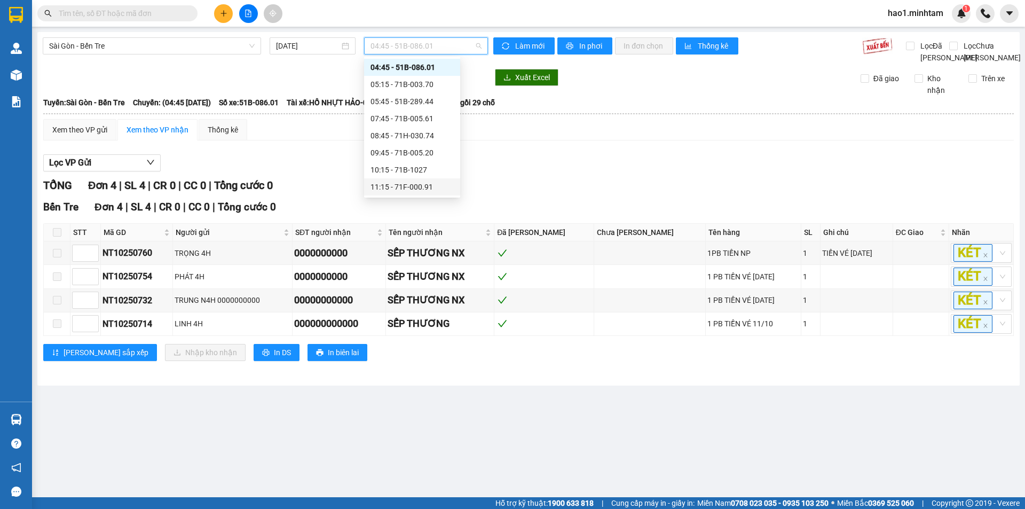
scroll to position [154, 0]
click at [423, 118] on div "14:45 - 71B-002.75" at bounding box center [411, 119] width 83 height 12
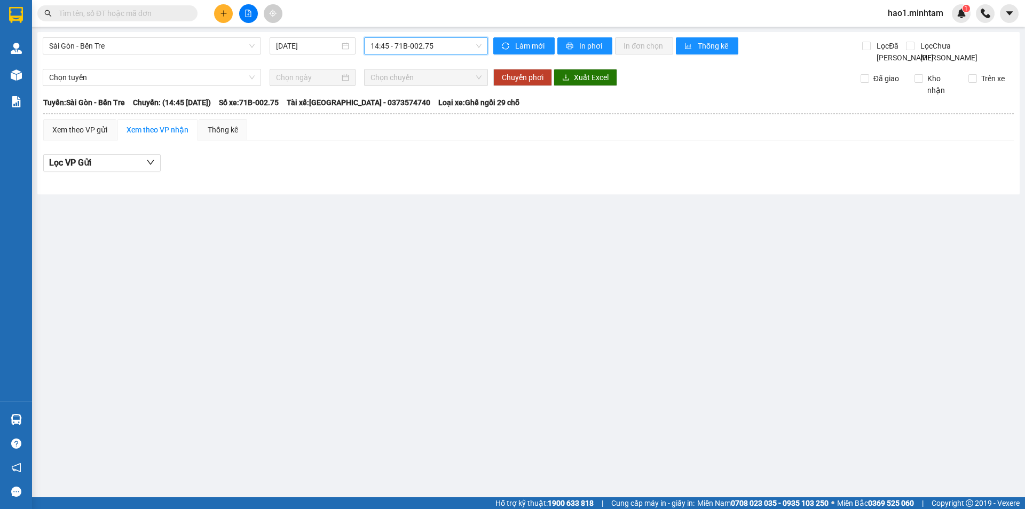
click at [436, 183] on div "Lọc VP Gửi" at bounding box center [528, 166] width 970 height 34
click at [417, 49] on span "14:45 - 71B-002.75" at bounding box center [425, 46] width 111 height 16
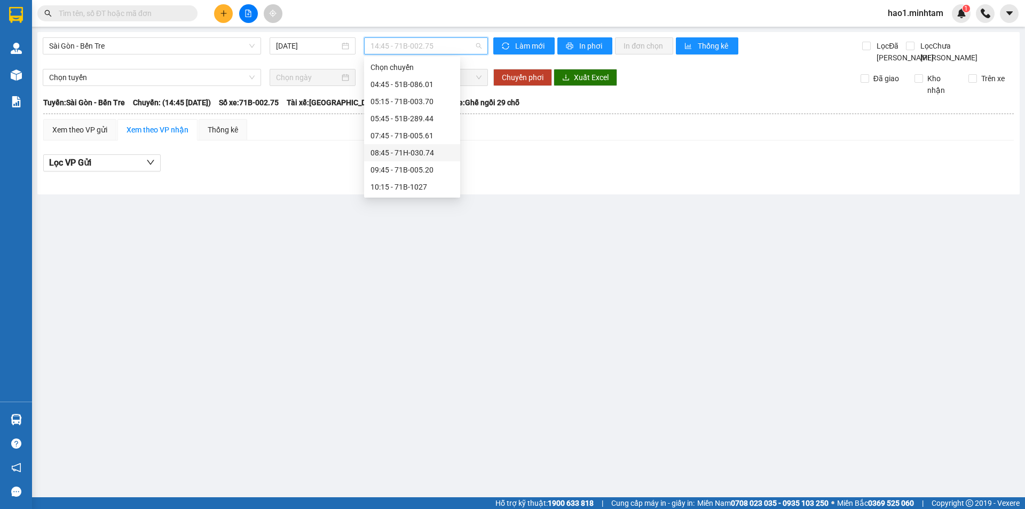
scroll to position [107, 0]
click at [425, 82] on div "10:15 - 71B-1027" at bounding box center [411, 80] width 83 height 12
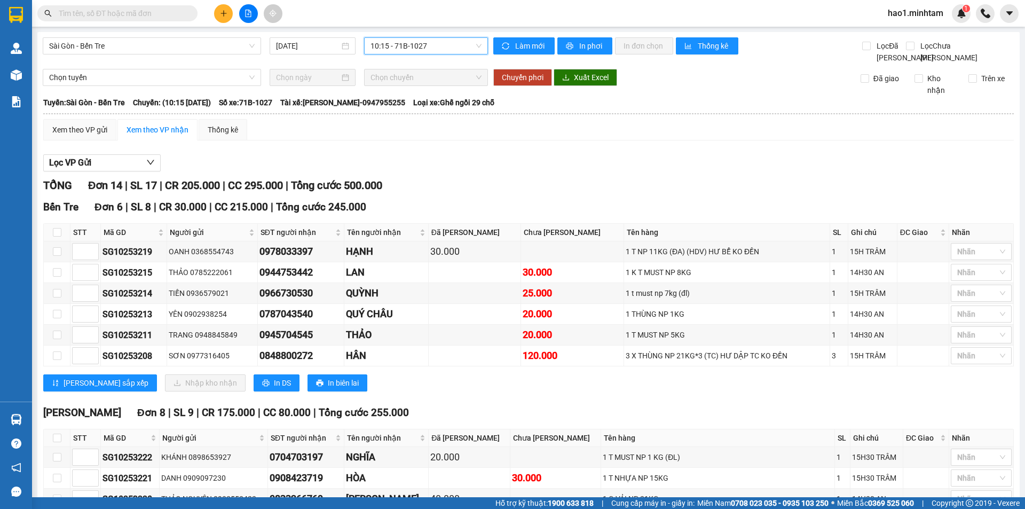
click at [438, 45] on span "10:15 - 71B-1027" at bounding box center [425, 46] width 111 height 16
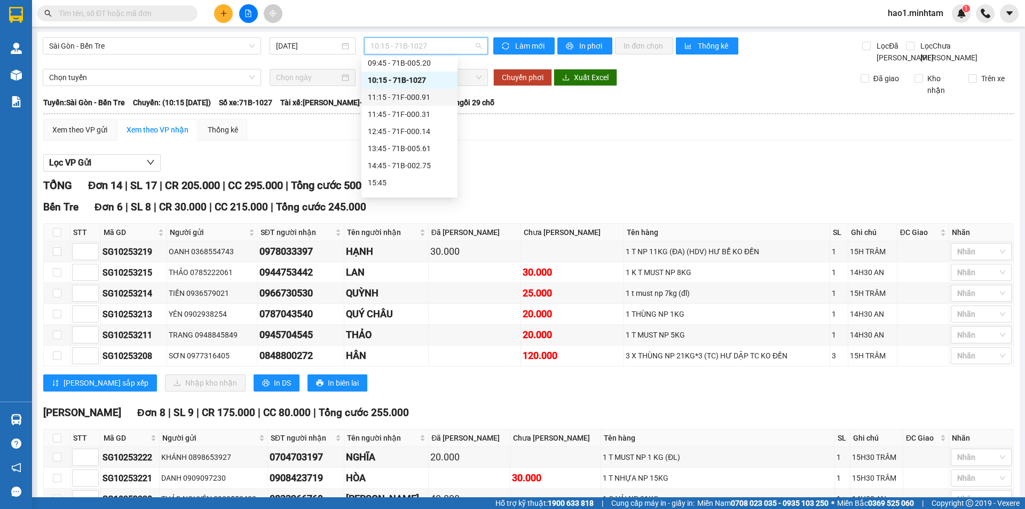
click at [414, 99] on div "11:15 - 71F-000.91" at bounding box center [409, 97] width 83 height 12
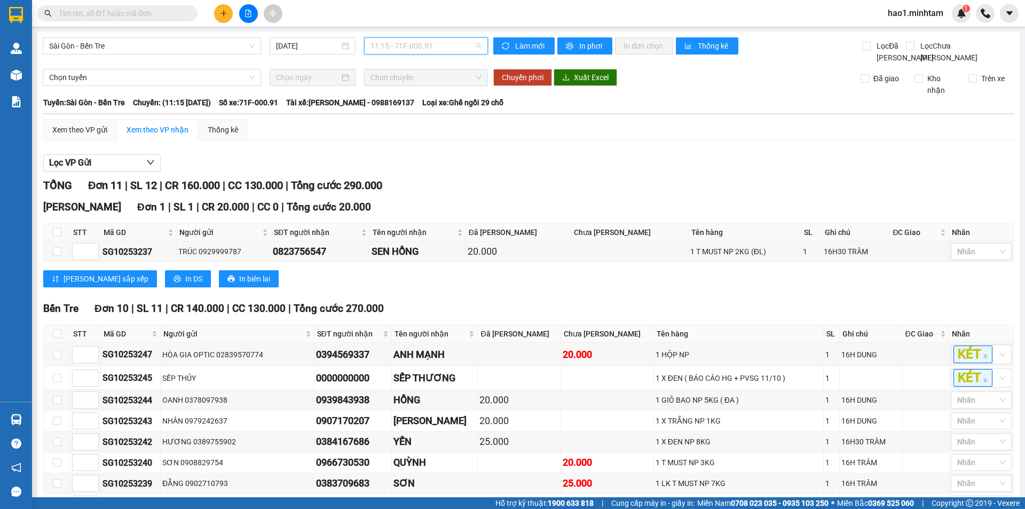
click at [431, 49] on span "11:15 - 71F-000.91" at bounding box center [425, 46] width 111 height 16
click at [421, 146] on div "13:45 - 71B-005.61" at bounding box center [409, 149] width 83 height 12
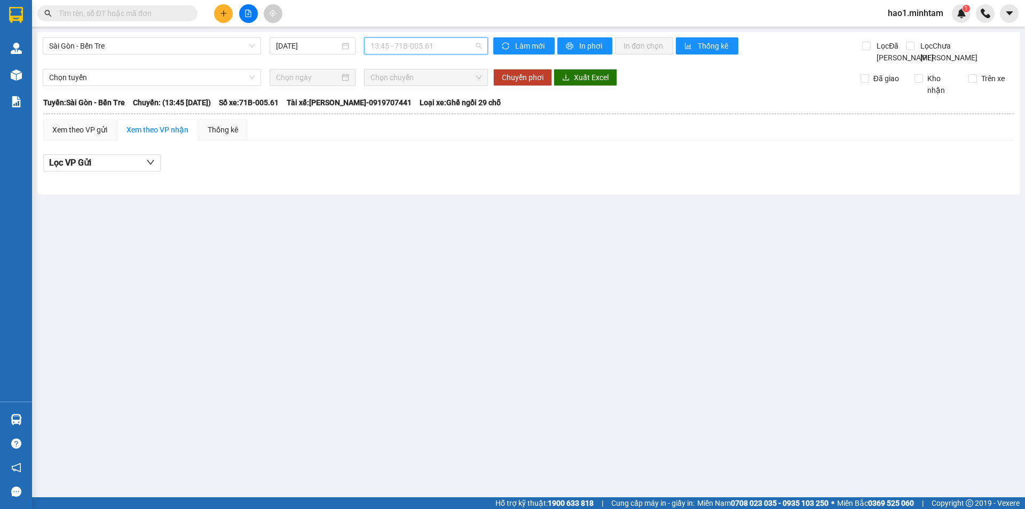
click at [439, 47] on span "13:45 - 71B-005.61" at bounding box center [425, 46] width 111 height 16
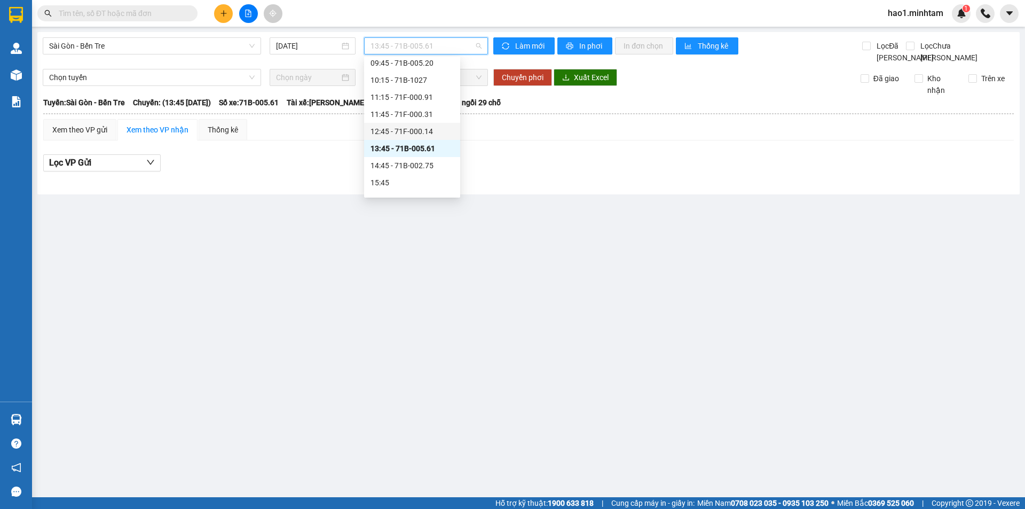
click at [420, 132] on div "12:45 - 71F-000.14" at bounding box center [411, 131] width 83 height 12
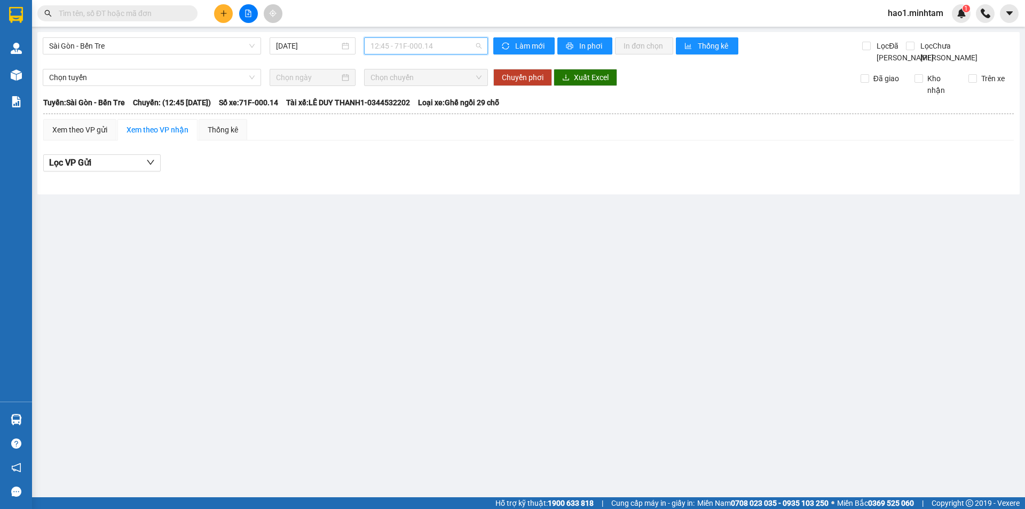
click at [448, 41] on span "12:45 - 71F-000.14" at bounding box center [425, 46] width 111 height 16
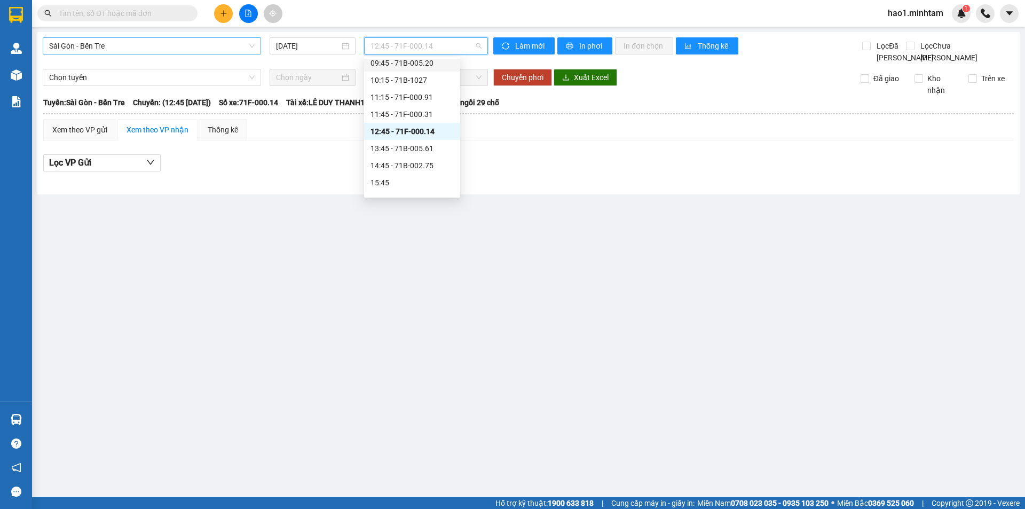
click at [157, 41] on span "Sài Gòn - Bến Tre" at bounding box center [151, 46] width 205 height 16
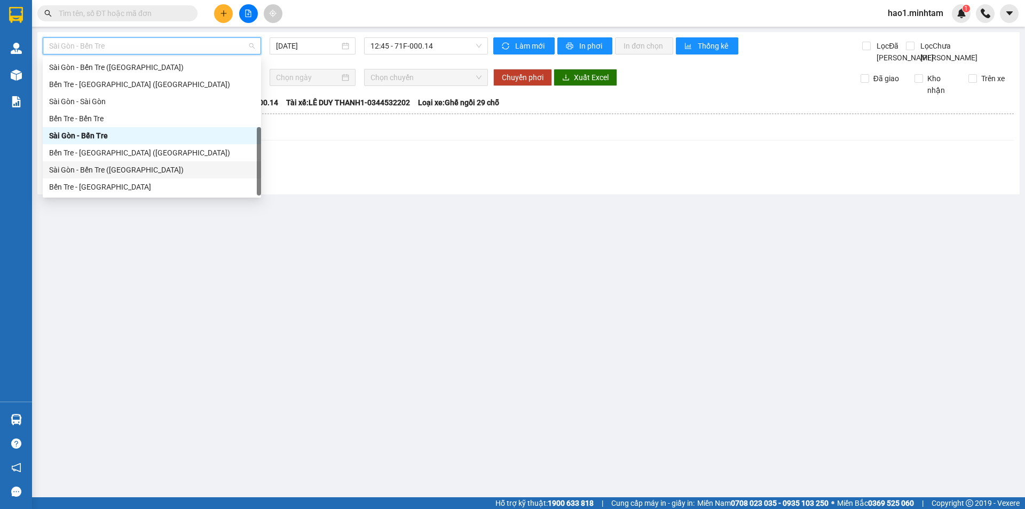
click at [91, 173] on div "Sài Gòn - Bến Tre (CT)" at bounding box center [151, 170] width 205 height 12
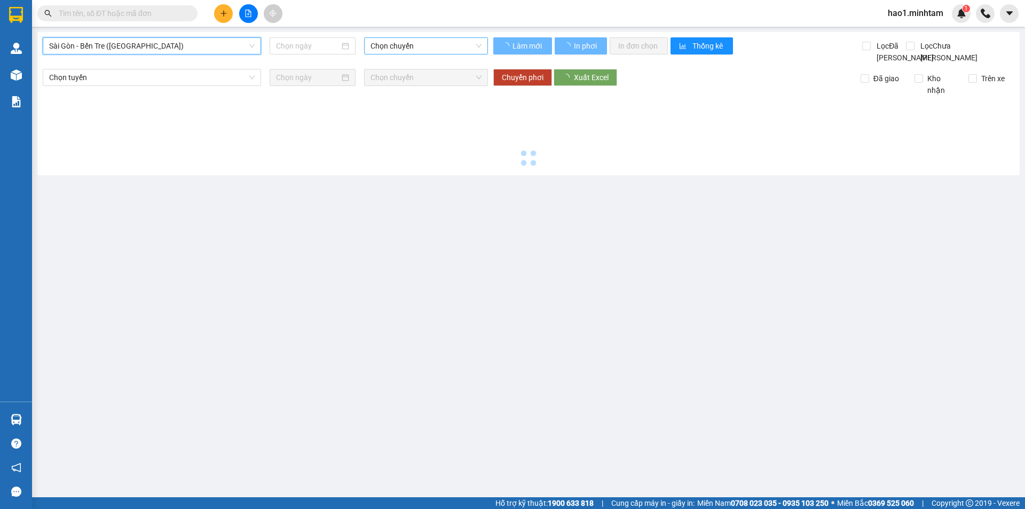
type input "[DATE]"
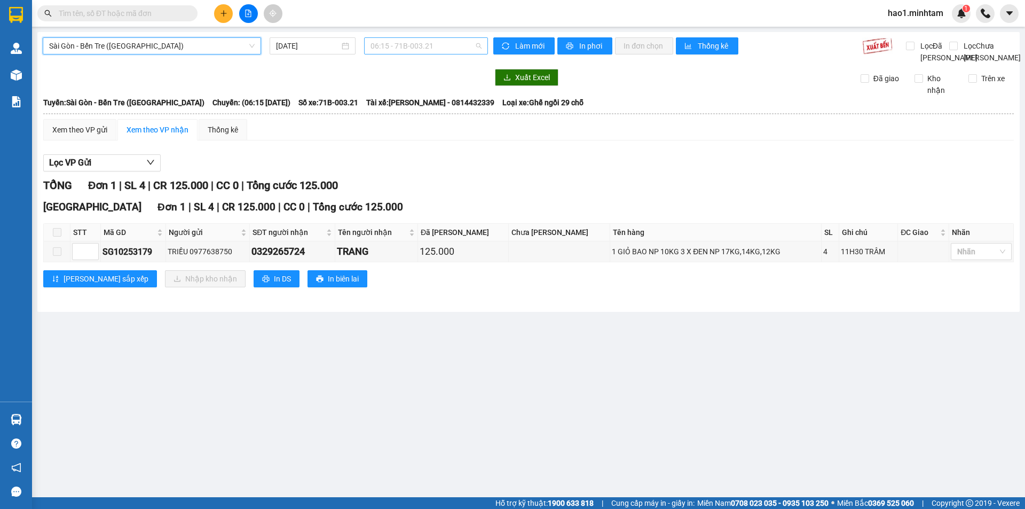
scroll to position [17, 0]
click at [432, 52] on span "06:15 - 71B-003.21" at bounding box center [425, 46] width 111 height 16
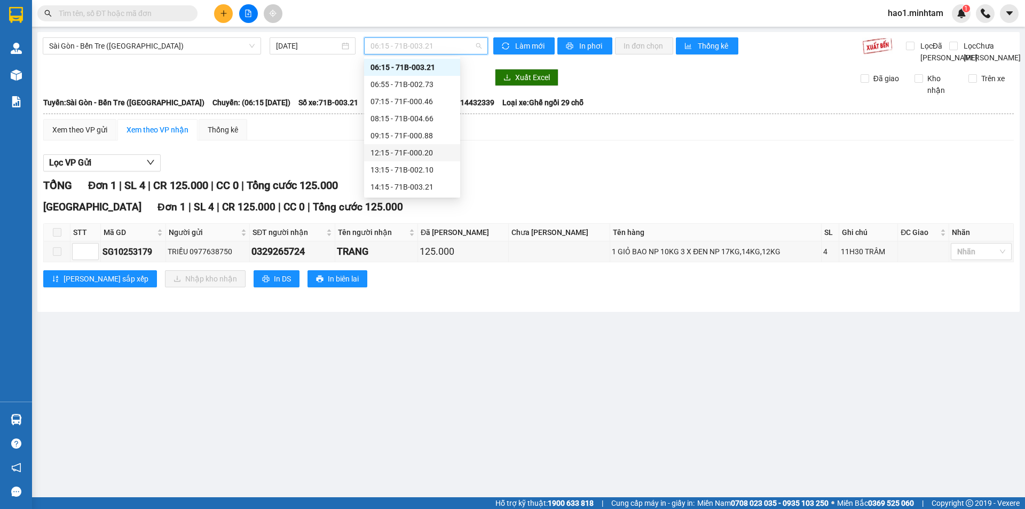
click at [409, 155] on div "12:15 - 71F-000.20" at bounding box center [411, 153] width 83 height 12
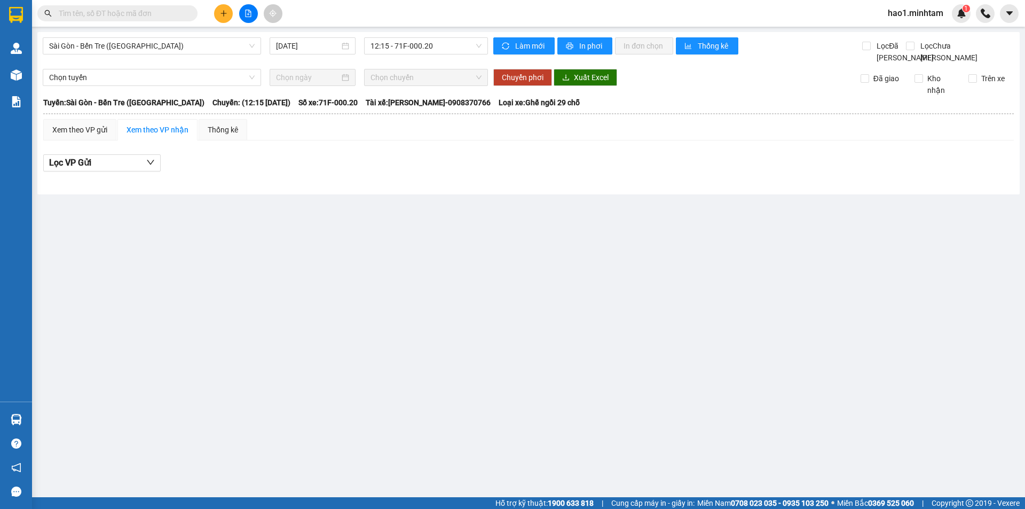
click at [413, 140] on div "Xem theo VP gửi Xem theo VP nhận Thống kê" at bounding box center [528, 129] width 970 height 21
click at [121, 13] on input "text" at bounding box center [122, 13] width 126 height 12
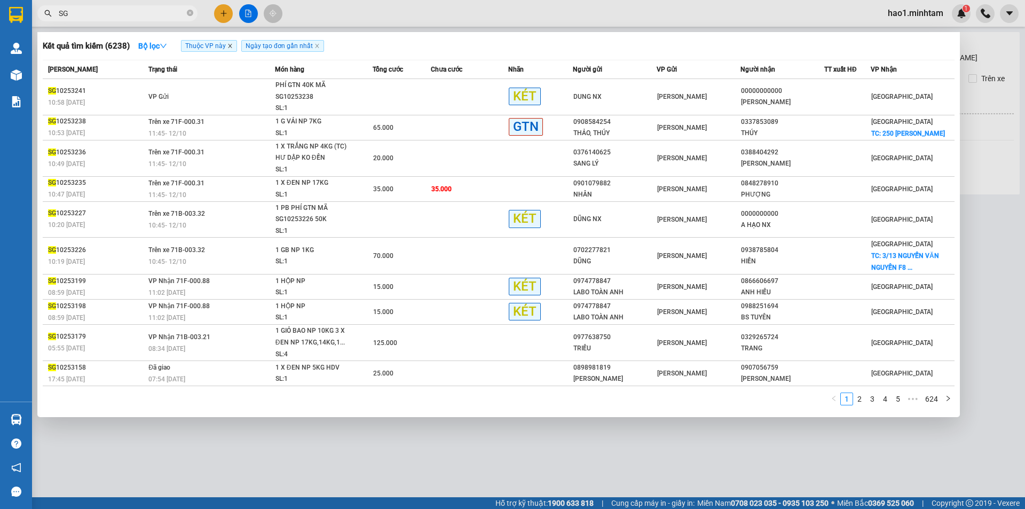
type input "SG"
click at [229, 46] on icon "close" at bounding box center [229, 45] width 5 height 5
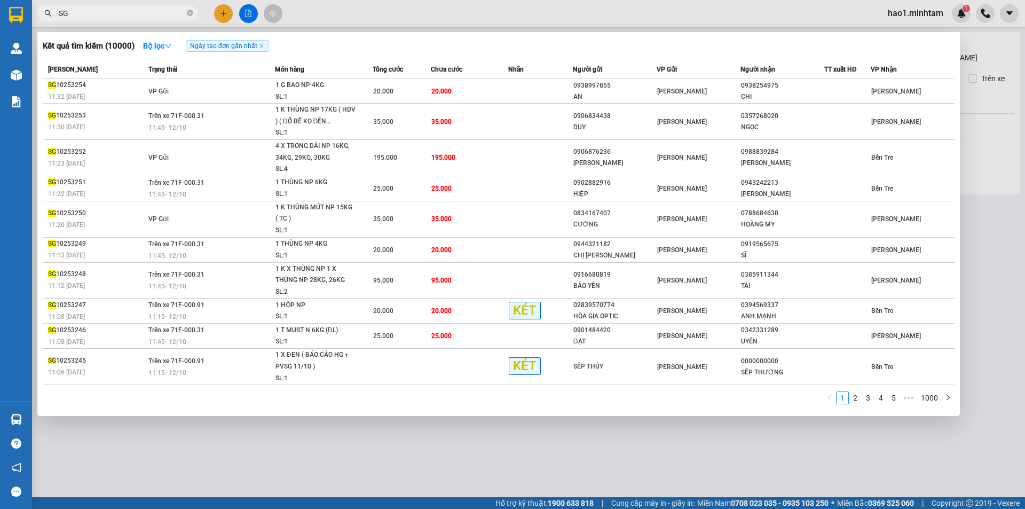
click at [225, 19] on div at bounding box center [512, 254] width 1025 height 509
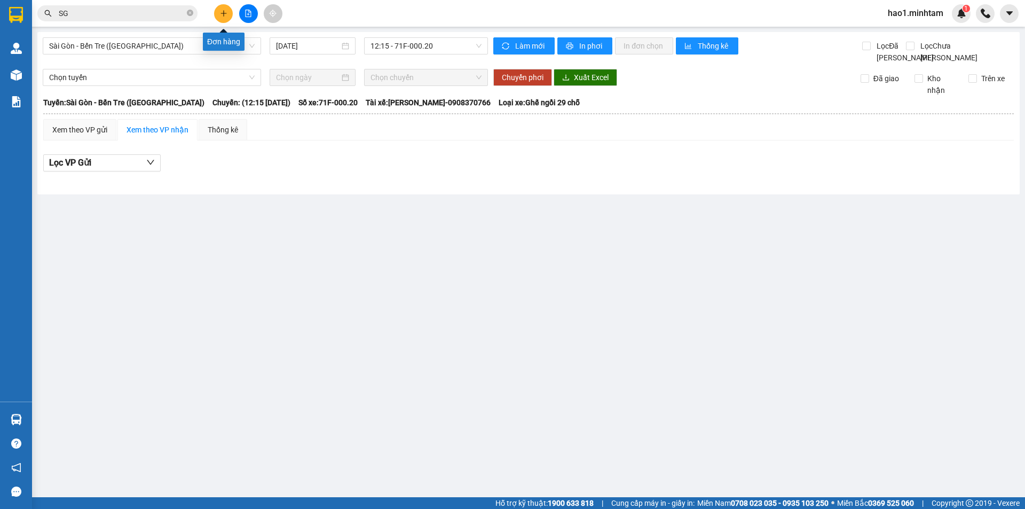
click at [223, 14] on icon "plus" at bounding box center [223, 13] width 7 height 7
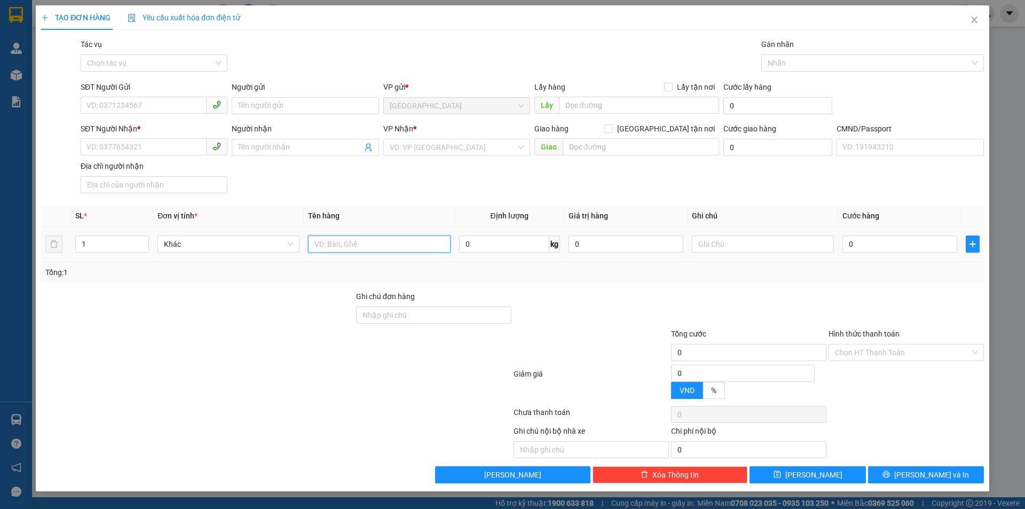
click at [346, 245] on input "text" at bounding box center [379, 243] width 142 height 17
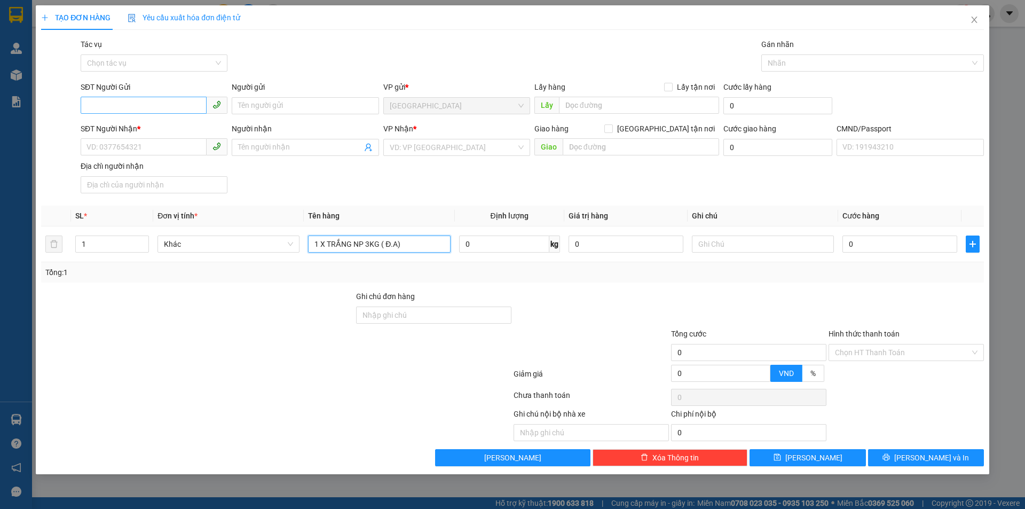
type input "1 X TRẮNG NP 3KG ( Đ.A)"
click at [120, 105] on input "SĐT Người Gửi" at bounding box center [144, 105] width 126 height 17
click at [141, 133] on div "0977542057 - LY" at bounding box center [154, 126] width 147 height 17
type input "0977542057"
type input "LY"
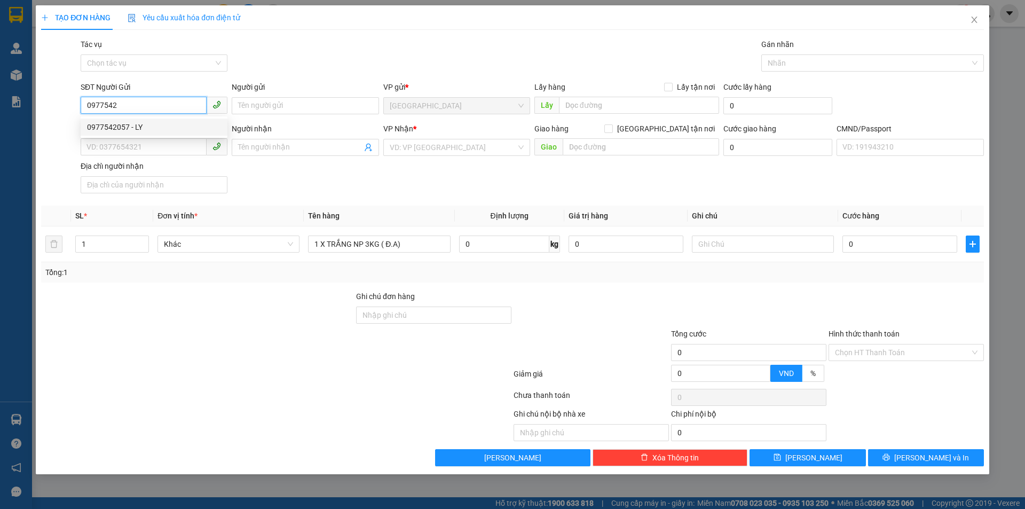
type input "0906989959"
type input "NHƯ"
type input "0977542057"
click at [314, 171] on div "SĐT Người Nhận * 0906989959 Người nhận NHƯ VP Nhận * Bến Tre Giao hàng Giao tậ…" at bounding box center [531, 160] width 907 height 75
click at [159, 146] on input "0906989959" at bounding box center [144, 146] width 126 height 17
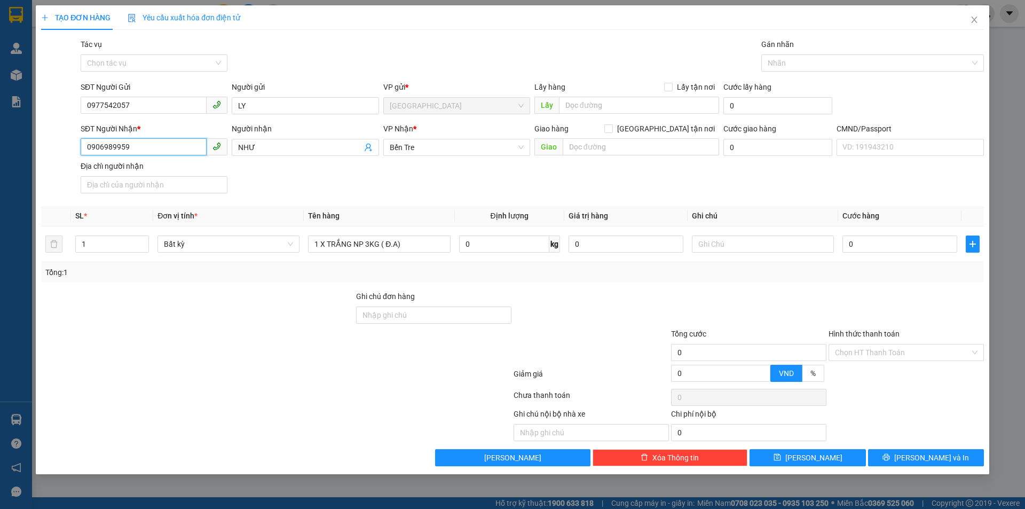
click at [159, 146] on input "0906989959" at bounding box center [144, 146] width 126 height 17
click at [276, 146] on input "NHƯ" at bounding box center [299, 147] width 123 height 12
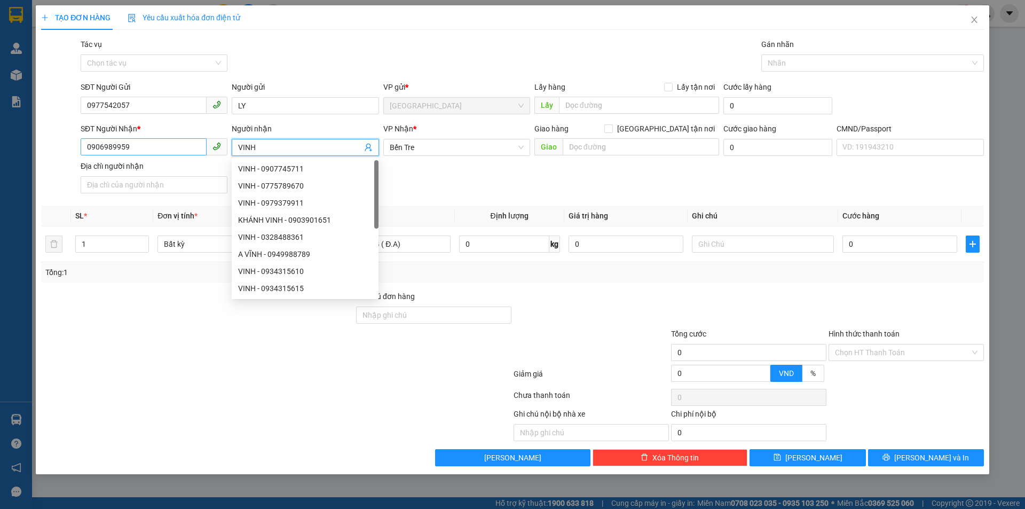
type input "VINH"
click at [173, 147] on input "0906989959" at bounding box center [144, 146] width 126 height 17
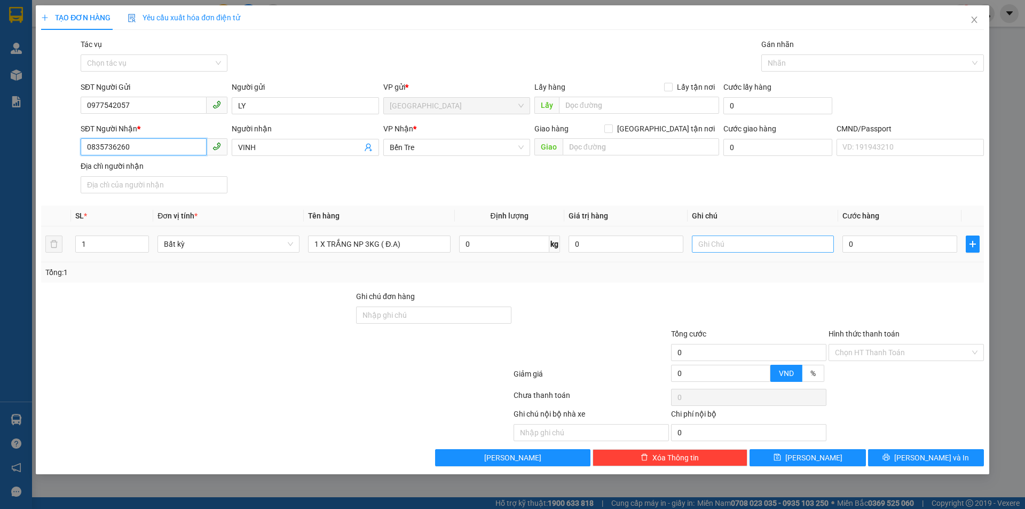
type input "0835736260"
click at [740, 243] on input "text" at bounding box center [763, 243] width 142 height 17
type input "KHG HẠO"
type input "2"
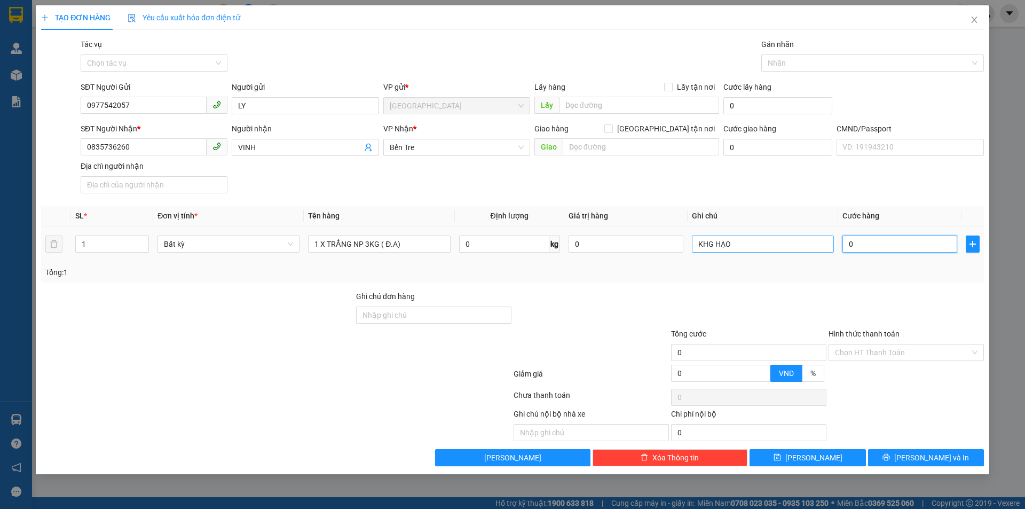
type input "2"
type input "20"
drag, startPoint x: 827, startPoint y: 317, endPoint x: 887, endPoint y: 382, distance: 88.4
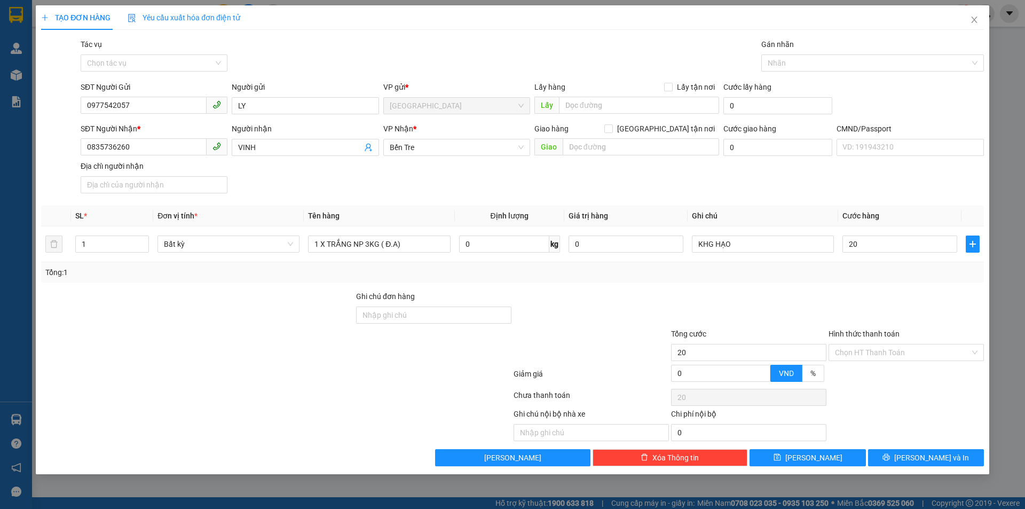
click at [828, 317] on div at bounding box center [905, 308] width 157 height 37
type input "20.000"
click at [880, 356] on input "Hình thức thanh toán" at bounding box center [902, 352] width 135 height 16
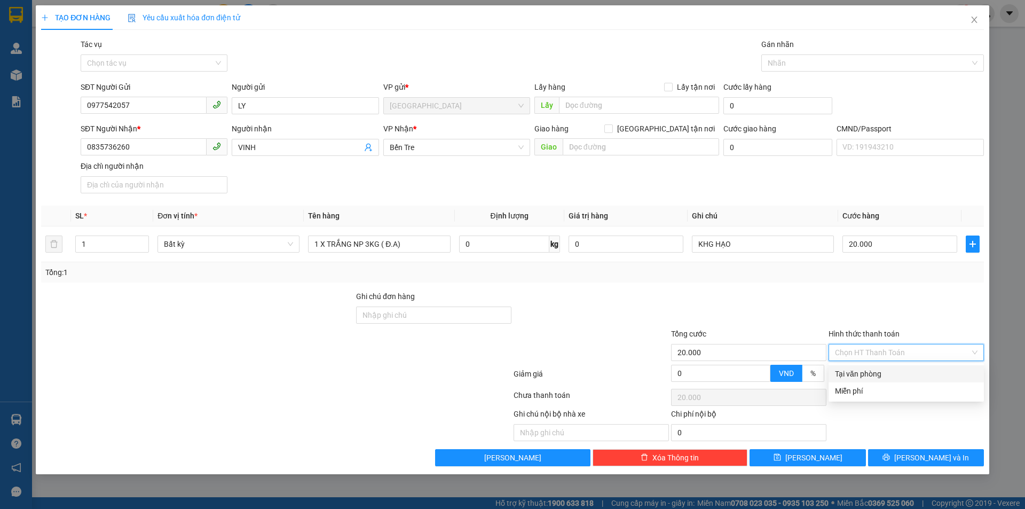
click at [881, 377] on div "Tại văn phòng" at bounding box center [906, 374] width 143 height 12
type input "0"
click at [915, 451] on button "[PERSON_NAME] và In" at bounding box center [926, 457] width 116 height 17
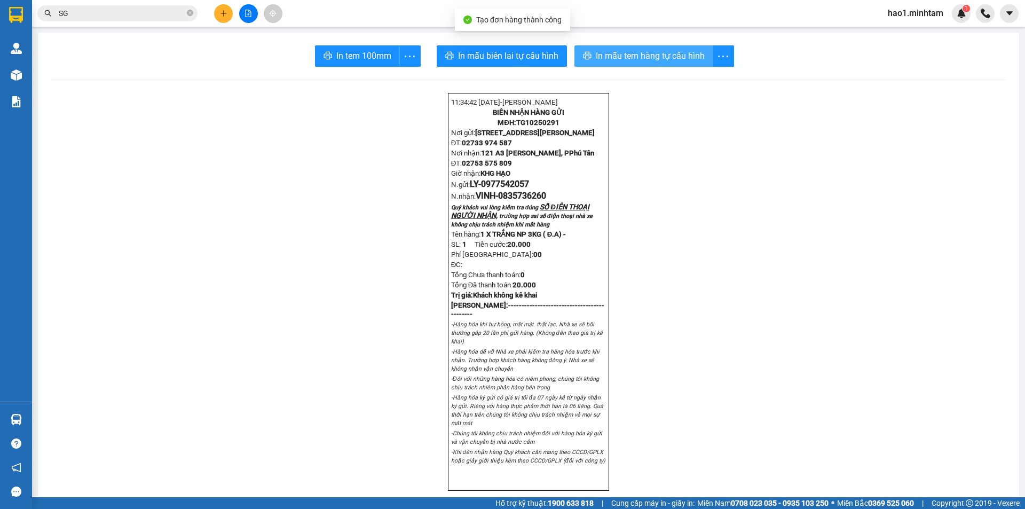
click at [650, 52] on span "In mẫu tem hàng tự cấu hình" at bounding box center [650, 55] width 109 height 13
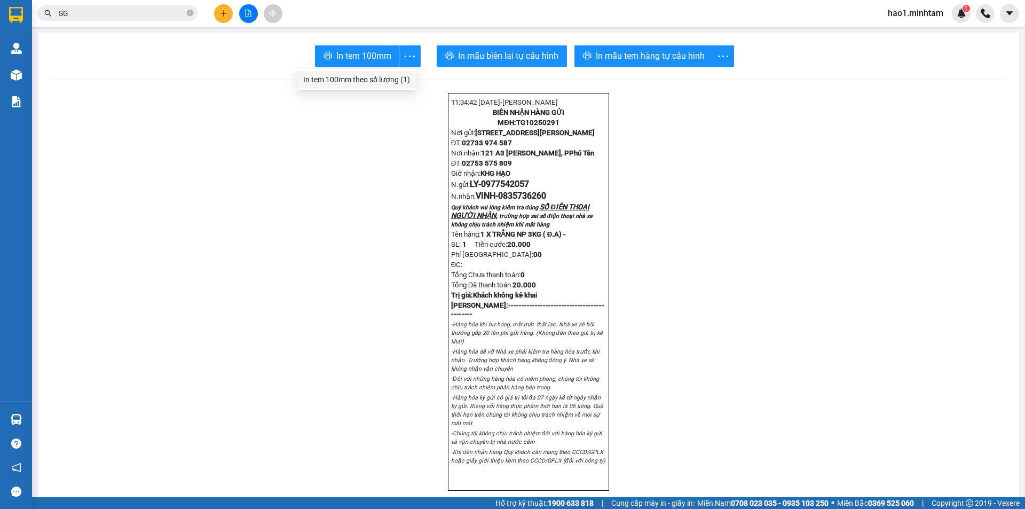
click at [387, 79] on div "In tem 100mm theo số lượng (1)" at bounding box center [356, 80] width 107 height 12
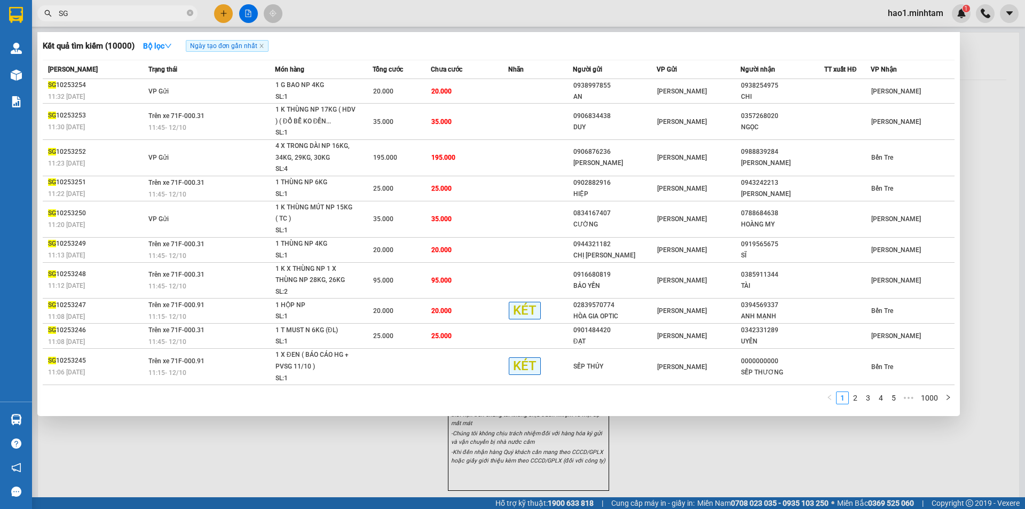
click at [110, 9] on input "SG" at bounding box center [122, 13] width 126 height 12
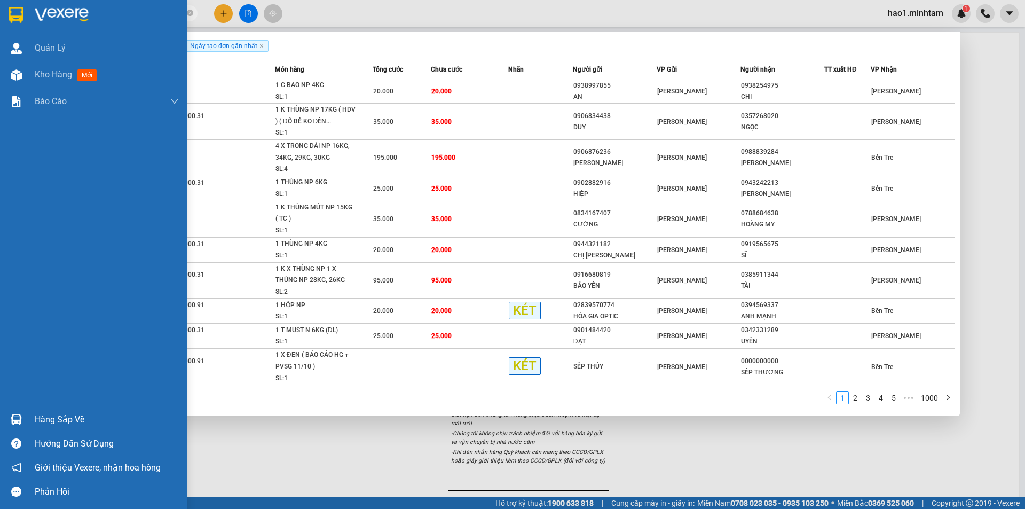
click at [42, 421] on div "Hàng sắp về" at bounding box center [107, 420] width 144 height 16
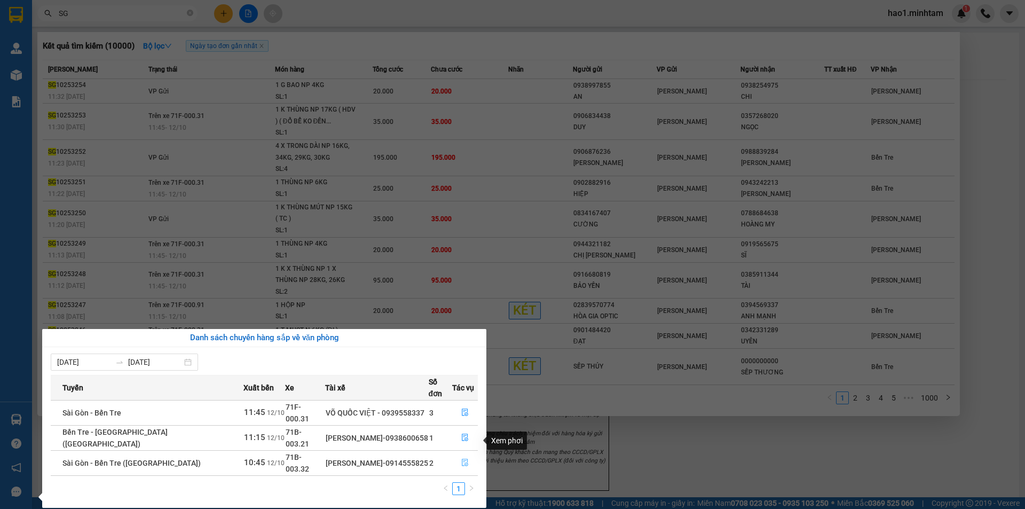
click at [461, 458] on icon "file-done" at bounding box center [464, 461] width 7 height 7
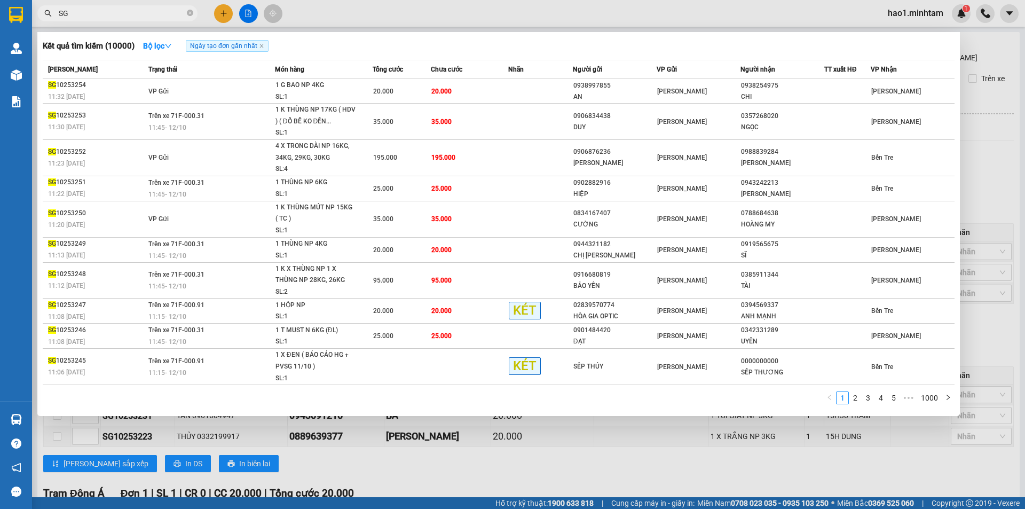
click at [983, 58] on div at bounding box center [512, 254] width 1025 height 509
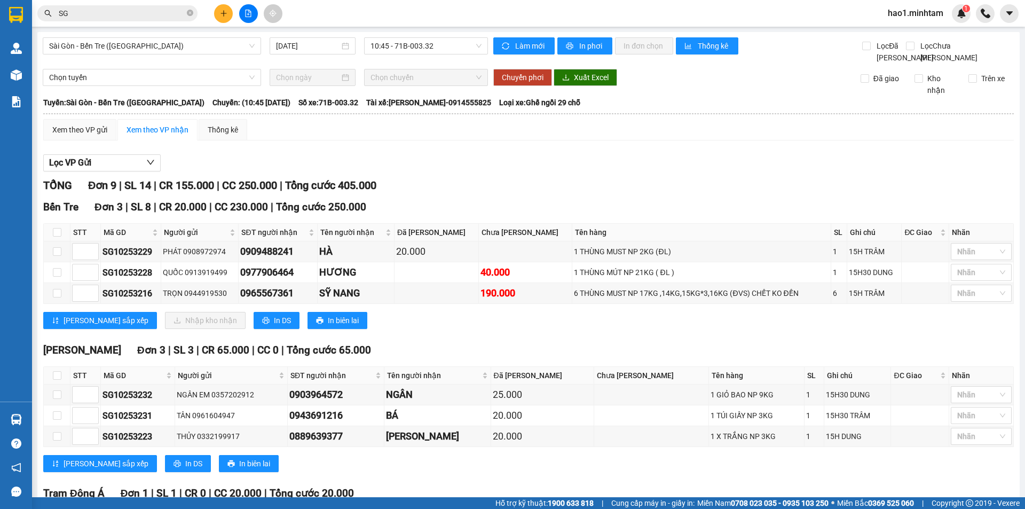
click at [735, 159] on div "Xem theo VP gửi Xem theo VP nhận Thống kê Lọc VP Gửi TỔNG Đơn 9 | SL 14 | CR 1…" at bounding box center [528, 415] width 970 height 592
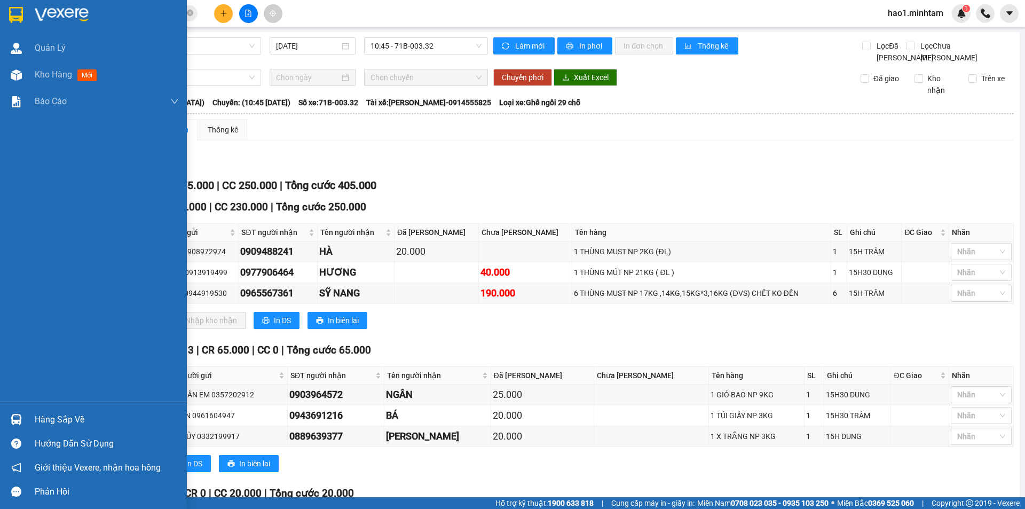
click at [22, 421] on div at bounding box center [16, 419] width 19 height 19
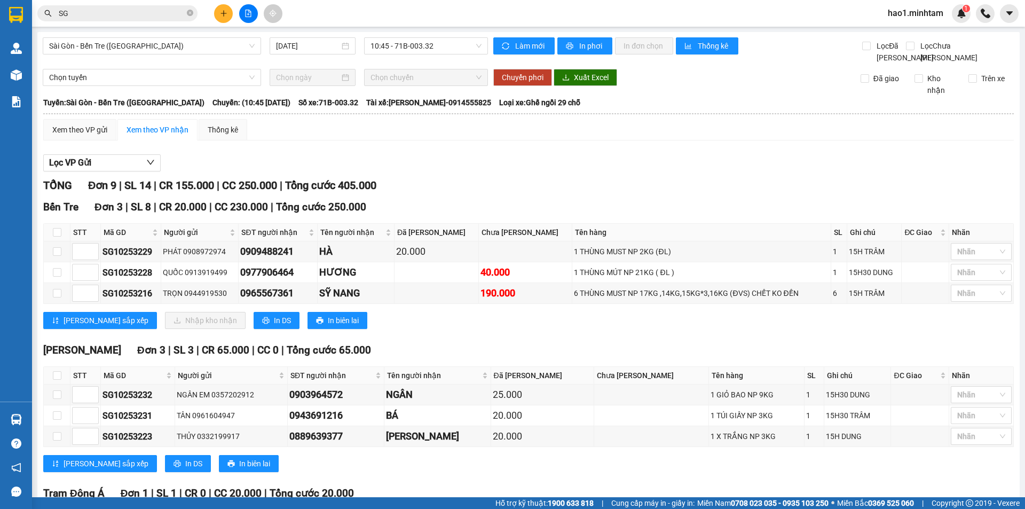
click at [140, 42] on section "Kết quả tìm kiếm ( 10000 ) Bộ lọc Ngày tạo đơn gần nhất Mã ĐH Trạng thái Món hà…" at bounding box center [512, 254] width 1025 height 509
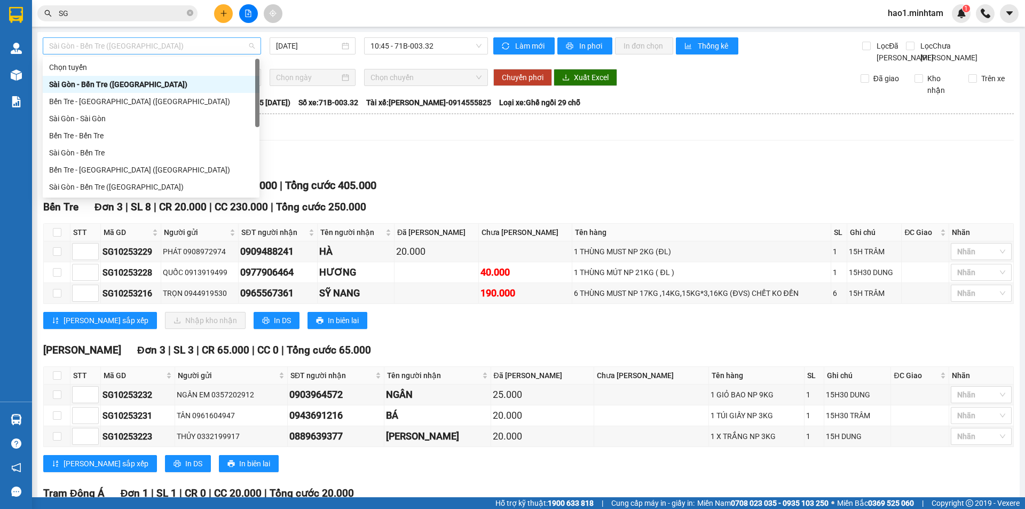
click at [133, 48] on span "Sài Gòn - Bến Tre ([GEOGRAPHIC_DATA])" at bounding box center [151, 46] width 205 height 16
click at [107, 149] on div "Sài Gòn - Bến Tre" at bounding box center [151, 153] width 204 height 12
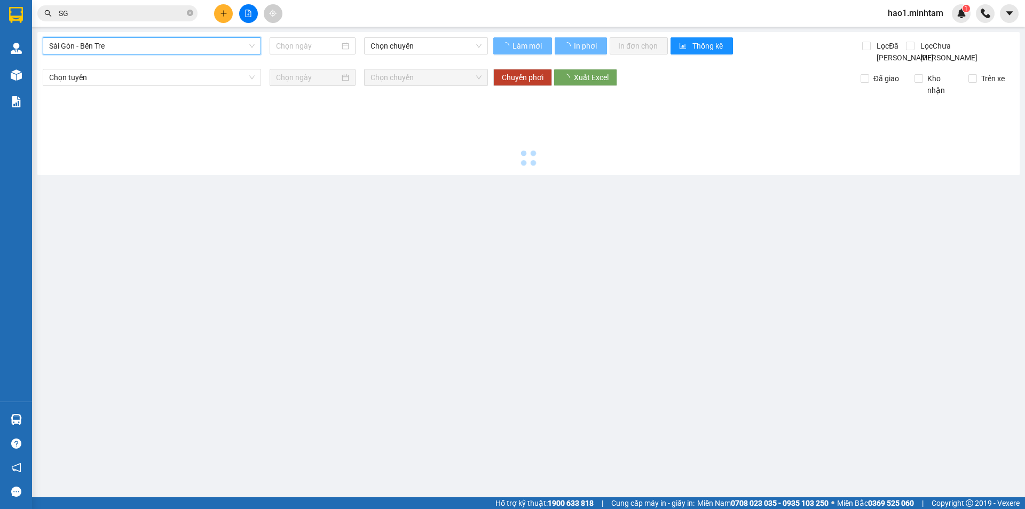
type input "[DATE]"
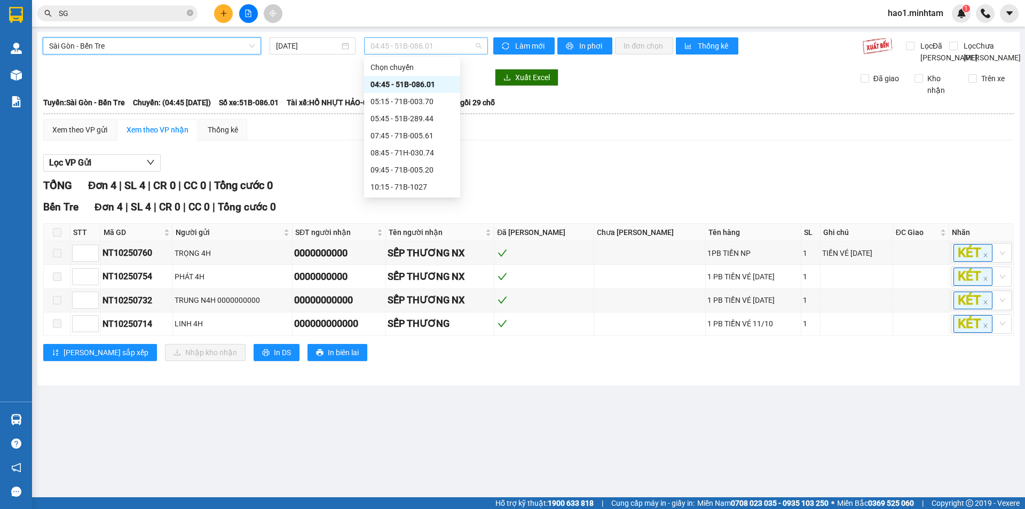
click at [406, 46] on span "04:45 - 51B-086.01" at bounding box center [425, 46] width 111 height 16
click at [402, 187] on div "10:15 - 71B-1027" at bounding box center [411, 187] width 83 height 12
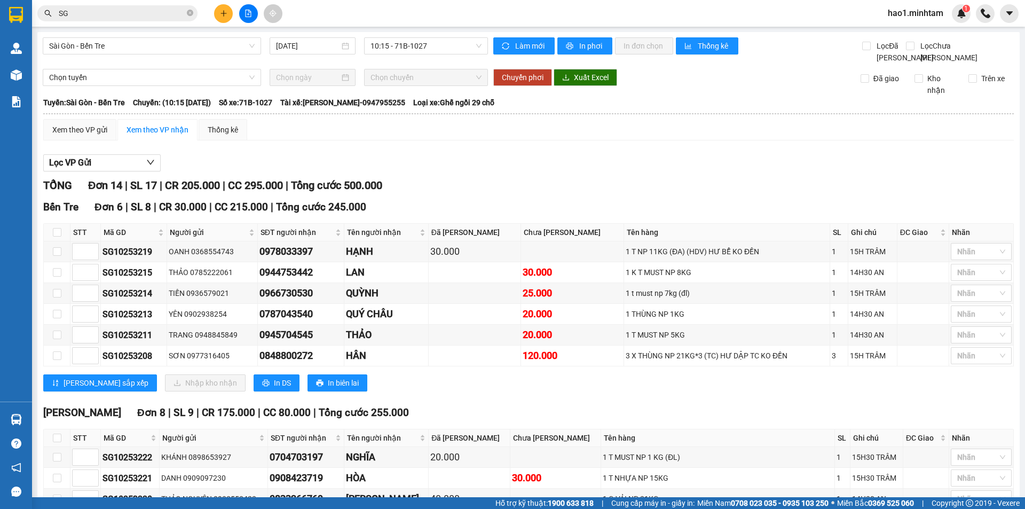
click at [436, 188] on div "Lọc VP Gửi TỔNG Đơn 14 | SL 17 | CR 205.000 | CC 295.000 | Tổng cước 500.000 B…" at bounding box center [528, 400] width 970 height 503
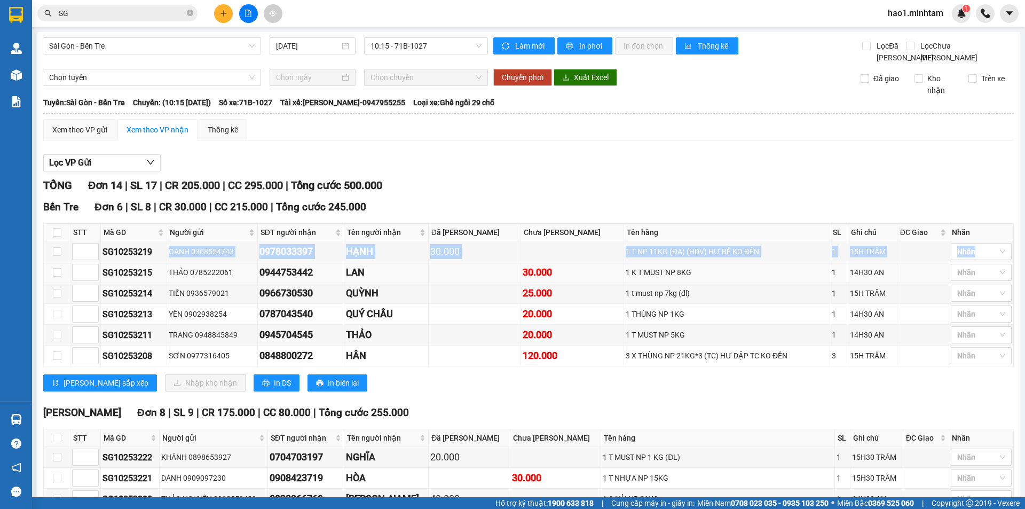
drag, startPoint x: 156, startPoint y: 263, endPoint x: 93, endPoint y: 275, distance: 64.6
click at [93, 275] on tbody "SG10253219 OANH 0368554743 0978033397 HẠNH 30.000 1 T NP 11KG (ĐA) (HDV) HƯ BỂ …" at bounding box center [529, 303] width 970 height 125
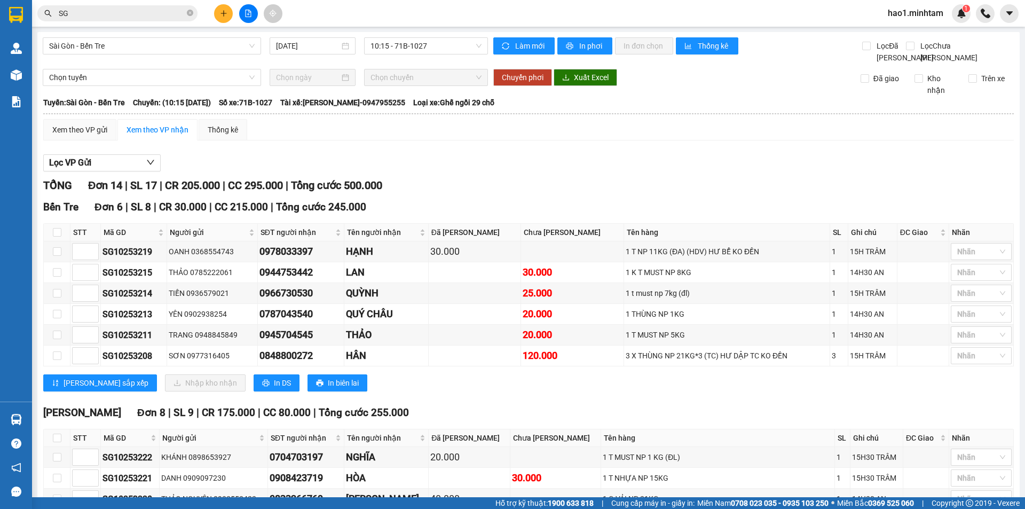
click at [533, 194] on div "TỔNG Đơn 14 | SL 17 | CR 205.000 | CC 295.000 | Tổng cước 500.000" at bounding box center [528, 185] width 970 height 17
drag, startPoint x: 156, startPoint y: 262, endPoint x: 102, endPoint y: 266, distance: 54.1
click at [102, 262] on td "SG10253219" at bounding box center [134, 251] width 66 height 21
copy div "SG10253219"
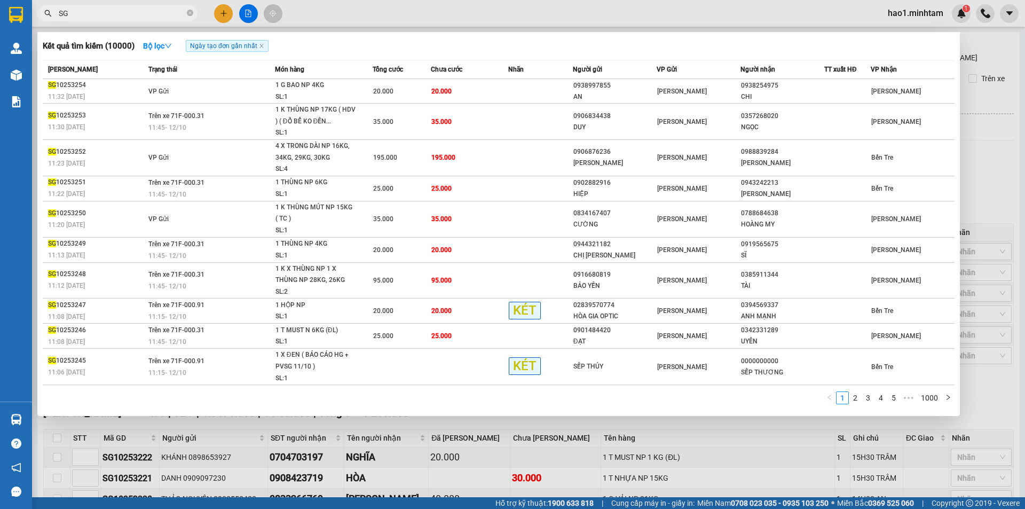
click at [119, 14] on input "SG" at bounding box center [122, 13] width 126 height 12
click at [171, 46] on icon "down" at bounding box center [168, 46] width 6 height 4
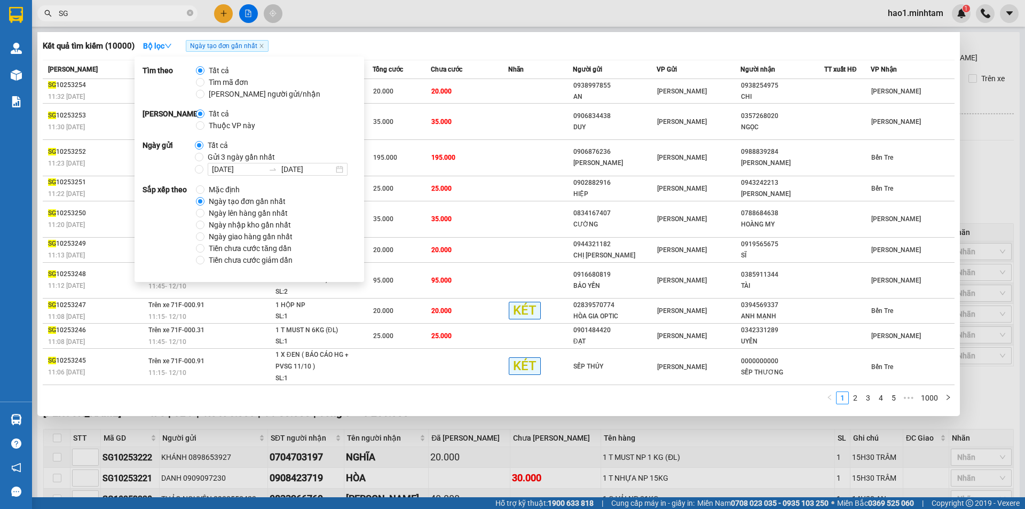
click at [232, 126] on span "Thuộc VP này" at bounding box center [231, 126] width 55 height 12
click at [204, 126] on input "Thuộc VP này" at bounding box center [200, 125] width 9 height 9
radio input "true"
radio input "false"
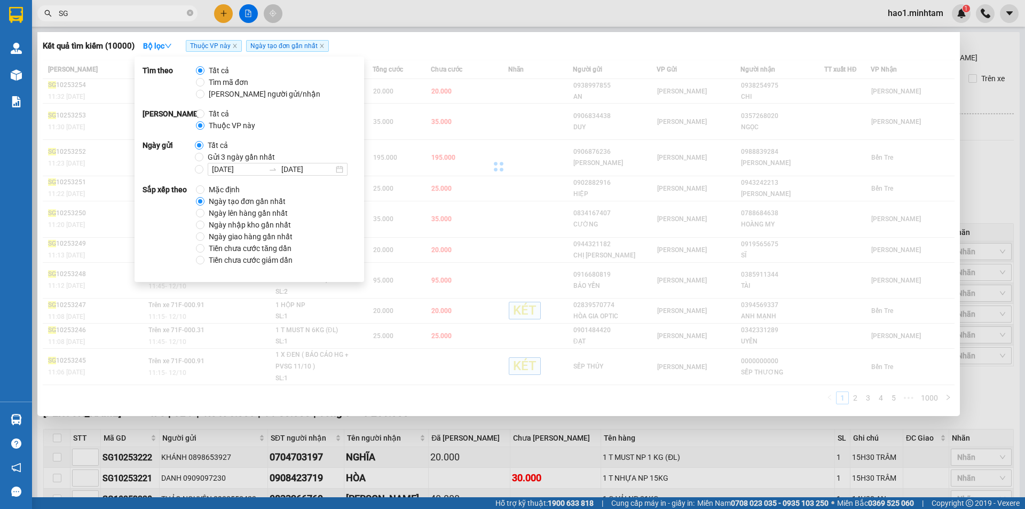
click at [355, 46] on div "Kết quả tìm kiếm ( 10000 ) Bộ lọc Thuộc VP này Ngày tạo đơn gần nhất" at bounding box center [499, 45] width 912 height 17
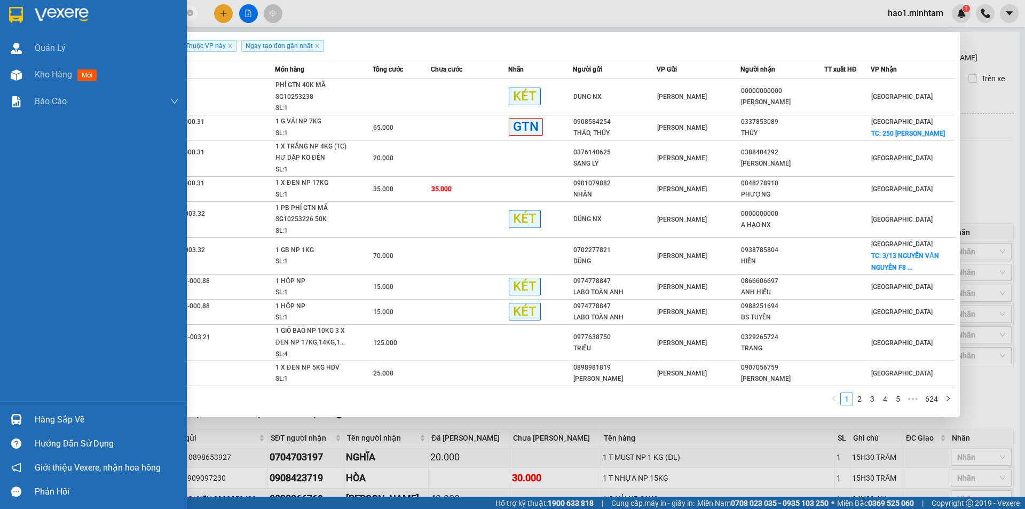
click at [27, 422] on div "Hàng sắp về" at bounding box center [93, 419] width 187 height 24
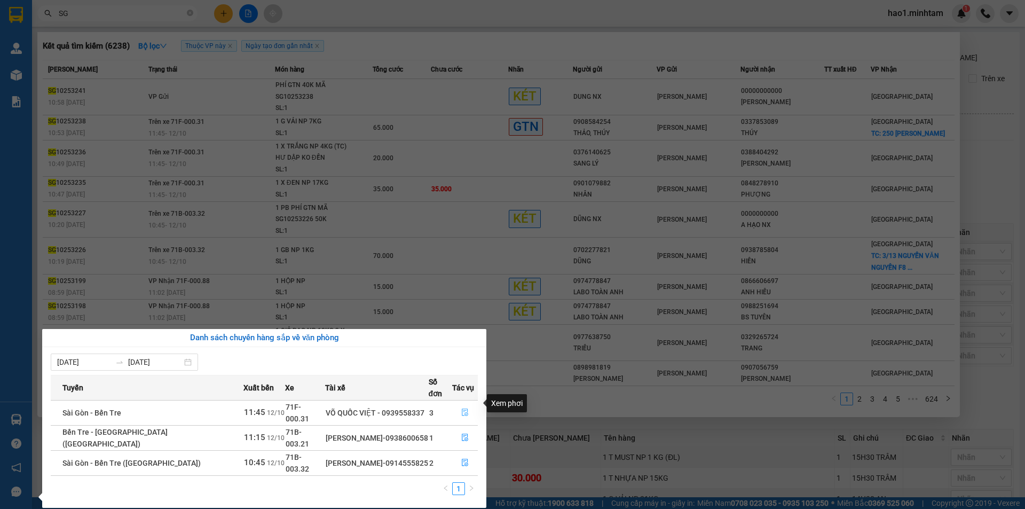
click at [461, 408] on icon "file-done" at bounding box center [464, 411] width 7 height 7
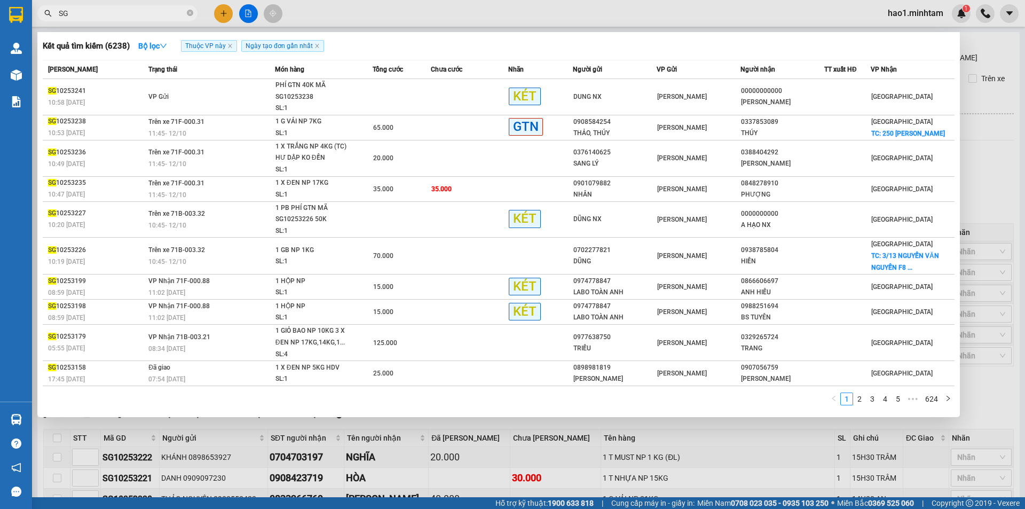
click at [990, 160] on div at bounding box center [512, 254] width 1025 height 509
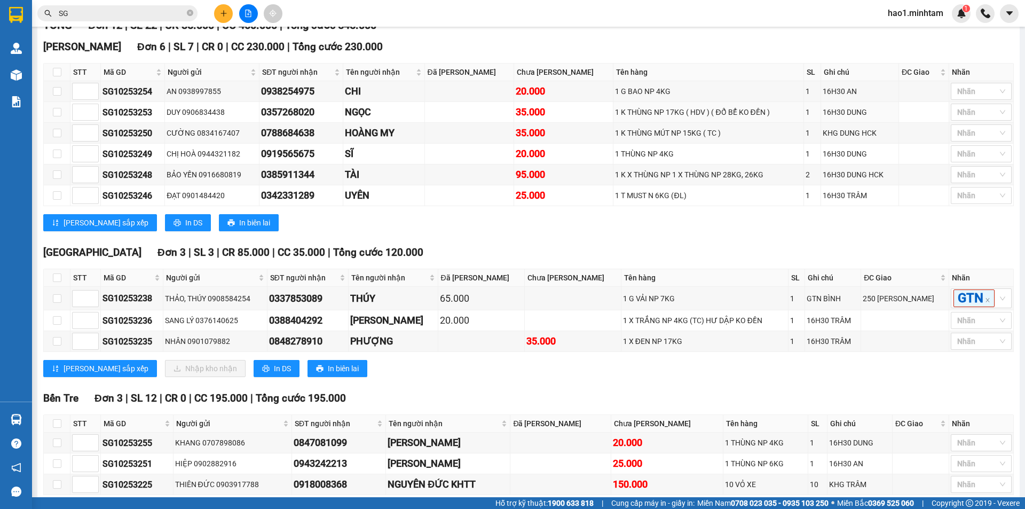
scroll to position [238, 0]
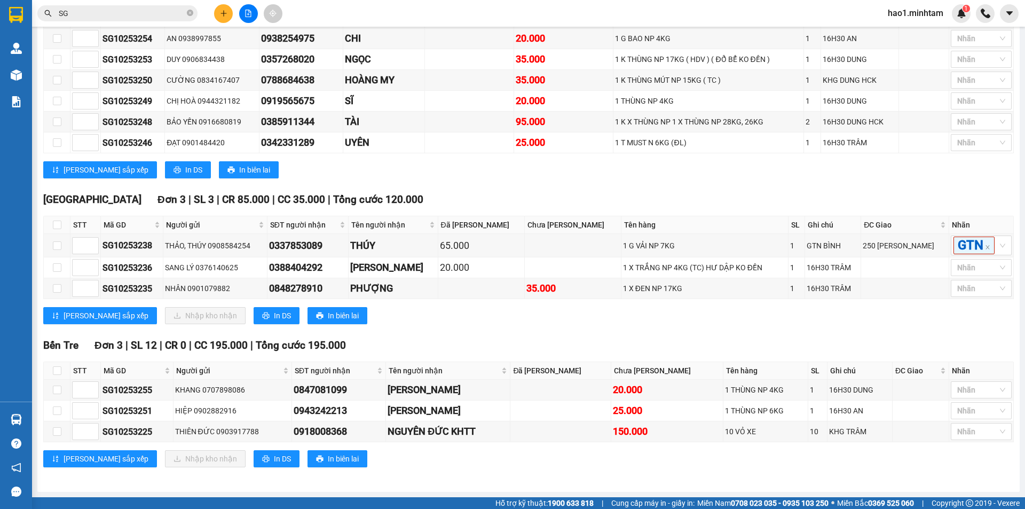
click at [739, 175] on div "TỔNG Đơn 12 | SL 22 | CR 85.000 | CC 460.000 | Tổng cước 545.000 Ngã Tư Huyện…" at bounding box center [528, 222] width 970 height 516
click at [730, 175] on div "TỔNG Đơn 12 | SL 22 | CR 85.000 | CC 460.000 | Tổng cước 545.000 Ngã Tư Huyện…" at bounding box center [528, 222] width 970 height 516
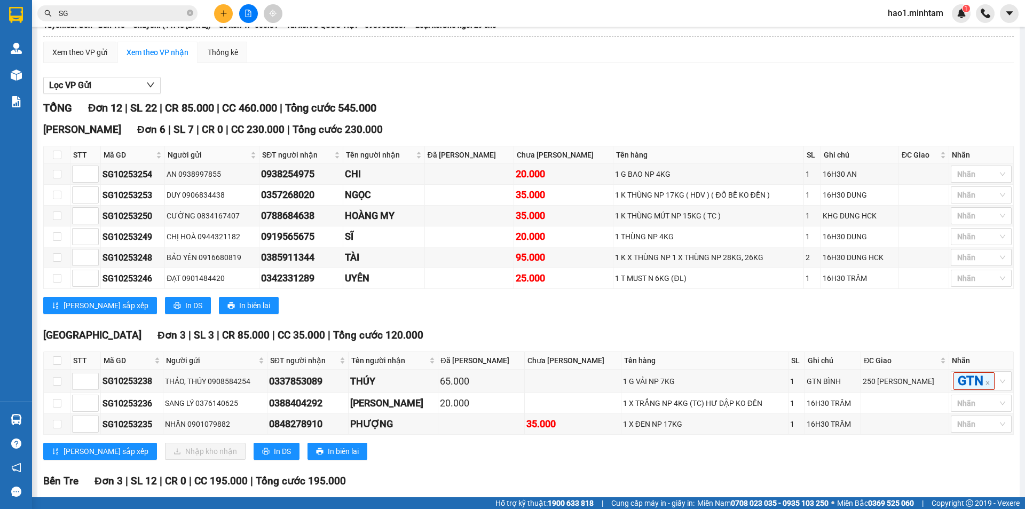
scroll to position [24, 0]
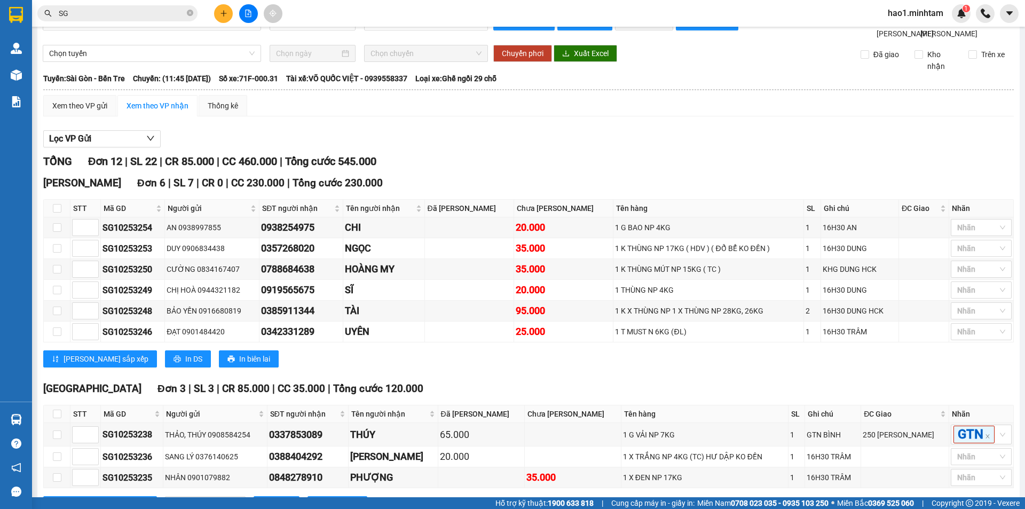
click at [730, 170] on div "TỔNG Đơn 12 | SL 22 | CR 85.000 | CC 460.000 | Tổng cước 545.000" at bounding box center [528, 161] width 970 height 17
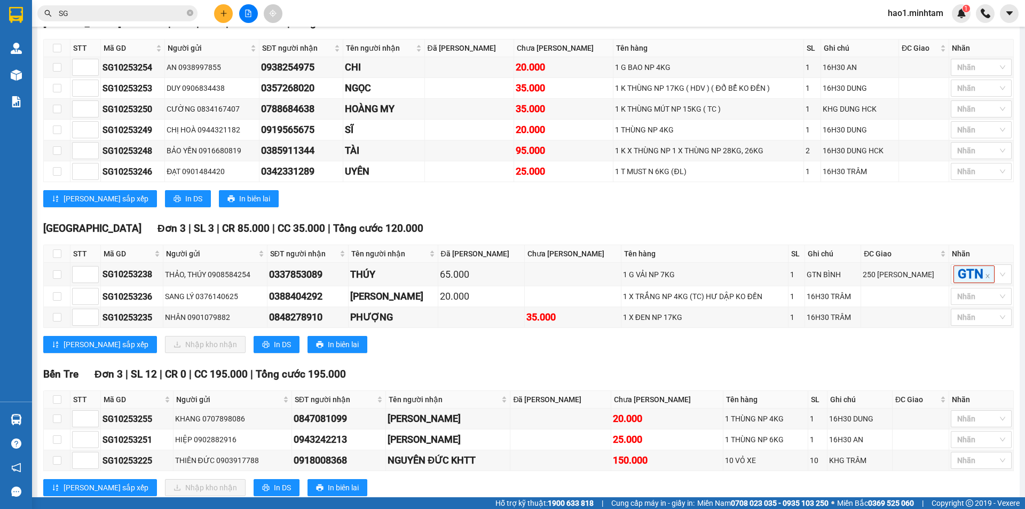
click at [733, 231] on div "TỔNG Đơn 12 | SL 22 | CR 85.000 | CC 460.000 | Tổng cước 545.000 Ngã Tư Huyện…" at bounding box center [528, 251] width 970 height 516
click at [733, 230] on div "TỔNG Đơn 12 | SL 22 | CR 85.000 | CC 460.000 | Tổng cước 545.000 Ngã Tư Huyện…" at bounding box center [528, 251] width 970 height 516
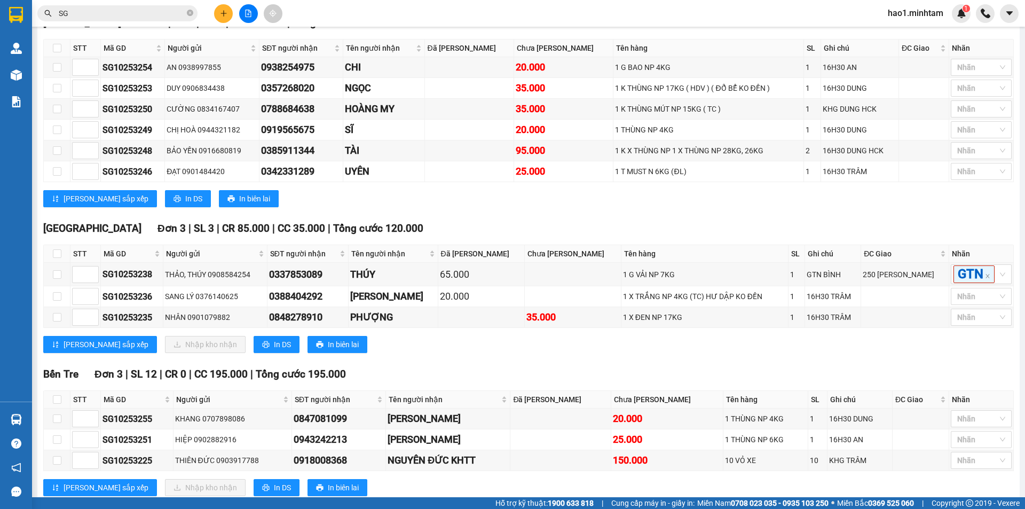
click at [679, 215] on div "Ngã Tư Huyện Đơn 6 | SL 7 | CR 0 | CC 230.000 | Tổng cước 230.000 STT Mã GD N…" at bounding box center [528, 115] width 970 height 200
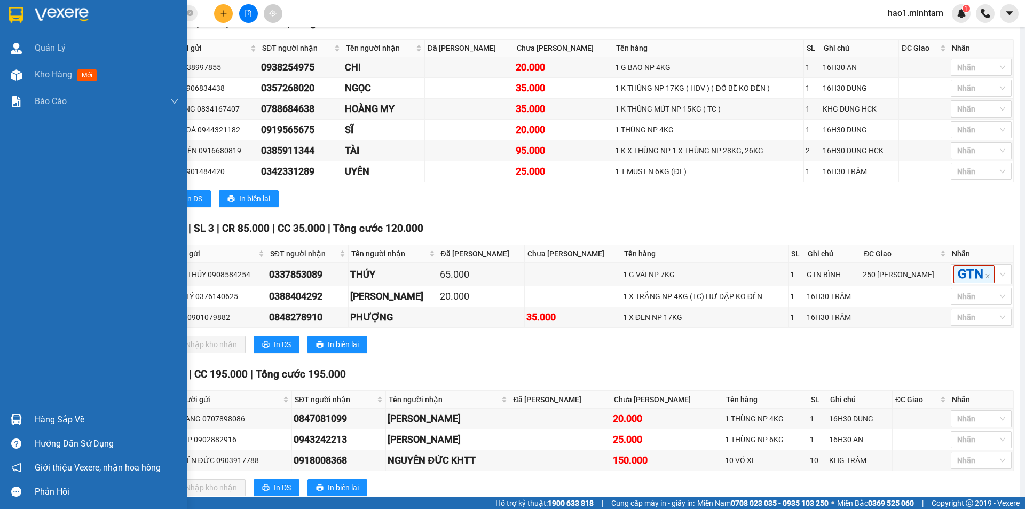
click at [25, 14] on div at bounding box center [16, 14] width 19 height 19
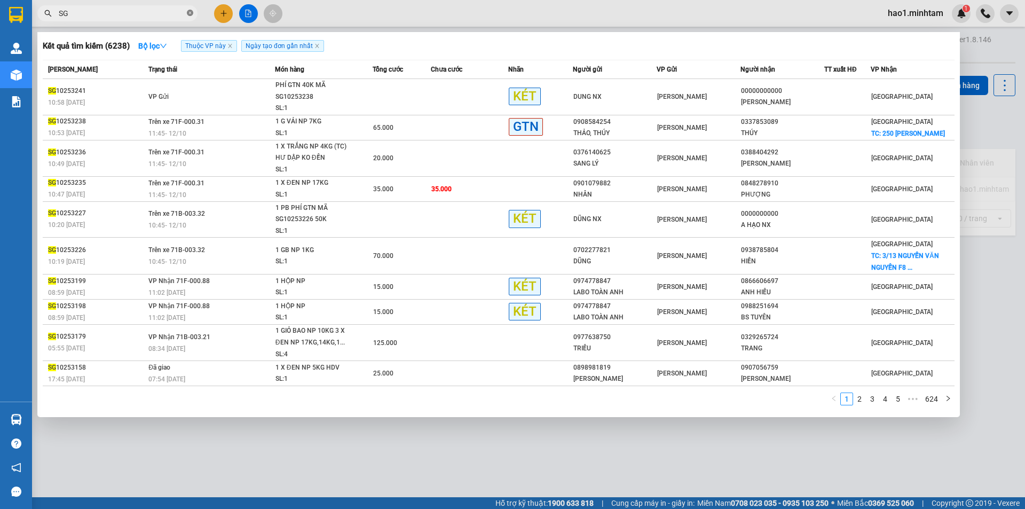
click at [193, 12] on icon "close-circle" at bounding box center [190, 13] width 6 height 6
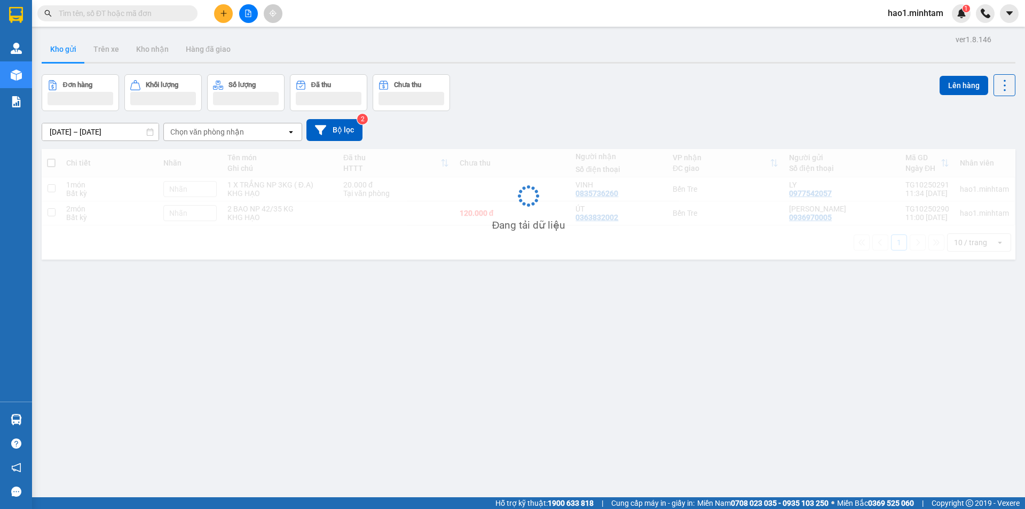
click at [597, 64] on div "Kho gửi Trên xe Kho nhận Hàng đã giao" at bounding box center [529, 50] width 974 height 28
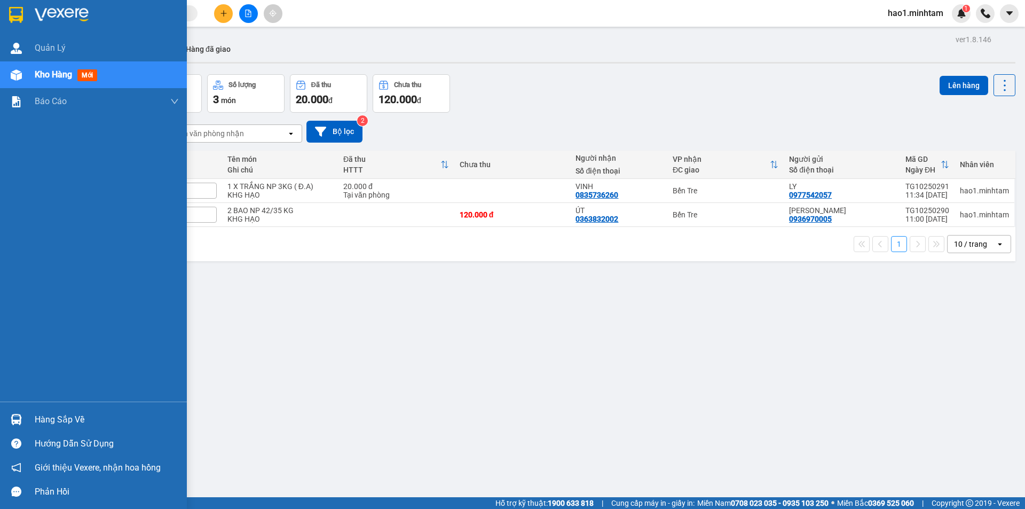
click at [23, 421] on div at bounding box center [16, 419] width 19 height 19
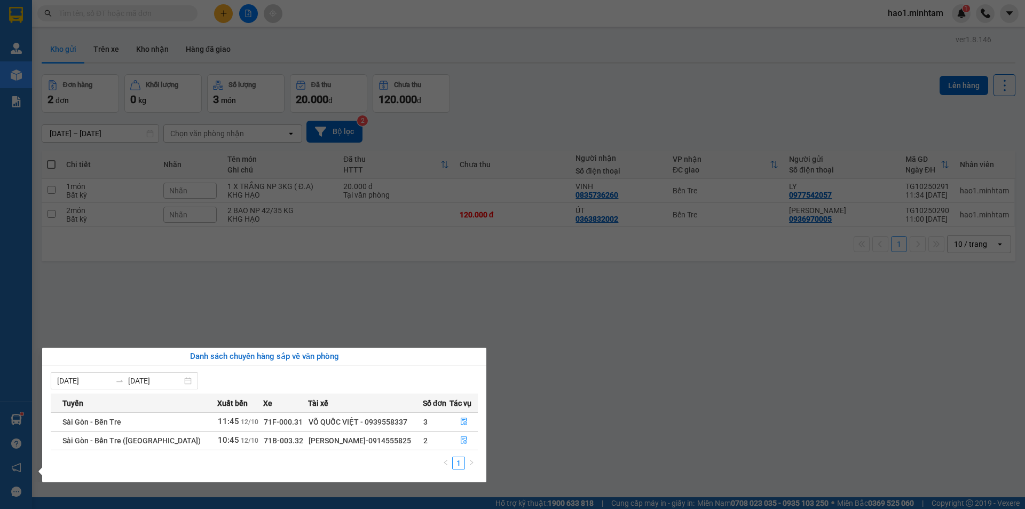
click at [746, 190] on section "Kết quả tìm kiếm ( 6238 ) Bộ lọc Thuộc VP này Ngày tạo đơn gần nhất Mã ĐH Trạng…" at bounding box center [512, 254] width 1025 height 509
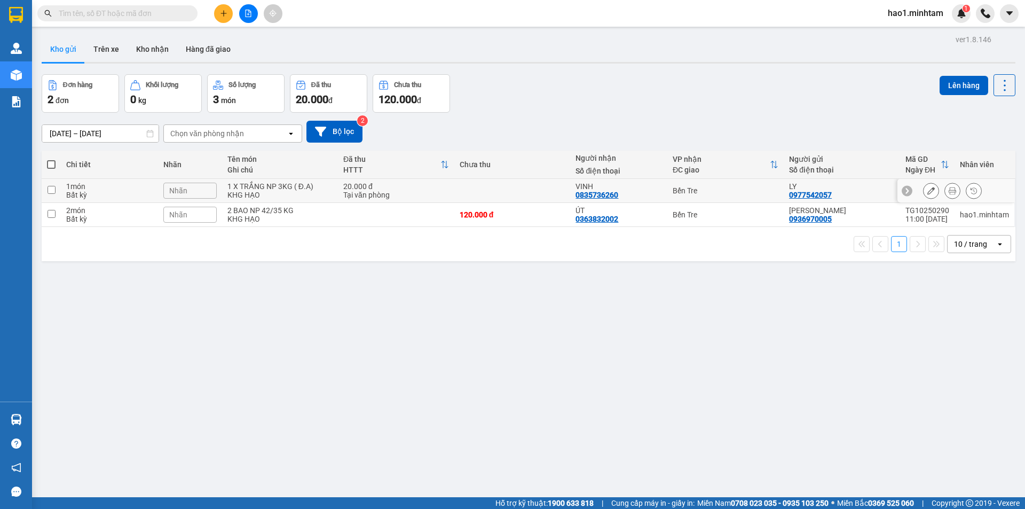
click at [749, 191] on div "Bến Tre" at bounding box center [726, 190] width 106 height 9
checkbox input "true"
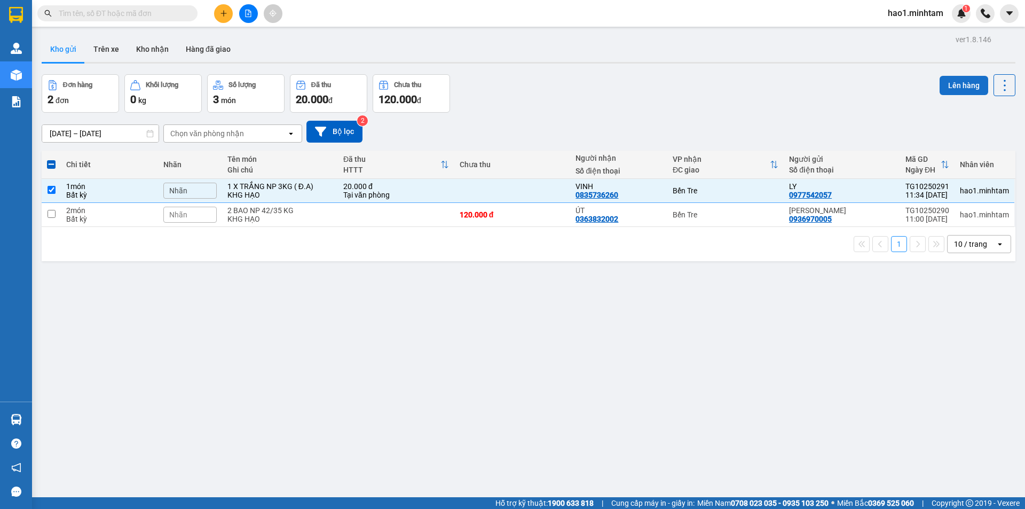
click at [950, 88] on button "Lên hàng" at bounding box center [963, 85] width 49 height 19
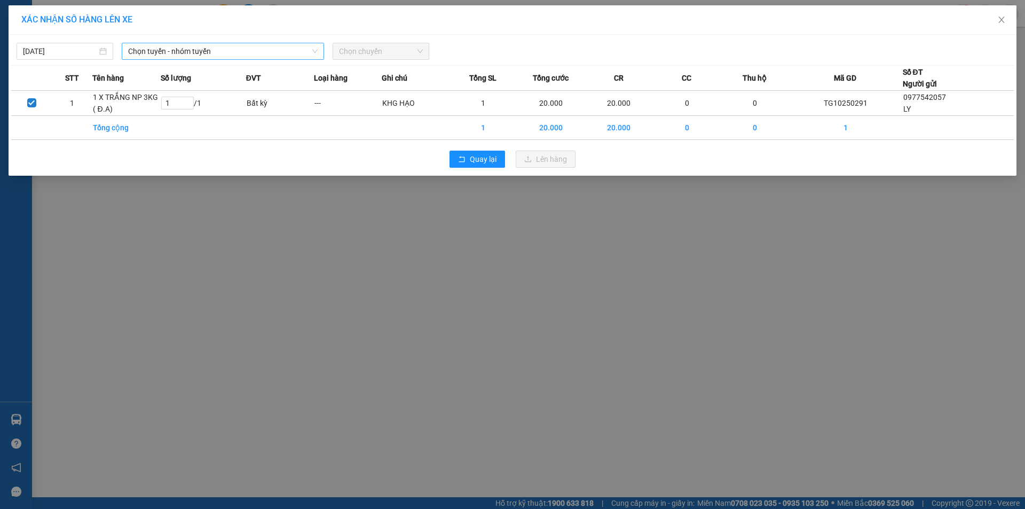
click at [207, 52] on span "Chọn tuyến - nhóm tuyến" at bounding box center [222, 51] width 189 height 16
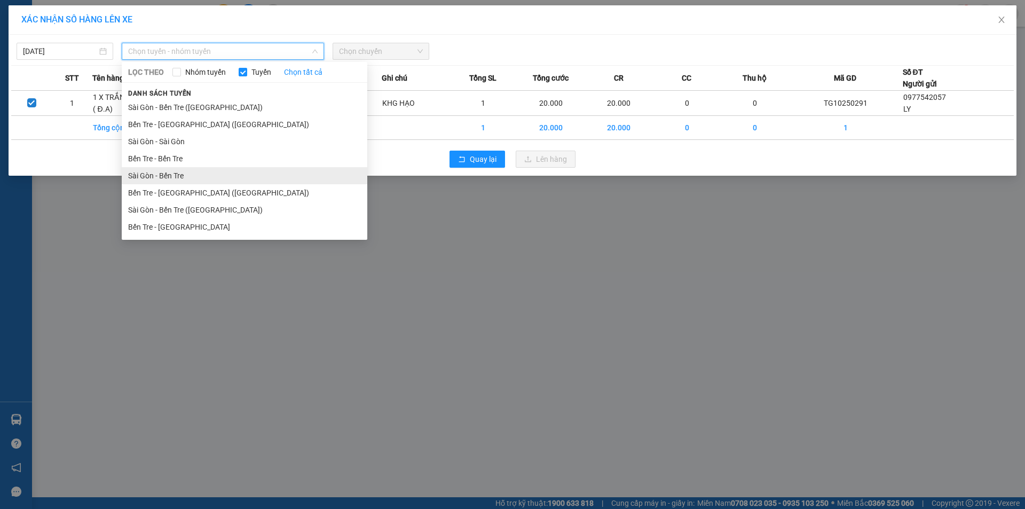
click at [168, 179] on li "Sài Gòn - Bến Tre" at bounding box center [245, 175] width 246 height 17
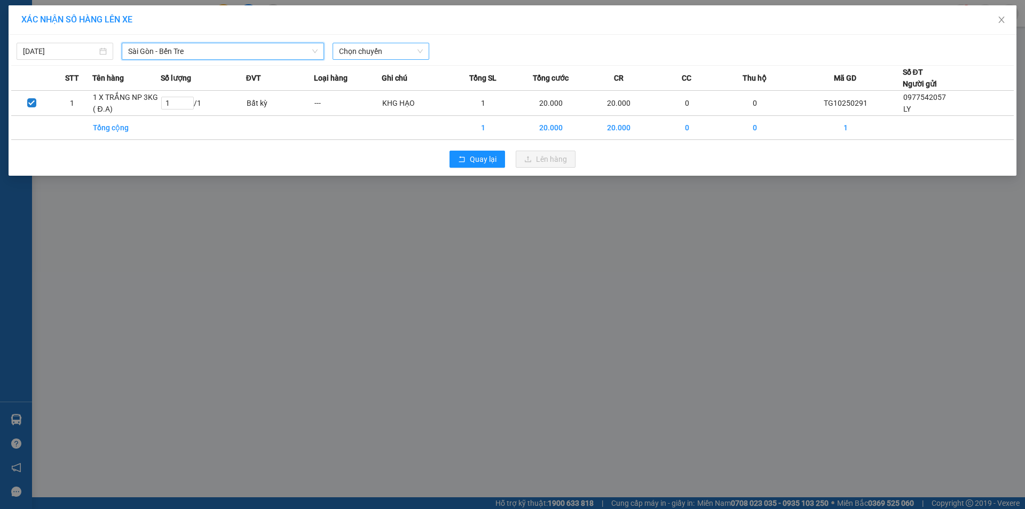
click at [373, 55] on span "Chọn chuyến" at bounding box center [381, 51] width 84 height 16
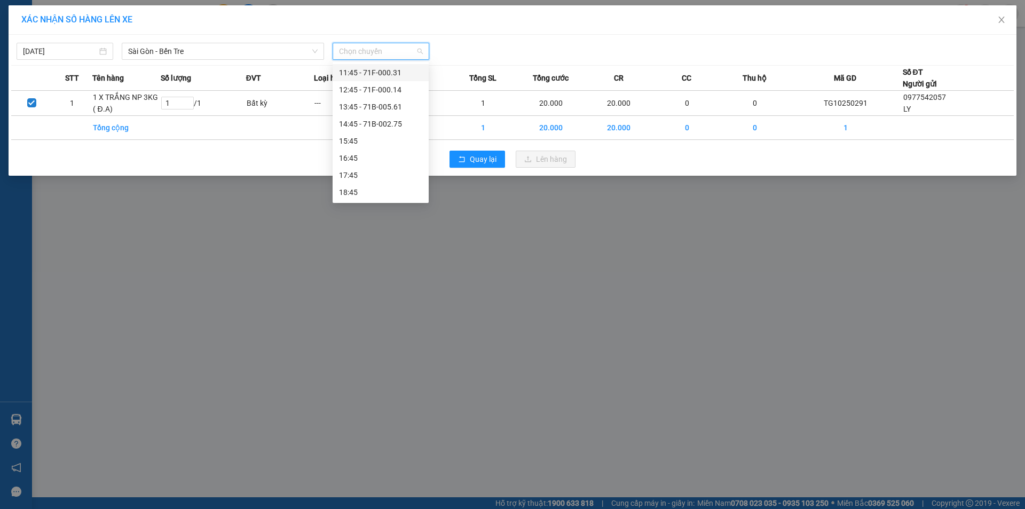
scroll to position [100, 0]
click at [396, 90] on div "10:15 - 71B-1027" at bounding box center [380, 92] width 83 height 12
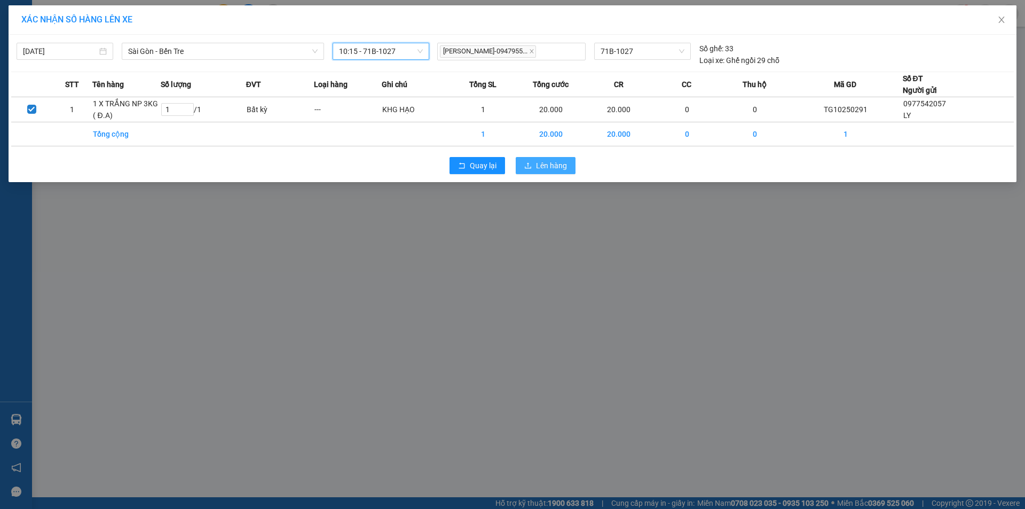
click at [555, 169] on span "Lên hàng" at bounding box center [551, 166] width 31 height 12
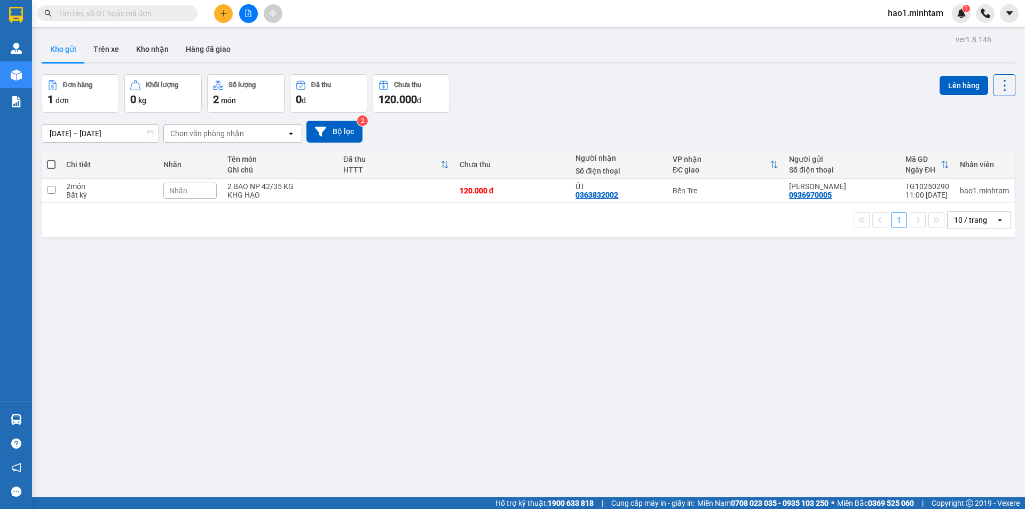
click at [586, 101] on div "Đơn hàng 1 đơn Khối lượng 0 kg Số lượng 2 món Đã thu 0 đ Chưa thu 120.000 đ Lên…" at bounding box center [529, 93] width 974 height 38
click at [586, 99] on div "Đơn hàng 1 đơn Khối lượng 0 kg Số lượng 2 món Đã thu 0 đ Chưa thu 120.000 đ Lên…" at bounding box center [529, 93] width 974 height 38
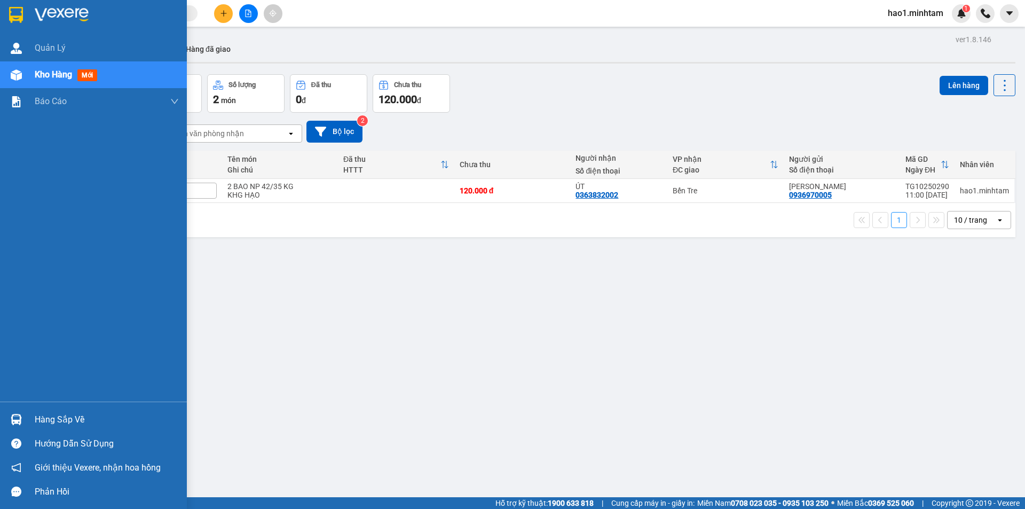
click at [61, 13] on img at bounding box center [62, 15] width 54 height 16
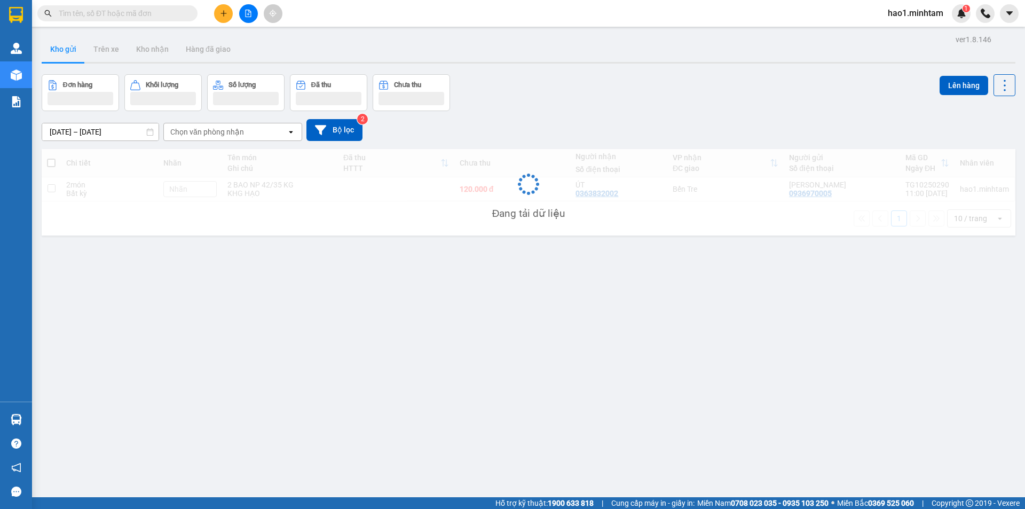
click at [644, 83] on div "Đơn hàng Khối lượng Số lượng Đã thu Chưa thu Lên hàng" at bounding box center [529, 92] width 974 height 37
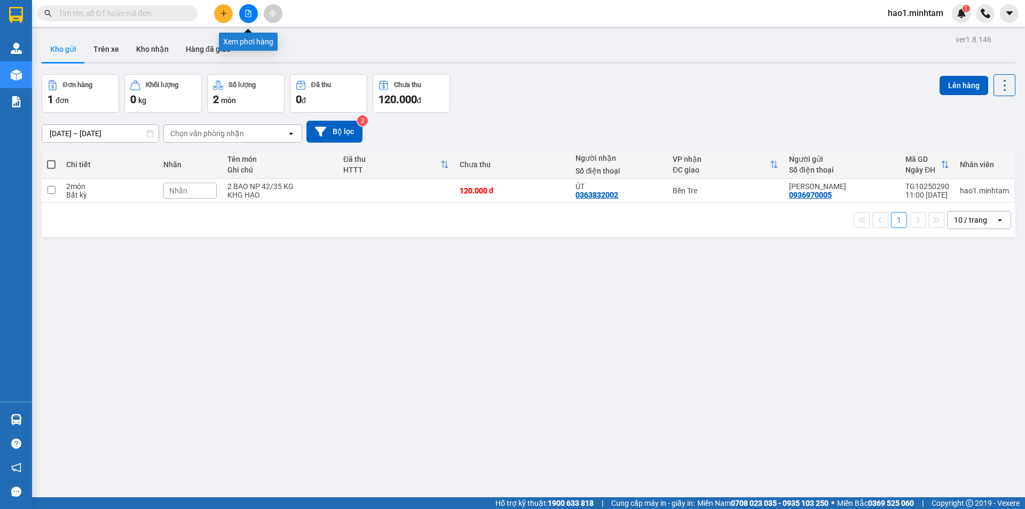
click at [249, 10] on icon "file-add" at bounding box center [249, 13] width 6 height 7
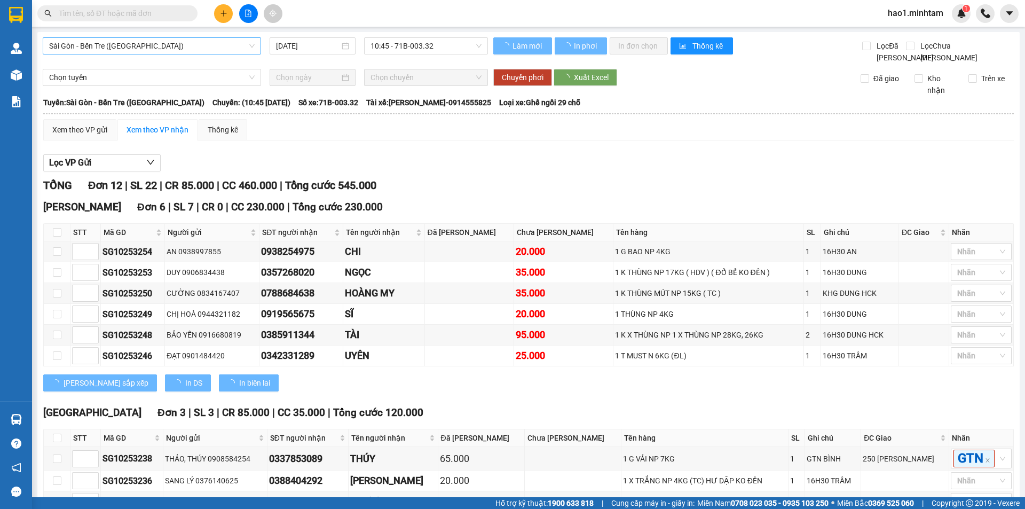
click at [84, 45] on span "Sài Gòn - Bến Tre ([GEOGRAPHIC_DATA])" at bounding box center [151, 46] width 205 height 16
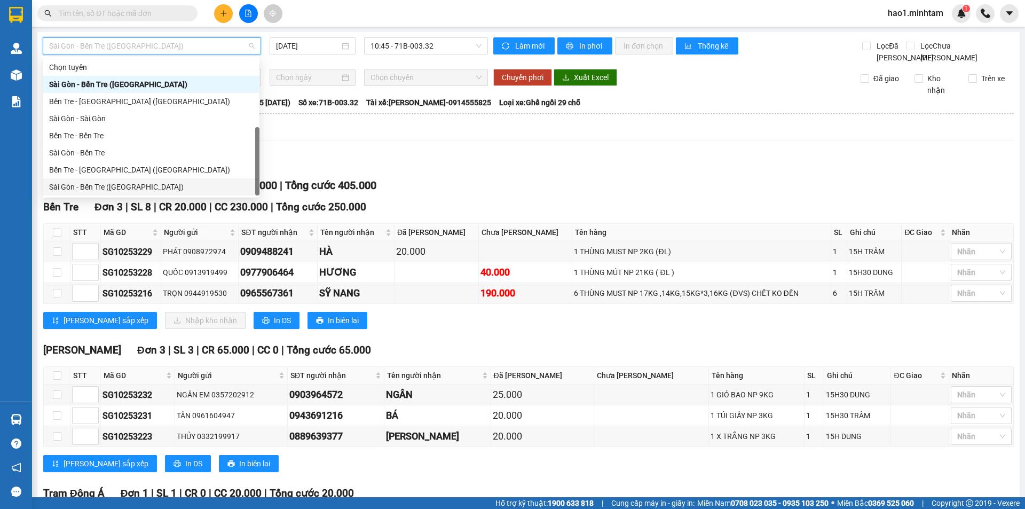
scroll to position [17, 0]
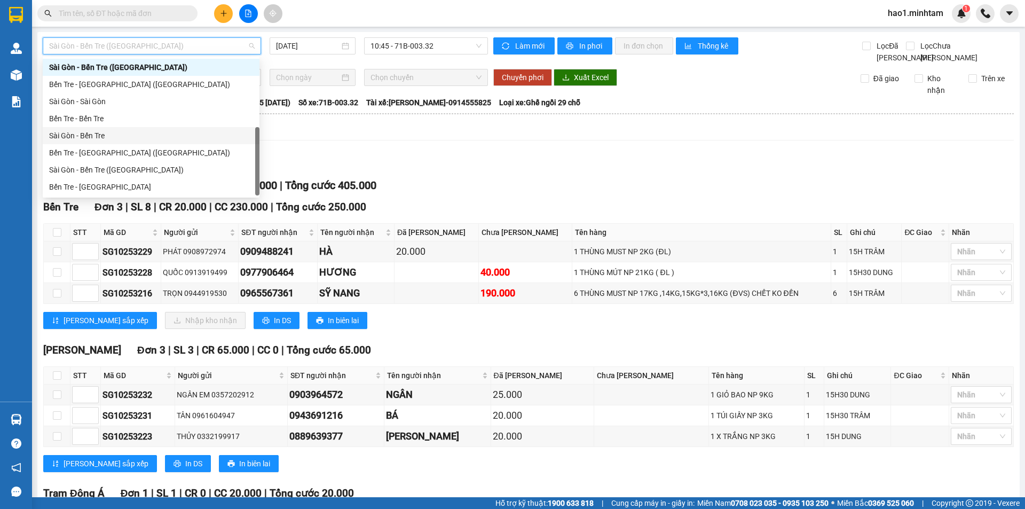
click at [102, 137] on div "Sài Gòn - Bến Tre" at bounding box center [151, 136] width 204 height 12
type input "[DATE]"
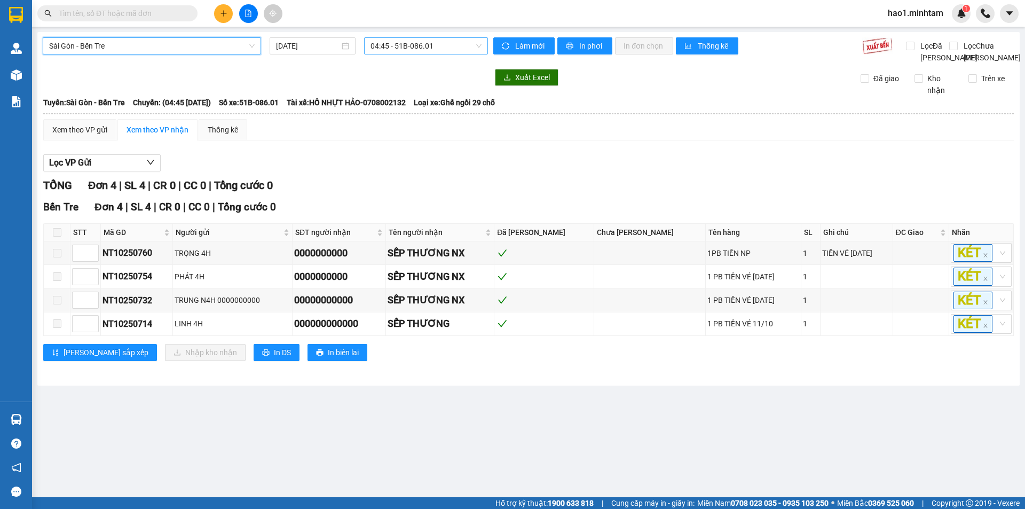
click at [446, 50] on span "04:45 - 51B-086.01" at bounding box center [425, 46] width 111 height 16
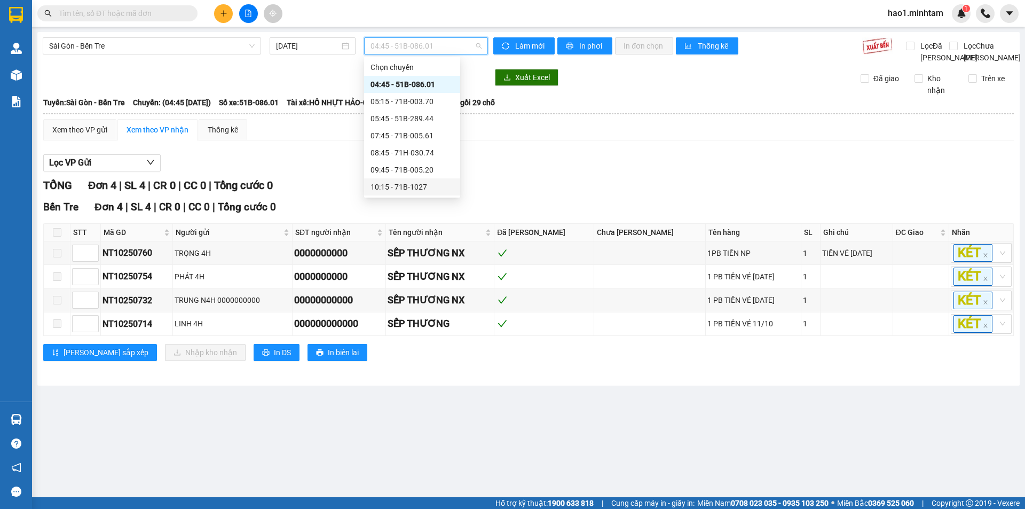
click at [403, 187] on div "10:15 - 71B-1027" at bounding box center [411, 187] width 83 height 12
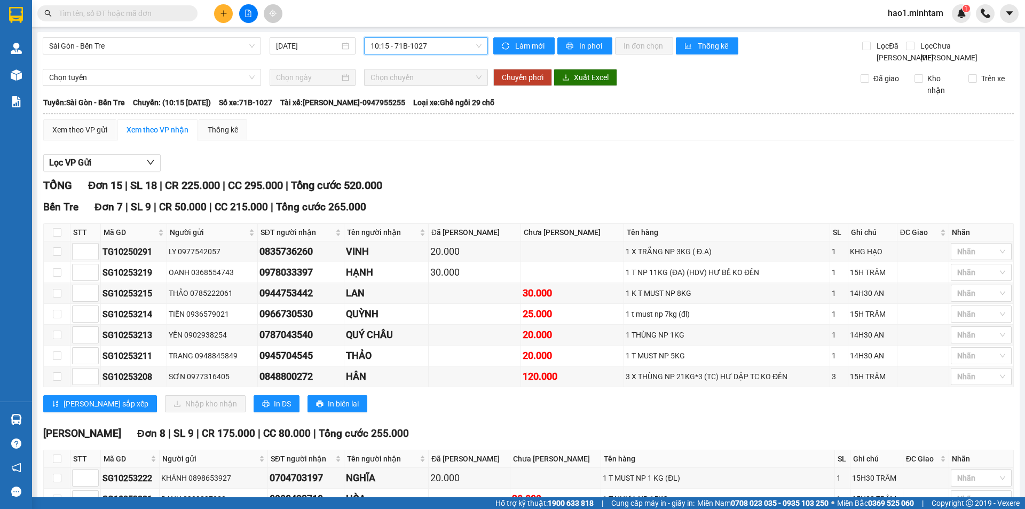
click at [403, 186] on div "Lọc VP Gửi TỔNG Đơn 15 | SL 18 | CR 225.000 | CC 295.000 | Tổng cước 520.000 B…" at bounding box center [528, 411] width 970 height 524
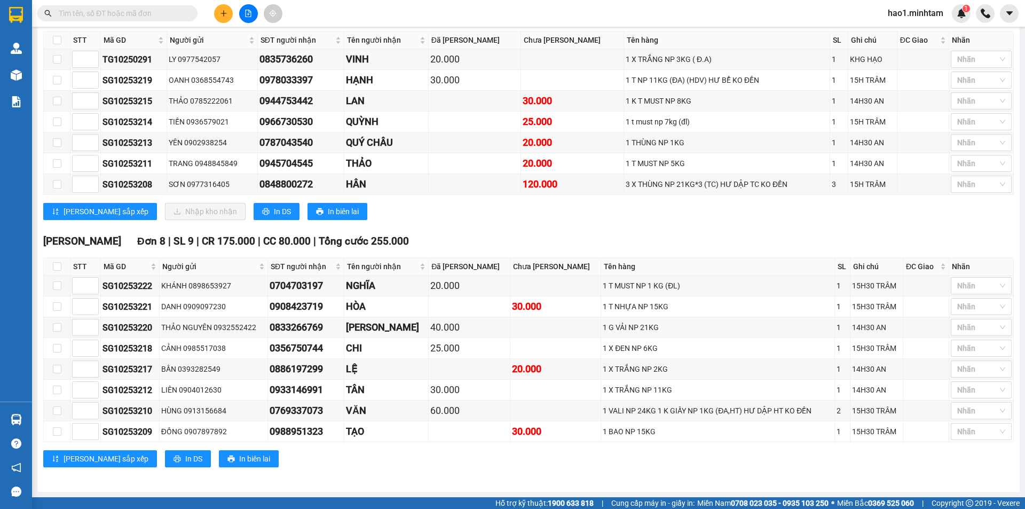
scroll to position [44, 0]
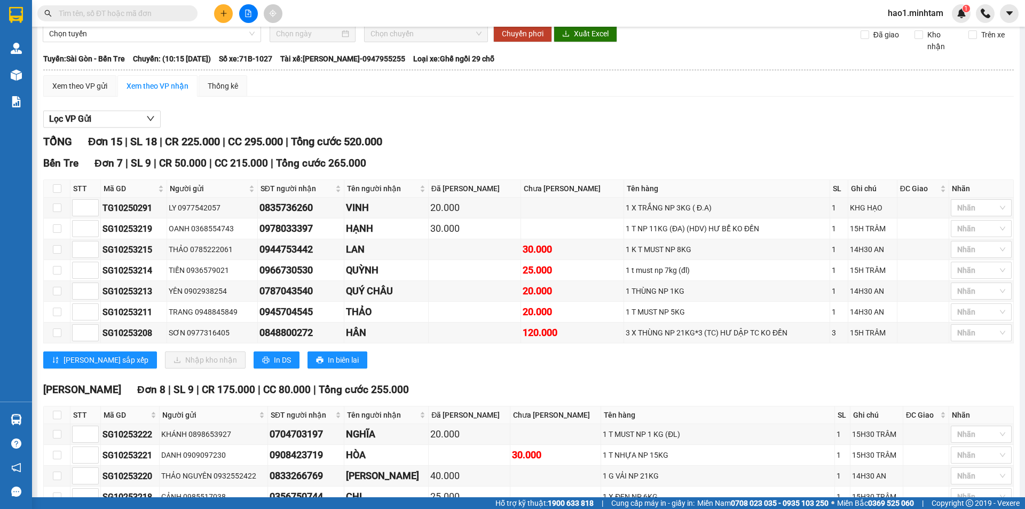
click at [460, 128] on div "Lọc VP Gửi" at bounding box center [528, 119] width 970 height 18
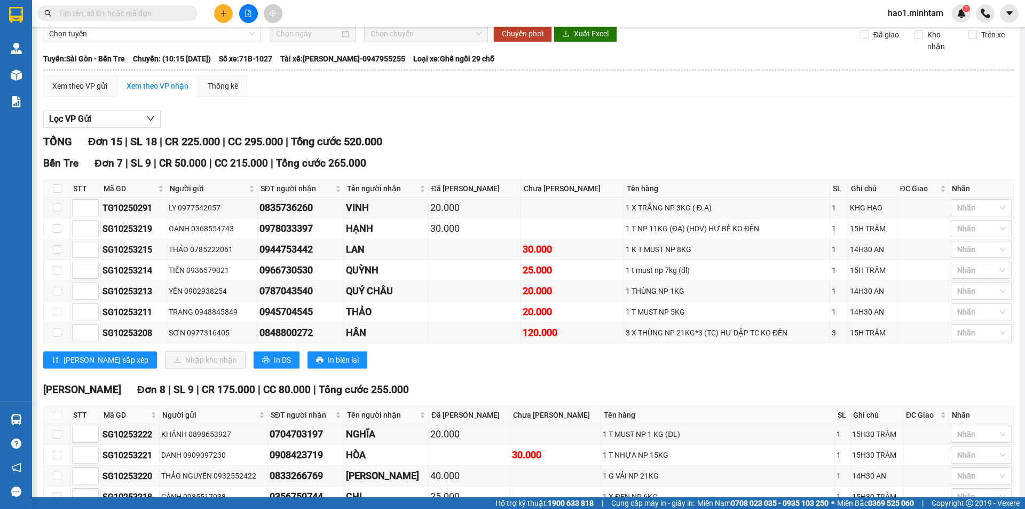
click at [460, 128] on div "Lọc VP Gửi" at bounding box center [528, 119] width 970 height 18
click at [86, 12] on input "text" at bounding box center [122, 13] width 126 height 12
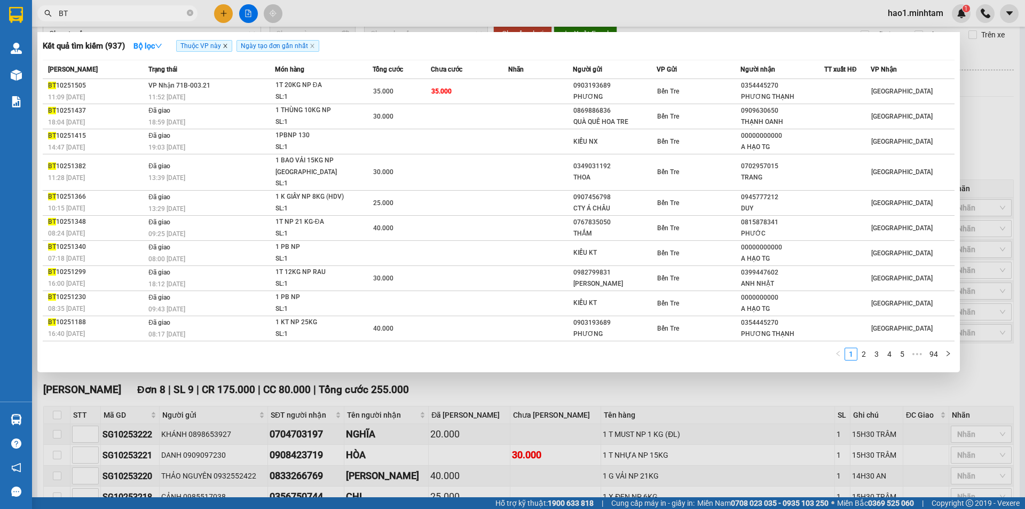
type input "BT"
click at [226, 46] on icon "close" at bounding box center [225, 46] width 4 height 4
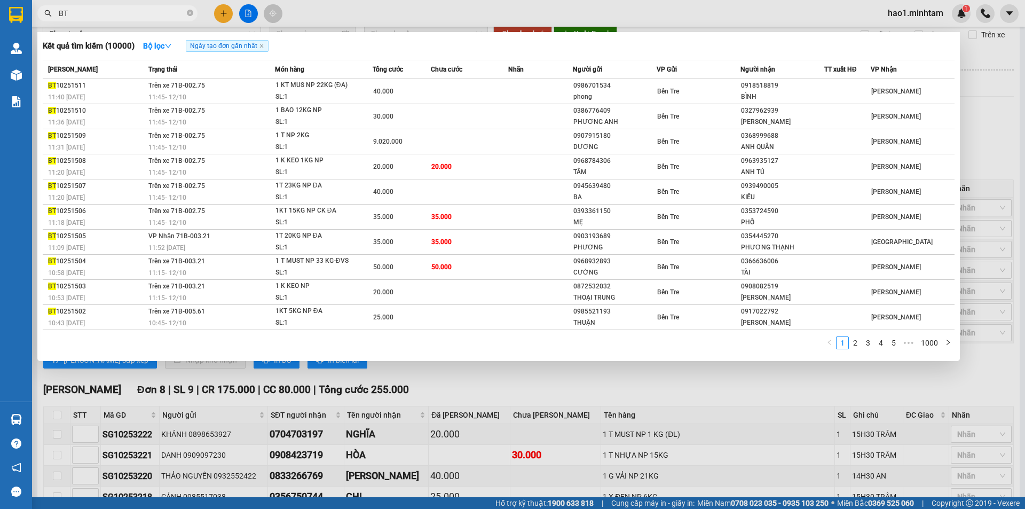
click at [415, 14] on div at bounding box center [512, 254] width 1025 height 509
click at [142, 13] on input "BT" at bounding box center [122, 13] width 126 height 12
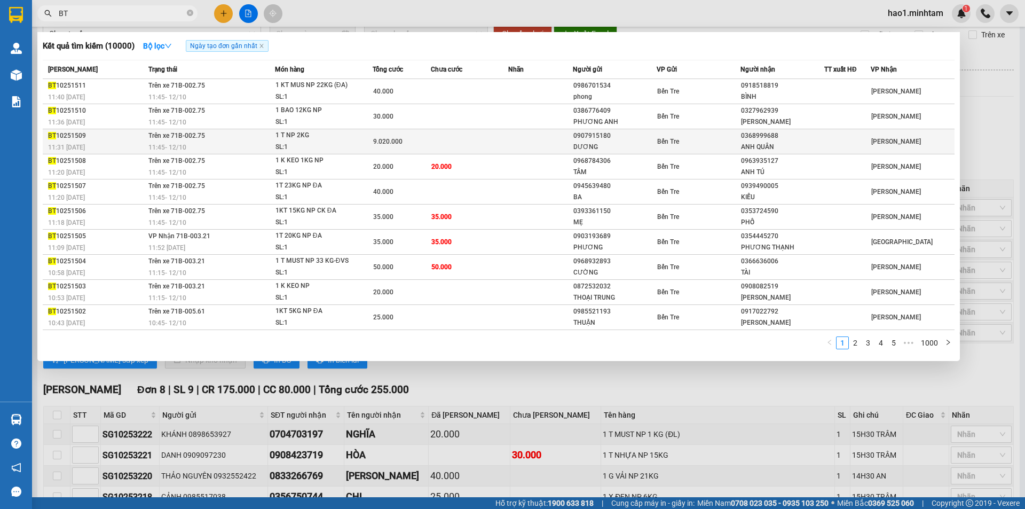
click at [337, 143] on div "SL: 1" at bounding box center [315, 147] width 80 height 12
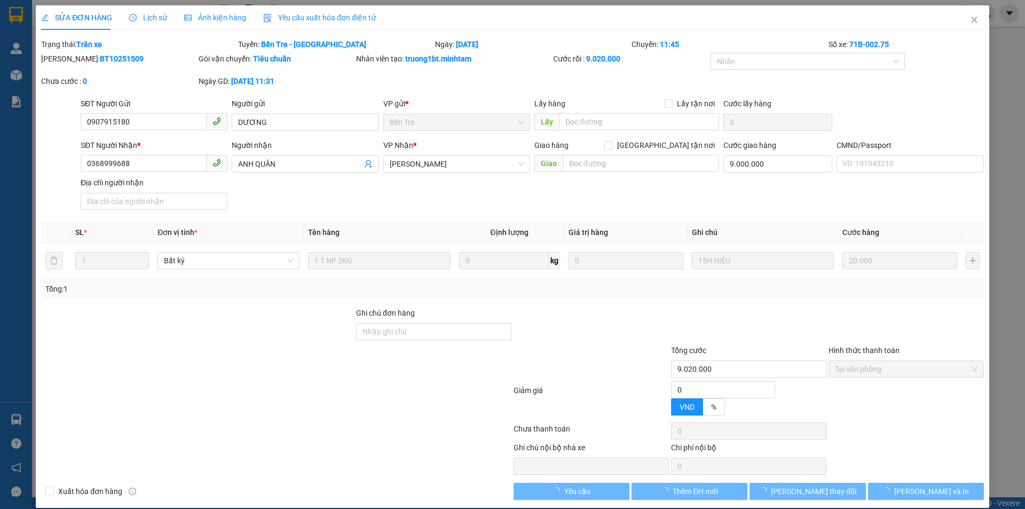
type input "0907915180"
type input "DƯƠNG"
type input "0368999688"
type input "ANH QUÂN"
type input "9.000.000"
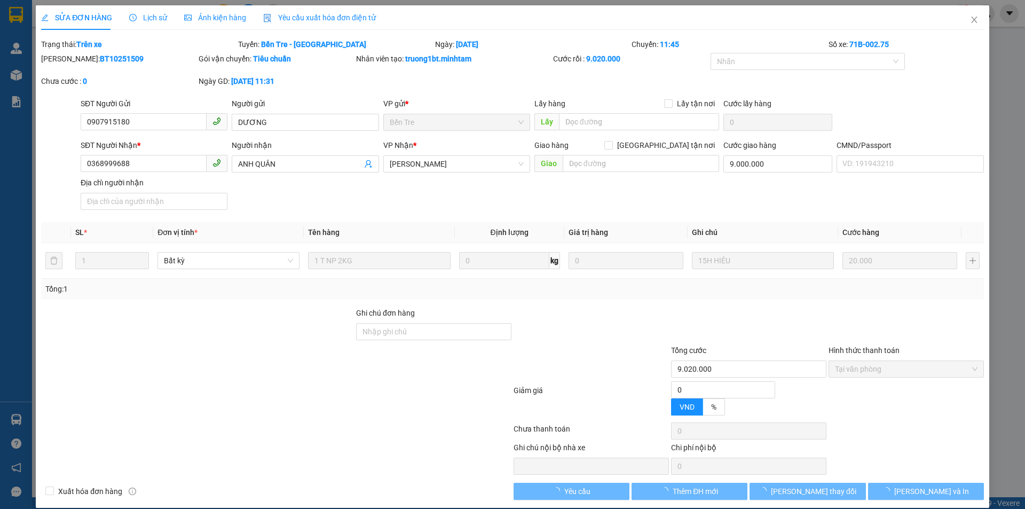
type input "9.020.000"
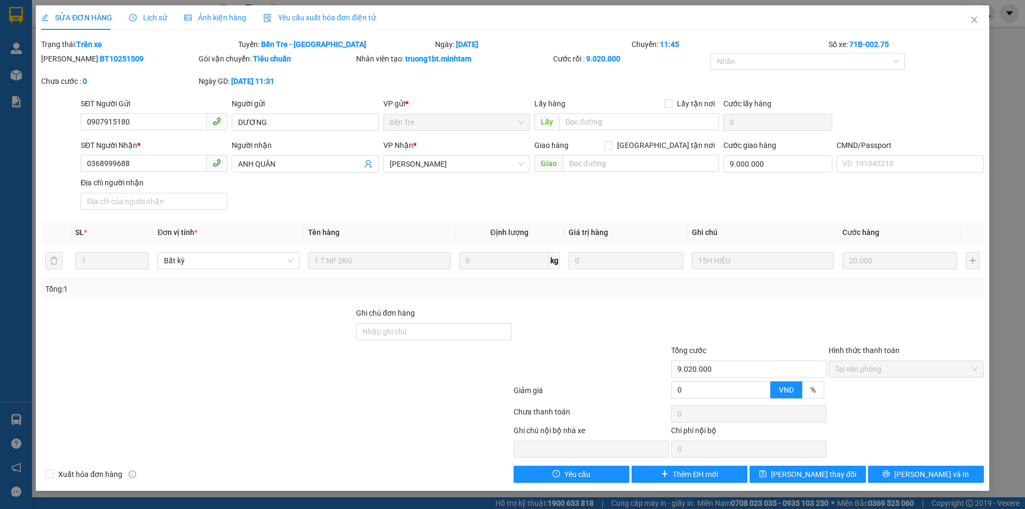
click at [370, 221] on div "Total Paid Fee 9.020.000 Total UnPaid Fee 0 Cash Collection Total Fee Trạng thá…" at bounding box center [512, 260] width 943 height 444
click at [771, 165] on input "9.000.000" at bounding box center [777, 163] width 109 height 17
click at [652, 194] on div "SĐT Người Nhận * 0368999688 Người nhận ANH QUÂN VP Nhận * Hồ Chí Minh Giao hàng…" at bounding box center [531, 176] width 907 height 75
click at [581, 191] on div "SĐT Người Nhận * 0368999688 Người nhận ANH QUÂN VP Nhận * Hồ Chí Minh Giao hàng…" at bounding box center [531, 176] width 907 height 75
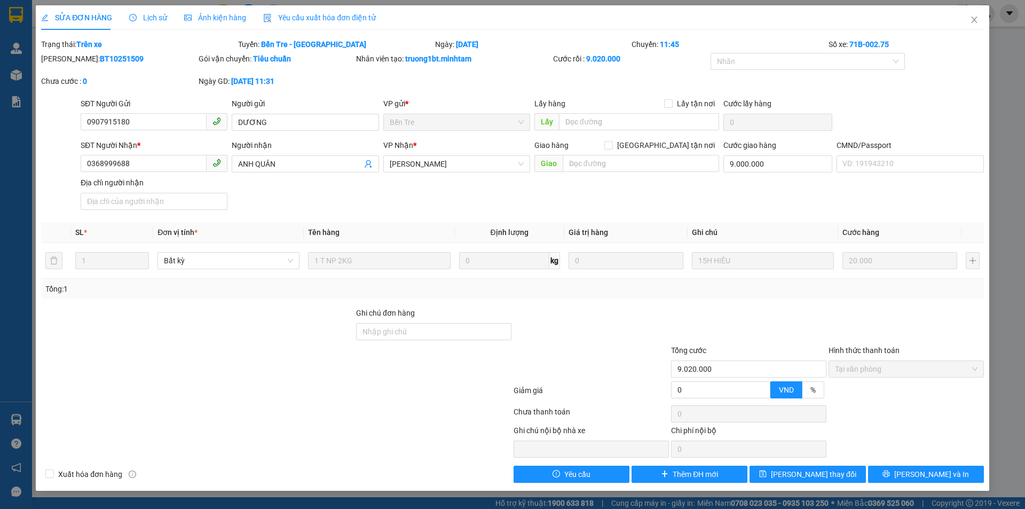
click at [581, 191] on div "SĐT Người Nhận * 0368999688 Người nhận ANH QUÂN VP Nhận * Hồ Chí Minh Giao hàng…" at bounding box center [531, 176] width 907 height 75
click at [580, 192] on div "SĐT Người Nhận * 0368999688 Người nhận ANH QUÂN VP Nhận * Hồ Chí Minh Giao hàng…" at bounding box center [531, 176] width 907 height 75
click at [576, 192] on div "SĐT Người Nhận * 0368999688 Người nhận ANH QUÂN VP Nhận * Hồ Chí Minh Giao hàng…" at bounding box center [531, 176] width 907 height 75
click at [574, 193] on div "SĐT Người Nhận * 0368999688 Người nhận ANH QUÂN VP Nhận * Hồ Chí Minh Giao hàng…" at bounding box center [531, 176] width 907 height 75
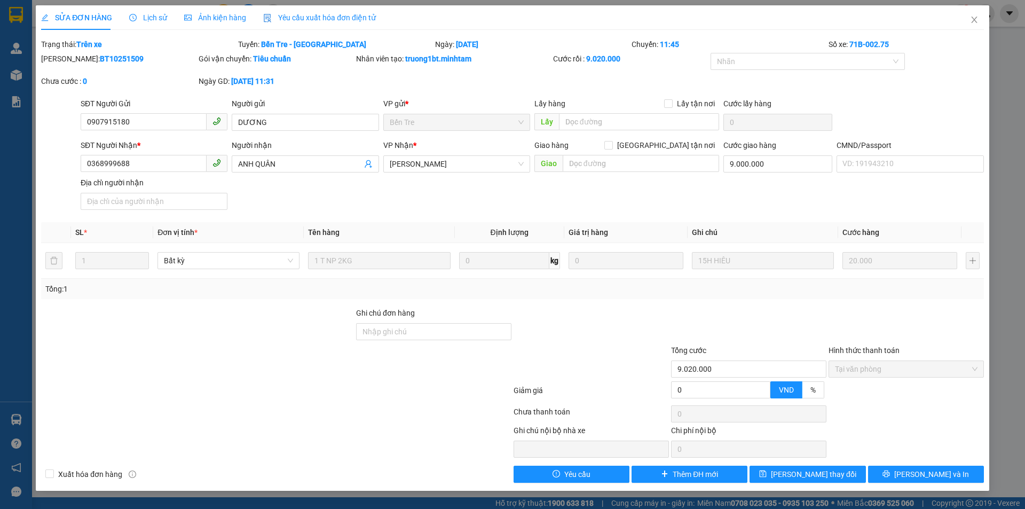
click at [574, 193] on div "SĐT Người Nhận * 0368999688 Người nhận ANH QUÂN VP Nhận * Hồ Chí Minh Giao hàng…" at bounding box center [531, 176] width 907 height 75
click at [523, 195] on div "SĐT Người Nhận * 0368999688 Người nhận ANH QUÂN VP Nhận * Hồ Chí Minh Giao hàng…" at bounding box center [531, 176] width 907 height 75
click at [507, 195] on div "SĐT Người Nhận * 0368999688 Người nhận ANH QUÂN VP Nhận * Hồ Chí Minh Giao hàng…" at bounding box center [531, 176] width 907 height 75
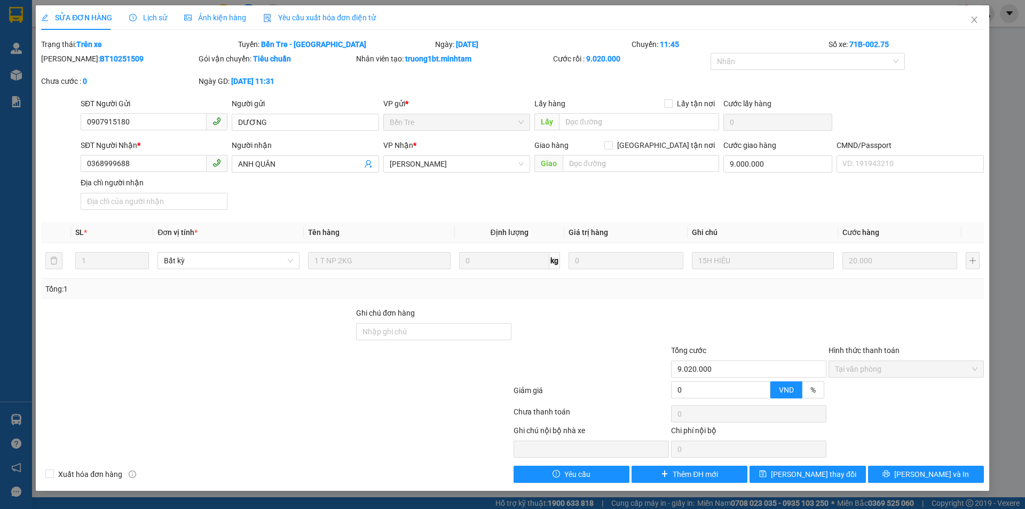
click at [473, 191] on div "SĐT Người Nhận * 0368999688 Người nhận ANH QUÂN VP Nhận * Hồ Chí Minh Giao hàng…" at bounding box center [531, 176] width 907 height 75
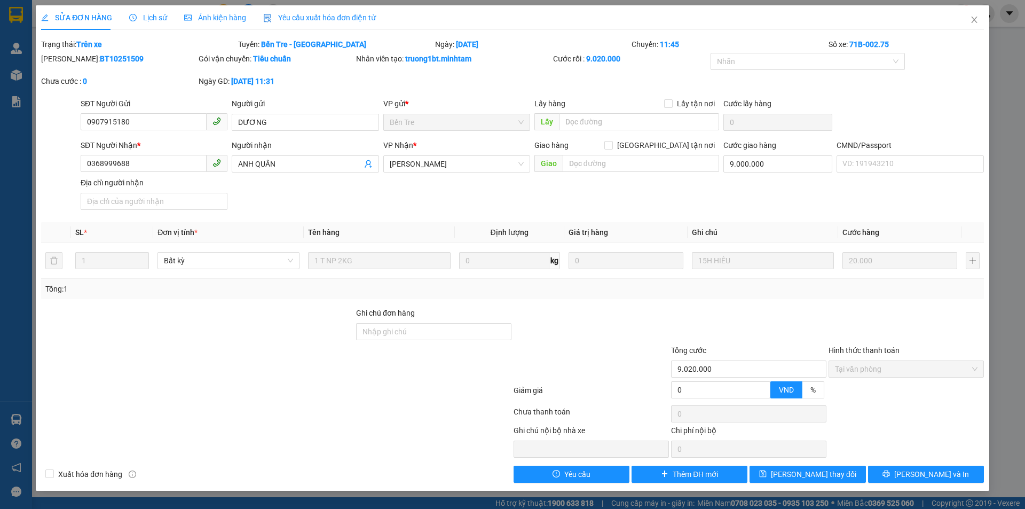
click at [485, 191] on div "SĐT Người Nhận * 0368999688 Người nhận ANH QUÂN VP Nhận * Hồ Chí Minh Giao hàng…" at bounding box center [531, 176] width 907 height 75
click at [578, 192] on div "SĐT Người Nhận * 0368999688 Người nhận ANH QUÂN VP Nhận * Hồ Chí Minh Giao hàng…" at bounding box center [531, 176] width 907 height 75
click at [595, 194] on div "SĐT Người Nhận * 0368999688 Người nhận ANH QUÂN VP Nhận * Hồ Chí Minh Giao hàng…" at bounding box center [531, 176] width 907 height 75
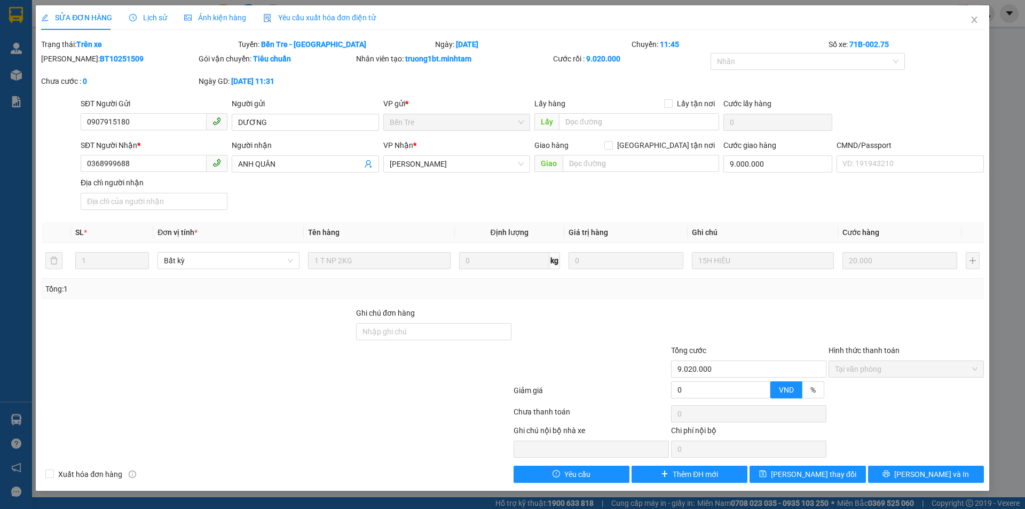
click at [595, 194] on div "SĐT Người Nhận * 0368999688 Người nhận ANH QUÂN VP Nhận * Hồ Chí Minh Giao hàng…" at bounding box center [531, 176] width 907 height 75
click at [709, 203] on div "SĐT Người Nhận * 0368999688 Người nhận ANH QUÂN VP Nhận * Hồ Chí Minh Giao hàng…" at bounding box center [531, 176] width 907 height 75
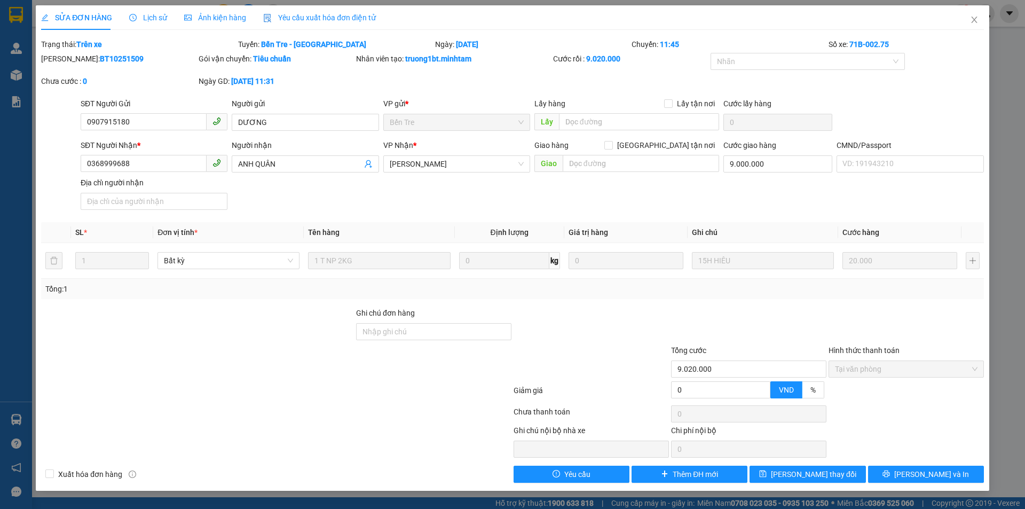
click at [705, 201] on div "SĐT Người Nhận * 0368999688 Người nhận ANH QUÂN VP Nhận * Hồ Chí Minh Giao hàng…" at bounding box center [531, 176] width 907 height 75
click at [796, 201] on div "SĐT Người Nhận * 0368999688 Người nhận ANH QUÂN VP Nhận * Hồ Chí Minh Giao hàng…" at bounding box center [531, 176] width 907 height 75
click at [730, 202] on div "SĐT Người Nhận * 0368999688 Người nhận ANH QUÂN VP Nhận * Hồ Chí Minh Giao hàng…" at bounding box center [531, 176] width 907 height 75
click at [710, 311] on div at bounding box center [748, 325] width 157 height 37
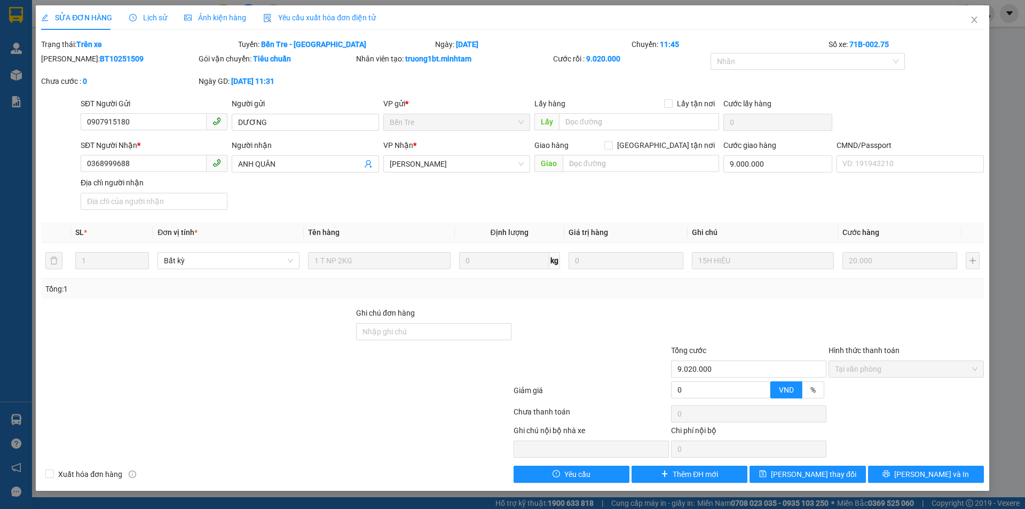
click at [691, 195] on div "SĐT Người Nhận * 0368999688 Người nhận ANH QUÂN VP Nhận * Hồ Chí Minh Giao hàng…" at bounding box center [531, 176] width 907 height 75
click at [690, 196] on div "SĐT Người Nhận * 0368999688 Người nhận ANH QUÂN VP Nhận * Hồ Chí Minh Giao hàng…" at bounding box center [531, 176] width 907 height 75
click at [689, 197] on div "SĐT Người Nhận * 0368999688 Người nhận ANH QUÂN VP Nhận * Hồ Chí Minh Giao hàng…" at bounding box center [531, 176] width 907 height 75
click at [694, 192] on div "SĐT Người Nhận * 0368999688 Người nhận ANH QUÂN VP Nhận * Hồ Chí Minh Giao hàng…" at bounding box center [531, 176] width 907 height 75
click at [976, 20] on span "Close" at bounding box center [974, 20] width 30 height 30
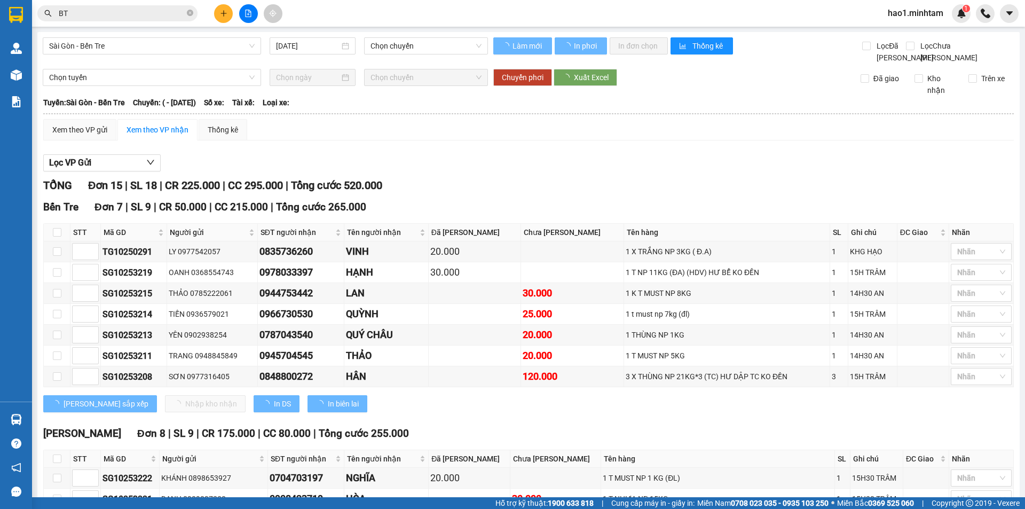
click at [132, 13] on input "BT" at bounding box center [122, 13] width 126 height 12
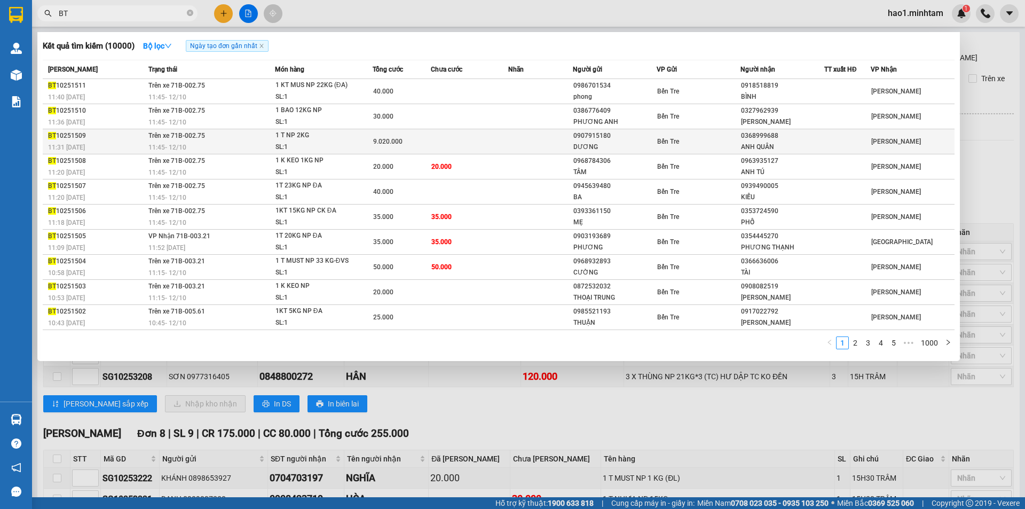
click at [476, 138] on td at bounding box center [469, 141] width 77 height 25
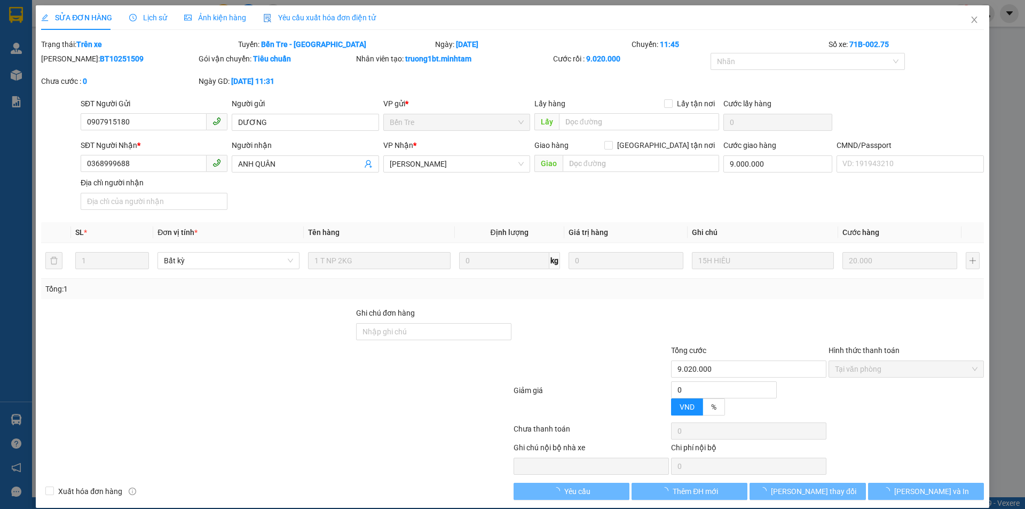
type input "0907915180"
type input "DƯƠNG"
type input "0368999688"
type input "ANH QUÂN"
type input "9.000.000"
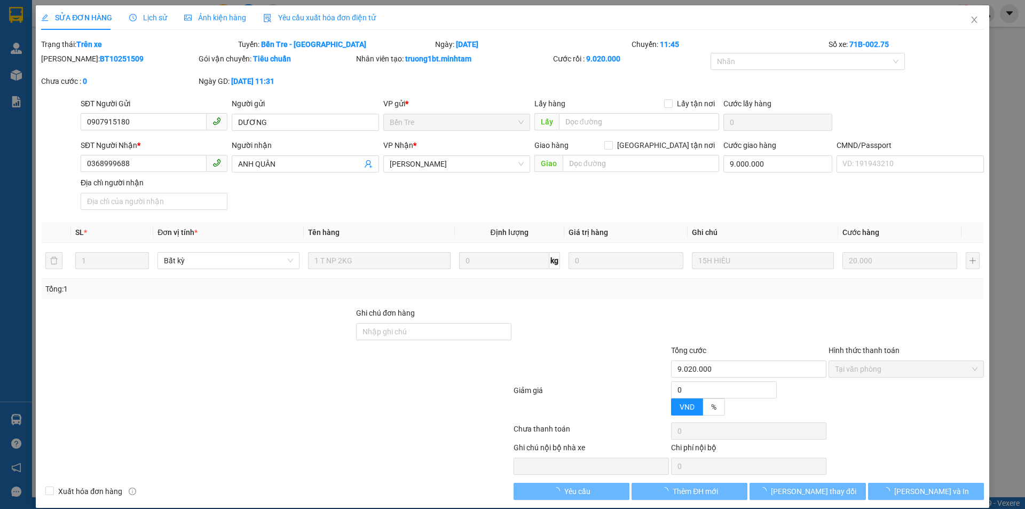
type input "9.020.000"
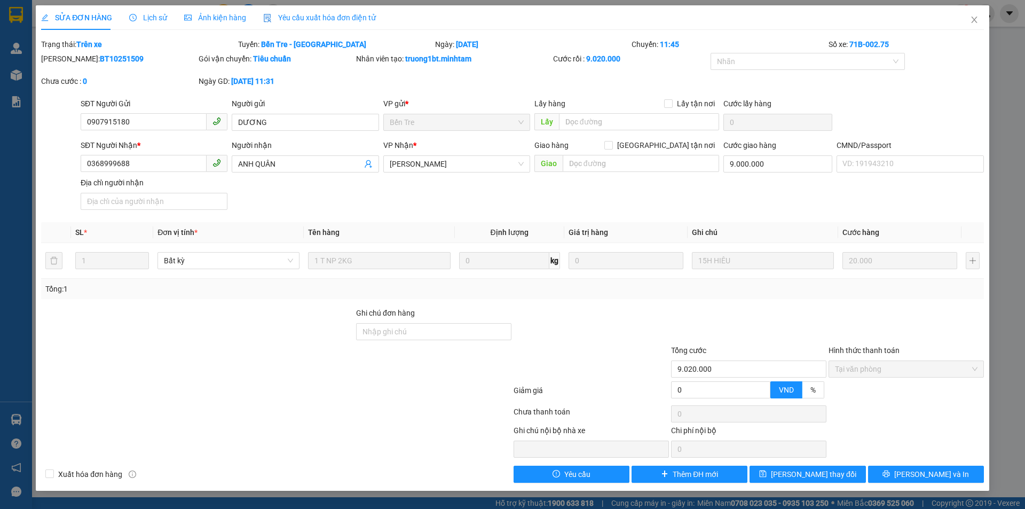
click at [595, 194] on div "SĐT Người Nhận * 0368999688 Người nhận ANH QUÂN VP Nhận * Hồ Chí Minh Giao hàng…" at bounding box center [531, 176] width 907 height 75
click at [956, 470] on button "[PERSON_NAME] và In" at bounding box center [926, 473] width 116 height 17
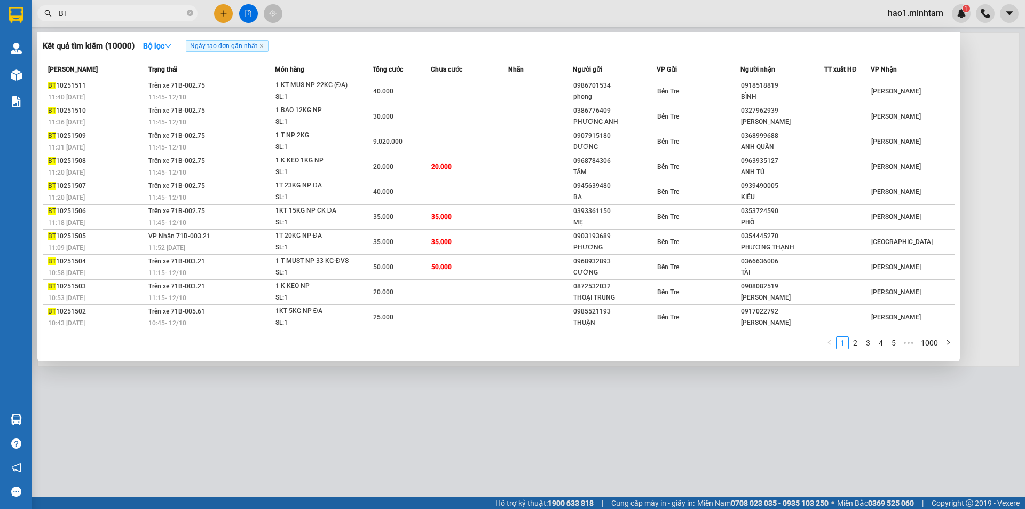
click at [116, 12] on input "BT" at bounding box center [122, 13] width 126 height 12
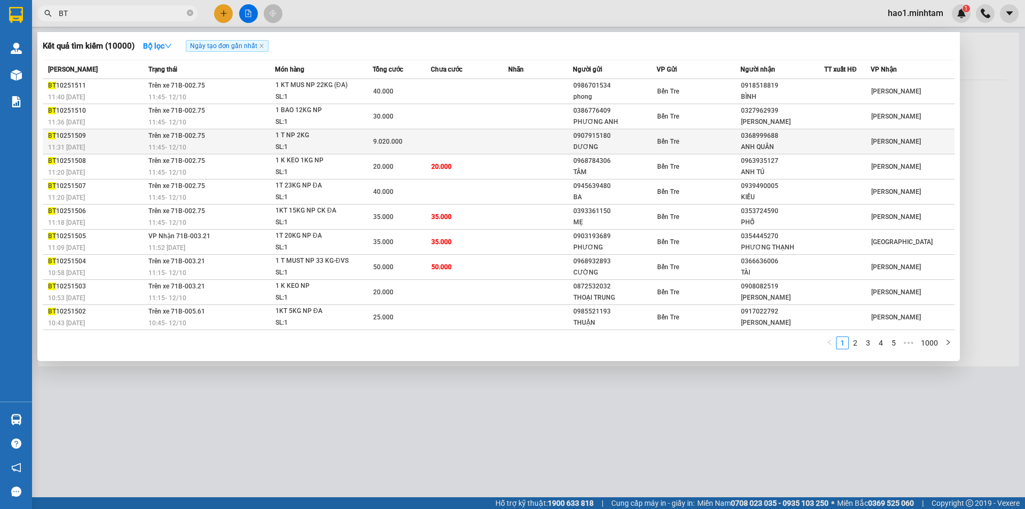
click at [345, 148] on div "SL: 1" at bounding box center [315, 147] width 80 height 12
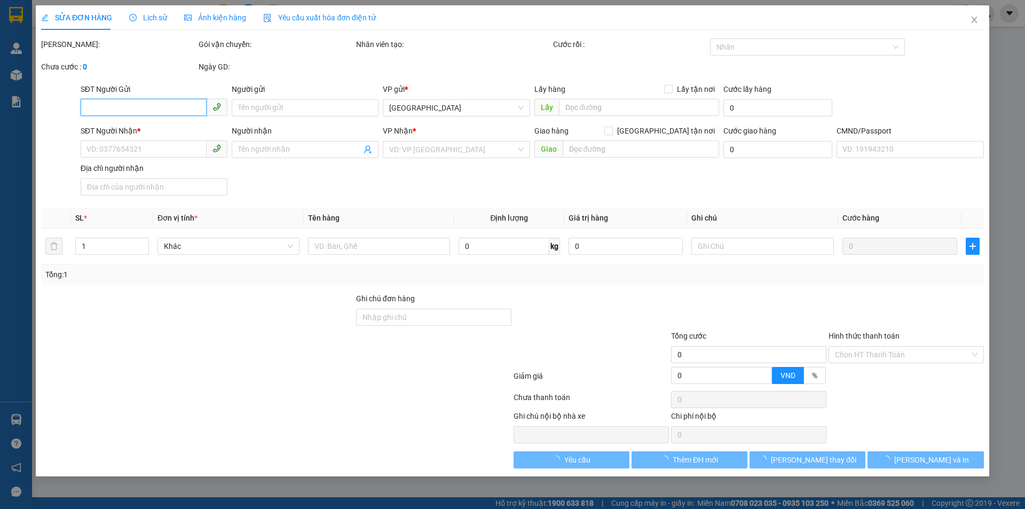
type input "0907915180"
type input "DƯƠNG"
type input "0368999688"
type input "ANH QUÂN"
type input "9.000.000"
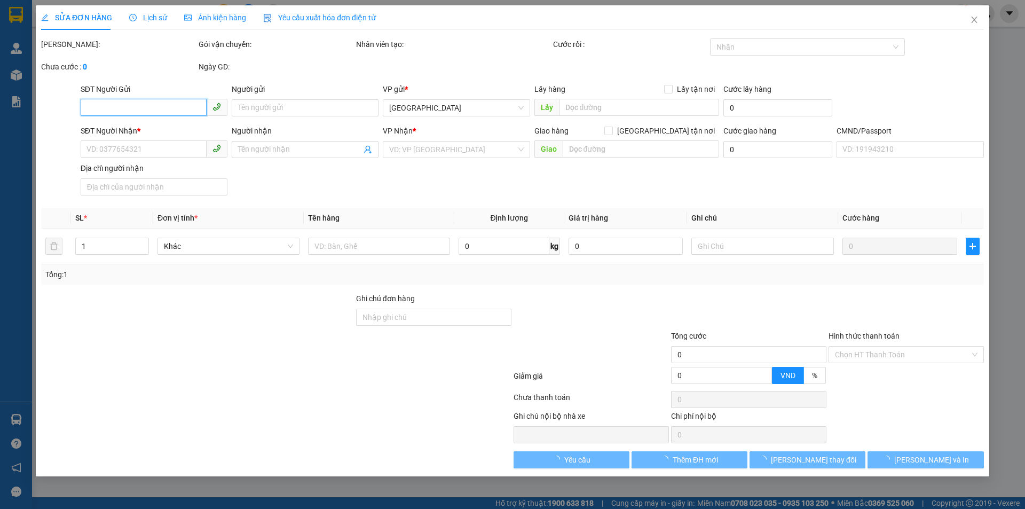
type input "9.020.000"
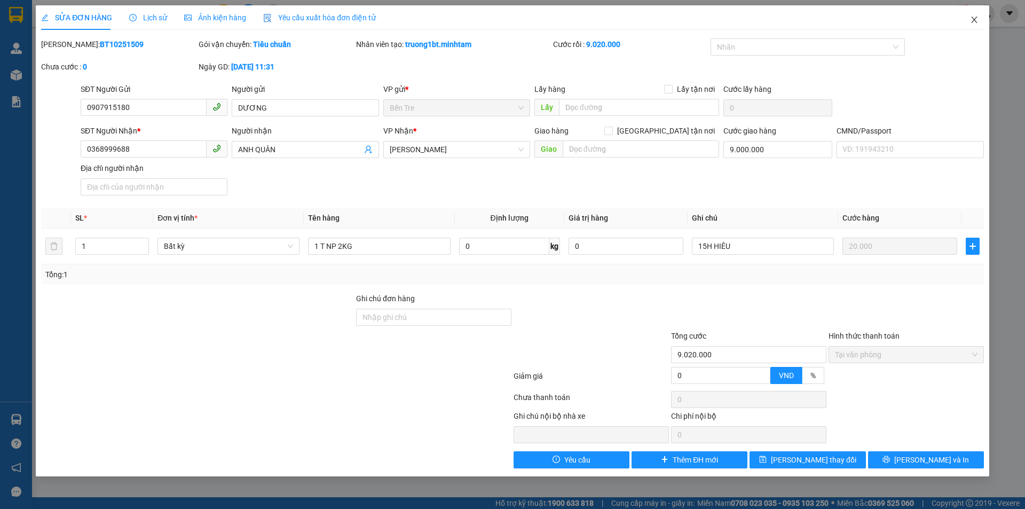
click at [975, 23] on icon "close" at bounding box center [974, 19] width 9 height 9
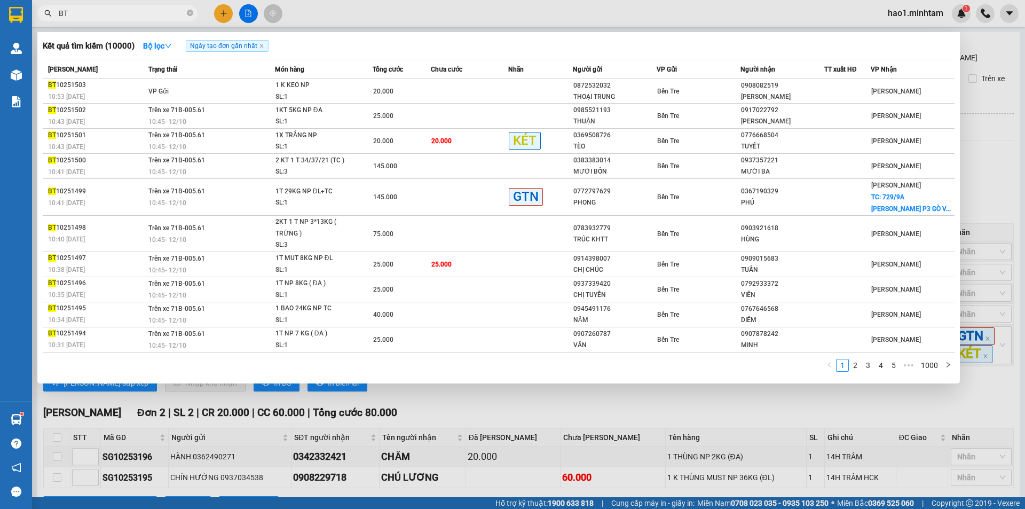
scroll to position [186, 0]
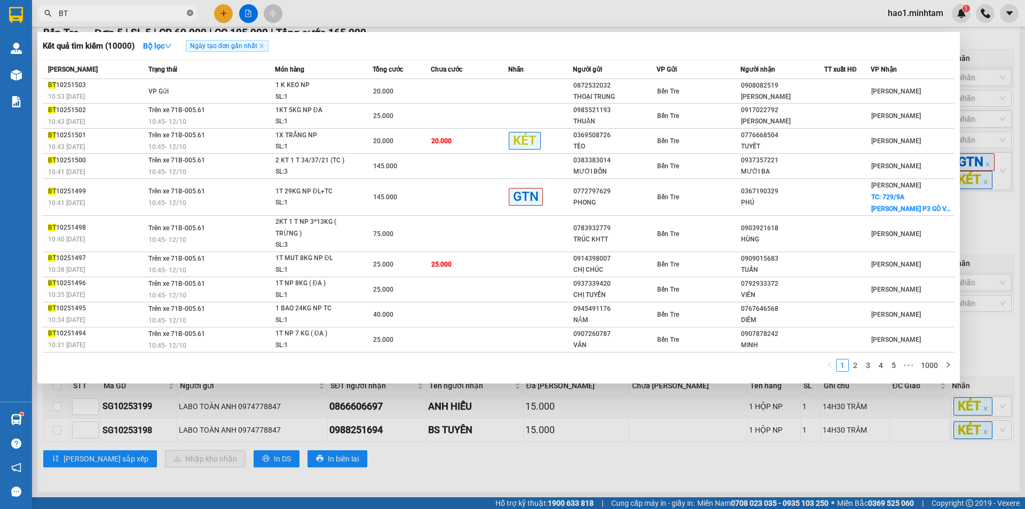
click at [192, 15] on icon "close-circle" at bounding box center [190, 13] width 6 height 6
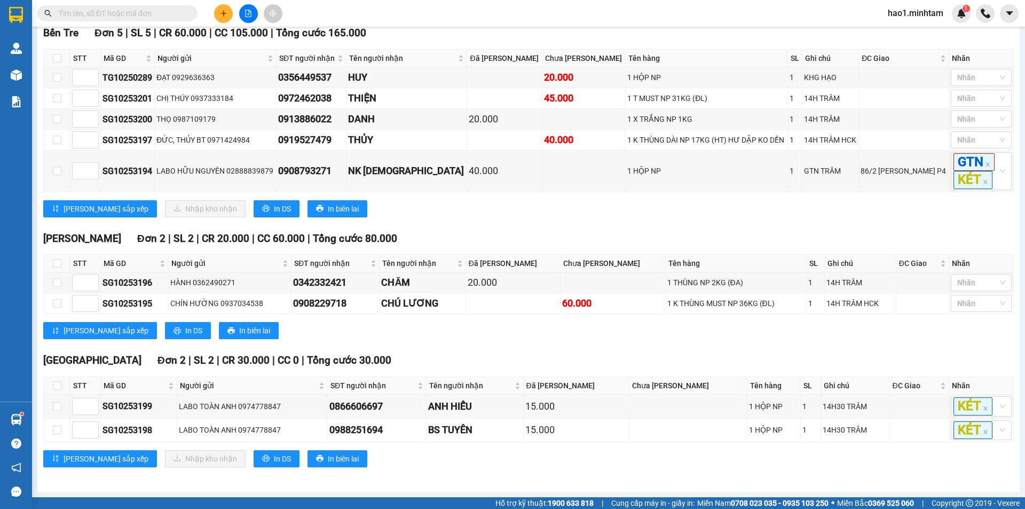
paste input "SG10253219"
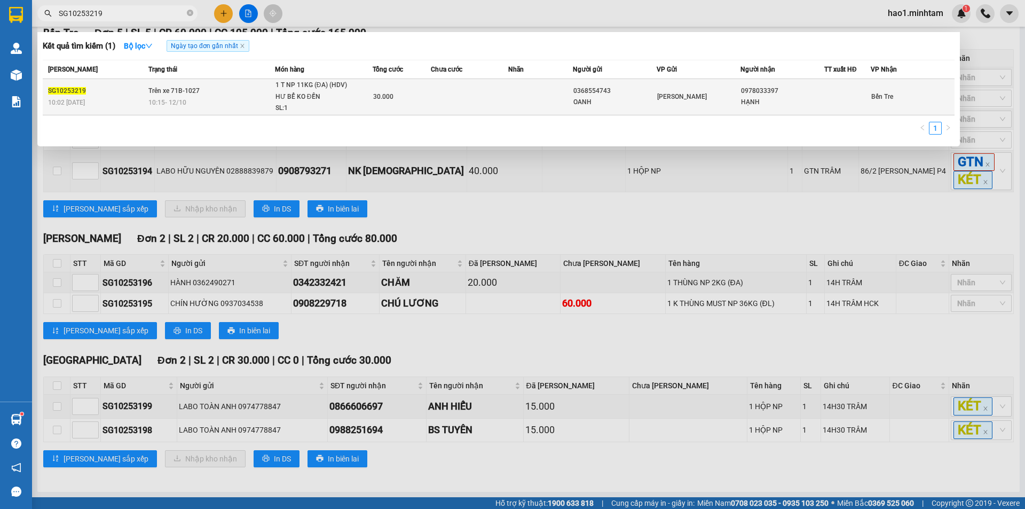
type input "SG10253219"
click at [315, 99] on div "1 T NP 11KG (ĐA) (HDV) HƯ BỂ KO ĐỀN" at bounding box center [315, 91] width 80 height 23
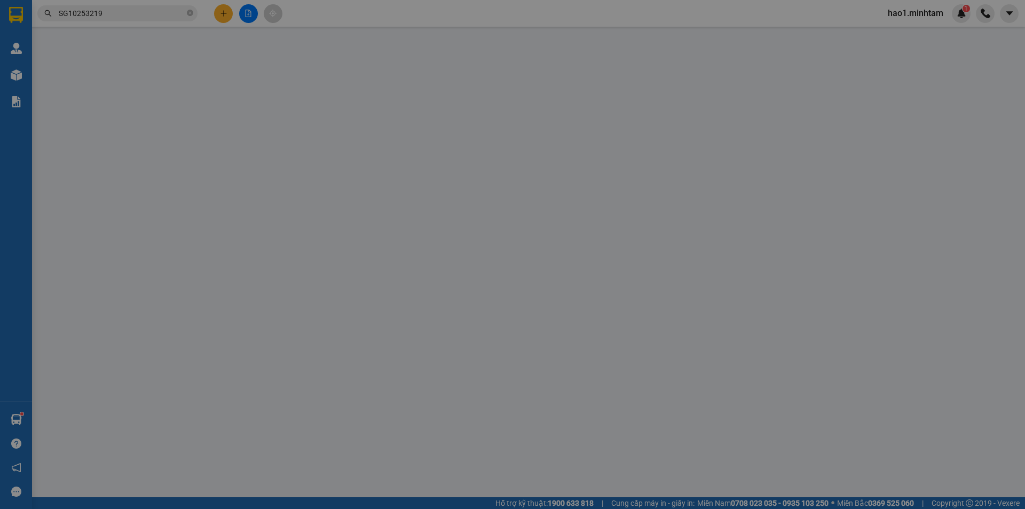
type input "0368554743"
type input "OANH"
type input "0978033397"
type input "HẠNH"
type input "30.000"
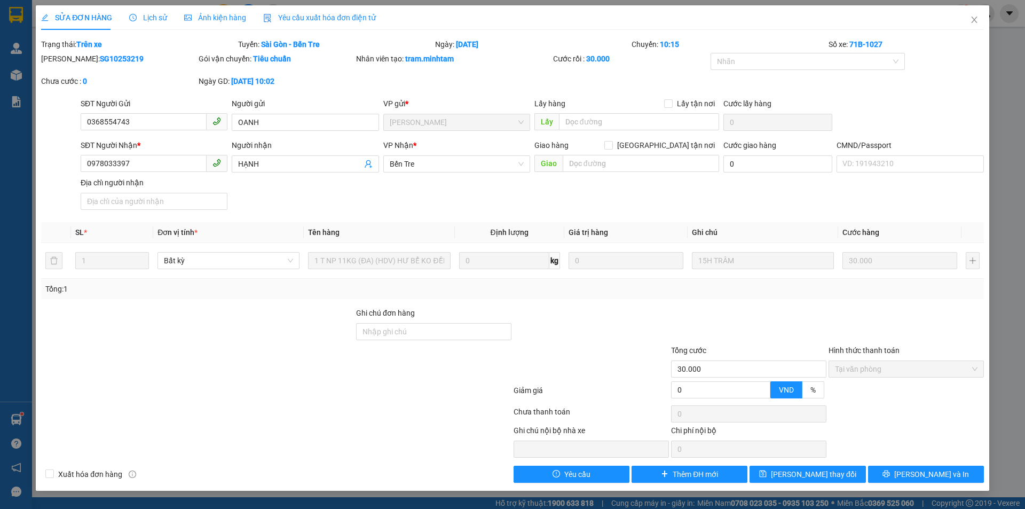
click at [155, 16] on span "Lịch sử" at bounding box center [148, 17] width 38 height 9
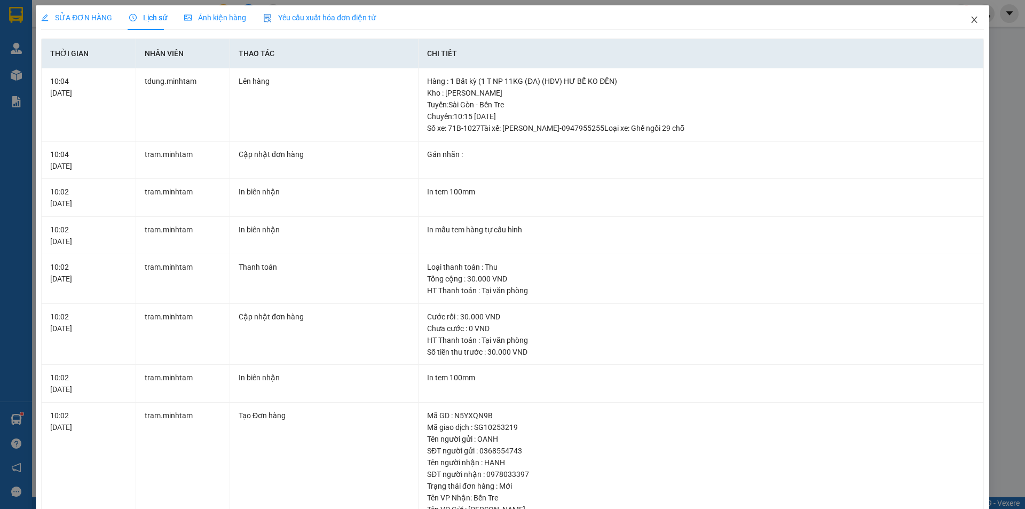
click at [971, 22] on icon "close" at bounding box center [974, 20] width 6 height 6
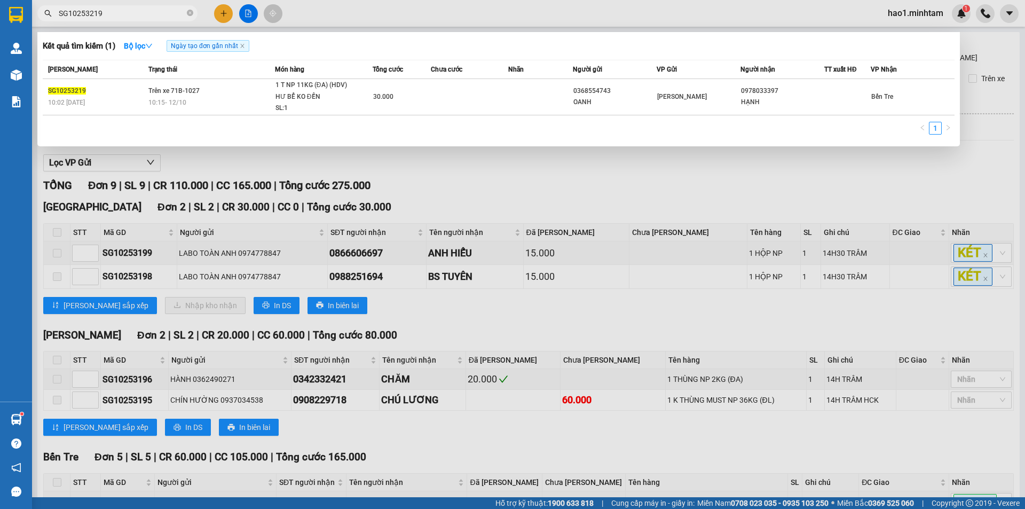
click at [122, 13] on input "SG10253219" at bounding box center [122, 13] width 126 height 12
click at [153, 45] on icon "down" at bounding box center [148, 45] width 7 height 7
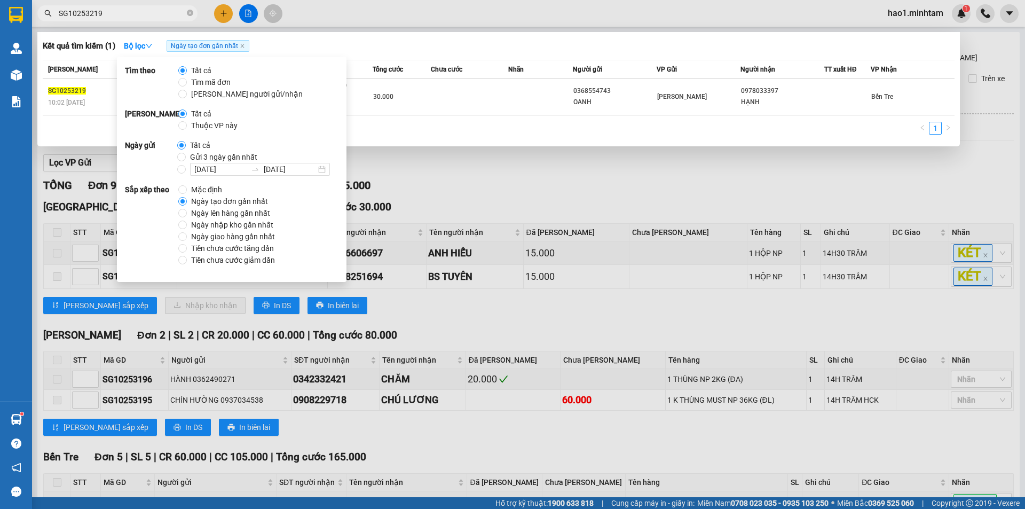
click at [210, 128] on span "Thuộc VP này" at bounding box center [214, 126] width 55 height 12
click at [187, 128] on input "Thuộc VP này" at bounding box center [182, 125] width 9 height 9
radio input "true"
radio input "false"
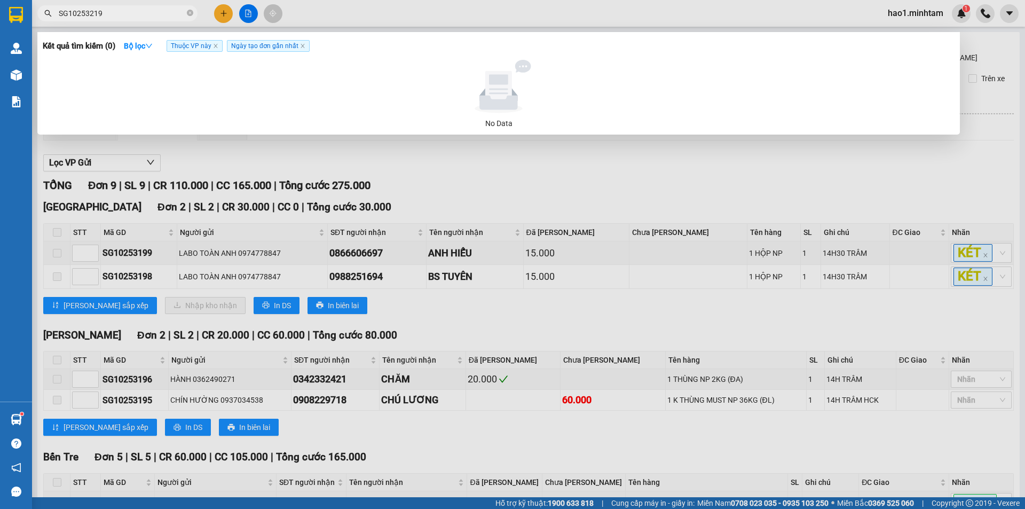
click at [439, 20] on div at bounding box center [512, 254] width 1025 height 509
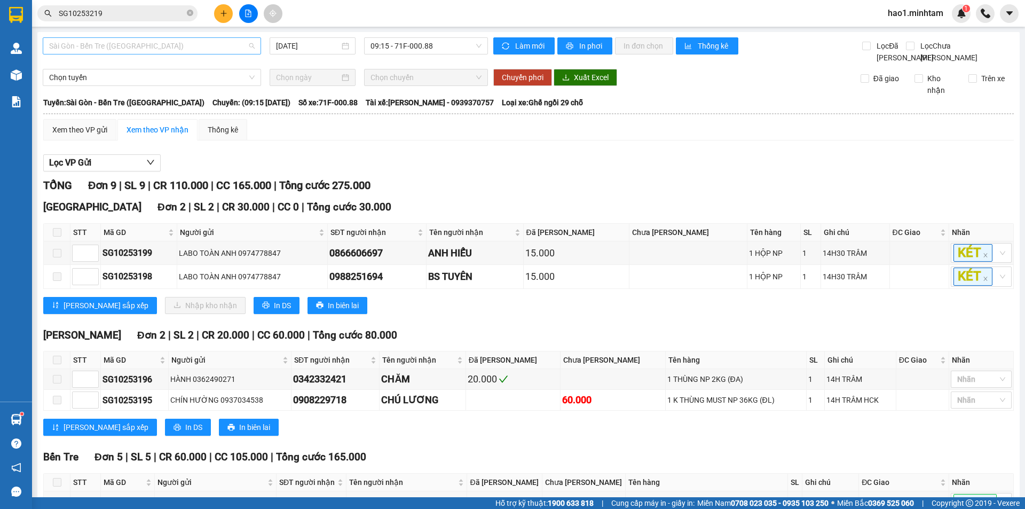
click at [134, 52] on span "Sài Gòn - Bến Tre (CT)" at bounding box center [151, 46] width 205 height 16
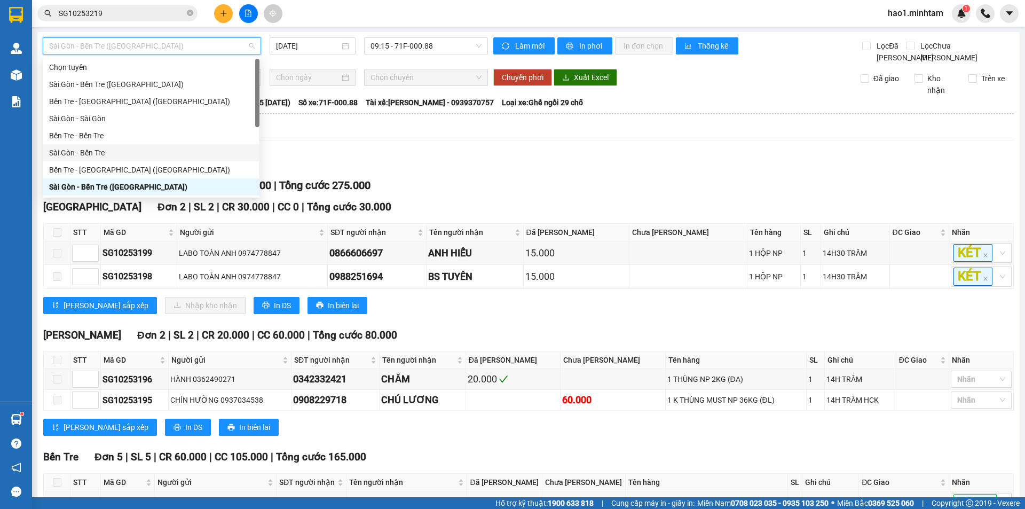
click at [127, 155] on div "Sài Gòn - Bến Tre" at bounding box center [151, 153] width 204 height 12
type input "[DATE]"
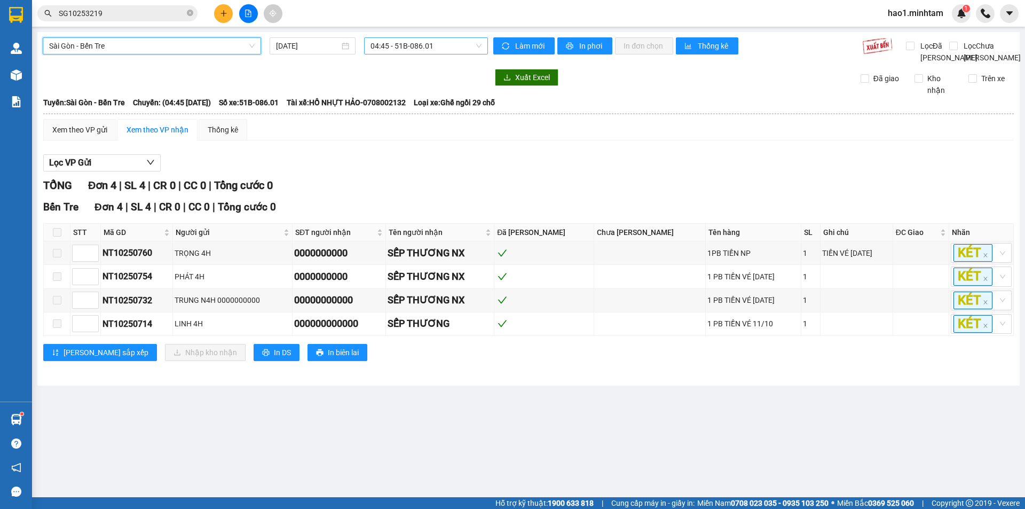
click at [402, 47] on span "04:45 - 51B-086.01" at bounding box center [425, 46] width 111 height 16
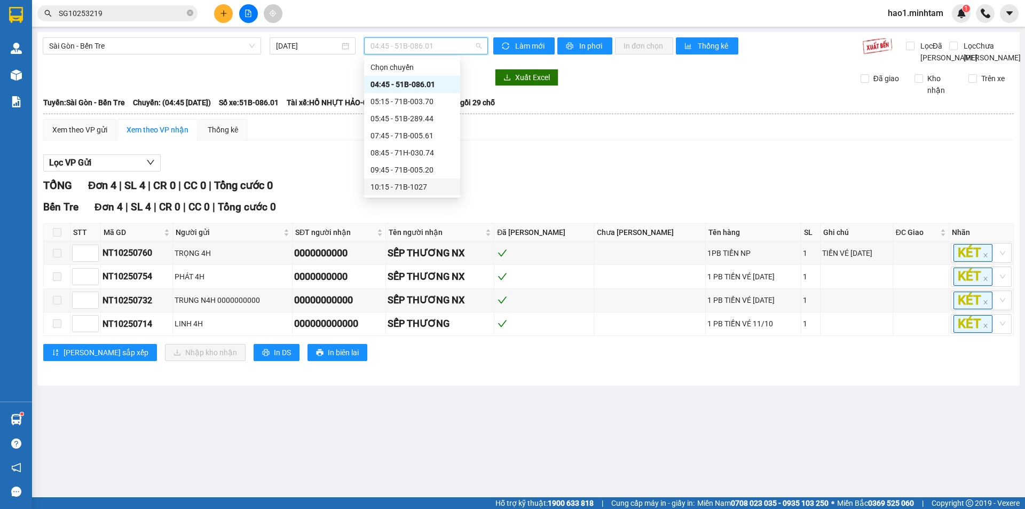
click at [420, 189] on div "10:15 - 71B-1027" at bounding box center [411, 187] width 83 height 12
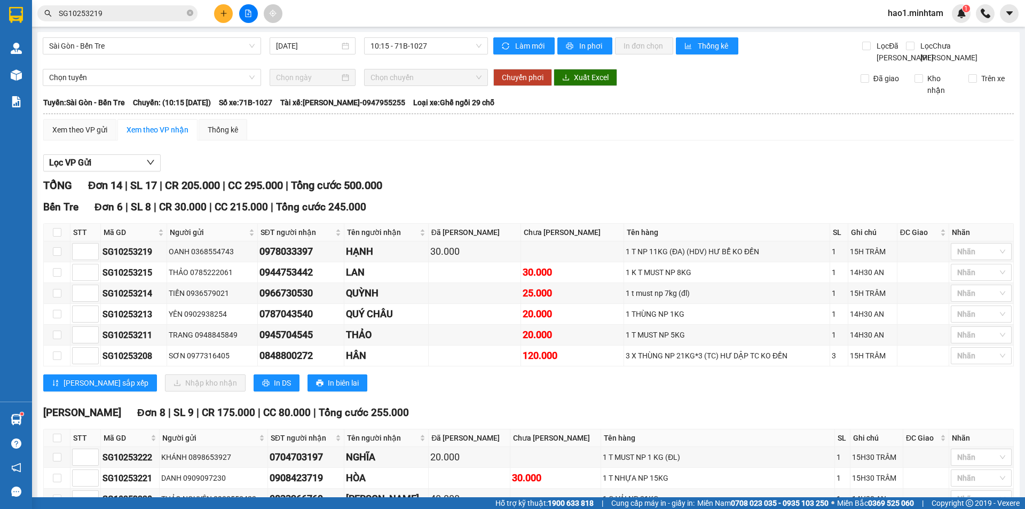
click at [462, 172] on div "Lọc VP Gửi" at bounding box center [528, 163] width 970 height 18
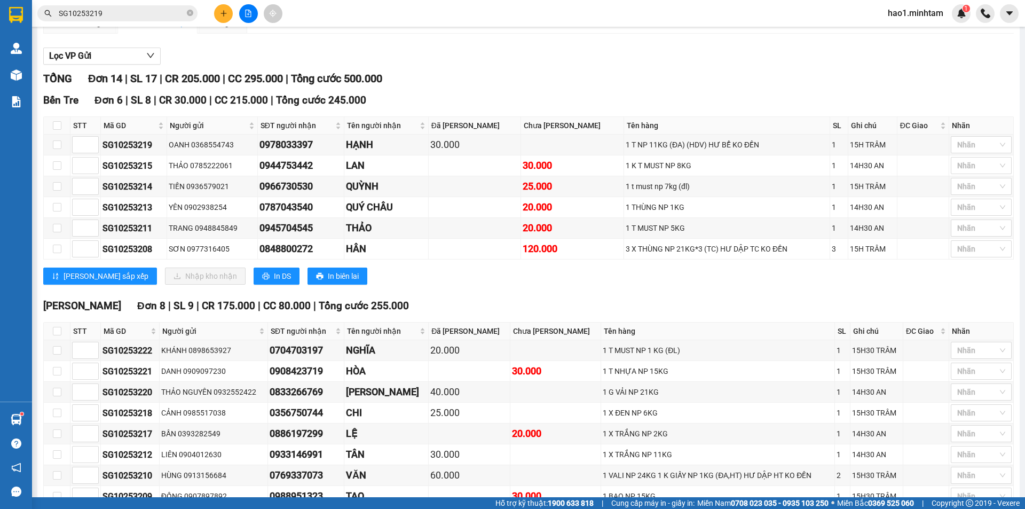
click at [592, 87] on div "TỔNG Đơn 14 | SL 17 | CR 205.000 | CC 295.000 | Tổng cước 500.000" at bounding box center [528, 78] width 970 height 17
click at [590, 87] on div "TỔNG Đơn 14 | SL 17 | CR 205.000 | CC 295.000 | Tổng cước 500.000" at bounding box center [528, 78] width 970 height 17
click at [588, 87] on div "TỔNG Đơn 14 | SL 17 | CR 205.000 | CC 295.000 | Tổng cước 500.000" at bounding box center [528, 78] width 970 height 17
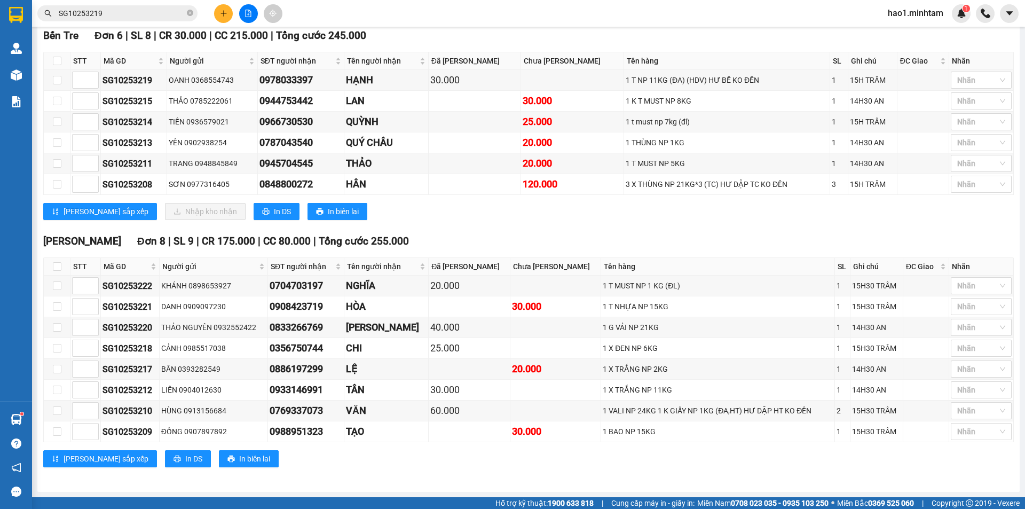
click at [570, 232] on div "TỔNG Đơn 14 | SL 17 | CR 205.000 | CC 295.000 | Tổng cước 500.000 Bến Tre Đơn …" at bounding box center [528, 243] width 970 height 474
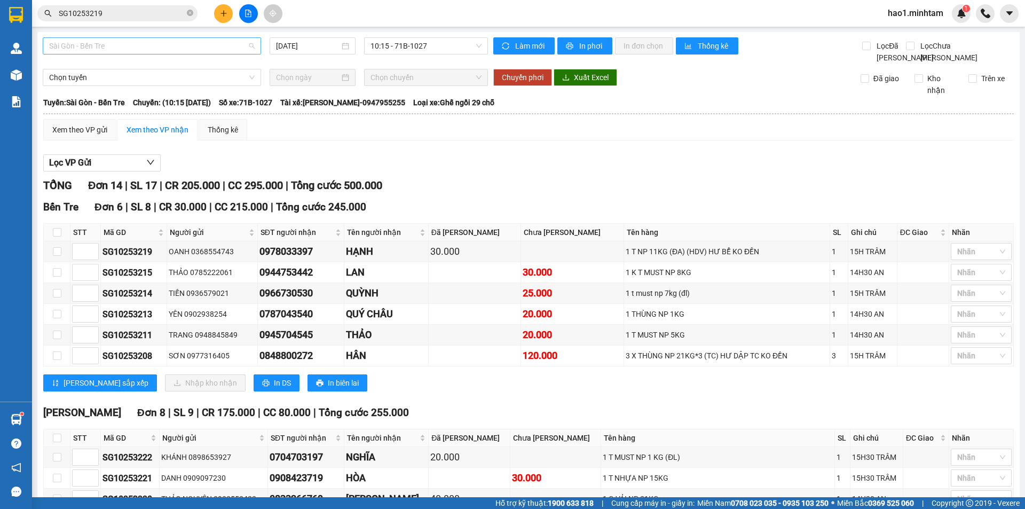
click at [137, 45] on span "Sài Gòn - Bến Tre" at bounding box center [151, 46] width 205 height 16
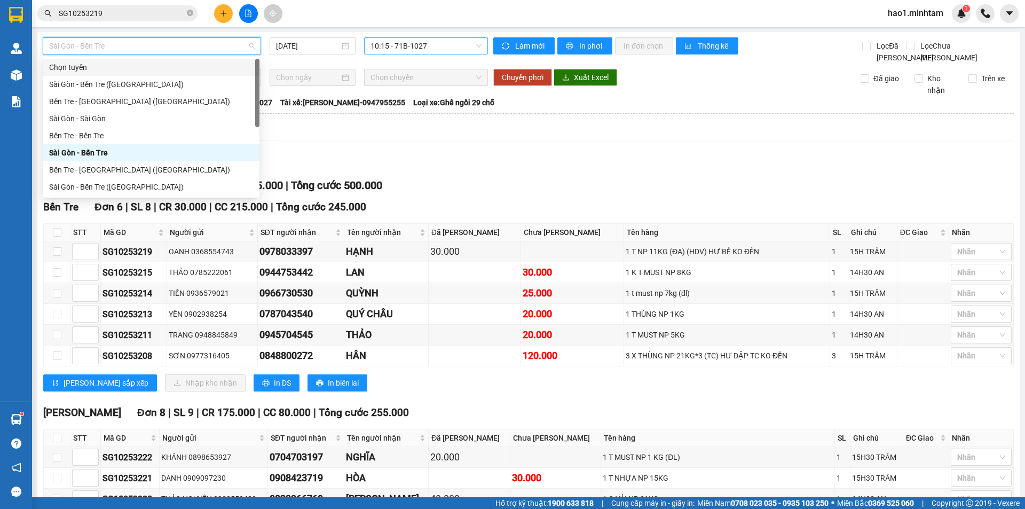
click at [415, 50] on span "10:15 - 71B-1027" at bounding box center [425, 46] width 111 height 16
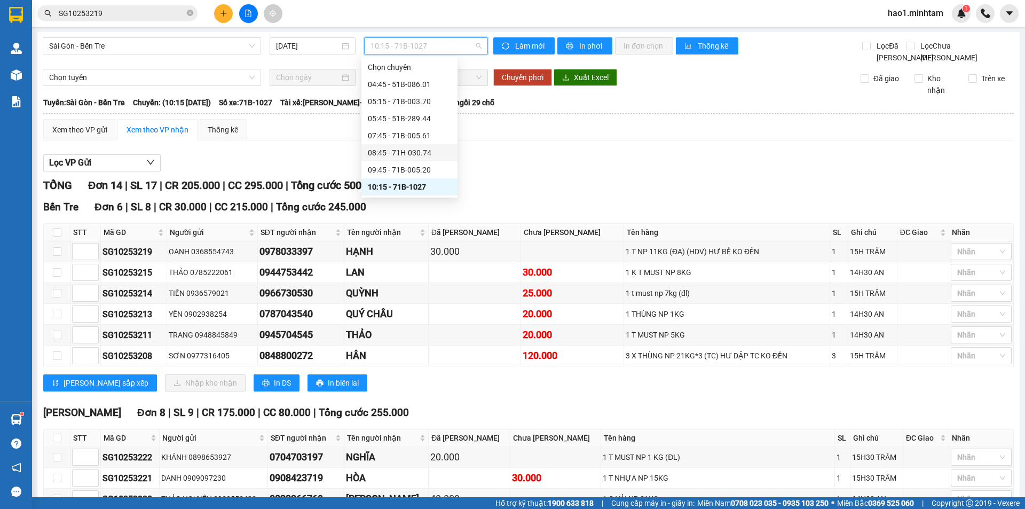
scroll to position [107, 0]
click at [412, 100] on div "11:15 - 71F-000.91" at bounding box center [409, 97] width 83 height 12
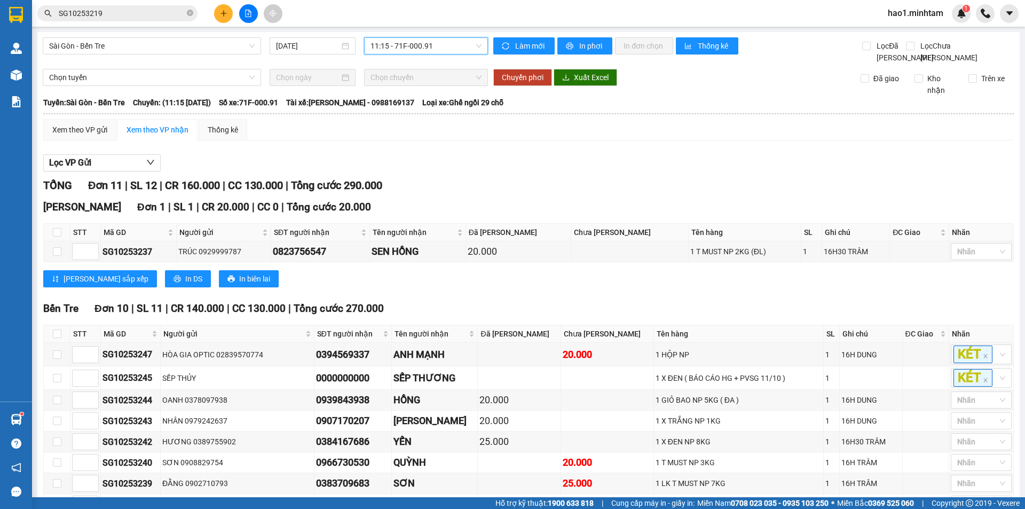
click at [480, 194] on div "TỔNG Đơn 11 | SL 12 | CR 160.000 | CC 130.000 | Tổng cước 290.000" at bounding box center [528, 185] width 970 height 17
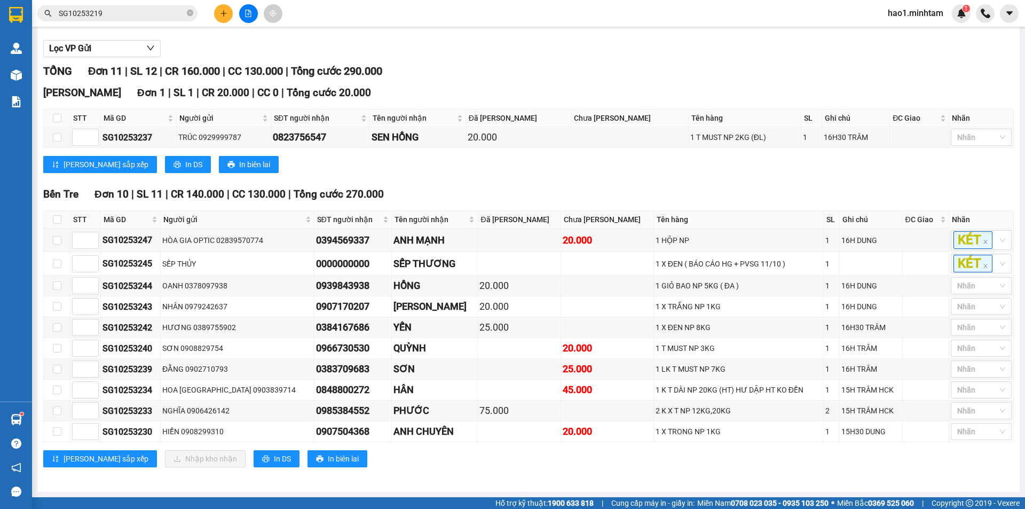
click at [480, 196] on div "Bến Tre Đơn 10 | SL 11 | CR 140.000 | CC 130.000 | Tổng cước 270.000" at bounding box center [528, 194] width 970 height 16
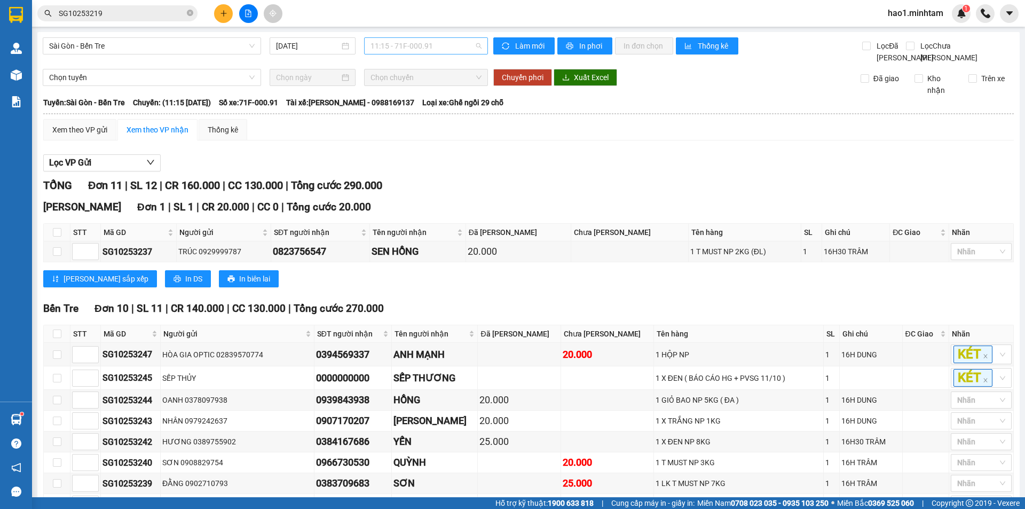
click at [416, 49] on span "11:15 - 71F-000.91" at bounding box center [425, 46] width 111 height 16
click at [400, 119] on div "11:45 - 71F-000.31" at bounding box center [409, 114] width 83 height 12
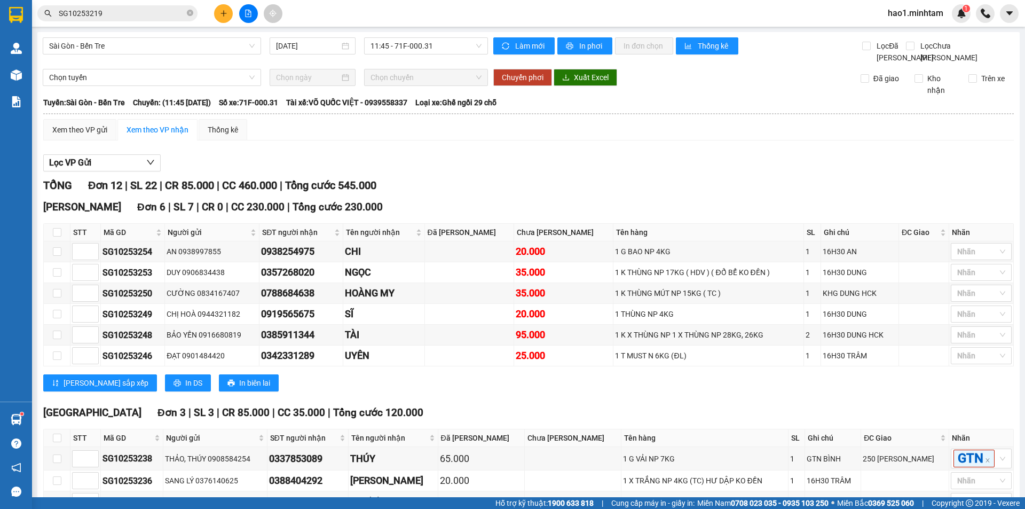
click at [431, 160] on div "Xem theo VP gửi Xem theo VP nhận Thống kê Lọc VP Gửi TỔNG Đơn 12 | SL 22 | CR …" at bounding box center [528, 406] width 970 height 574
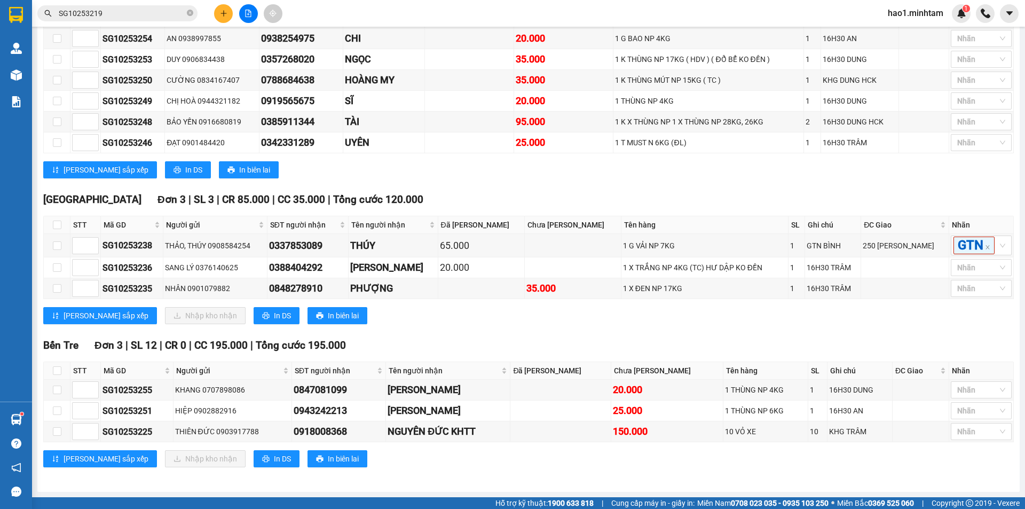
click at [431, 161] on div "Lưu sắp xếp In DS In biên lai" at bounding box center [528, 169] width 970 height 17
click at [432, 164] on div "Lưu sắp xếp In DS In biên lai" at bounding box center [528, 169] width 970 height 17
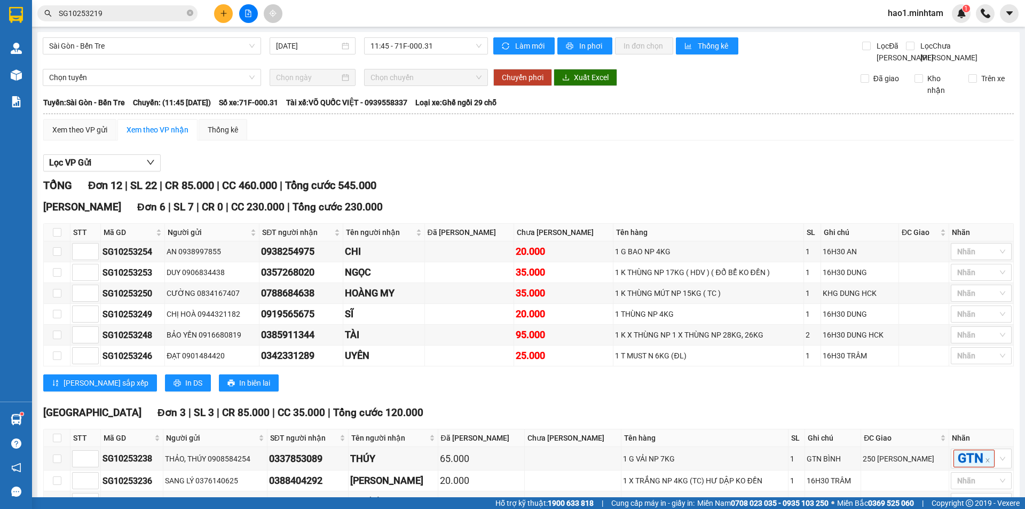
click at [432, 164] on div "Lọc VP Gửi TỔNG Đơn 12 | SL 22 | CR 85.000 | CC 460.000 | Tổng cước 545.000 Ng…" at bounding box center [528, 421] width 970 height 544
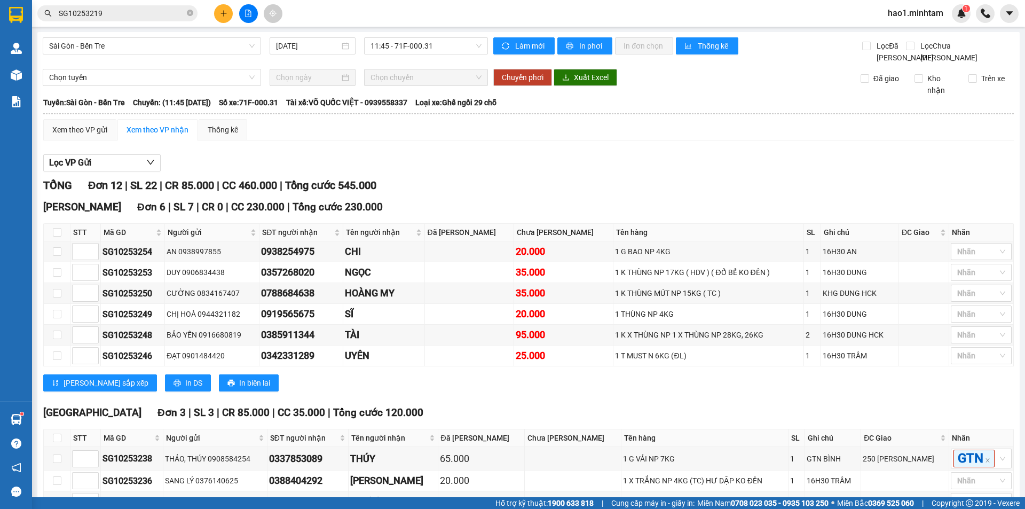
click at [432, 164] on div "Lọc VP Gửi TỔNG Đơn 12 | SL 22 | CR 85.000 | CC 460.000 | Tổng cước 545.000 Ng…" at bounding box center [528, 421] width 970 height 544
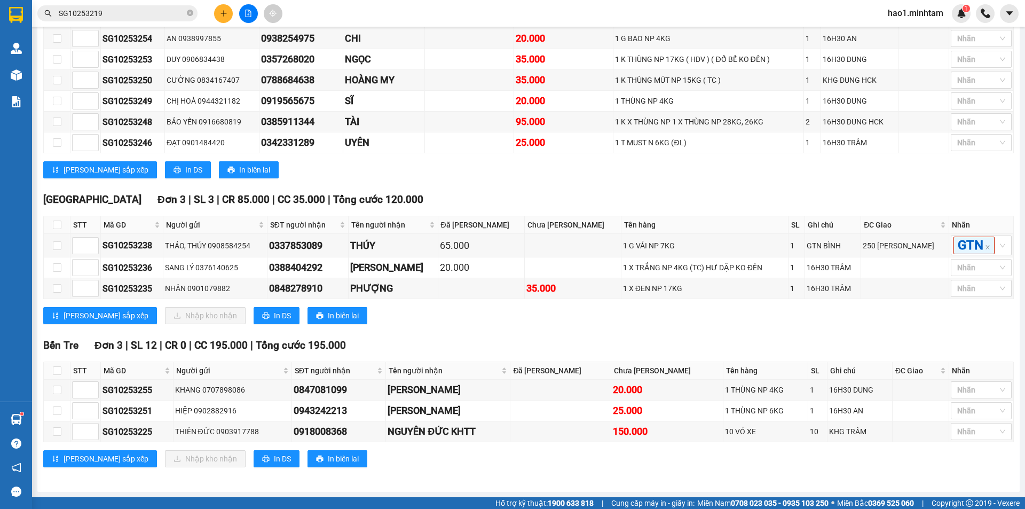
scroll to position [238, 0]
click at [460, 177] on div "TỔNG Đơn 12 | SL 22 | CR 85.000 | CC 460.000 | Tổng cước 545.000 Ngã Tư Huyện…" at bounding box center [528, 222] width 970 height 516
click at [564, 325] on div "Tiền Giang Đơn 3 | SL 3 | CR 85.000 | CC 35.000 | Tổng cước 120.000 STT Mã GD N…" at bounding box center [528, 262] width 970 height 140
click at [484, 177] on div "TỔNG Đơn 12 | SL 22 | CR 85.000 | CC 460.000 | Tổng cước 545.000 Ngã Tư Huyện…" at bounding box center [528, 222] width 970 height 516
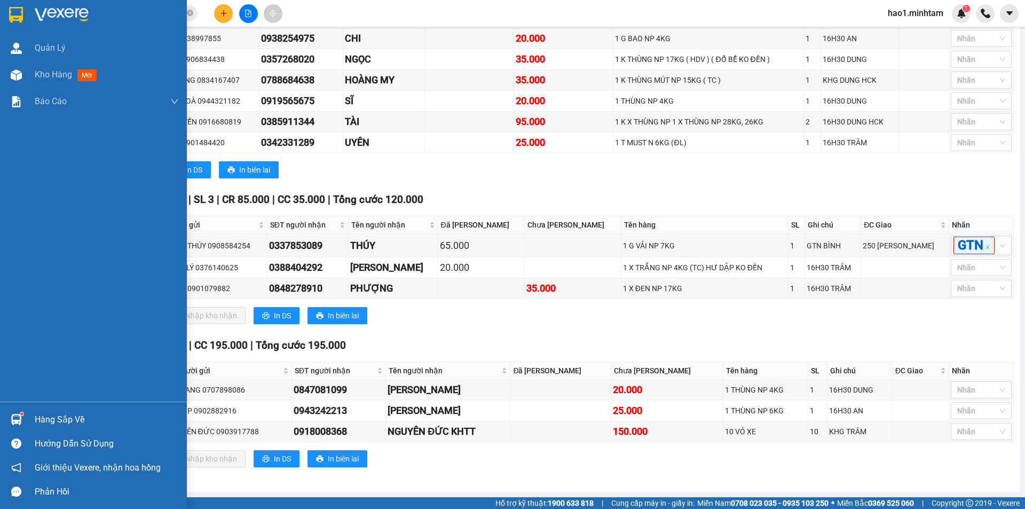
click at [55, 9] on img at bounding box center [62, 15] width 54 height 16
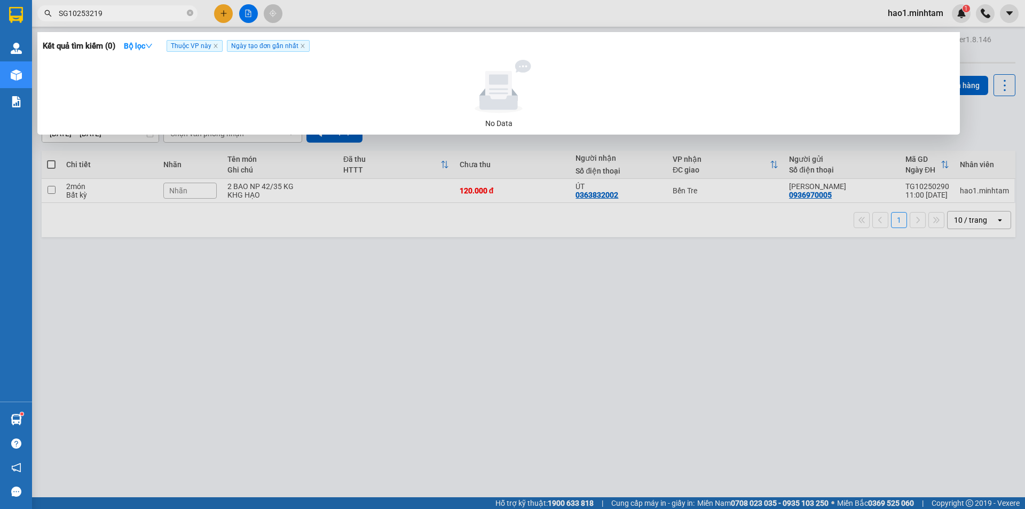
click at [193, 13] on span "SG10253219" at bounding box center [117, 13] width 160 height 16
click at [189, 13] on icon "close-circle" at bounding box center [190, 13] width 6 height 6
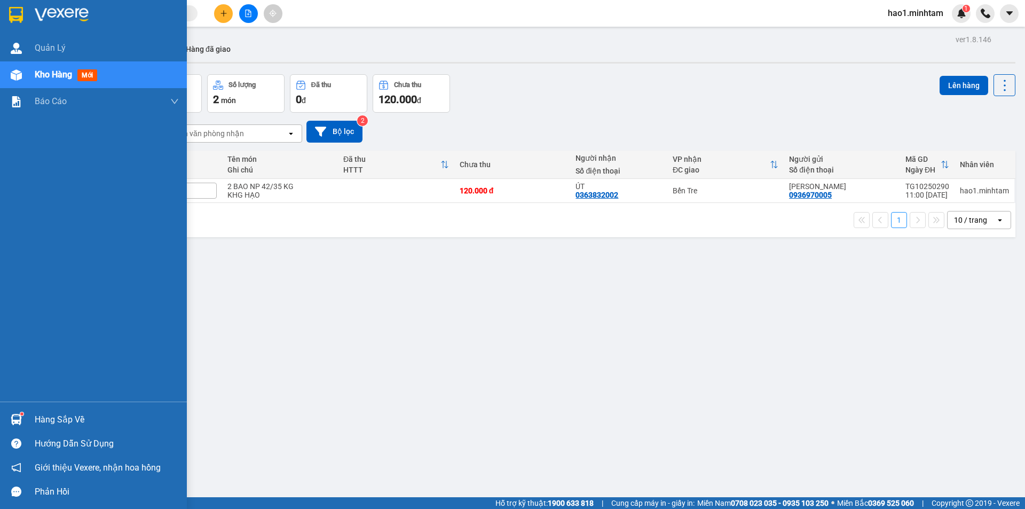
click at [25, 14] on div at bounding box center [16, 14] width 19 height 19
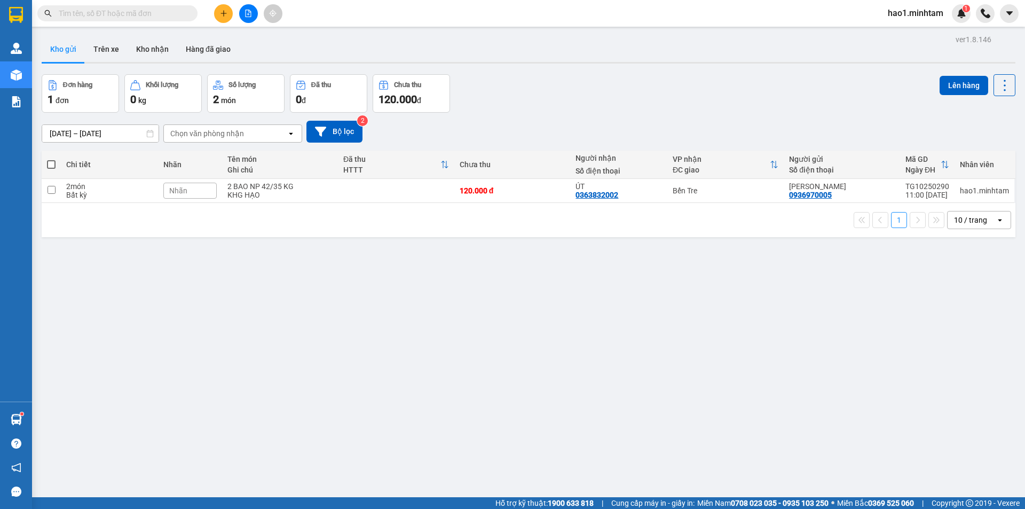
click at [540, 53] on div "Kho gửi Trên xe Kho nhận Hàng đã giao" at bounding box center [529, 50] width 974 height 28
click at [140, 10] on input "text" at bounding box center [122, 13] width 126 height 12
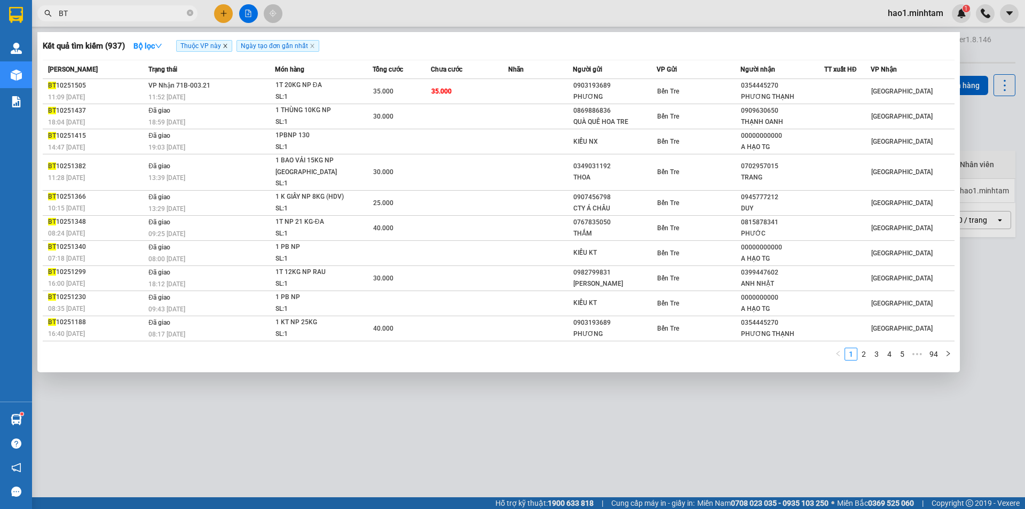
type input "BT"
click at [224, 46] on icon "close" at bounding box center [225, 45] width 5 height 5
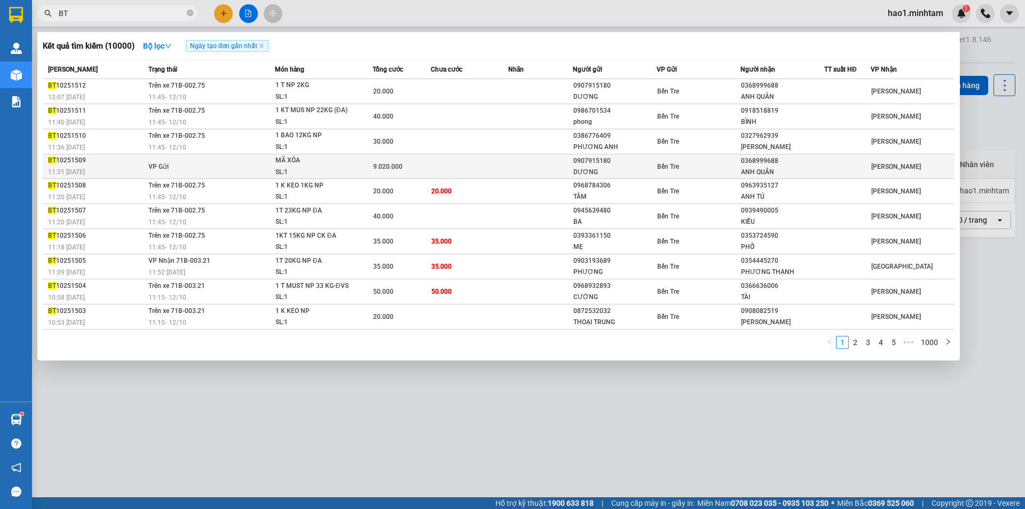
click at [374, 170] on span "9.020.000" at bounding box center [387, 166] width 29 height 7
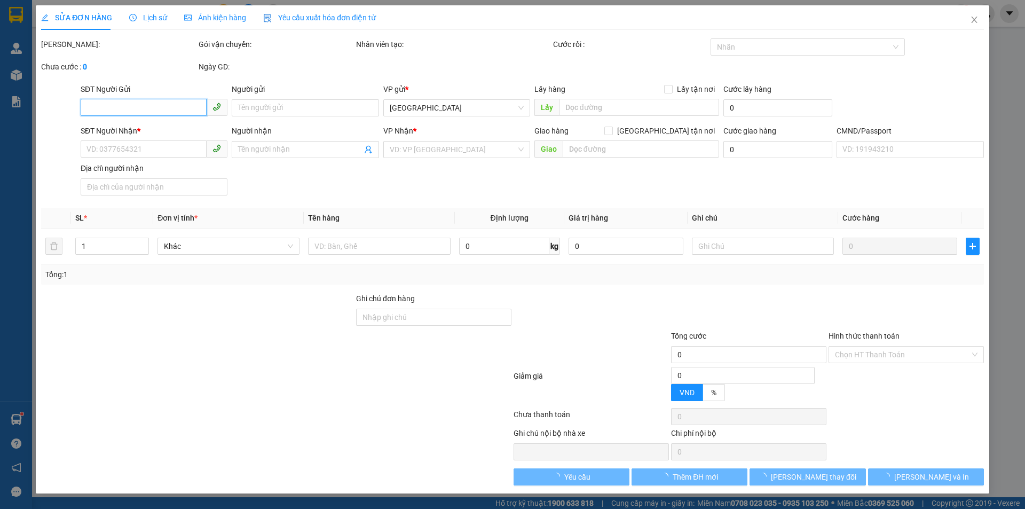
type input "0907915180"
type input "DƯƠNG"
type input "0368999688"
type input "ANH QUÂN"
type input "9.000.000"
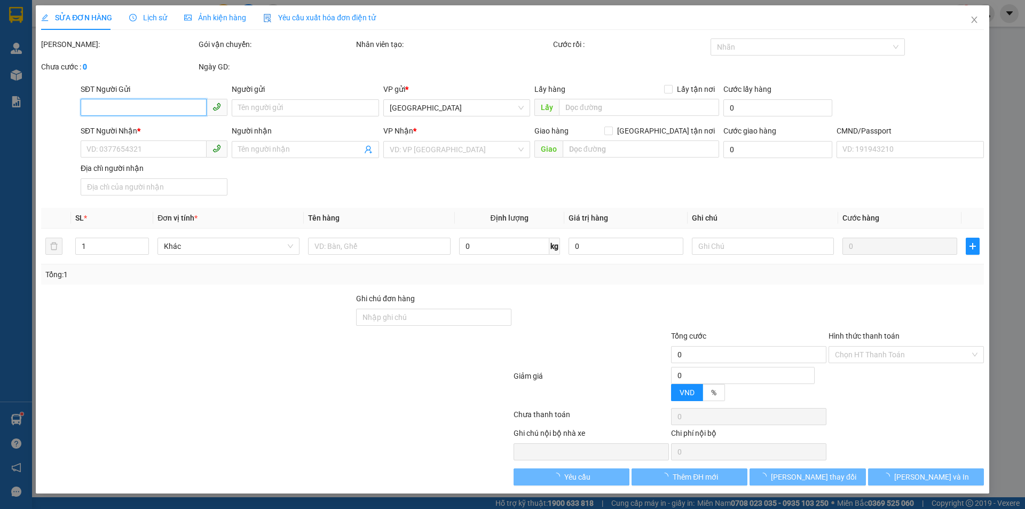
type input "9.020.000"
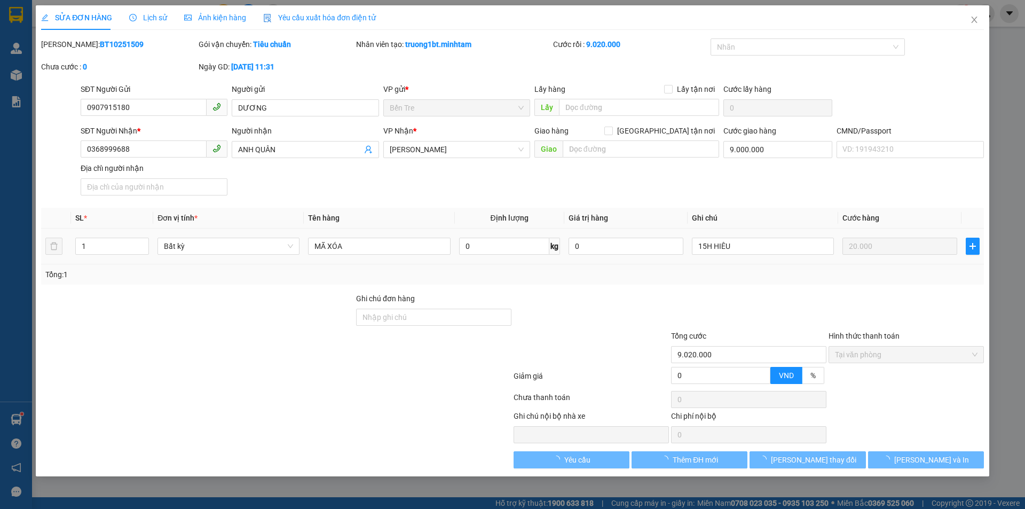
click at [744, 204] on div "Total Paid Fee 9.020.000 Total UnPaid Fee 0 Cash Collection Total Fee Mã ĐH: BT…" at bounding box center [512, 253] width 943 height 430
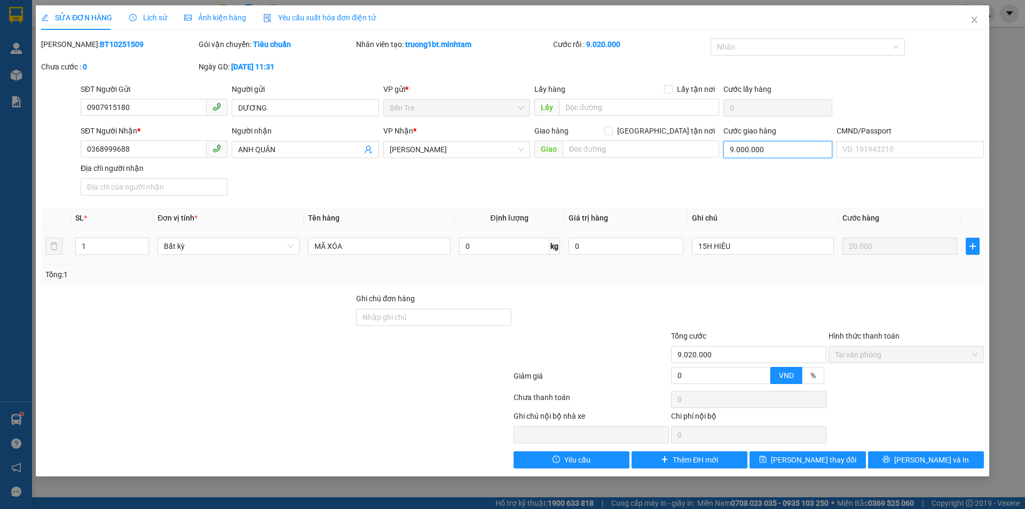
click at [776, 147] on input "9.000.000" at bounding box center [777, 149] width 109 height 17
drag, startPoint x: 977, startPoint y: 21, endPoint x: 969, endPoint y: 21, distance: 8.0
click at [976, 21] on icon "close" at bounding box center [974, 19] width 9 height 9
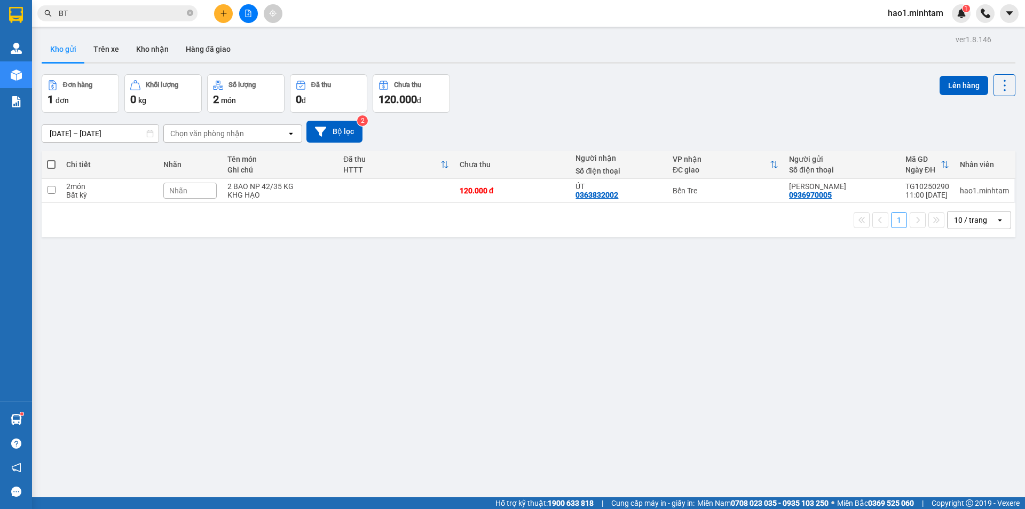
click at [542, 70] on div "ver 1.8.146 Kho gửi Trên xe Kho nhận Hàng đã giao Đơn hàng 1 đơn Khối lượng 0 k…" at bounding box center [528, 286] width 982 height 509
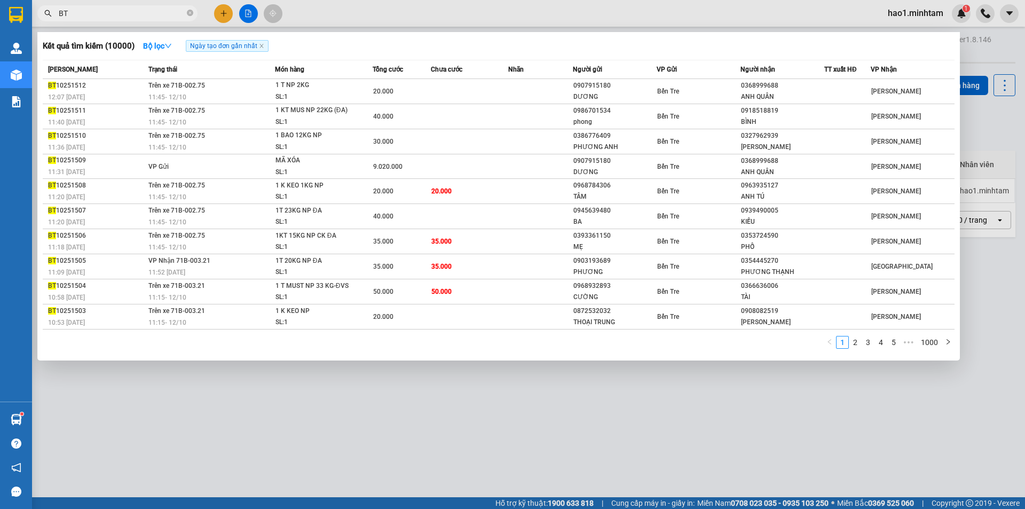
click at [105, 10] on input "BT" at bounding box center [122, 13] width 126 height 12
click at [177, 44] on button "Bộ lọc" at bounding box center [158, 45] width 46 height 17
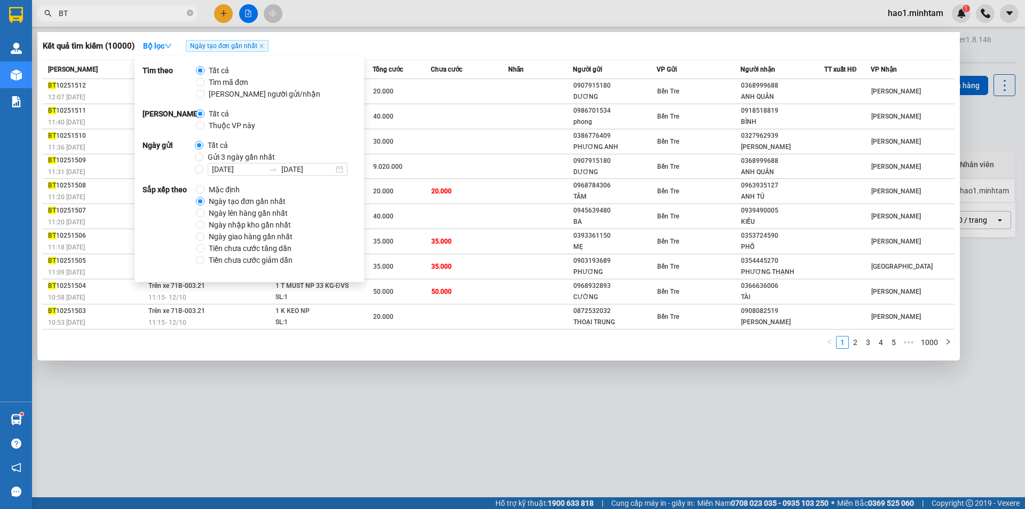
click at [217, 122] on span "Thuộc VP này" at bounding box center [231, 126] width 55 height 12
click at [204, 122] on input "Thuộc VP này" at bounding box center [200, 125] width 9 height 9
radio input "true"
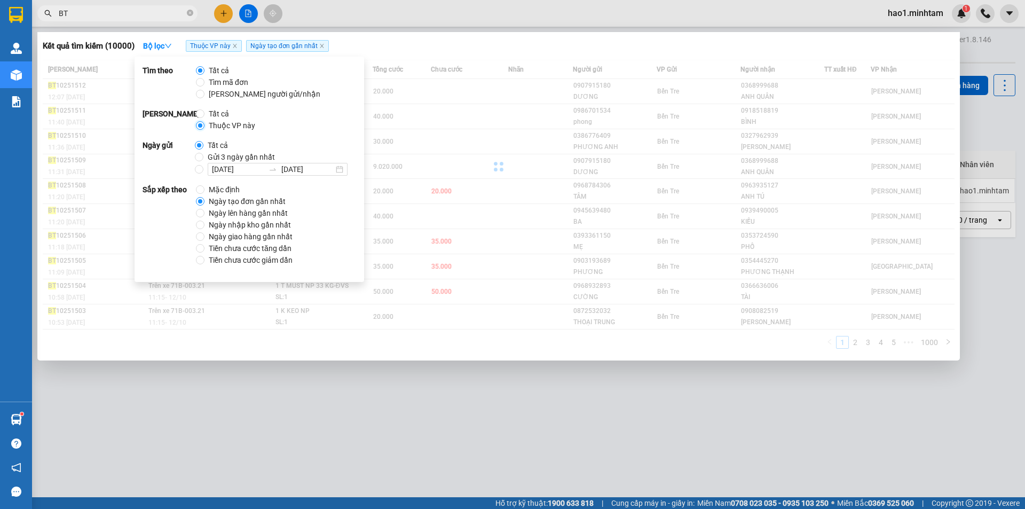
radio input "false"
click at [413, 13] on div at bounding box center [512, 254] width 1025 height 509
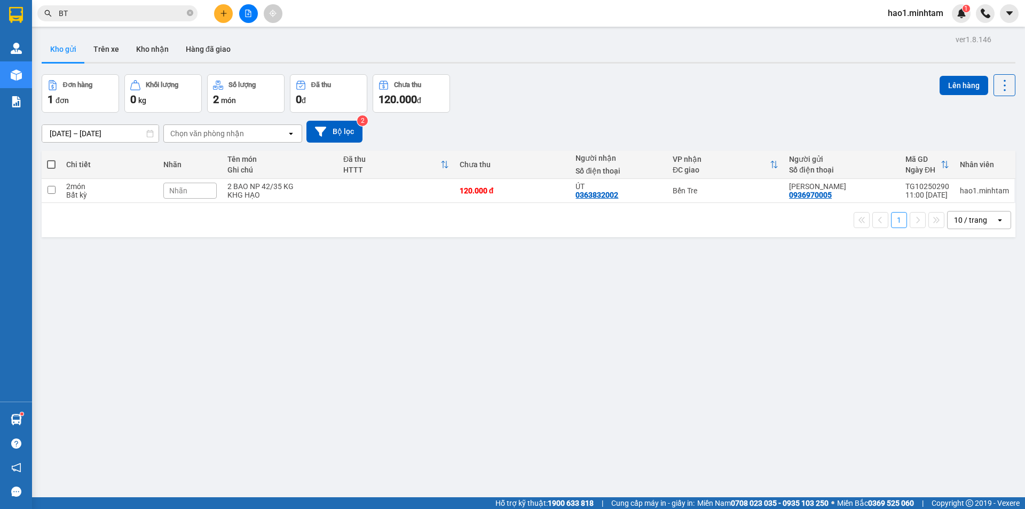
click at [186, 14] on span "BT" at bounding box center [117, 13] width 160 height 16
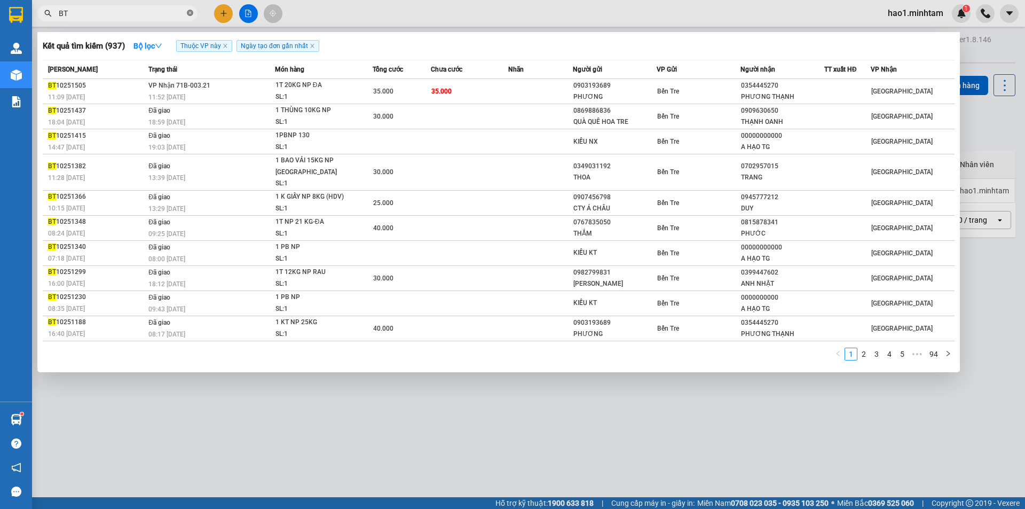
click at [189, 13] on icon "close-circle" at bounding box center [190, 13] width 6 height 6
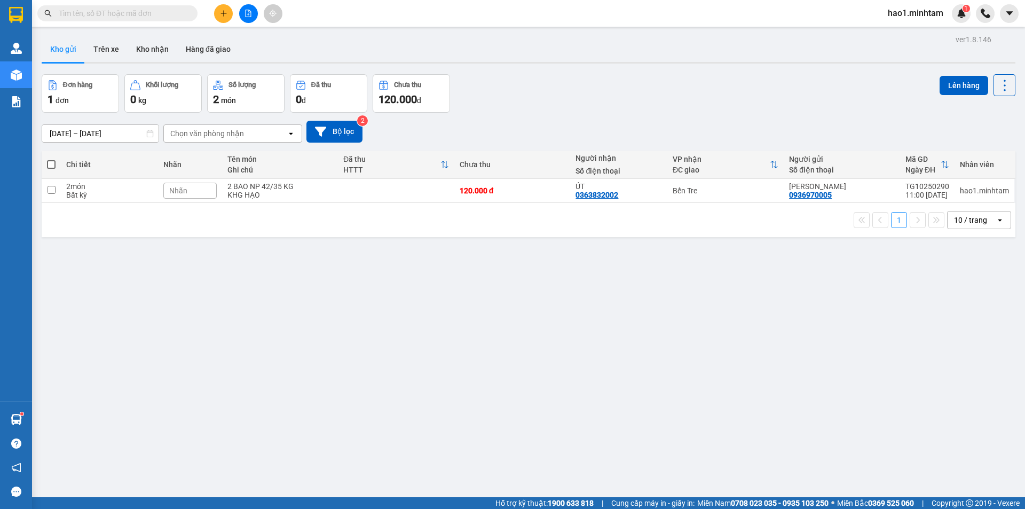
paste input "SG10253226"
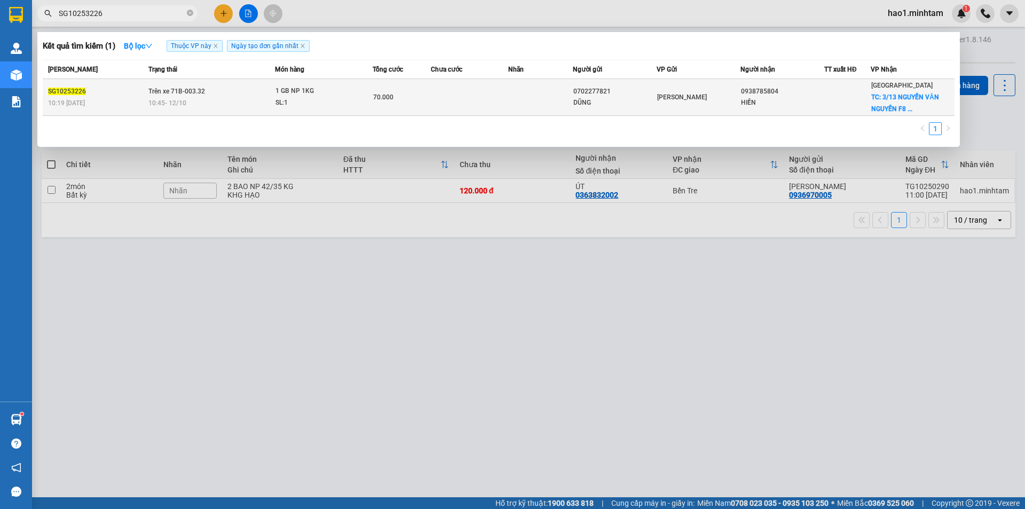
type input "SG10253226"
click at [482, 102] on td at bounding box center [469, 97] width 77 height 37
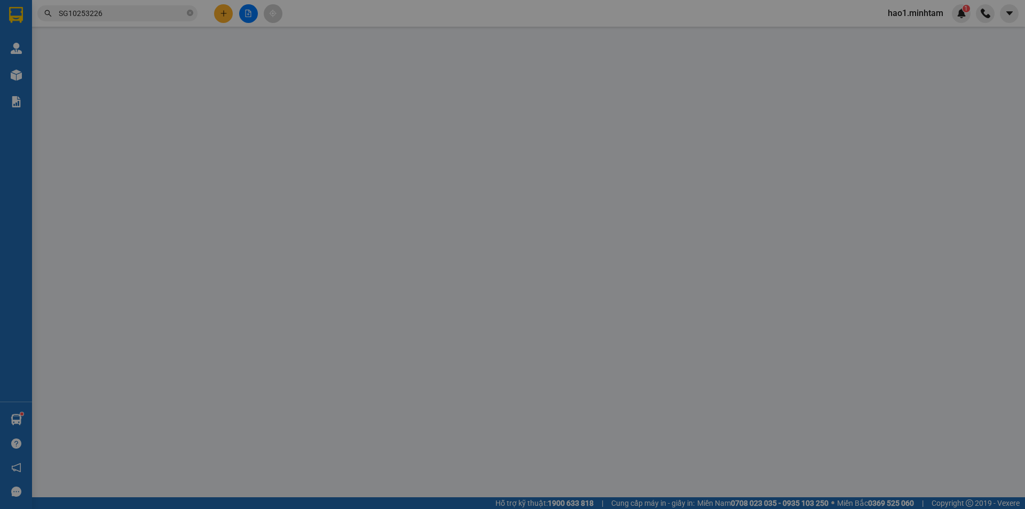
type input "0702277821"
type input "DŨNG"
type input "0938785804"
type input "HIỀN"
checkbox input "true"
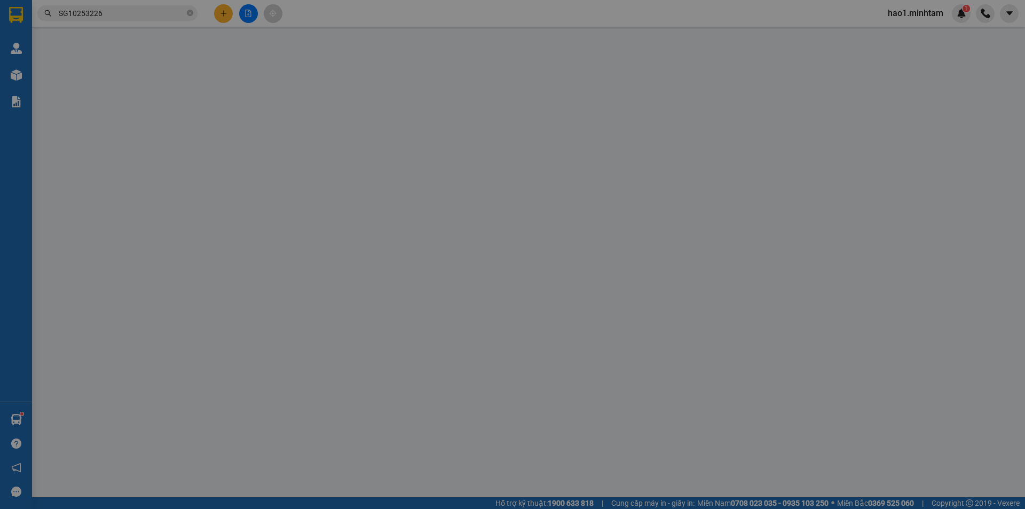
type input "3/13 NGUYỄN VĂN NGUYỄN F8 [GEOGRAPHIC_DATA]"
type input "70.000"
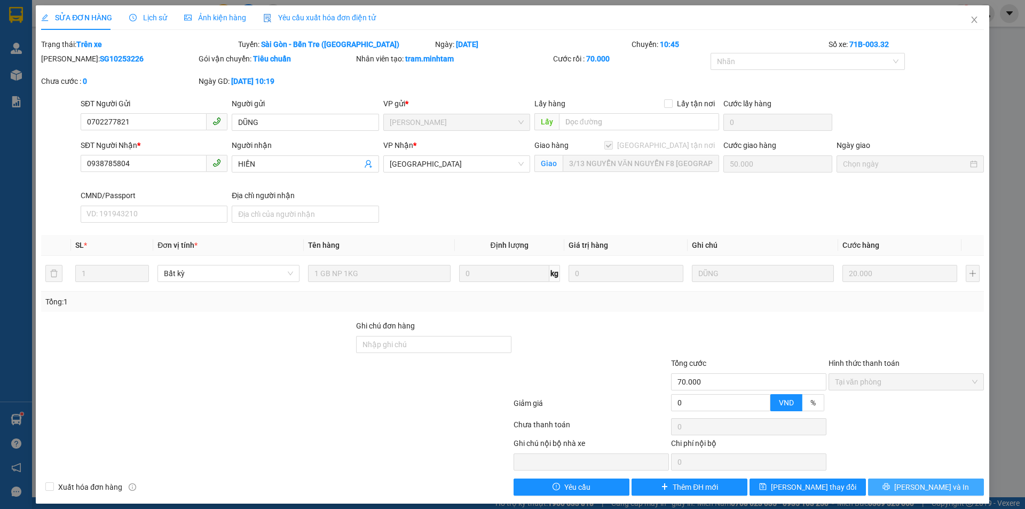
click at [933, 484] on span "[PERSON_NAME] và In" at bounding box center [931, 487] width 75 height 12
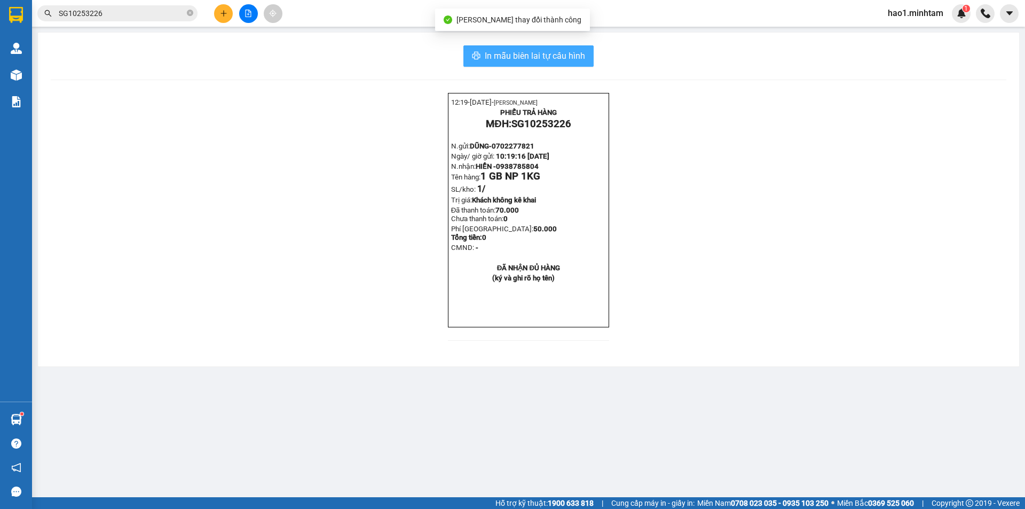
click at [580, 57] on span "In mẫu biên lai tự cấu hình" at bounding box center [535, 55] width 100 height 13
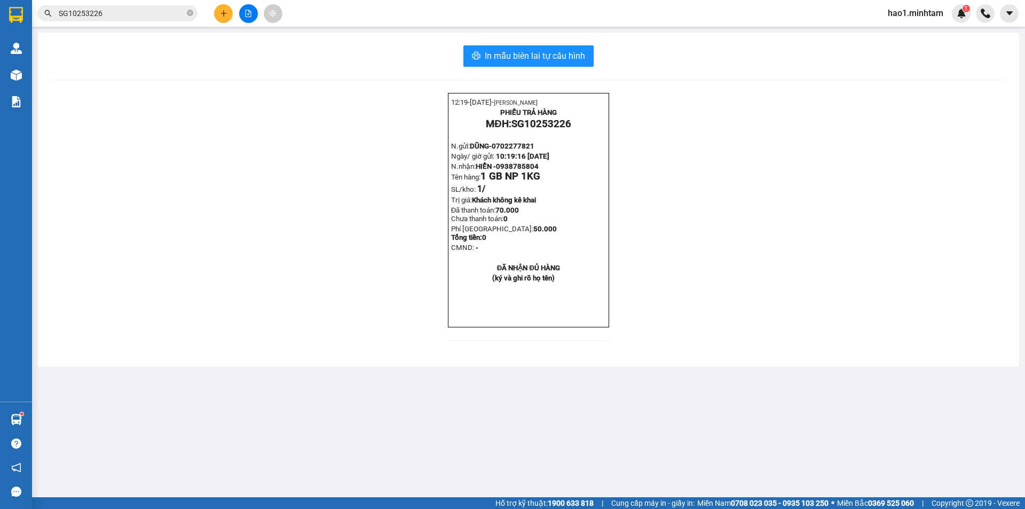
click at [798, 274] on div "12:19- 12-10-2025- Trần Vũ Hạo PHIẾU TRẢ HÀNG MĐH: SG10253226 N.gửi: DŨNG- 0702…" at bounding box center [528, 223] width 955 height 260
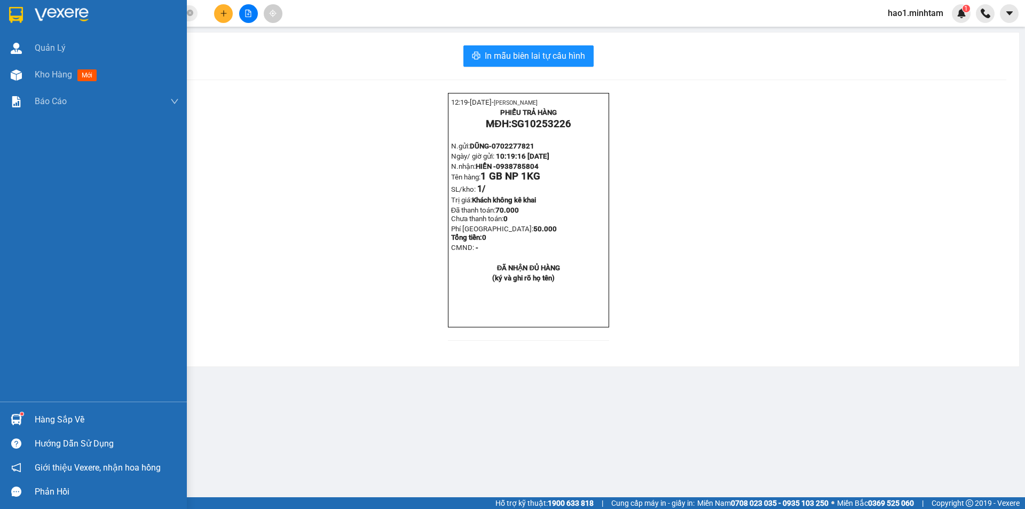
click at [14, 13] on img at bounding box center [16, 15] width 14 height 16
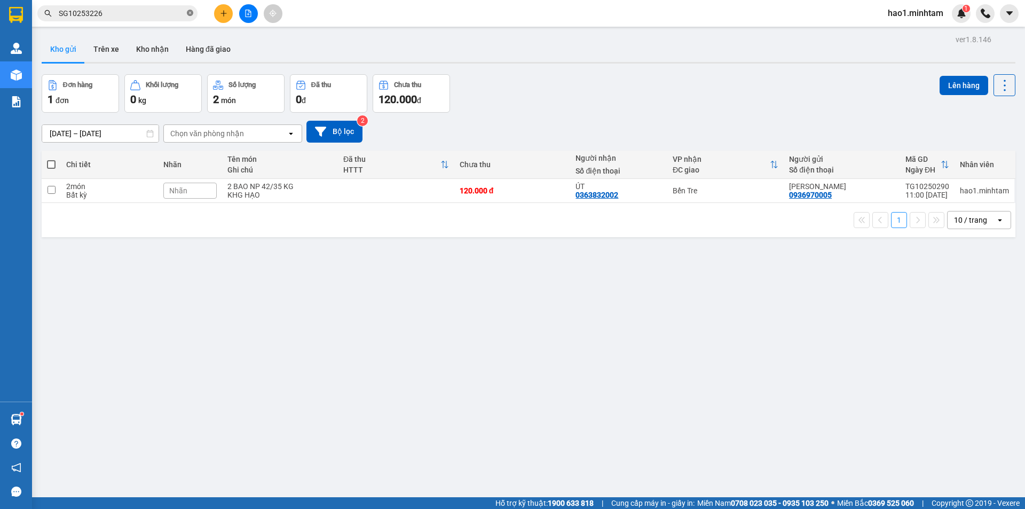
click at [189, 12] on icon "close-circle" at bounding box center [190, 13] width 6 height 6
click at [642, 93] on div "Đơn hàng 1 đơn Khối lượng 0 kg Số lượng 2 món Đã thu 0 đ Chưa thu 120.000 đ Lên…" at bounding box center [529, 93] width 974 height 38
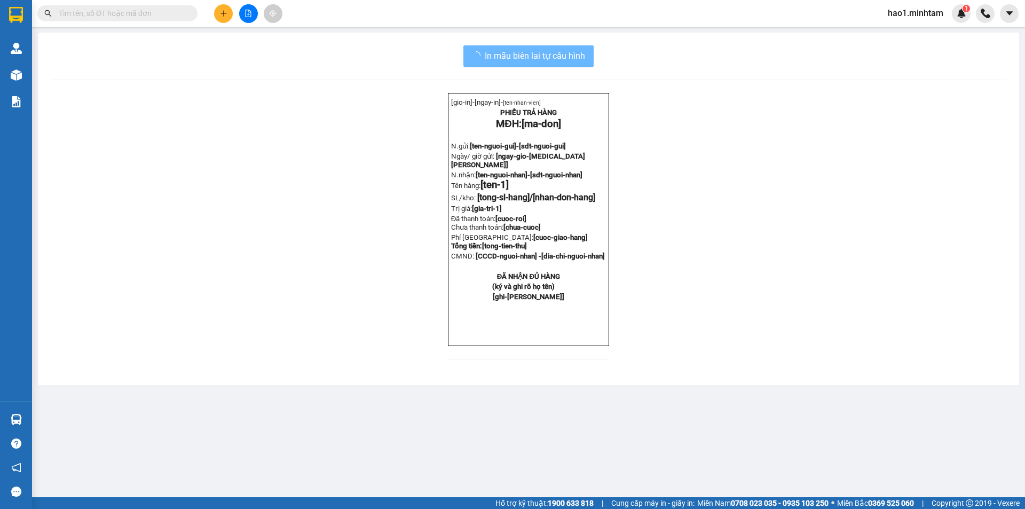
click at [126, 18] on input "text" at bounding box center [122, 13] width 126 height 12
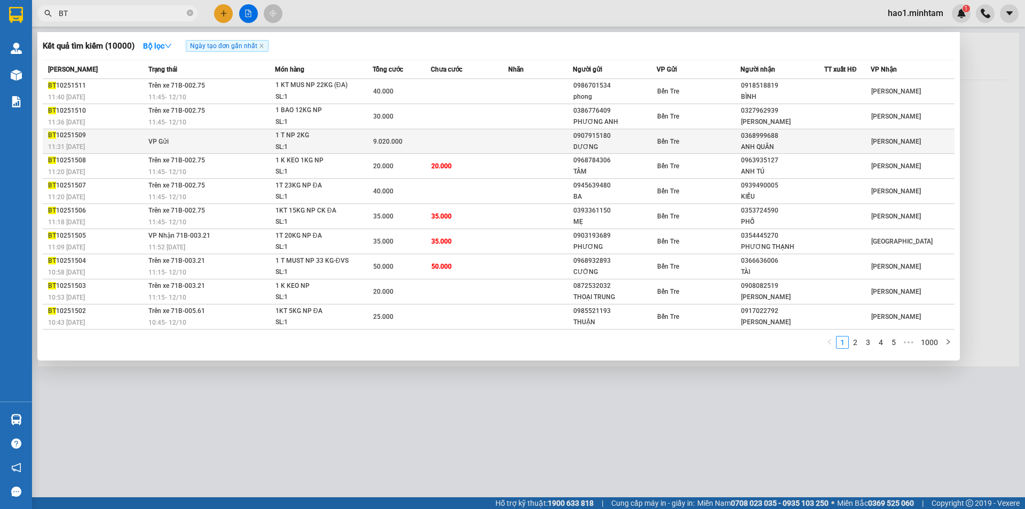
type input "BT"
click at [387, 143] on span "9.020.000" at bounding box center [387, 141] width 29 height 7
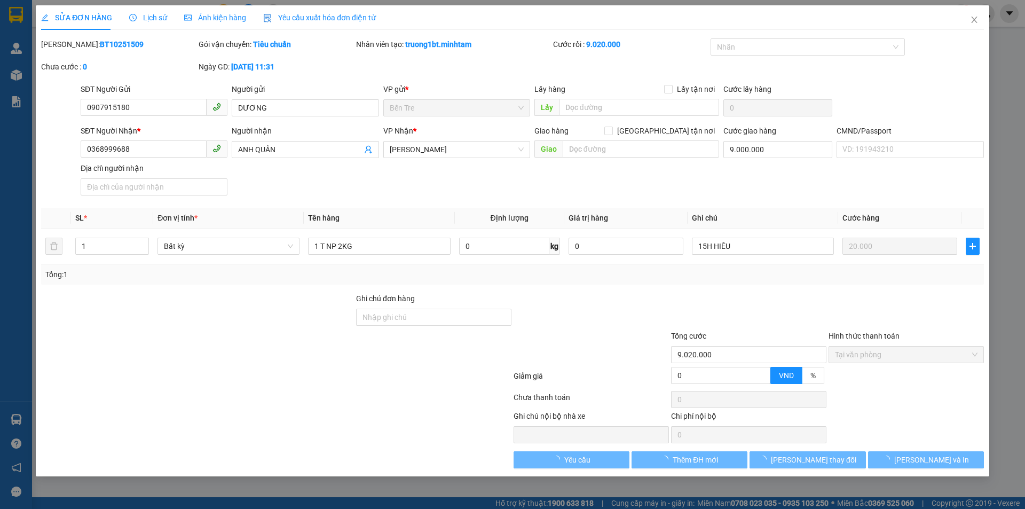
type input "0907915180"
type input "DƯƠNG"
type input "0368999688"
type input "ANH QUÂN"
type input "9.000.000"
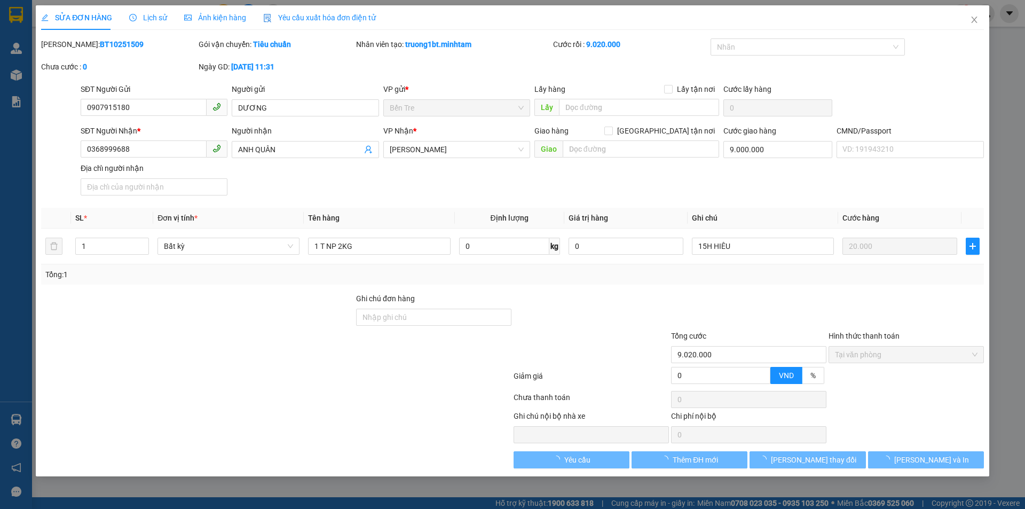
type input "9.020.000"
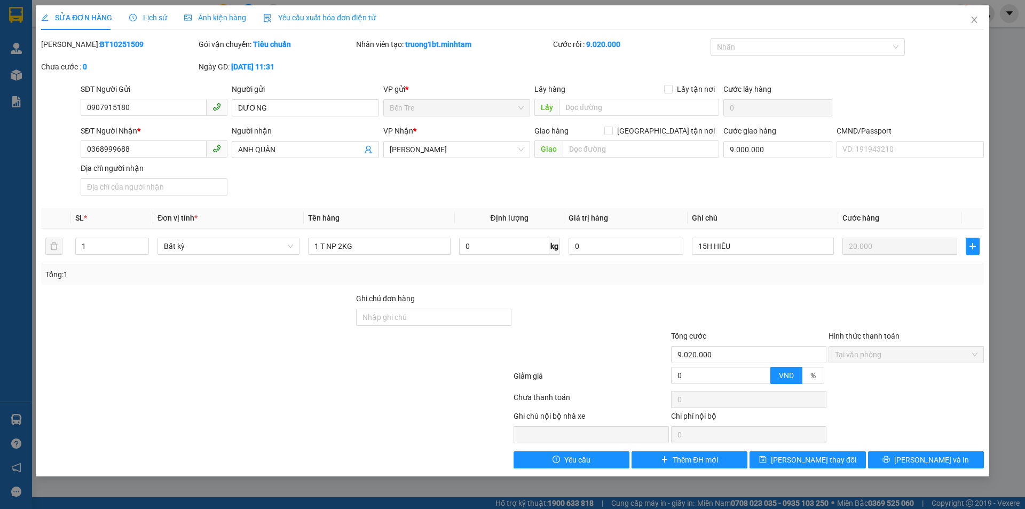
click at [453, 195] on div "SĐT Người Nhận * 0368999688 Người nhận ANH QUÂN VP Nhận * [PERSON_NAME] hàng [G…" at bounding box center [531, 162] width 907 height 75
click at [162, 16] on span "Lịch sử" at bounding box center [148, 17] width 38 height 9
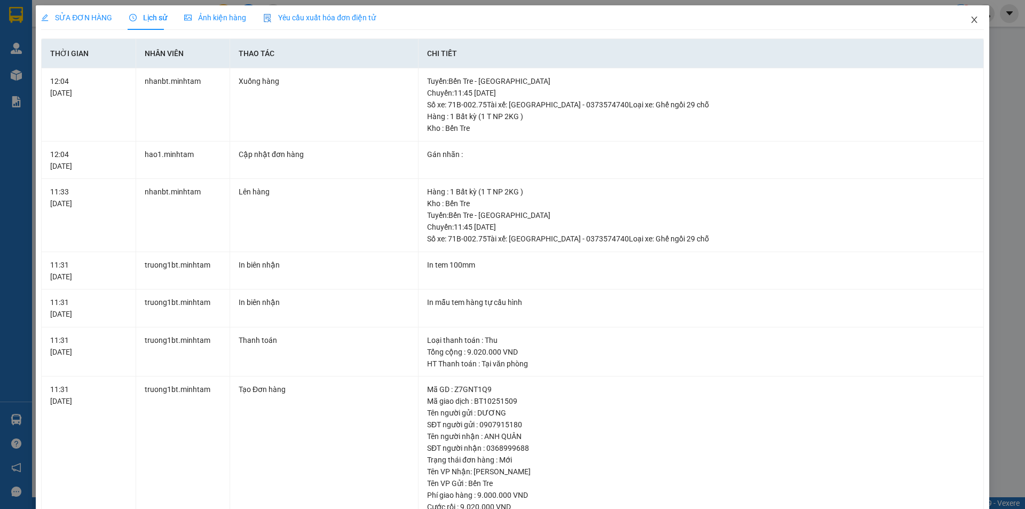
click at [970, 18] on icon "close" at bounding box center [974, 19] width 9 height 9
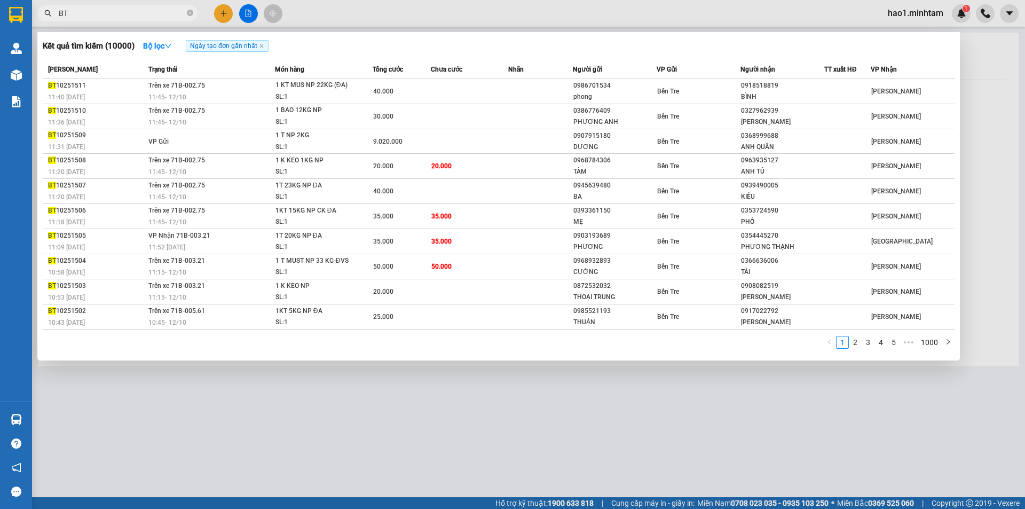
click at [148, 10] on input "BT" at bounding box center [122, 13] width 126 height 12
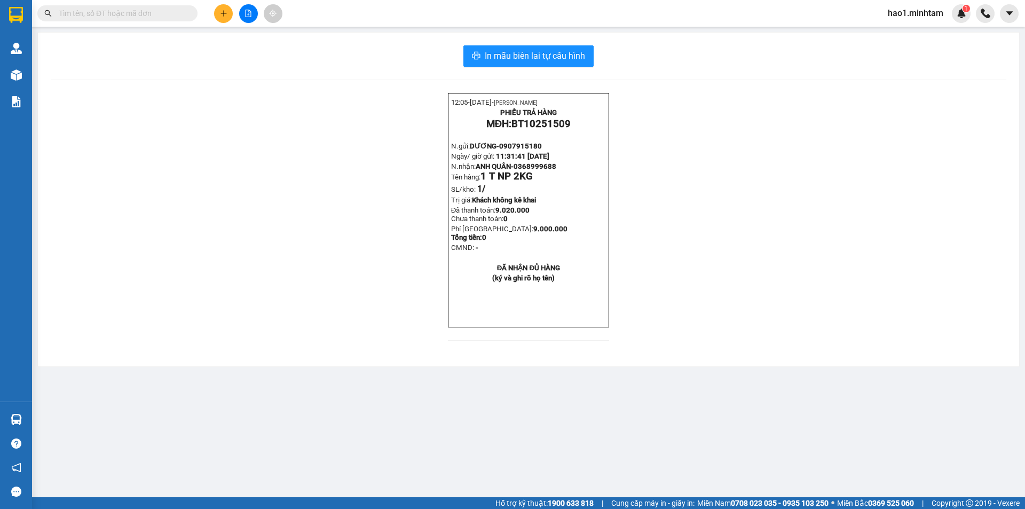
click at [137, 15] on input "text" at bounding box center [122, 13] width 126 height 12
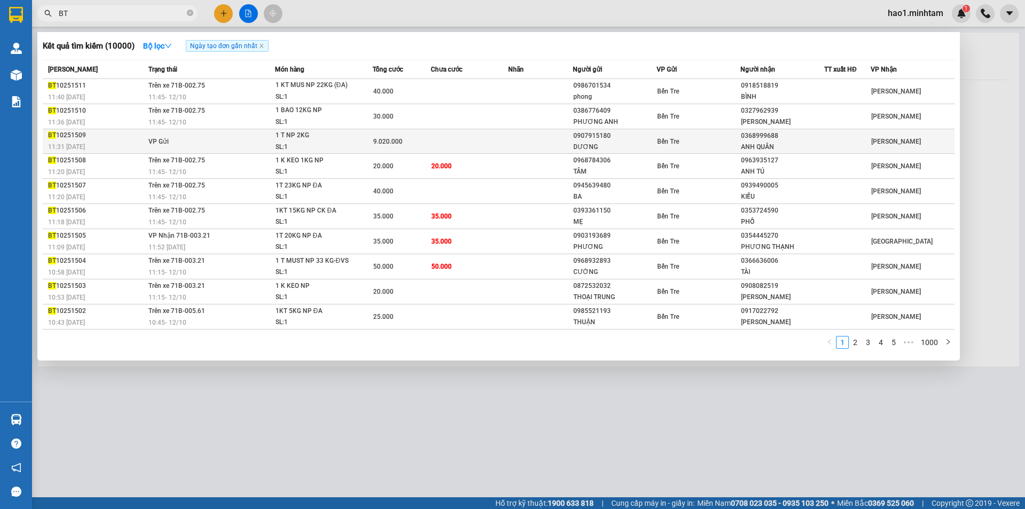
type input "BT"
click at [451, 147] on td at bounding box center [469, 141] width 77 height 25
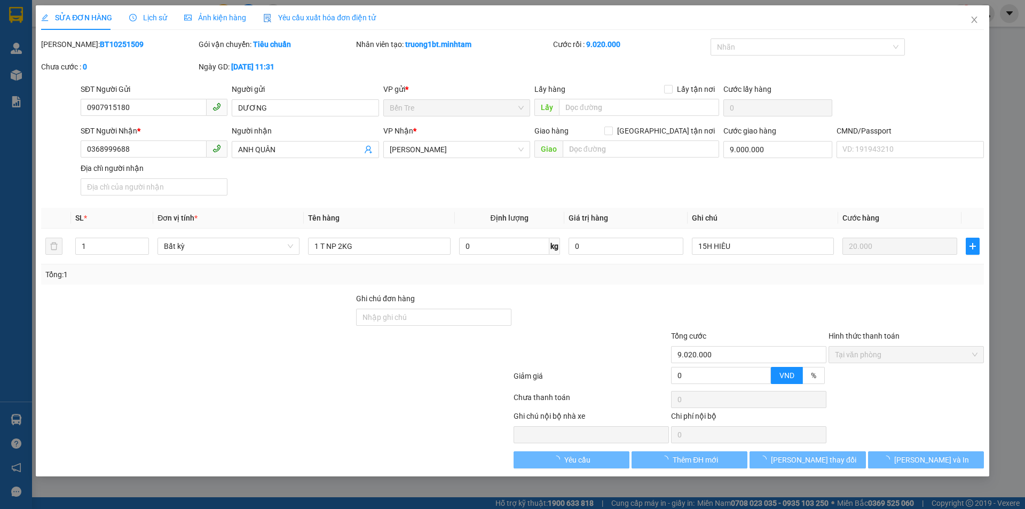
type input "0907915180"
type input "DƯƠNG"
type input "0368999688"
type input "ANH QUÂN"
type input "9.000.000"
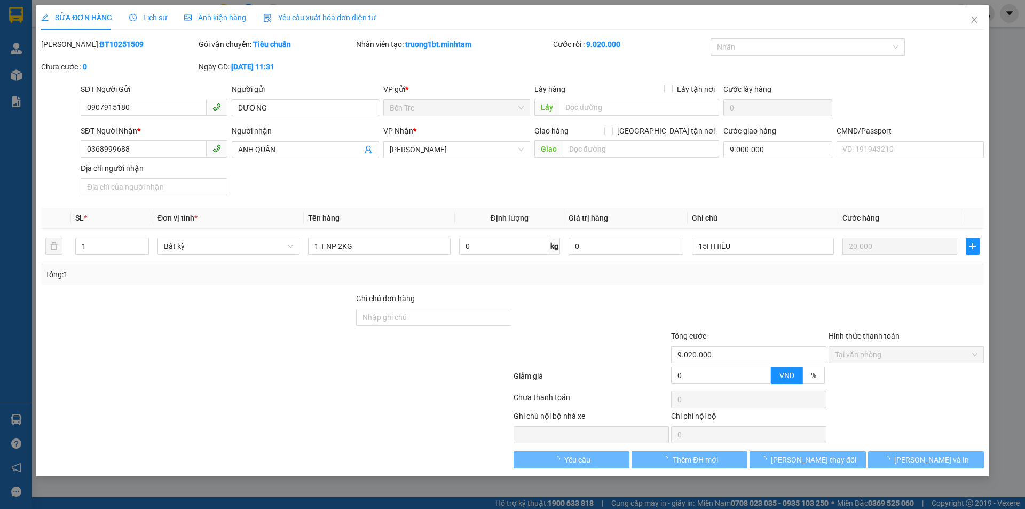
type input "9.020.000"
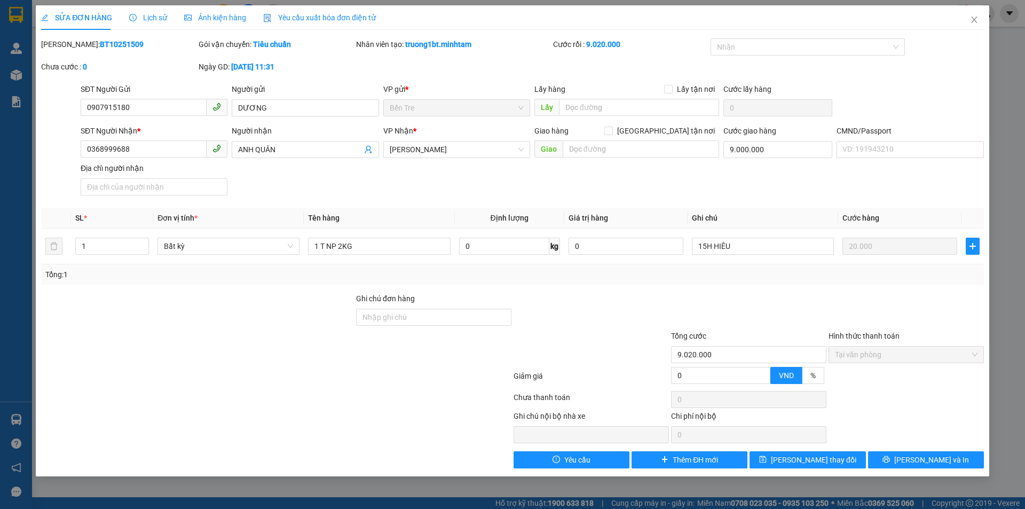
click at [150, 15] on span "Lịch sử" at bounding box center [148, 17] width 38 height 9
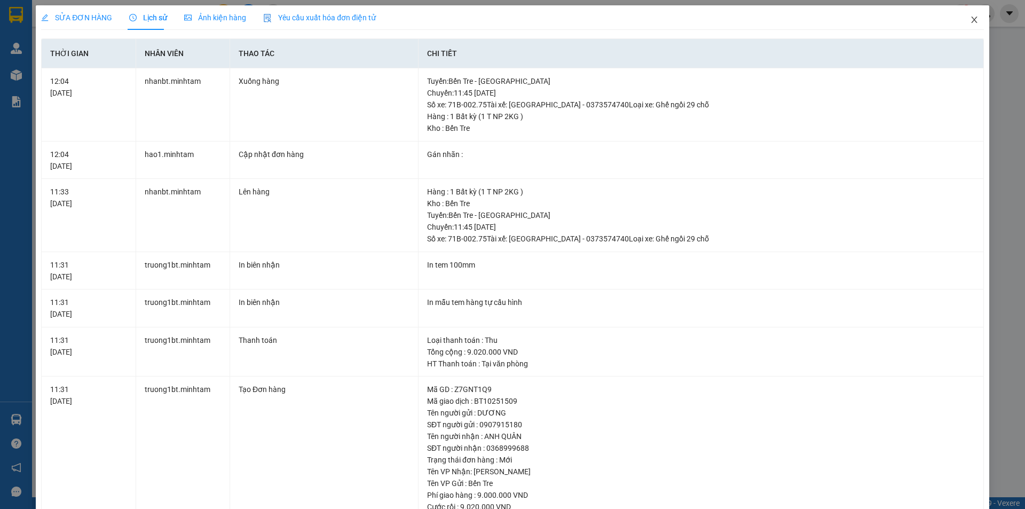
click at [970, 21] on icon "close" at bounding box center [974, 19] width 9 height 9
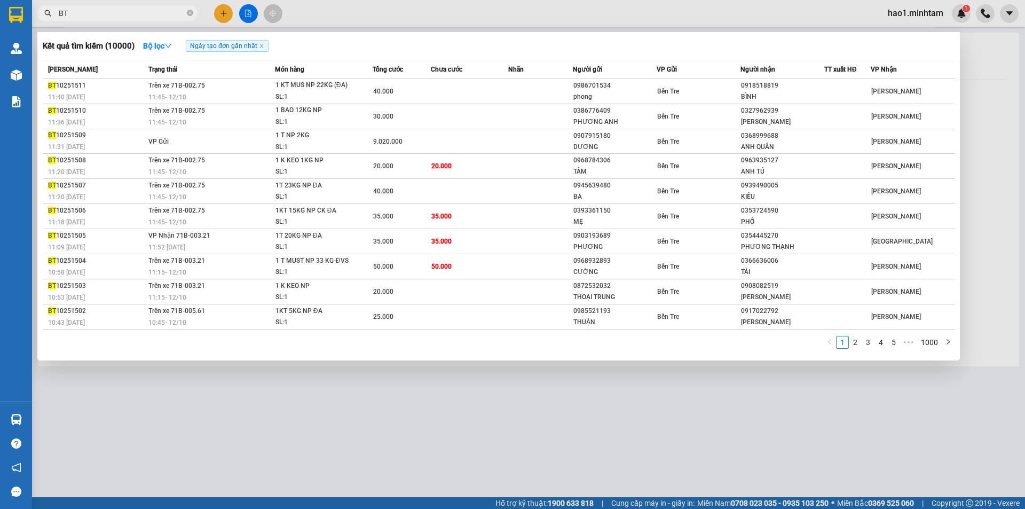
click at [88, 10] on input "BT" at bounding box center [122, 13] width 126 height 12
click at [172, 46] on icon "down" at bounding box center [167, 45] width 7 height 7
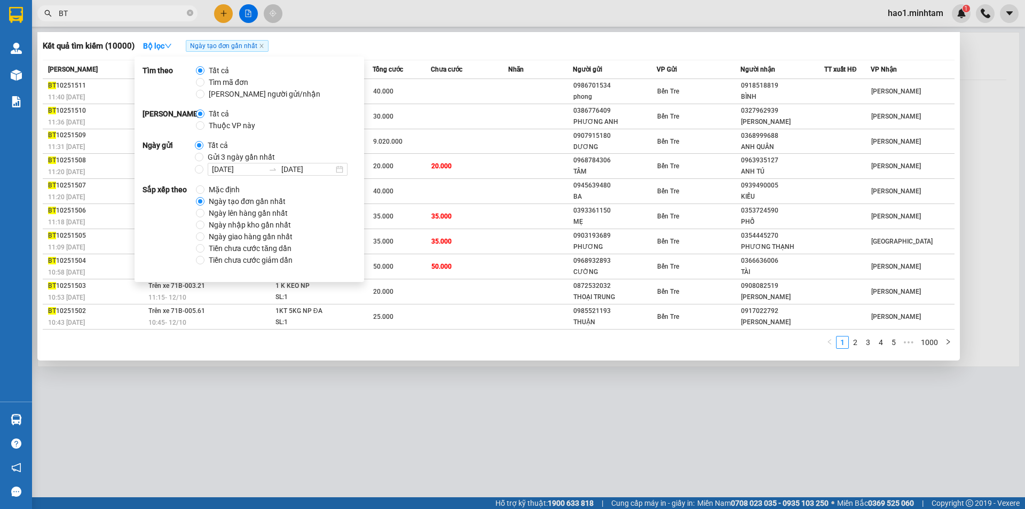
click at [217, 128] on span "Thuộc VP này" at bounding box center [231, 126] width 55 height 12
click at [204, 128] on input "Thuộc VP này" at bounding box center [200, 125] width 9 height 9
radio input "true"
radio input "false"
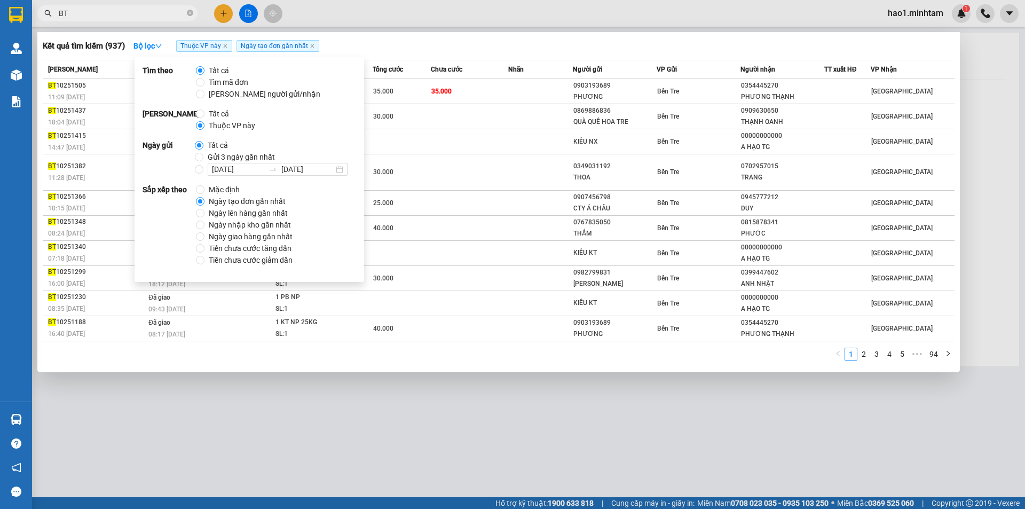
click at [380, 47] on div "Kết quả tìm kiếm ( 937 ) Bộ lọc Thuộc VP này Ngày tạo đơn gần nhất" at bounding box center [499, 45] width 912 height 17
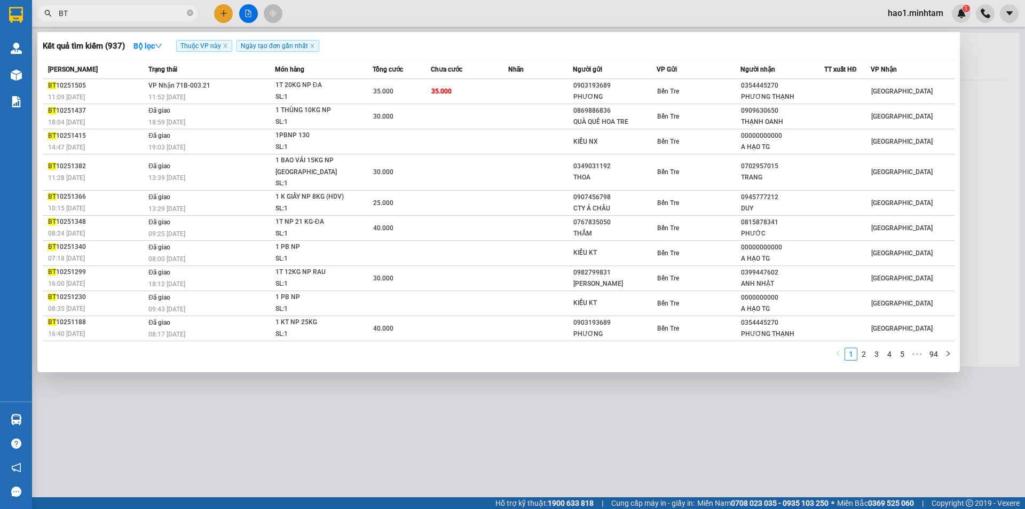
click at [374, 20] on div at bounding box center [512, 254] width 1025 height 509
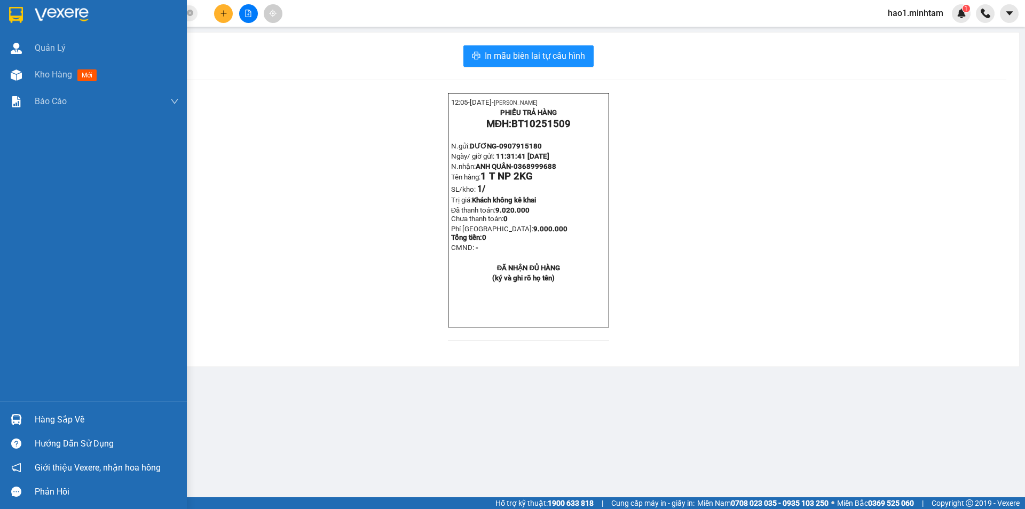
click at [17, 10] on img at bounding box center [16, 15] width 14 height 16
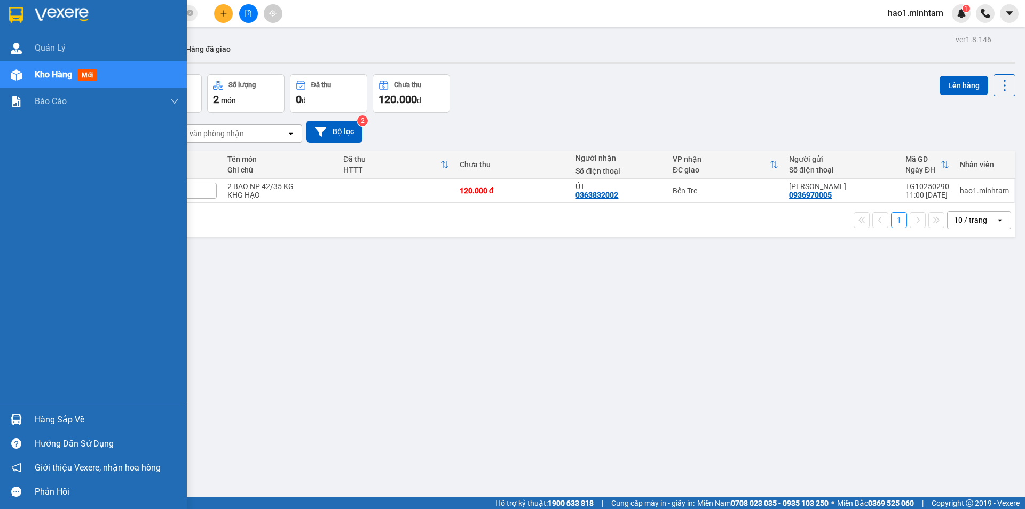
click at [25, 424] on div at bounding box center [16, 419] width 19 height 19
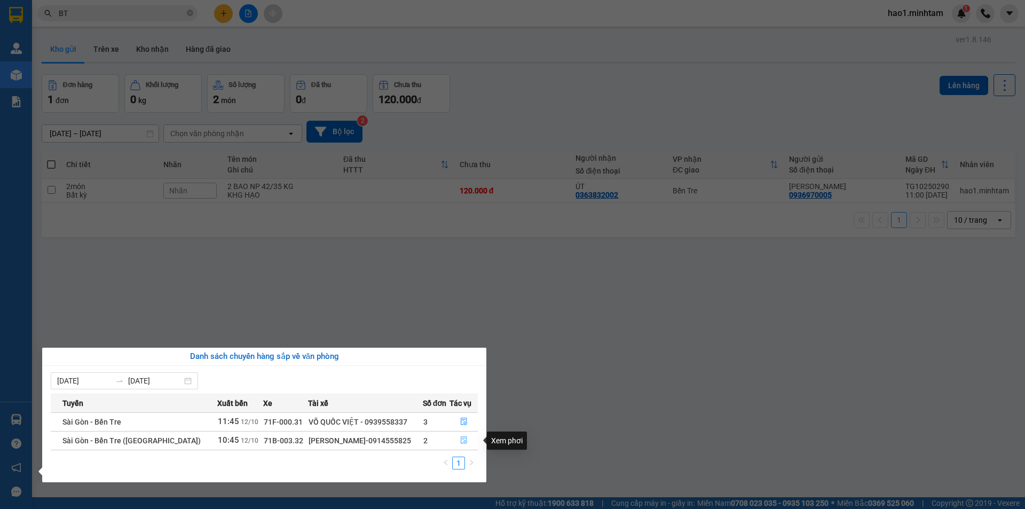
click at [461, 440] on icon "file-done" at bounding box center [463, 439] width 7 height 7
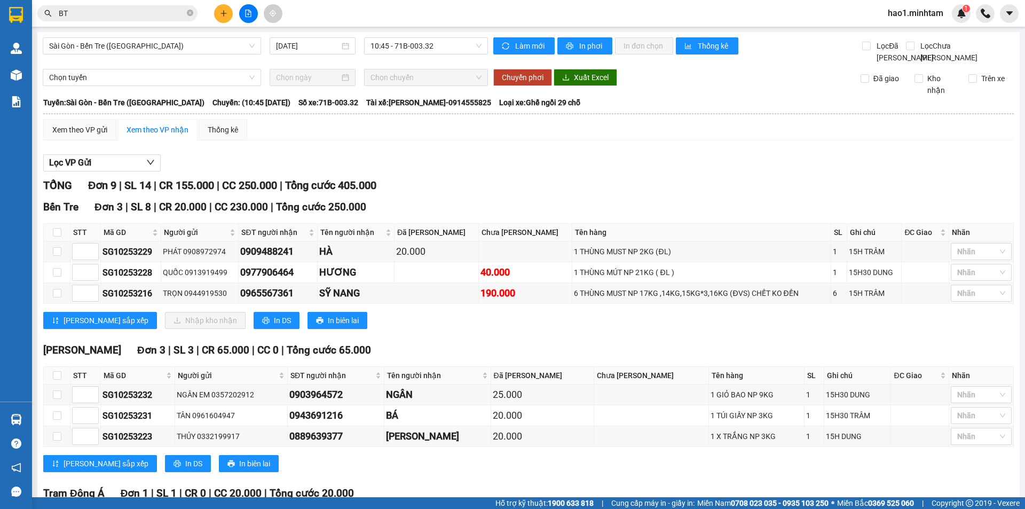
click at [447, 140] on div "Xem theo VP gửi Xem theo VP nhận Thống kê" at bounding box center [528, 129] width 970 height 21
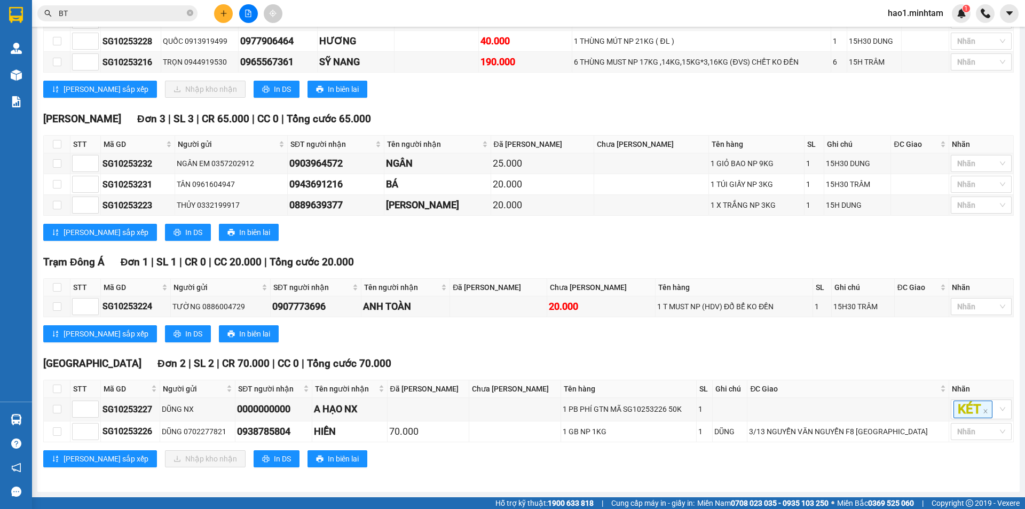
click at [485, 271] on div "Trạm Đông Á Đơn 1 | SL 1 | CR 0 | CC 20.000 | Tổng cước 20.000 STT Mã GD Ngườ…" at bounding box center [528, 302] width 970 height 96
click at [485, 272] on div "Trạm Đông Á Đơn 1 | SL 1 | CR 0 | CC 20.000 | Tổng cước 20.000 STT Mã GD Ngườ…" at bounding box center [528, 302] width 970 height 96
click at [490, 251] on div "TỔNG Đơn 9 | SL 14 | CR 155.000 | CC 250.000 | Tổng cước 405.000 Bến Tre Đơn 3…" at bounding box center [528, 213] width 970 height 534
drag, startPoint x: 131, startPoint y: 440, endPoint x: 107, endPoint y: 438, distance: 24.6
click at [102, 440] on td "SG10253226" at bounding box center [130, 431] width 59 height 21
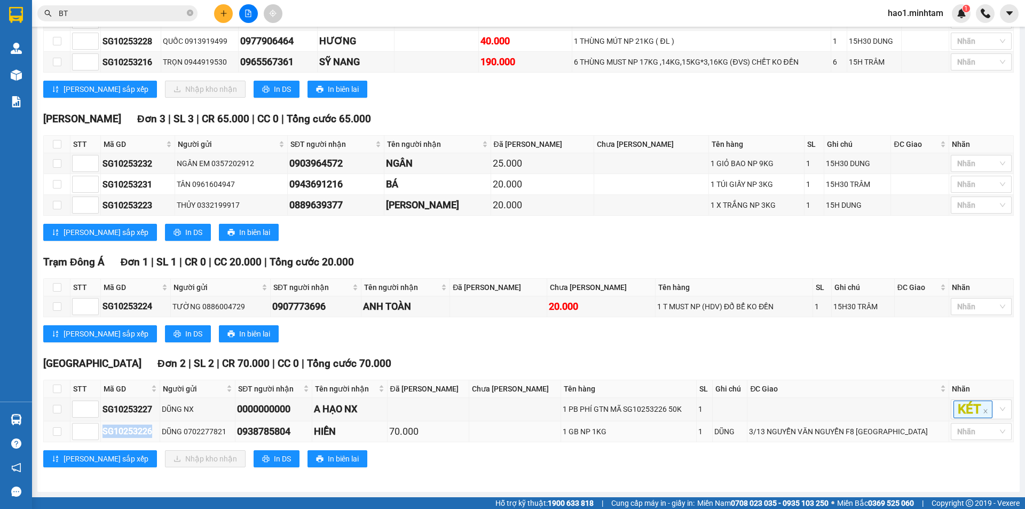
copy div "SG10253226"
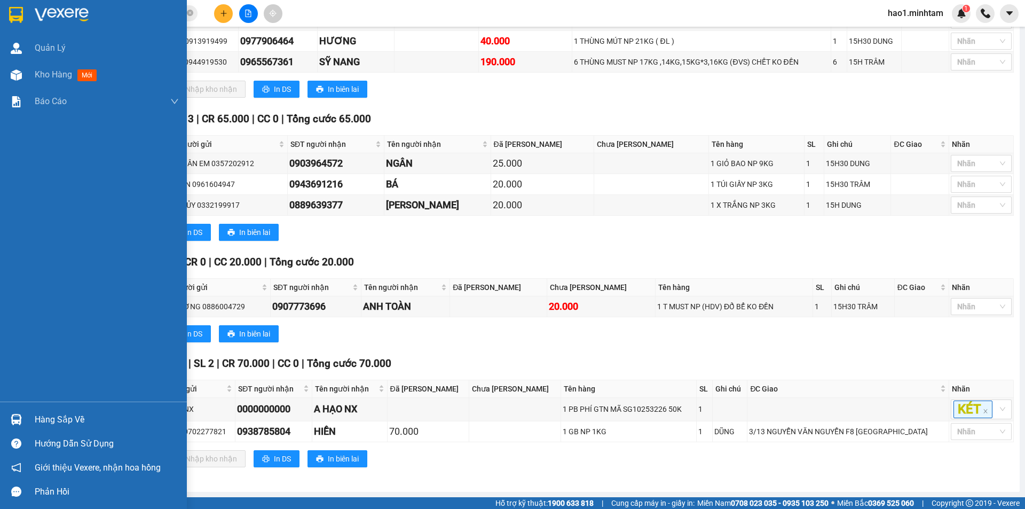
click at [22, 15] on img at bounding box center [16, 15] width 14 height 16
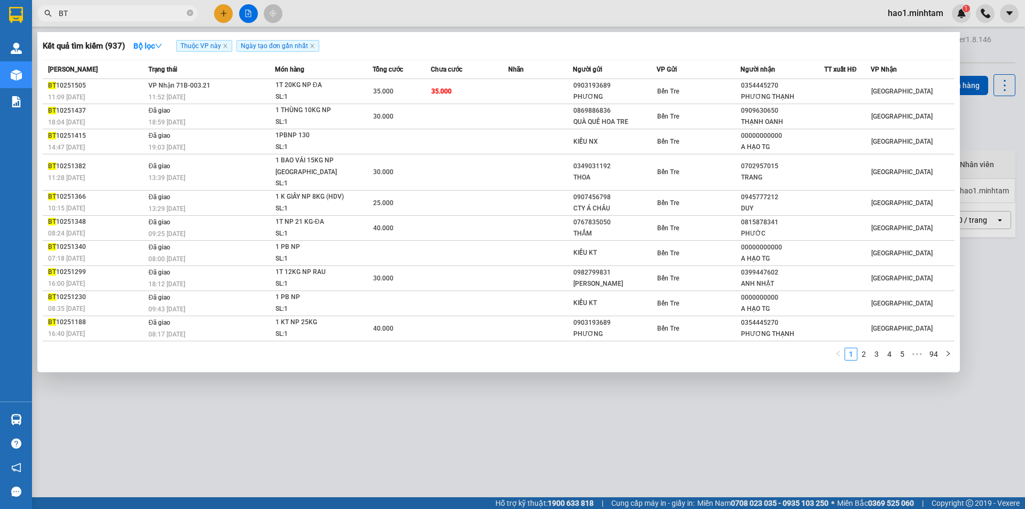
click at [193, 13] on span "BT" at bounding box center [117, 13] width 160 height 16
click at [189, 14] on icon "close-circle" at bounding box center [190, 13] width 6 height 6
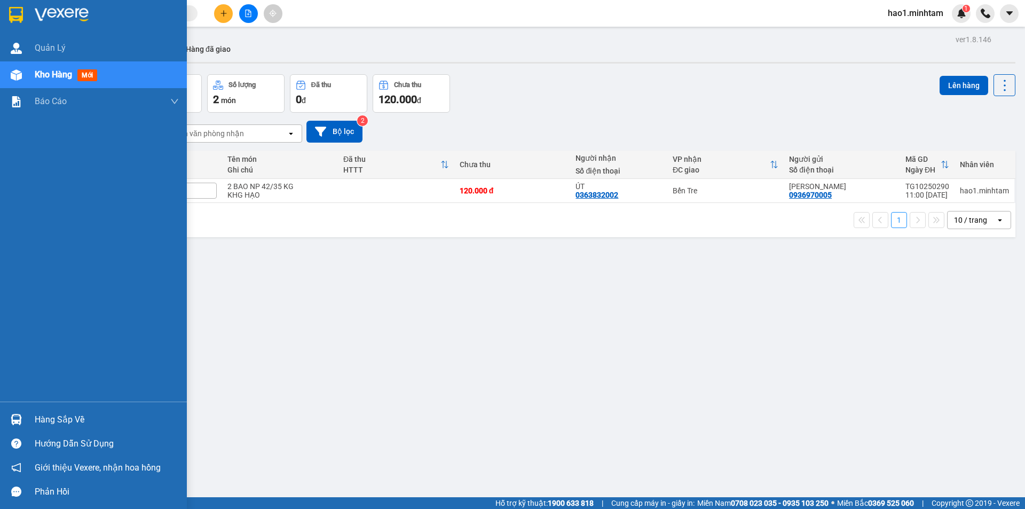
click at [20, 20] on img at bounding box center [16, 15] width 14 height 16
click at [66, 421] on div "Hàng sắp về" at bounding box center [107, 420] width 144 height 16
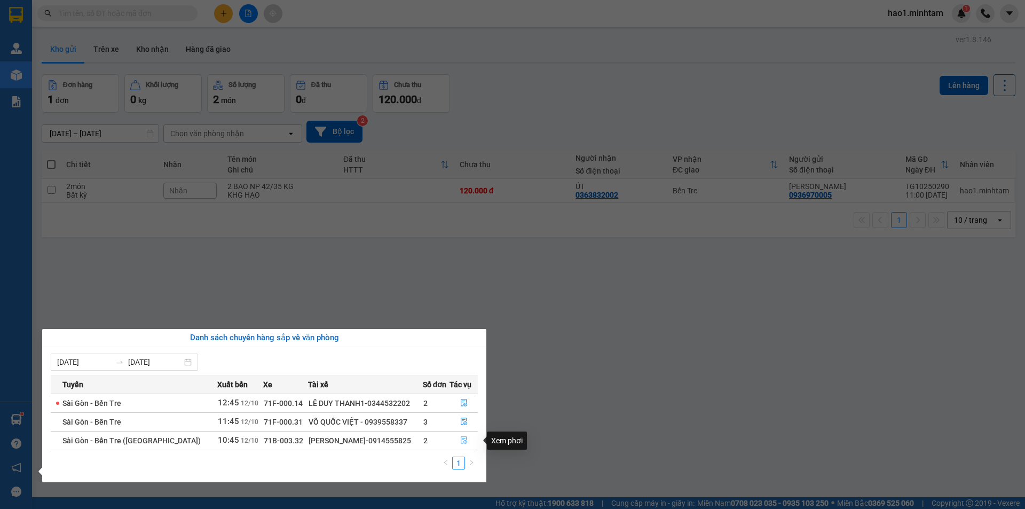
click at [462, 440] on icon "file-done" at bounding box center [463, 439] width 7 height 7
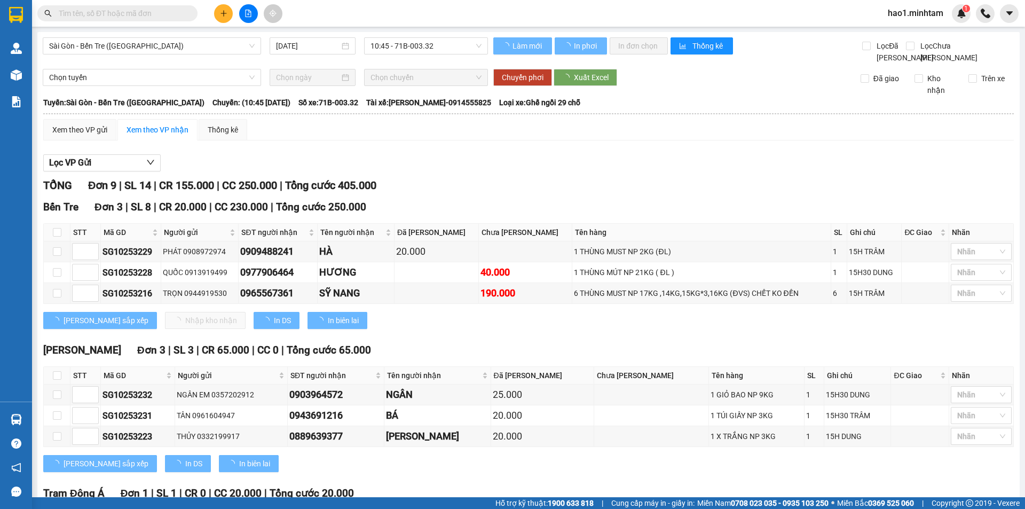
click at [606, 194] on div "TỔNG Đơn 9 | SL 14 | CR 155.000 | CC 250.000 | Tổng cước 405.000" at bounding box center [528, 185] width 970 height 17
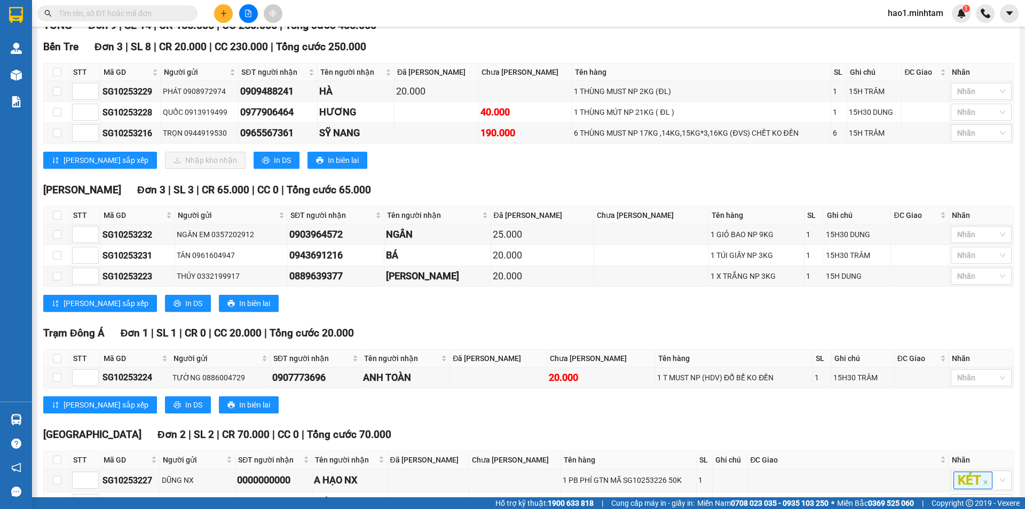
scroll to position [243, 0]
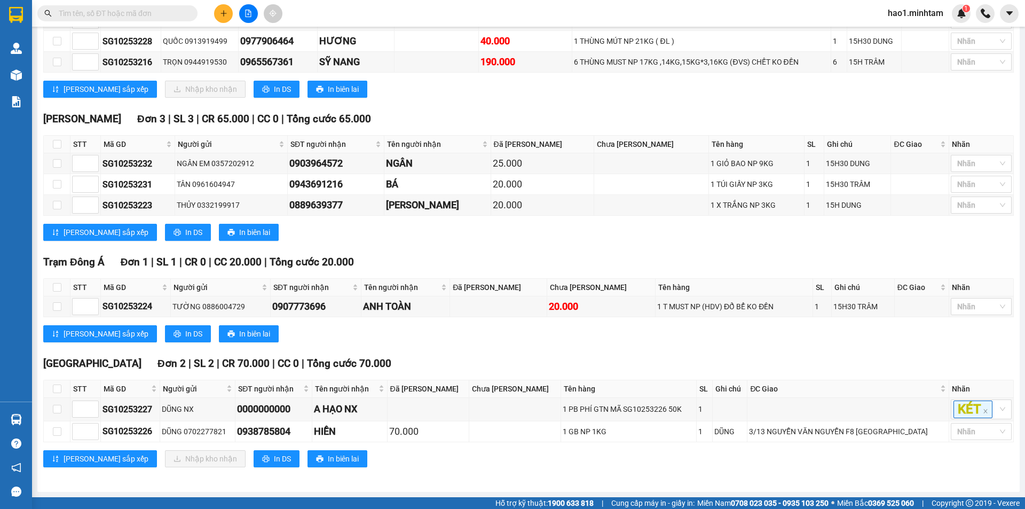
click at [582, 355] on div "Tiền Giang Đơn 2 | SL 2 | CR 70.000 | CC 0 | Tổng cước 70.000" at bounding box center [528, 363] width 970 height 16
click at [581, 353] on div "TỔNG Đơn 9 | SL 14 | CR 155.000 | CC 250.000 | Tổng cước 405.000 Bến Tre Đơn 3…" at bounding box center [528, 213] width 970 height 534
click at [603, 360] on div "Tiền Giang Đơn 2 | SL 2 | CR 70.000 | CC 0 | Tổng cước 70.000" at bounding box center [528, 363] width 970 height 16
click at [610, 356] on div "Tiền Giang Đơn 2 | SL 2 | CR 70.000 | CC 0 | Tổng cước 70.000" at bounding box center [528, 363] width 970 height 16
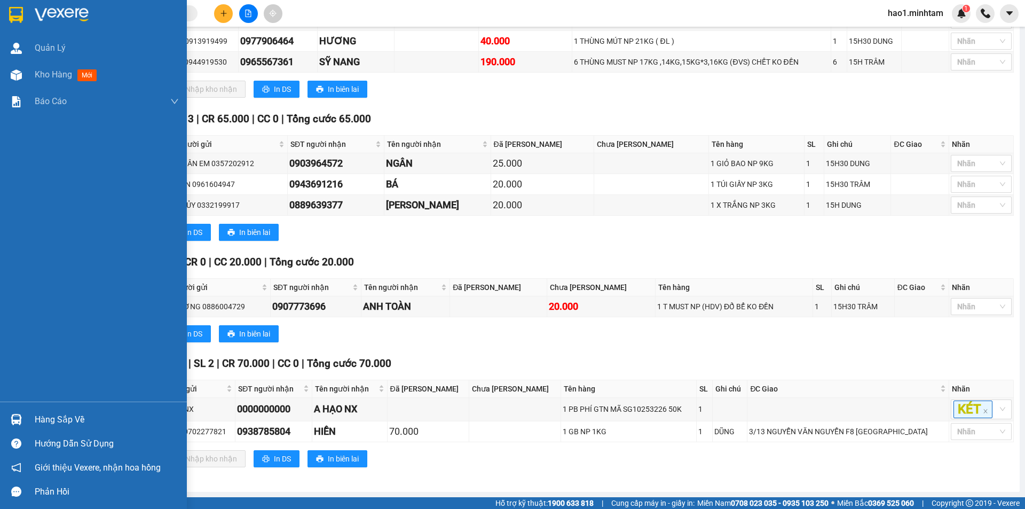
click at [18, 19] on img at bounding box center [16, 15] width 14 height 16
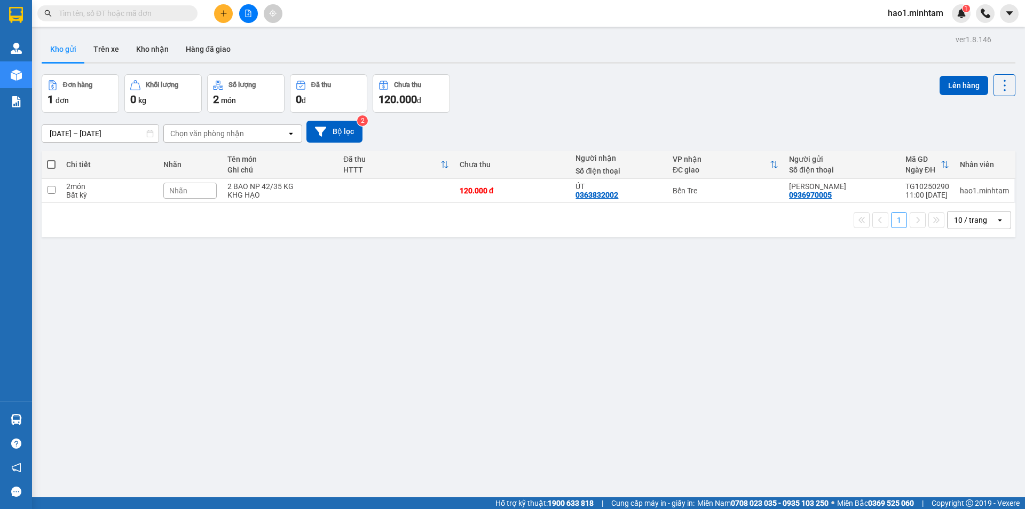
click at [523, 92] on div "Đơn hàng 1 đơn Khối lượng 0 kg Số lượng 2 món Đã thu 0 đ Chưa thu 120.000 đ Lên…" at bounding box center [529, 93] width 974 height 38
click at [509, 98] on div "Đơn hàng 1 đơn Khối lượng 0 kg Số lượng 2 món Đã thu 0 đ Chưa thu 120.000 đ Lên…" at bounding box center [529, 93] width 974 height 38
